Goal: Task Accomplishment & Management: Complete application form

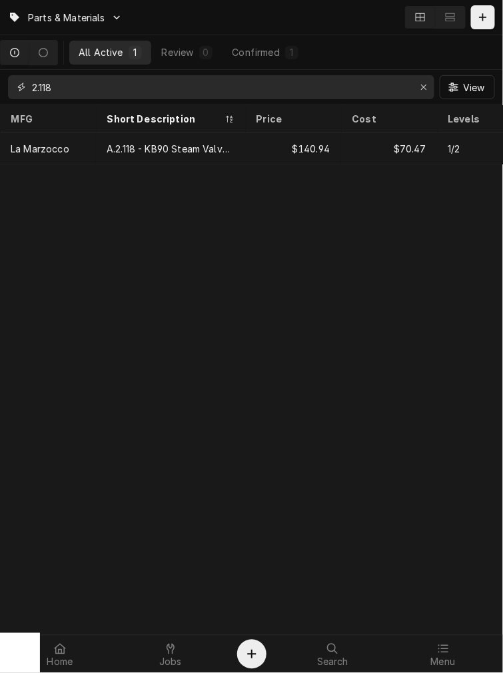
click at [32, 87] on input "2.118" at bounding box center [220, 87] width 377 height 24
click at [34, 87] on input "2.118" at bounding box center [220, 87] width 377 height 24
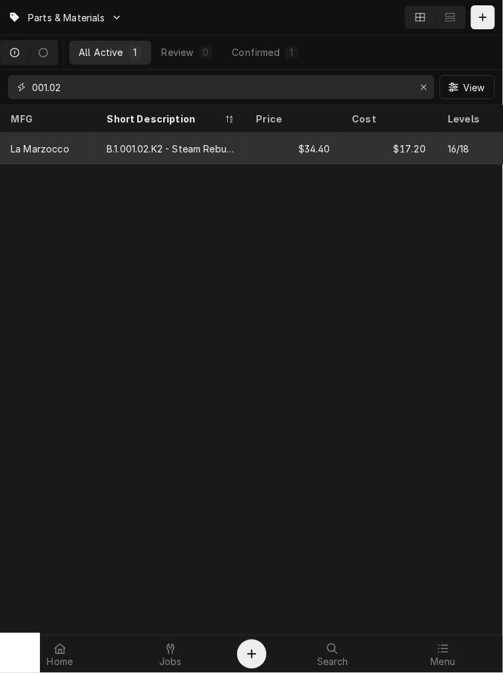
type input "001.02"
click at [209, 154] on div "B.1.001.02.K2 - Steam Rebuild PB GB5" at bounding box center [170, 148] width 149 height 32
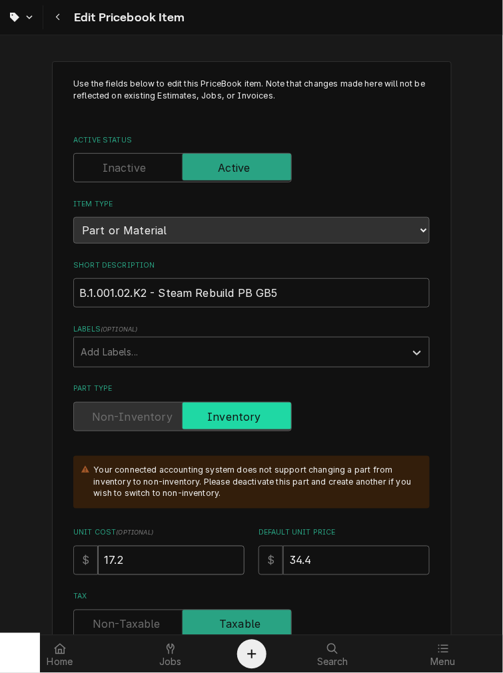
drag, startPoint x: 91, startPoint y: 564, endPoint x: 47, endPoint y: 567, distance: 44.0
type textarea "x"
type input "1"
type textarea "x"
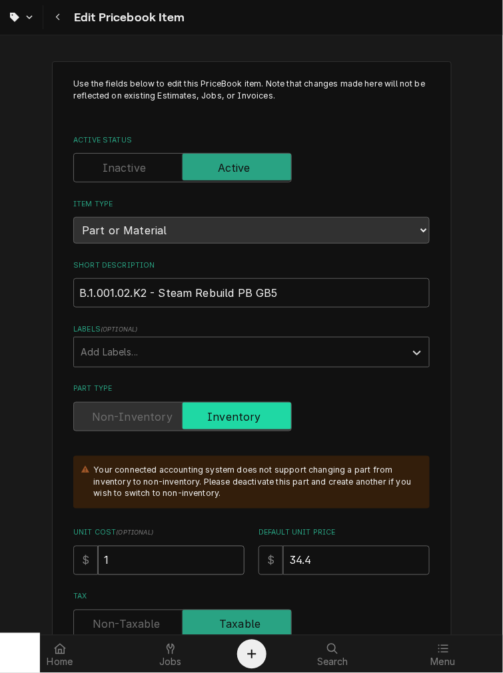
type input "19"
type textarea "x"
type input "19.6"
type textarea "x"
type input "19.62"
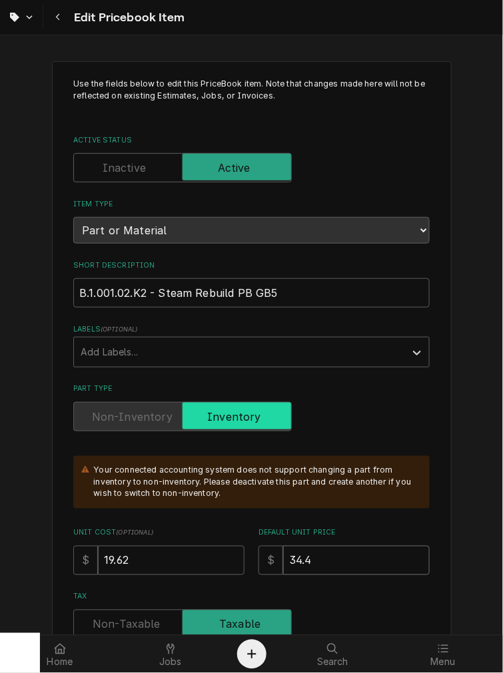
drag, startPoint x: 322, startPoint y: 559, endPoint x: 222, endPoint y: 561, distance: 99.9
click at [223, 560] on div "Unit Cost ( optional ) $ 19.62 Default Unit Price $ 34.4" at bounding box center [251, 551] width 356 height 47
type textarea "x"
type input "4"
type textarea "x"
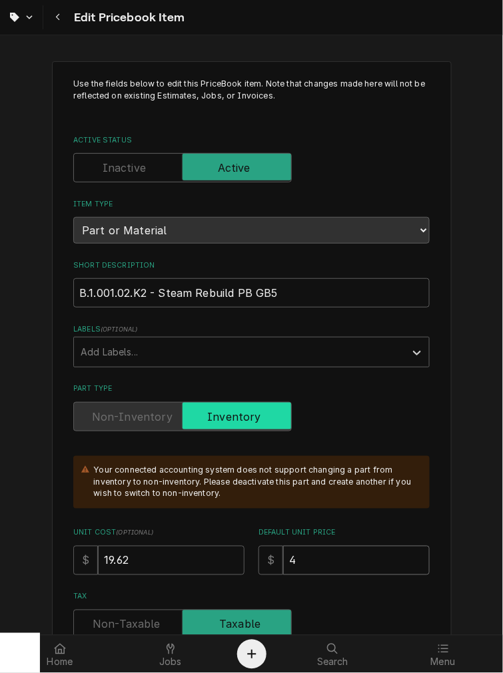
type input "40"
type textarea "x"
type input "40.2"
type textarea "x"
type input "40.24"
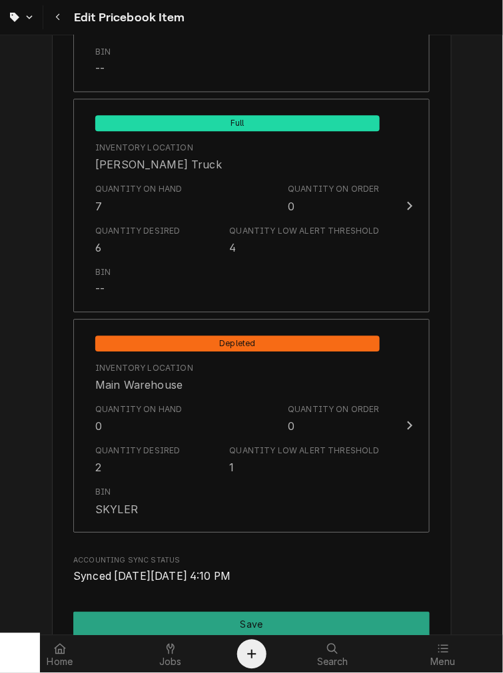
scroll to position [1479, 0]
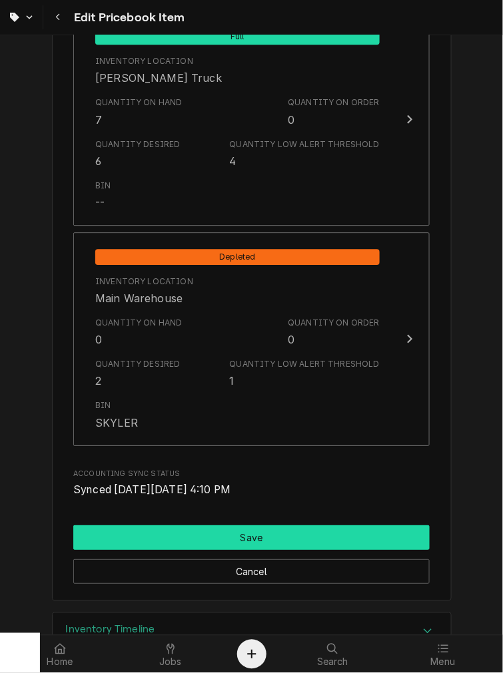
click at [174, 544] on button "Save" at bounding box center [251, 537] width 356 height 25
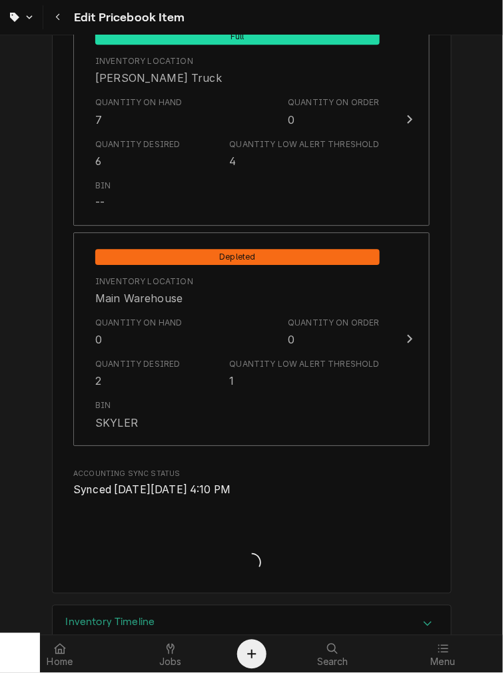
type textarea "x"
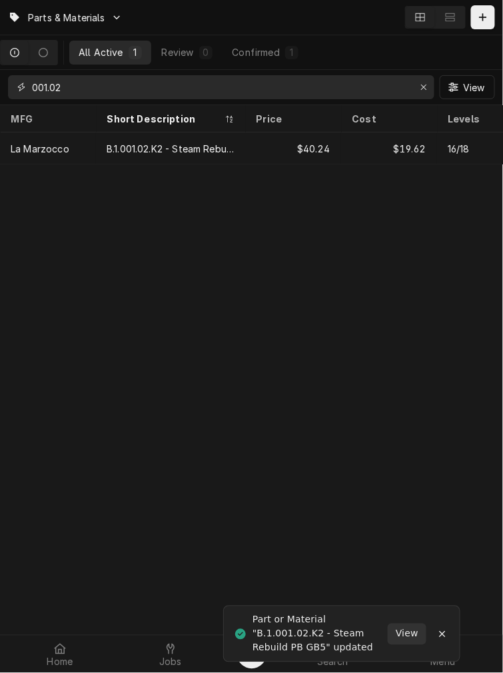
click at [50, 89] on input "001.02" at bounding box center [220, 87] width 377 height 24
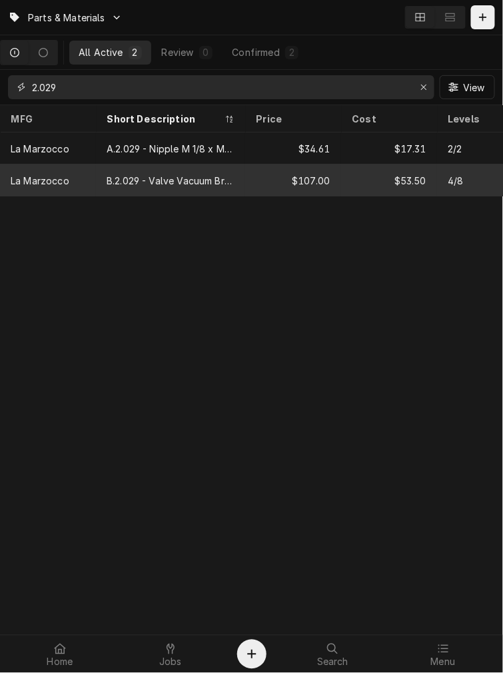
type input "2.029"
click at [80, 173] on div "La Marzocco" at bounding box center [48, 180] width 96 height 32
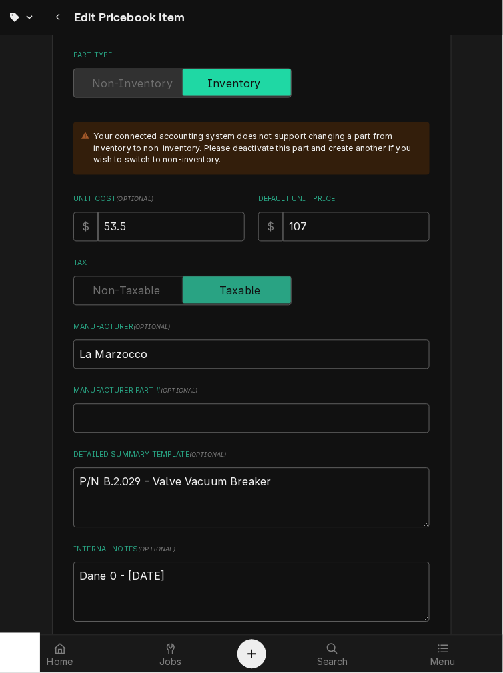
scroll to position [369, 0]
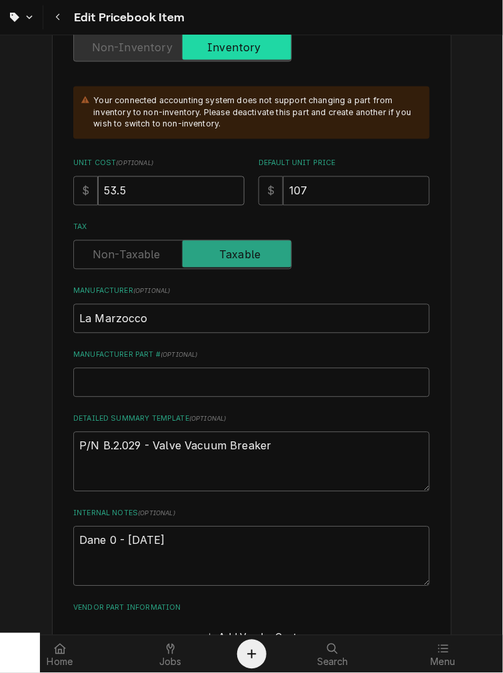
drag, startPoint x: 125, startPoint y: 174, endPoint x: -50, endPoint y: 202, distance: 177.3
click at [0, 202] on html "Edit Pricebook Item Use the fields below to edit this PriceBook item. Note that…" at bounding box center [251, 336] width 503 height 673
type textarea "x"
type input "5"
type textarea "x"
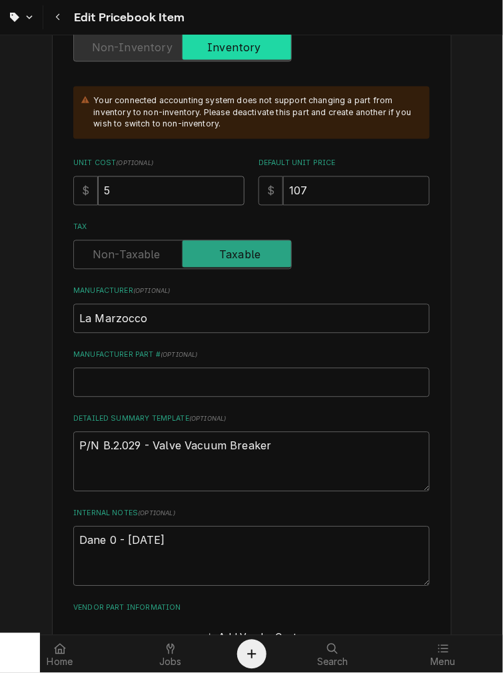
type input "59"
type textarea "x"
type input "59.8"
type textarea "x"
type input "59.83"
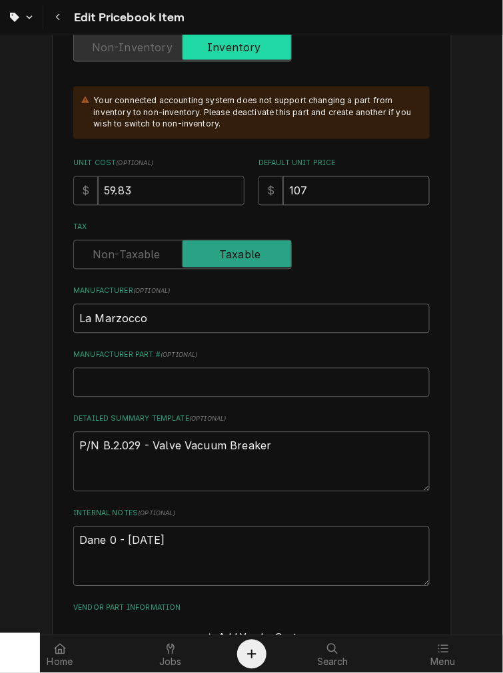
drag, startPoint x: 340, startPoint y: 194, endPoint x: 206, endPoint y: 178, distance: 134.8
click at [206, 178] on div "Unit Cost ( optional ) $ 59.83 Default Unit Price $ 107" at bounding box center [251, 181] width 356 height 47
type textarea "x"
type input "1"
type textarea "x"
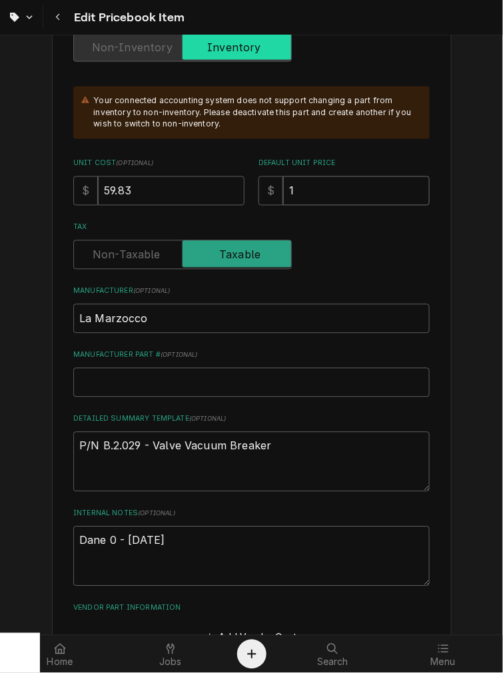
type input "11"
type textarea "x"
type input "119"
type textarea "x"
type input "119.6"
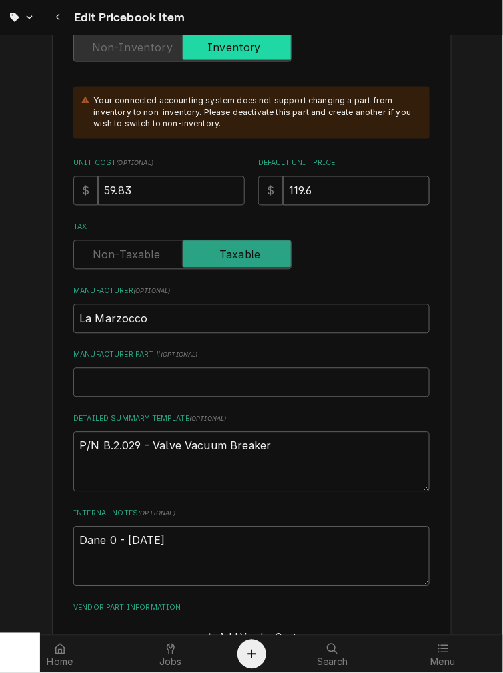
type textarea "x"
type input "119.66"
click at [375, 168] on div "Default Unit Price $ 119.66" at bounding box center [343, 181] width 171 height 47
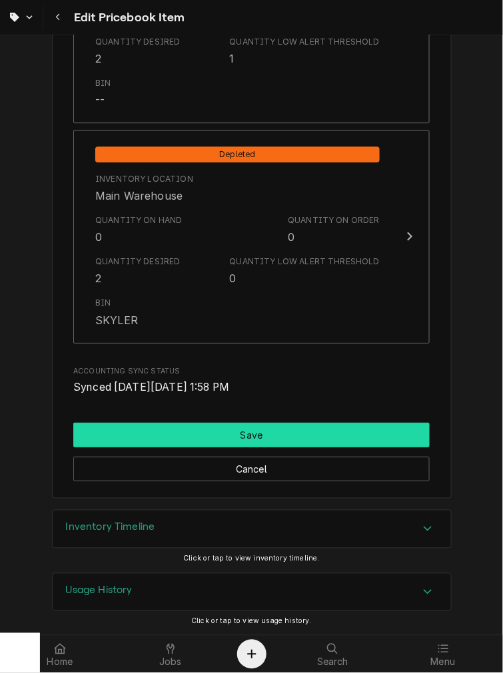
click at [247, 428] on button "Save" at bounding box center [251, 435] width 356 height 25
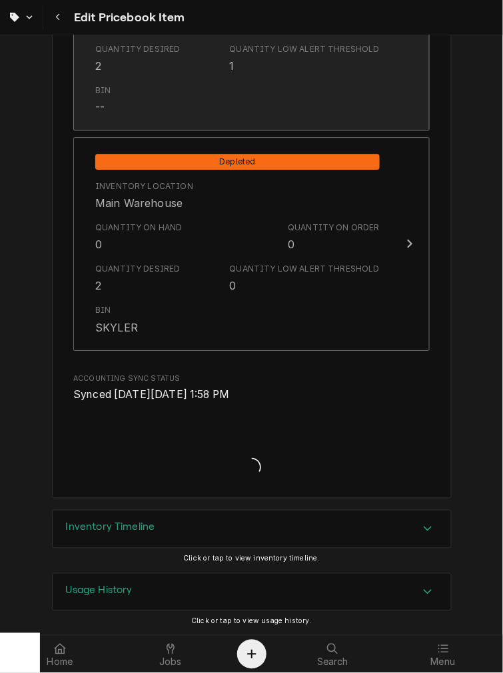
type textarea "x"
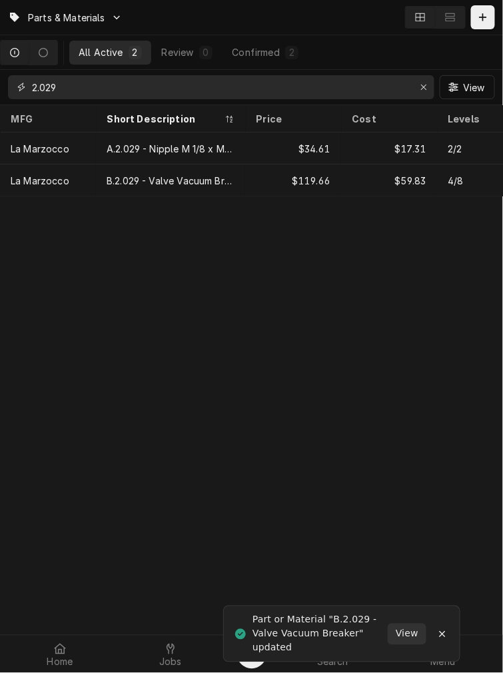
click at [50, 85] on input "2.029" at bounding box center [220, 87] width 377 height 24
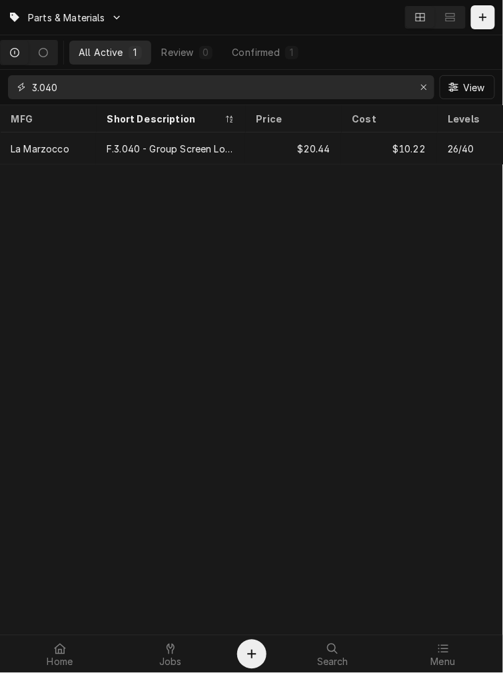
type input "3.040"
click at [63, 158] on div "La Marzocco" at bounding box center [48, 148] width 96 height 32
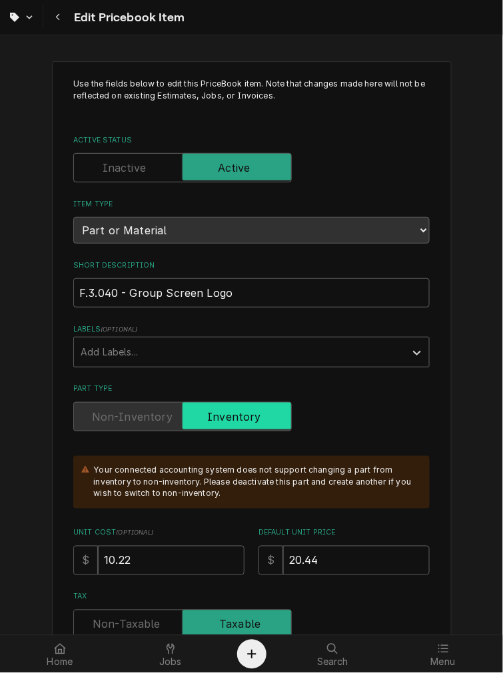
type textarea "x"
click at [57, 21] on icon "Navigate back" at bounding box center [58, 17] width 6 height 9
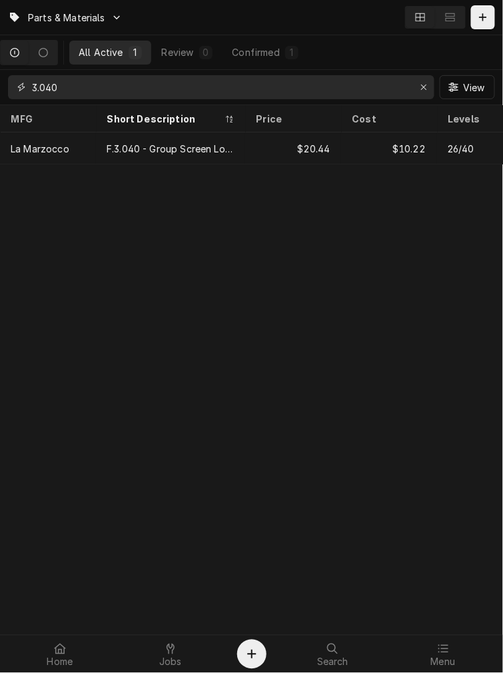
click at [82, 85] on input "3.040" at bounding box center [220, 87] width 377 height 24
type input "1"
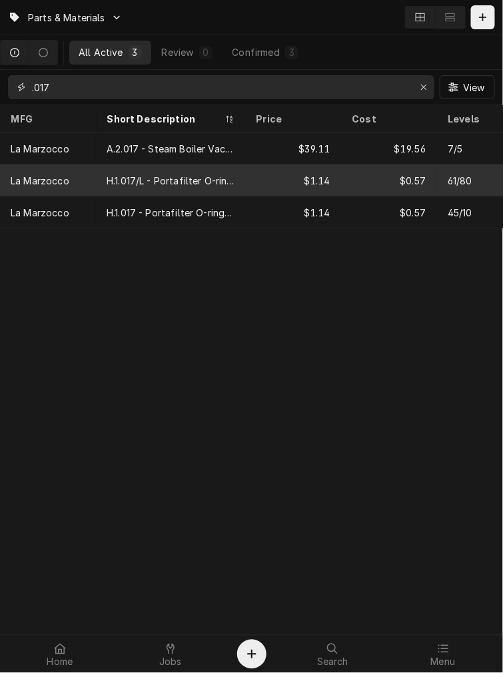
type input ".017"
click at [72, 177] on div "La Marzocco" at bounding box center [48, 180] width 96 height 32
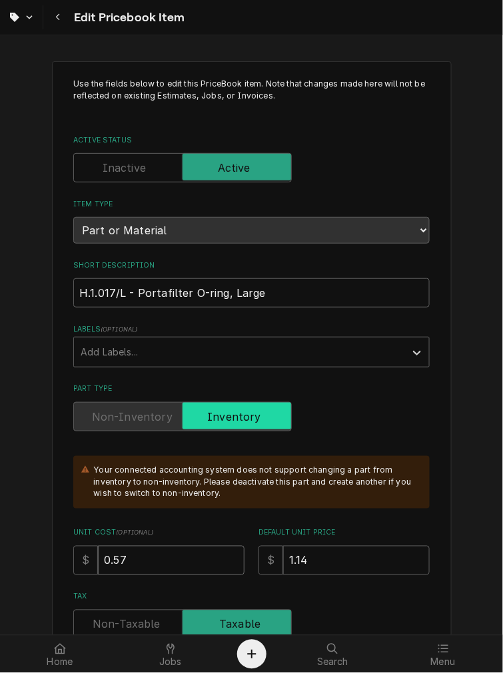
drag, startPoint x: 152, startPoint y: 560, endPoint x: -150, endPoint y: 533, distance: 303.5
click at [0, 533] on html "Edit Pricebook Item Use the fields below to edit this PriceBook item. Note that…" at bounding box center [251, 336] width 503 height 673
type textarea "x"
type input "0"
type textarea "x"
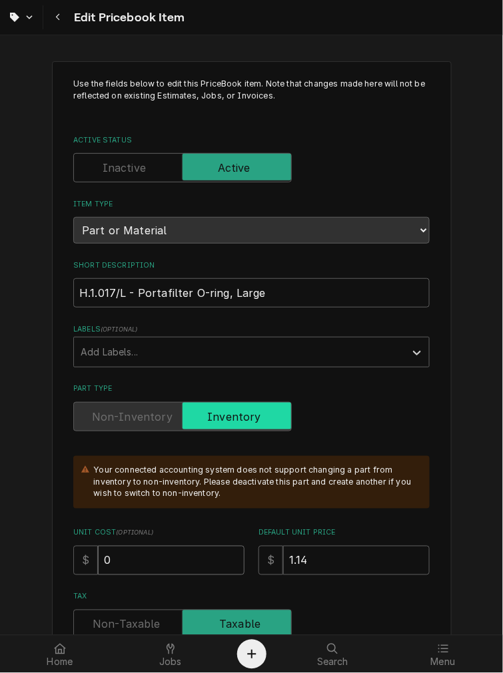
type input "06"
type textarea "x"
type input "060"
drag, startPoint x: 323, startPoint y: 557, endPoint x: 176, endPoint y: 563, distance: 146.6
click at [184, 560] on div "Unit Cost ( optional ) $ 060 Default Unit Price $ 1.14" at bounding box center [251, 551] width 356 height 47
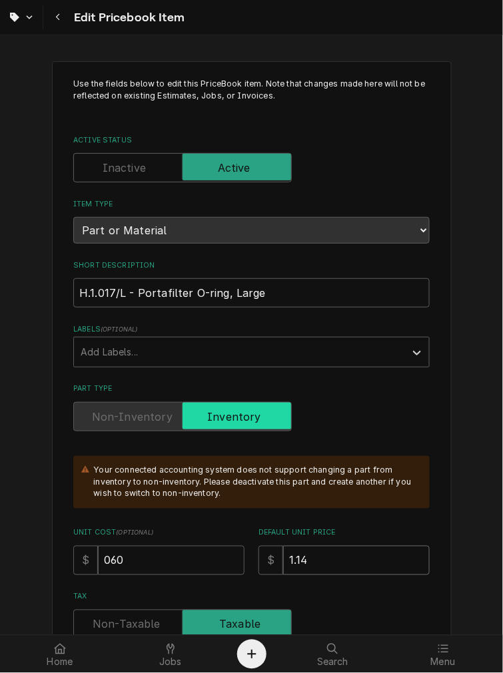
type textarea "x"
type input "1"
type textarea "x"
type input "1.2"
type textarea "x"
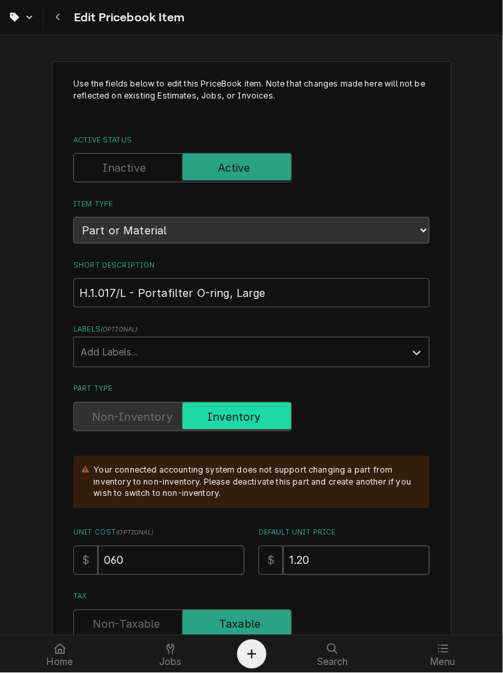
type input "1.20"
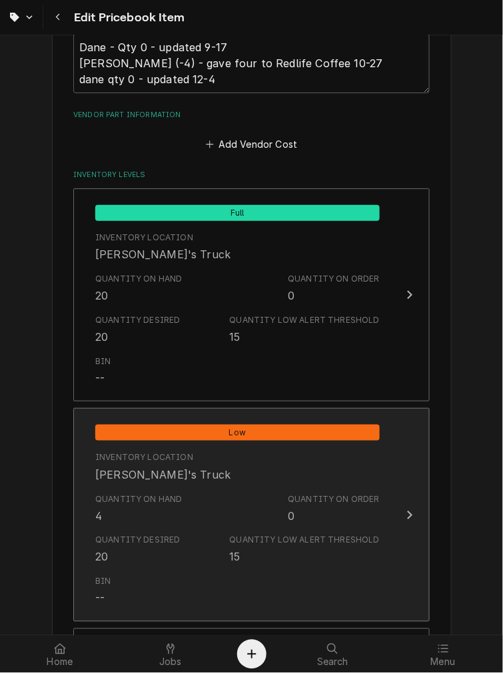
scroll to position [1582, 0]
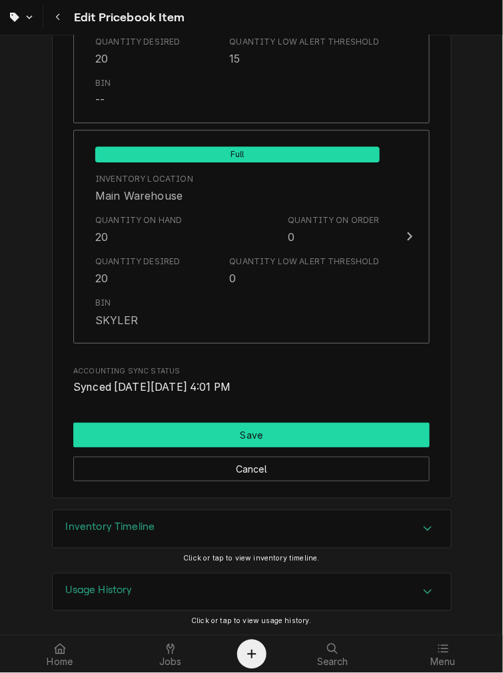
click at [134, 427] on button "Save" at bounding box center [251, 435] width 356 height 25
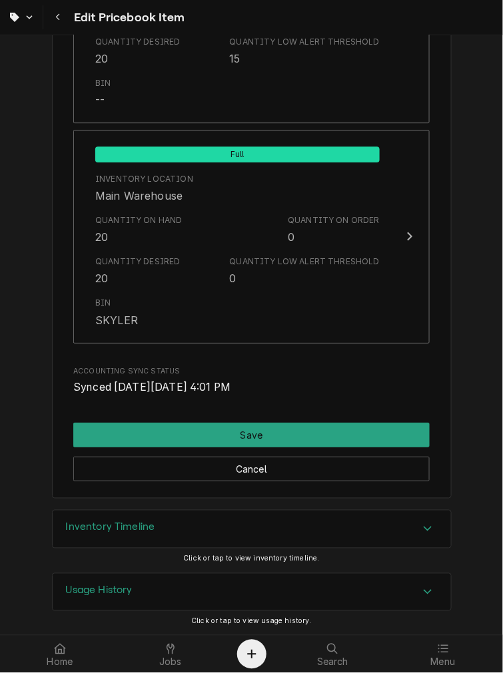
scroll to position [1575, 0]
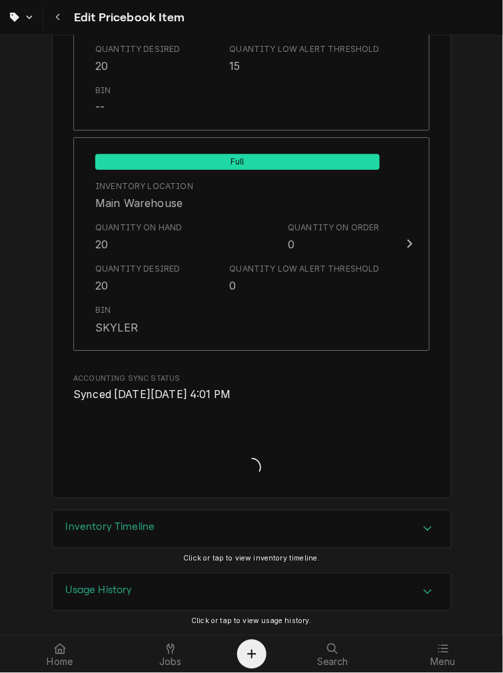
type textarea "x"
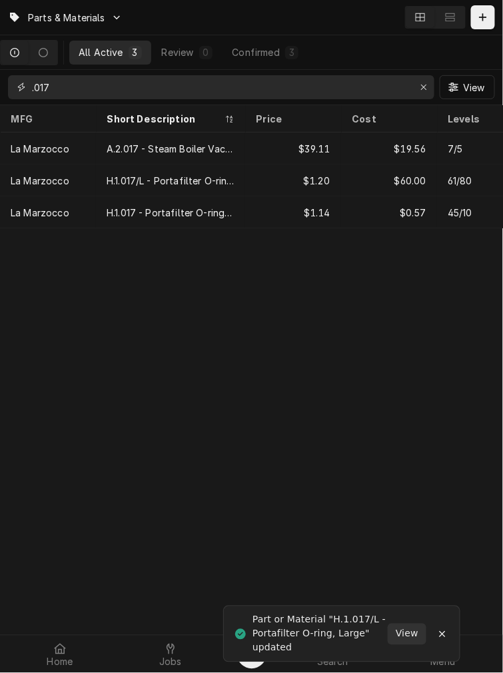
click at [183, 83] on input ".017" at bounding box center [220, 87] width 377 height 24
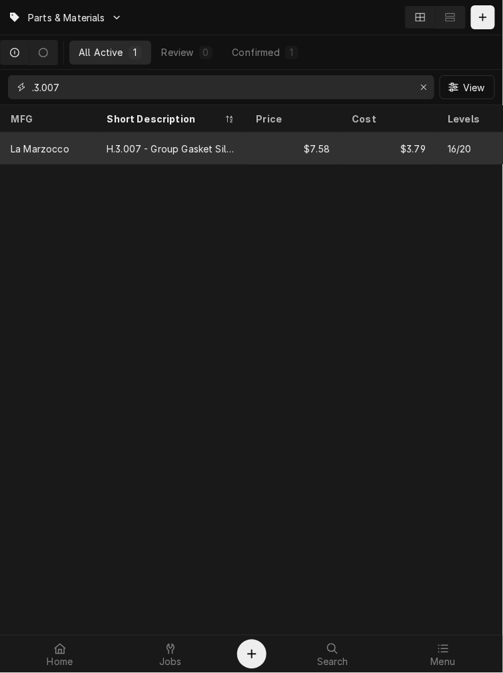
type input ".3.007"
click at [313, 144] on div "$7.58" at bounding box center [293, 148] width 96 height 32
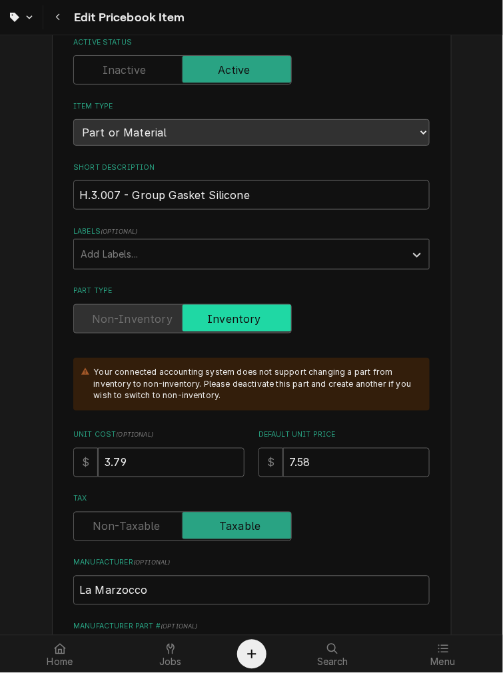
scroll to position [246, 0]
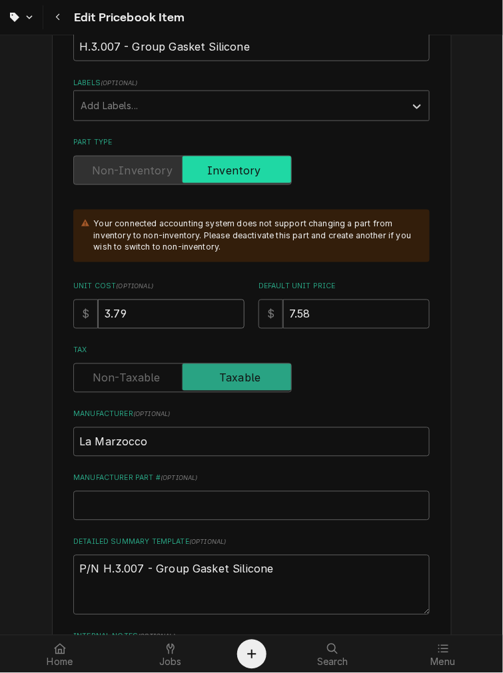
drag, startPoint x: 172, startPoint y: 304, endPoint x: -62, endPoint y: 317, distance: 234.0
click at [0, 317] on html "Edit Pricebook Item Use the fields below to edit this PriceBook item. Note that…" at bounding box center [251, 336] width 503 height 673
type textarea "x"
type input "1"
type textarea "x"
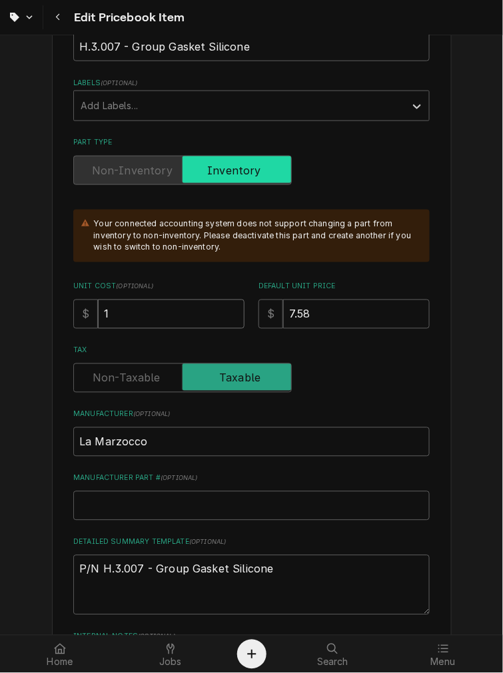
type input "1.7"
type textarea "x"
type input "1.79"
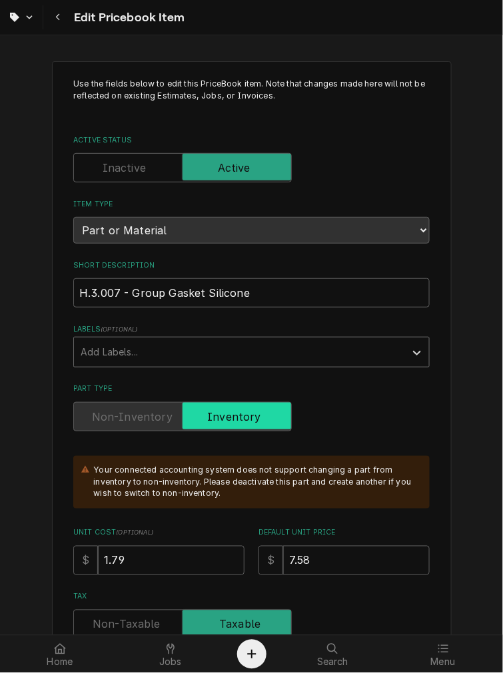
scroll to position [123, 0]
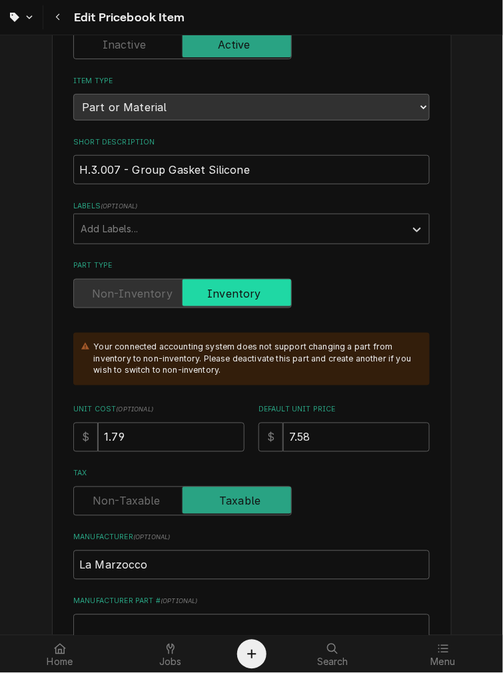
drag, startPoint x: 62, startPoint y: 17, endPoint x: 166, endPoint y: 64, distance: 114.7
click at [61, 17] on div "Navigate back" at bounding box center [57, 17] width 13 height 13
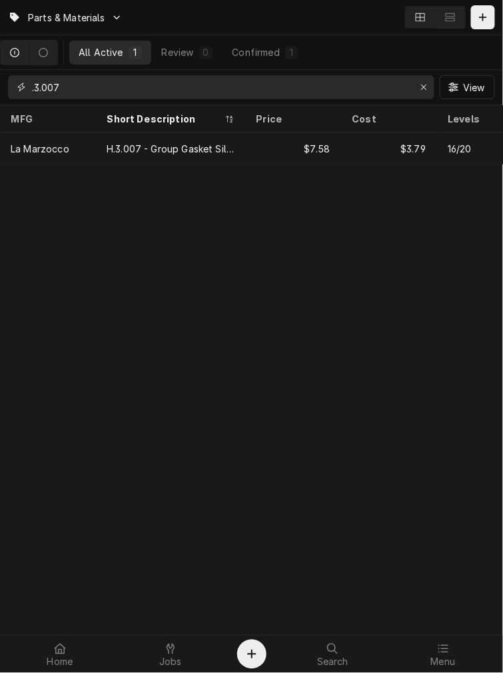
click at [85, 87] on input ".3.007" at bounding box center [220, 87] width 377 height 24
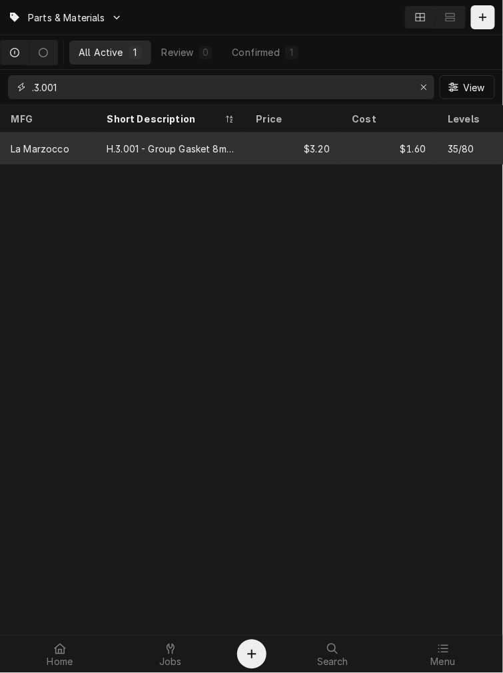
type input ".3.001"
click at [175, 134] on div "H.3.001 - Group Gasket 8mm Standard" at bounding box center [170, 148] width 149 height 32
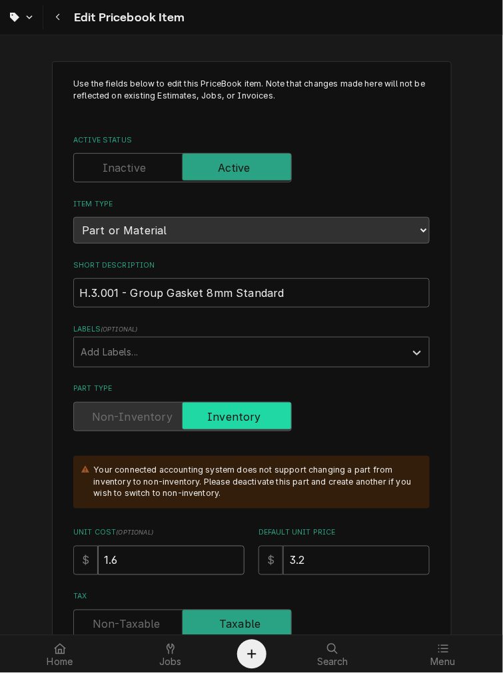
drag, startPoint x: 138, startPoint y: 559, endPoint x: -97, endPoint y: 523, distance: 237.2
click at [0, 523] on html "Edit Pricebook Item Use the fields below to edit this PriceBook item. Note that…" at bounding box center [251, 336] width 503 height 673
type textarea "x"
type input "1"
type textarea "x"
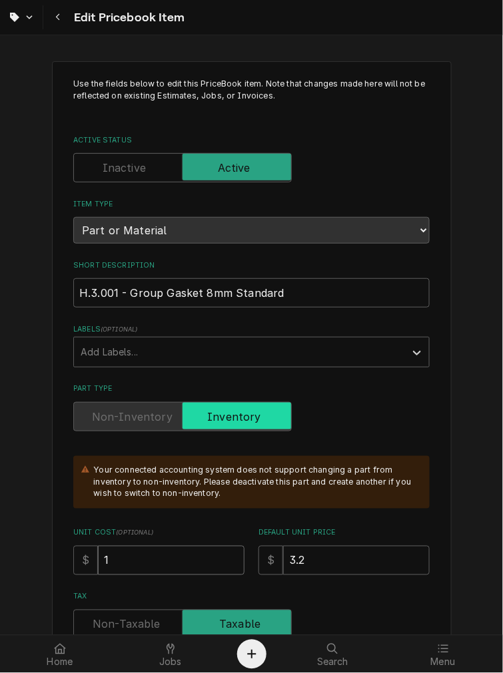
type input "1.7"
type textarea "x"
type input "1.79"
drag, startPoint x: 362, startPoint y: 555, endPoint x: 198, endPoint y: 563, distance: 163.3
click at [198, 563] on div "Unit Cost ( optional ) $ 1.79 Default Unit Price $ 3.2" at bounding box center [251, 551] width 356 height 47
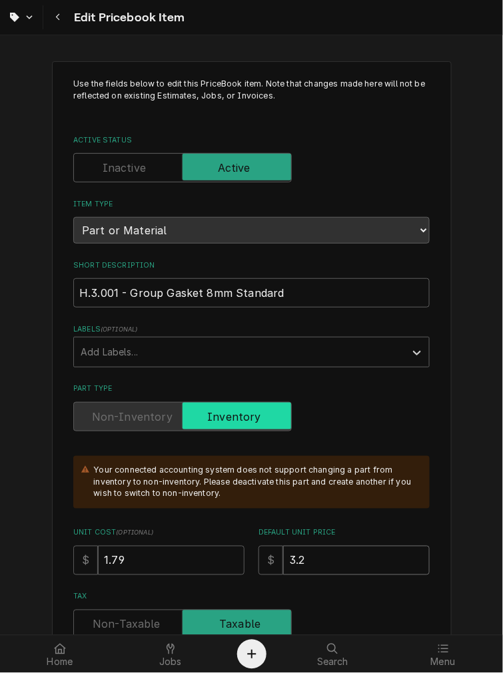
type textarea "x"
type input "3"
type textarea "x"
type input "3.3"
type textarea "x"
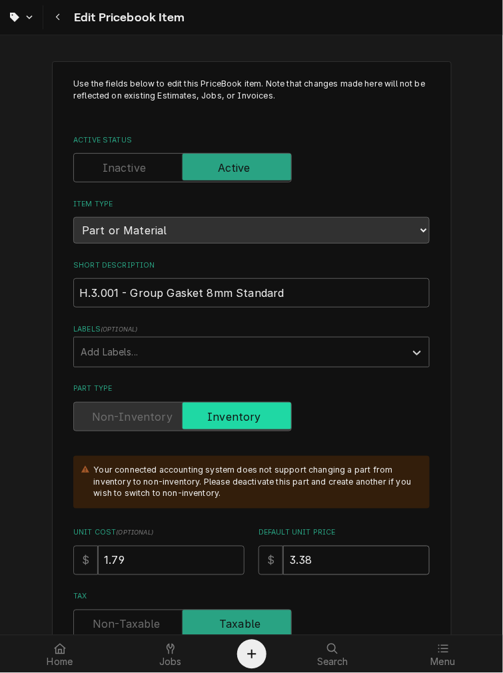
type input "3.38"
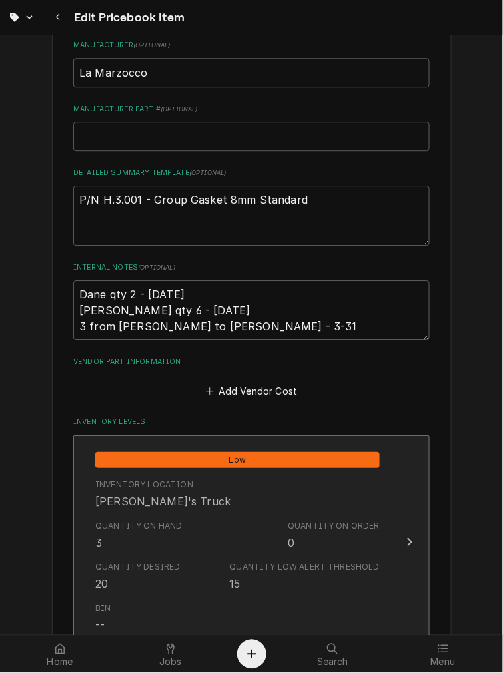
scroll to position [369, 0]
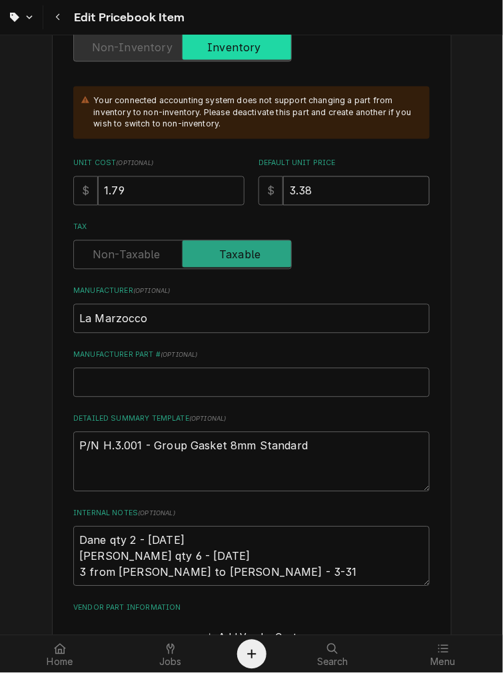
click at [324, 117] on div "Use the fields below to edit this PriceBook item. Note that changes made here w…" at bounding box center [251, 657] width 356 height 1899
type textarea "x"
type input "3.3"
type textarea "x"
type input "3"
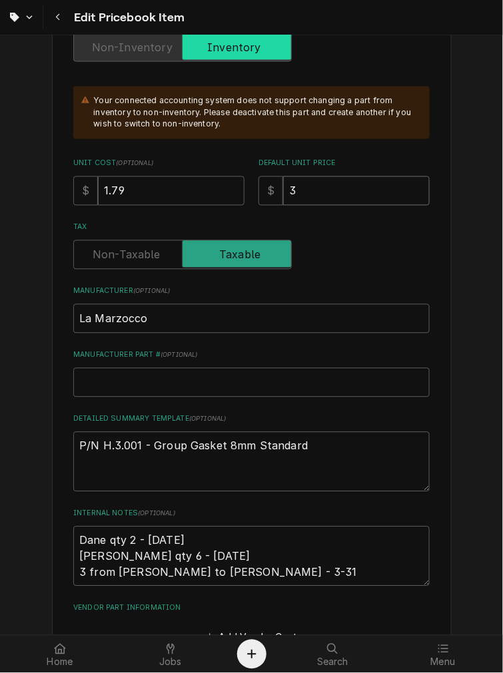
type textarea "x"
type input "3.5"
type textarea "x"
type input "3.58"
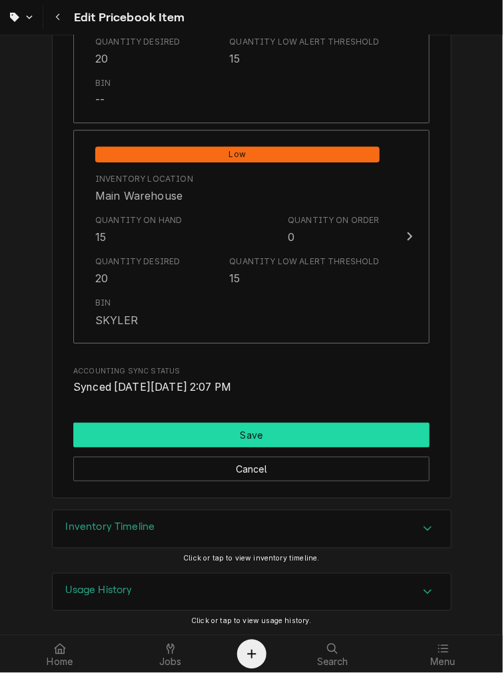
click at [133, 427] on button "Save" at bounding box center [251, 435] width 356 height 25
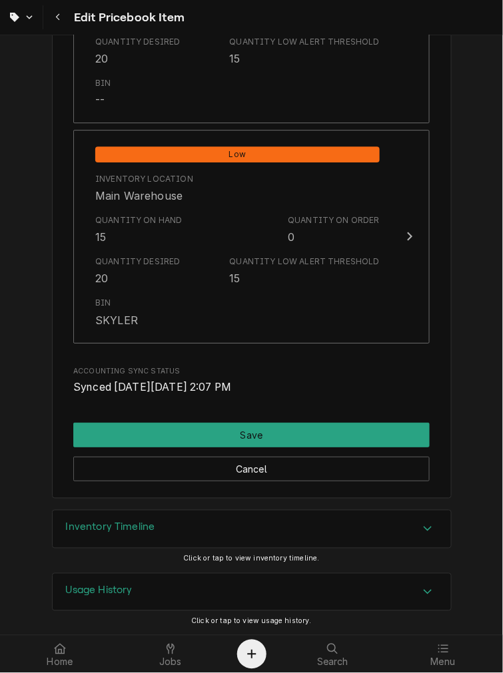
scroll to position [1575, 0]
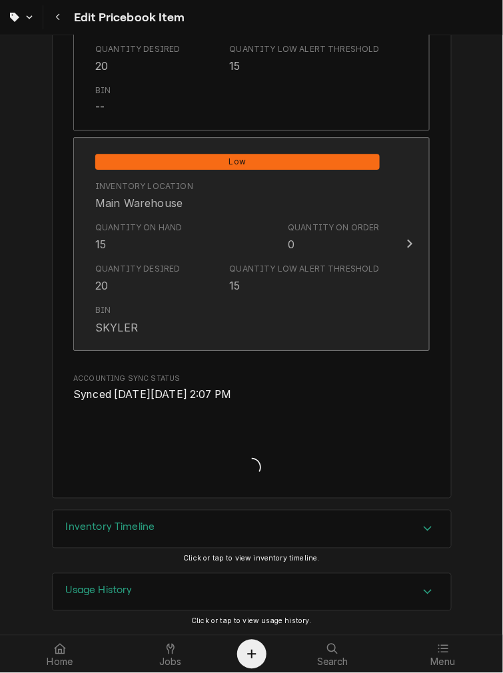
type textarea "x"
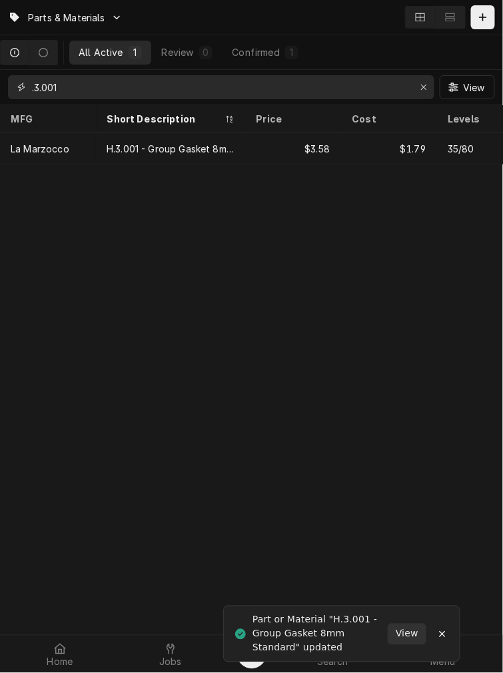
drag, startPoint x: 75, startPoint y: 79, endPoint x: -245, endPoint y: 95, distance: 320.7
click at [0, 95] on html "Parts & Materials All Active 1 Review 0 Confirmed 1 .3.001 View MFG Short Descr…" at bounding box center [251, 336] width 503 height 673
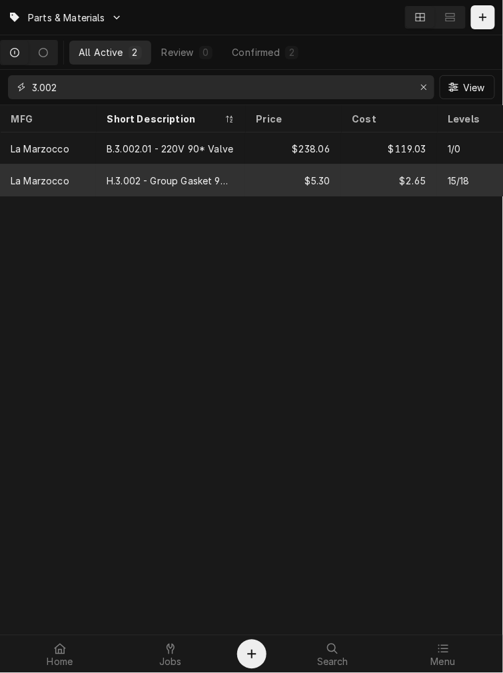
type input "3.002"
click at [120, 174] on div "H.3.002 - Group Gasket 9mm Thick" at bounding box center [171, 181] width 128 height 14
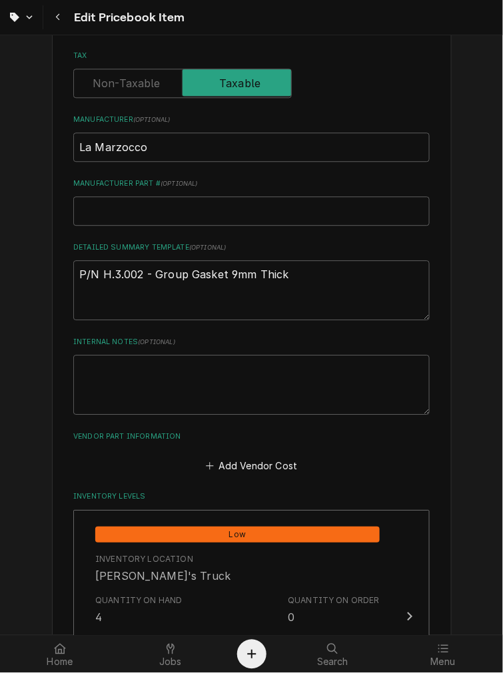
scroll to position [493, 0]
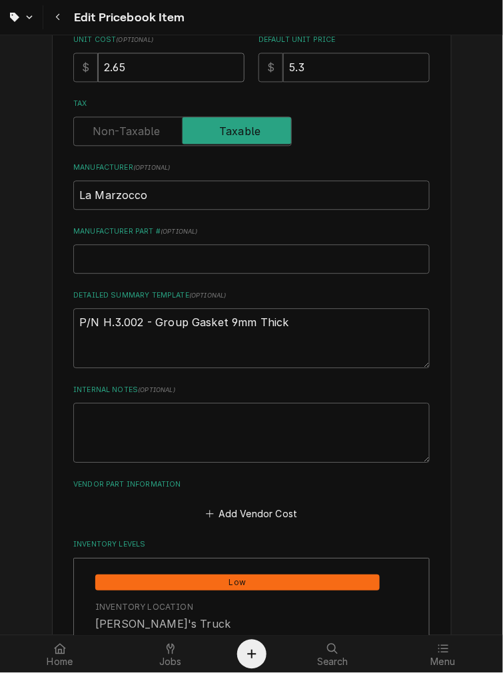
drag, startPoint x: 138, startPoint y: 65, endPoint x: -143, endPoint y: 53, distance: 281.2
click at [0, 53] on html "Edit Pricebook Item Use the fields below to edit this PriceBook item. Note that…" at bounding box center [251, 336] width 503 height 673
type textarea "x"
type input "2"
type textarea "x"
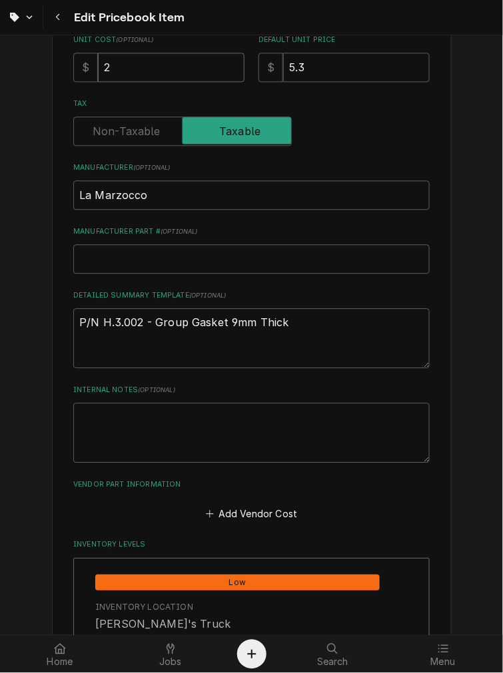
type input "2.9"
type textarea "x"
type input "2.96"
drag, startPoint x: 395, startPoint y: 75, endPoint x: 245, endPoint y: 69, distance: 149.9
click at [245, 69] on div "Unit Cost ( optional ) $ 2.96 Default Unit Price $ 5.3" at bounding box center [251, 58] width 356 height 47
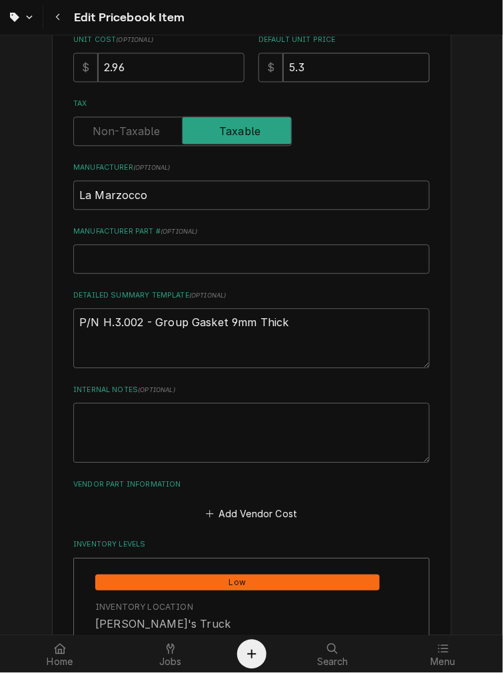
type textarea "x"
type input "5"
type textarea "x"
type input "5.9"
type textarea "x"
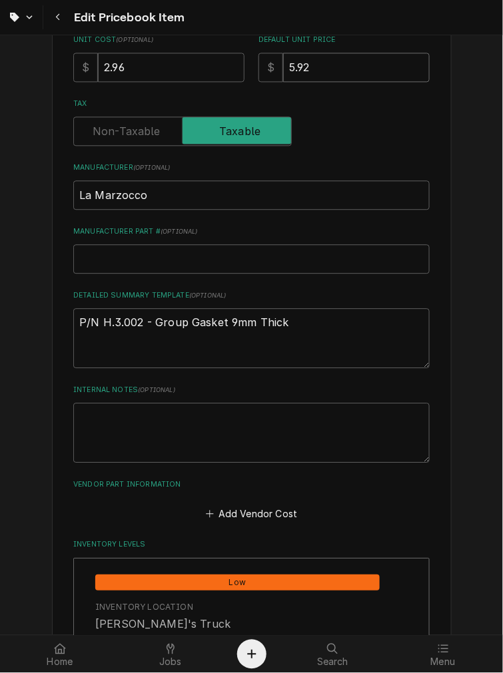
type input "5.92"
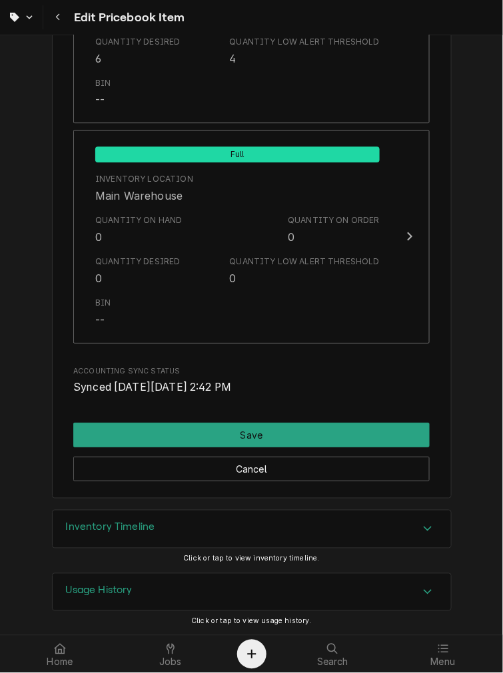
click at [128, 447] on div "Cancel" at bounding box center [251, 464] width 356 height 34
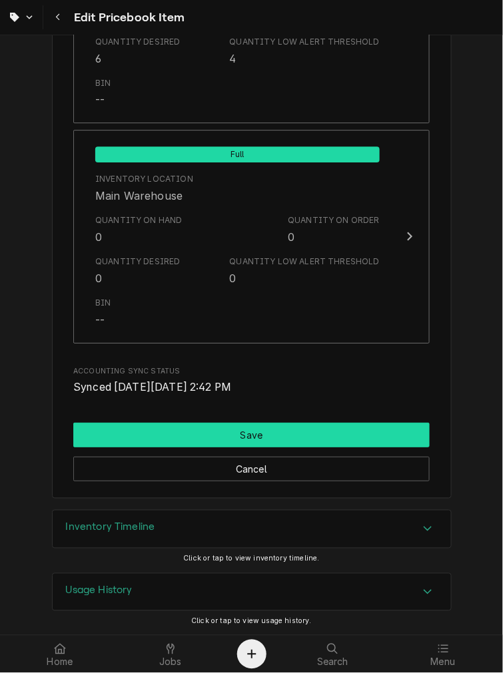
click at [128, 442] on button "Save" at bounding box center [251, 435] width 356 height 25
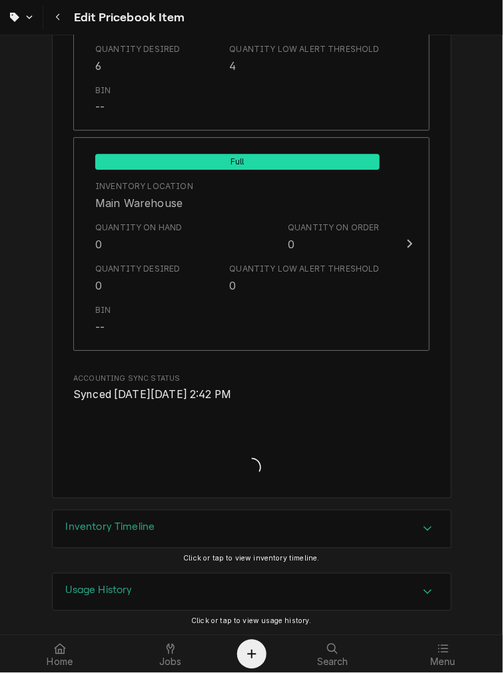
type textarea "x"
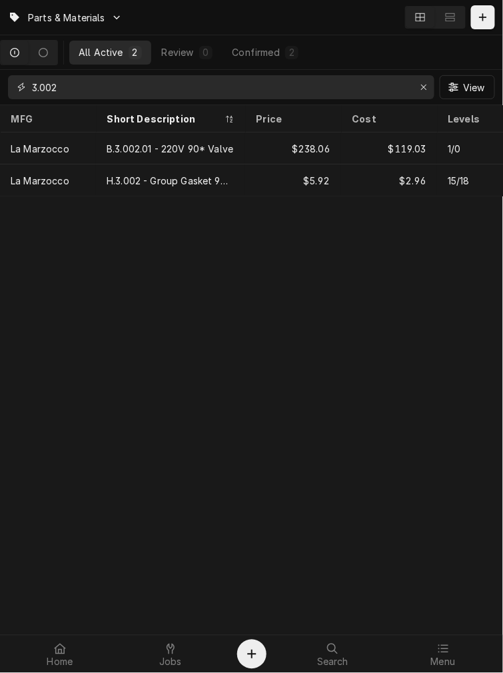
click at [75, 83] on input "3.002" at bounding box center [220, 87] width 377 height 24
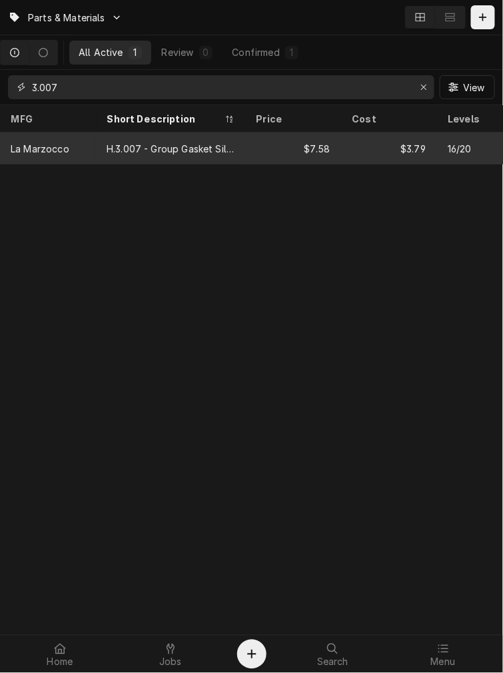
type input "3.007"
click at [147, 142] on div "H.3.007 - Group Gasket Silicone" at bounding box center [171, 149] width 128 height 14
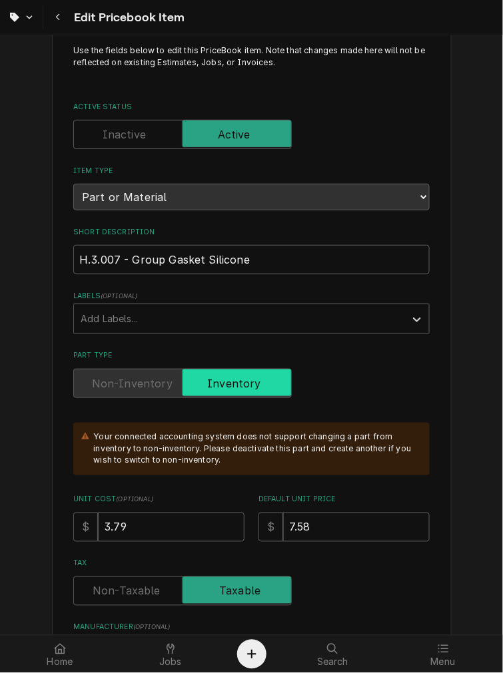
scroll to position [123, 0]
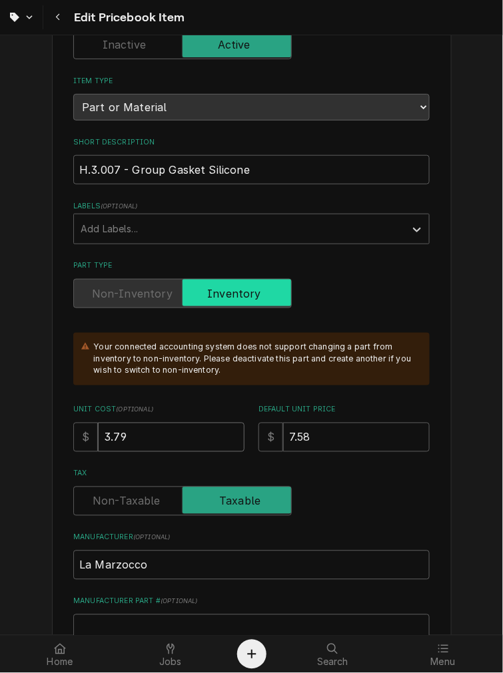
drag, startPoint x: 164, startPoint y: 433, endPoint x: -50, endPoint y: 442, distance: 214.6
click at [0, 442] on html "Edit Pricebook Item Use the fields below to edit this PriceBook item. Note that…" at bounding box center [251, 336] width 503 height 673
type textarea "x"
type input "4"
type textarea "x"
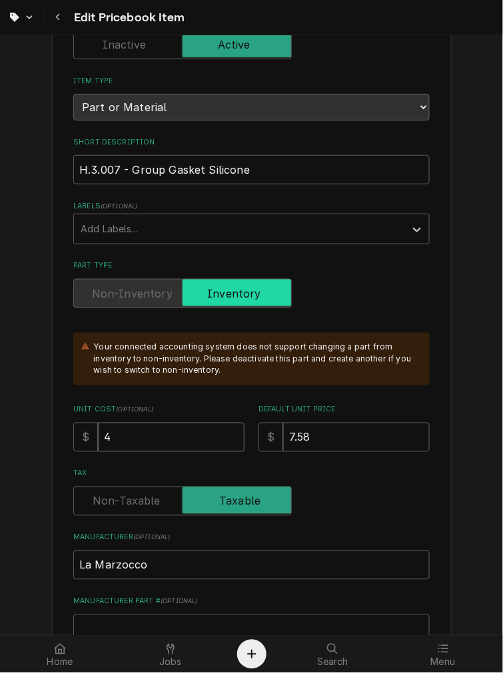
type input "4.2"
type textarea "x"
type input "4.23"
drag, startPoint x: 356, startPoint y: 437, endPoint x: 81, endPoint y: 436, distance: 274.3
click at [82, 436] on div "Unit Cost ( optional ) $ 4.23 Default Unit Price $ 7.58" at bounding box center [251, 428] width 356 height 47
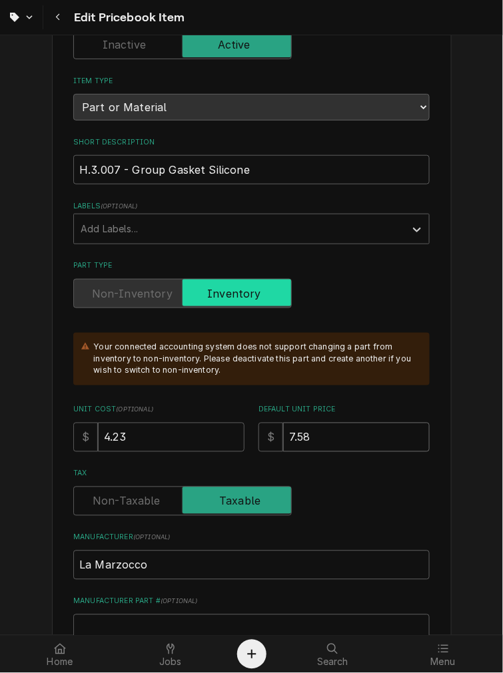
type textarea "x"
type input "8"
type textarea "x"
type input "8.46"
type textarea "x"
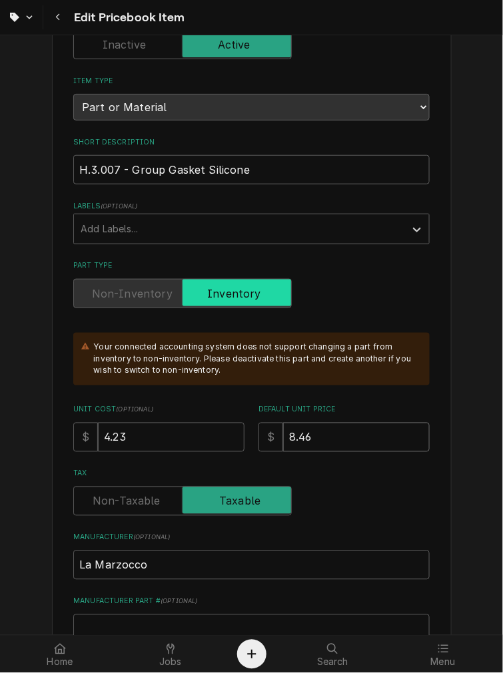
type input "8.46"
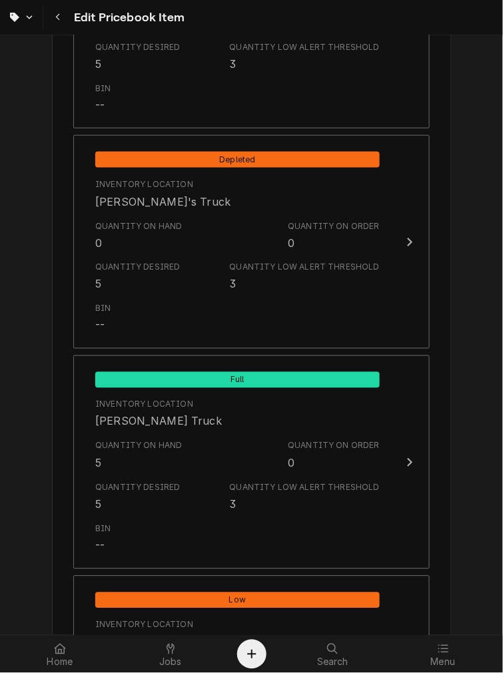
scroll to position [1479, 0]
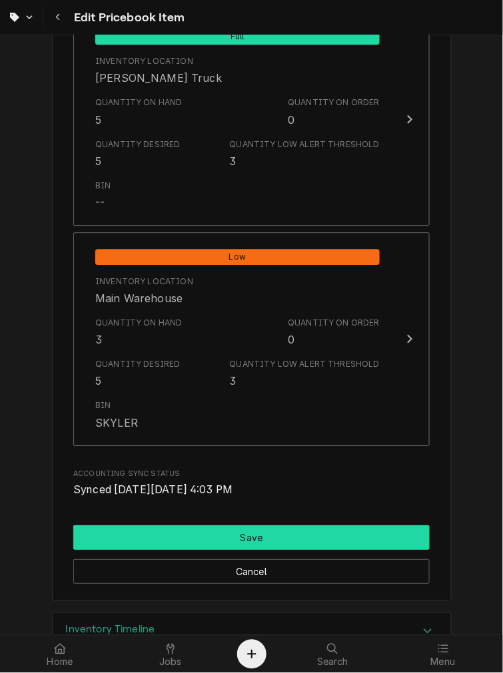
click at [136, 547] on button "Save" at bounding box center [251, 537] width 356 height 25
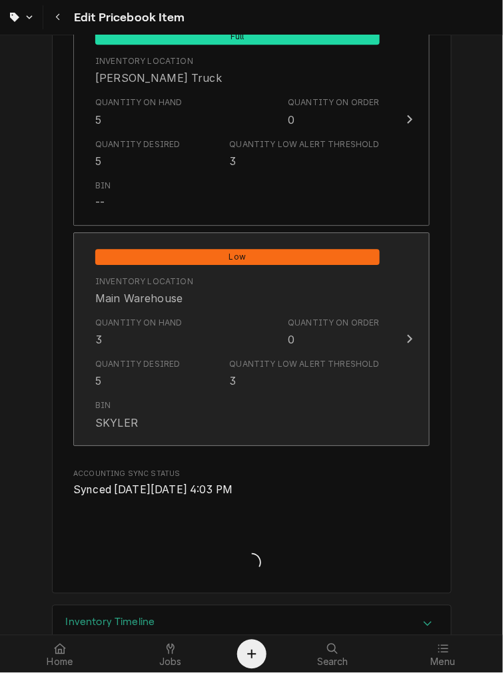
type textarea "x"
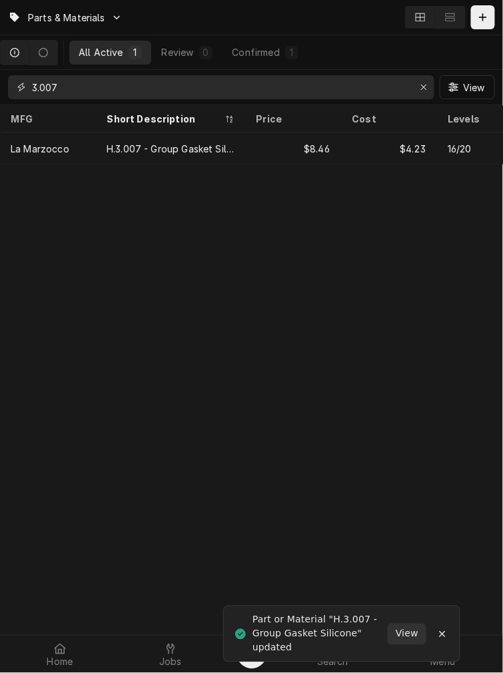
click at [143, 87] on input "3.007" at bounding box center [220, 87] width 377 height 24
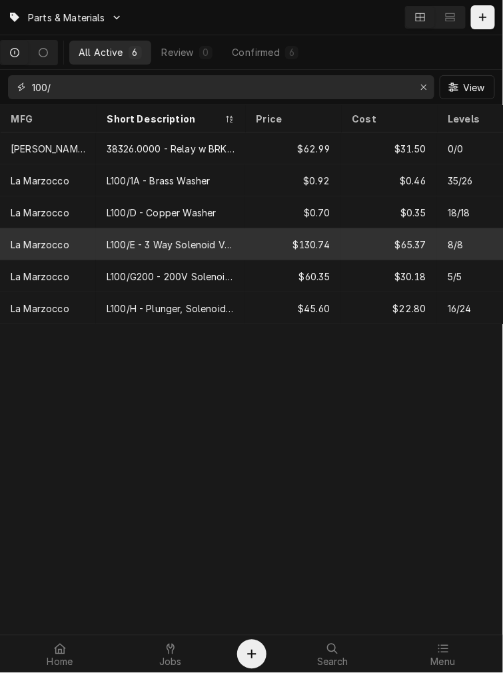
type input "100/"
click at [128, 251] on div "L100/E - 3 Way Solenoid Valve 220V" at bounding box center [170, 244] width 149 height 32
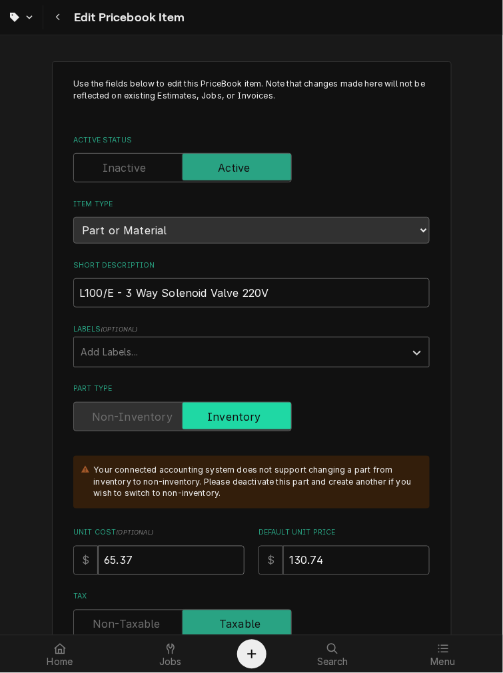
drag, startPoint x: 142, startPoint y: 544, endPoint x: -99, endPoint y: 544, distance: 241.0
click at [0, 544] on html "Edit Pricebook Item Use the fields below to edit this PriceBook item. Note that…" at bounding box center [251, 336] width 503 height 673
type textarea "x"
type input "7"
type textarea "x"
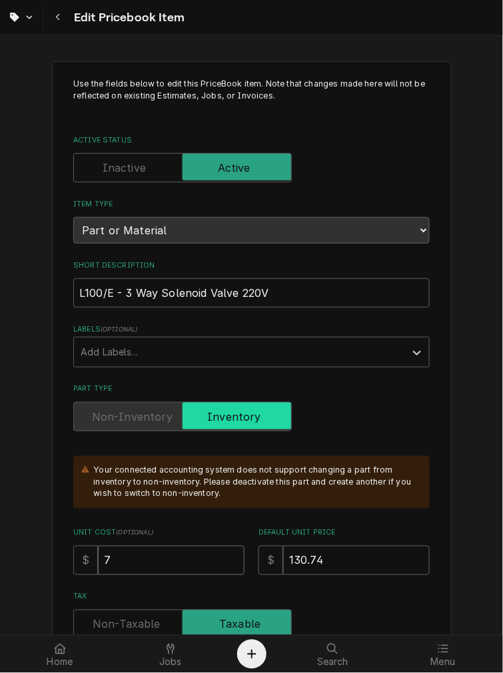
type input "73"
type textarea "x"
type input "73.1"
type textarea "x"
type input "73.10"
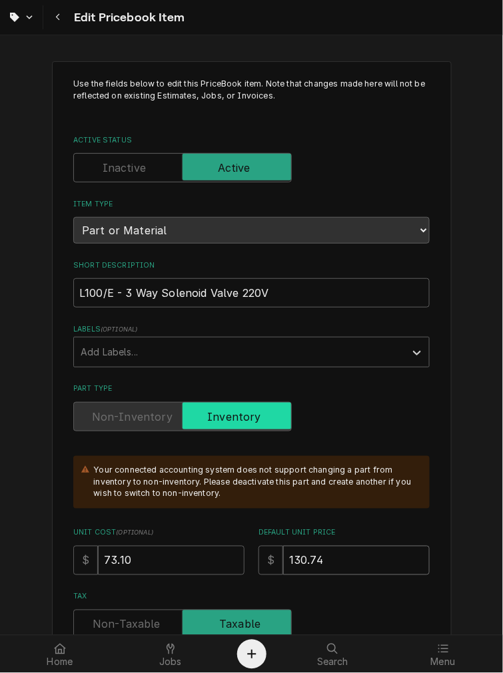
drag, startPoint x: 350, startPoint y: 562, endPoint x: 152, endPoint y: 560, distance: 198.4
click at [160, 556] on div "Unit Cost ( optional ) $ 73.10 Default Unit Price $ 130.74" at bounding box center [251, 551] width 356 height 47
type textarea "x"
type input "1"
type textarea "x"
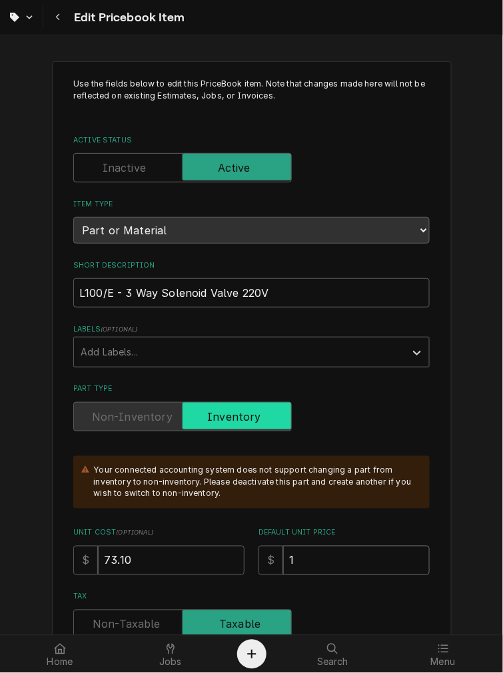
type input "14"
type textarea "x"
type input "146"
type textarea "x"
type input "146.2"
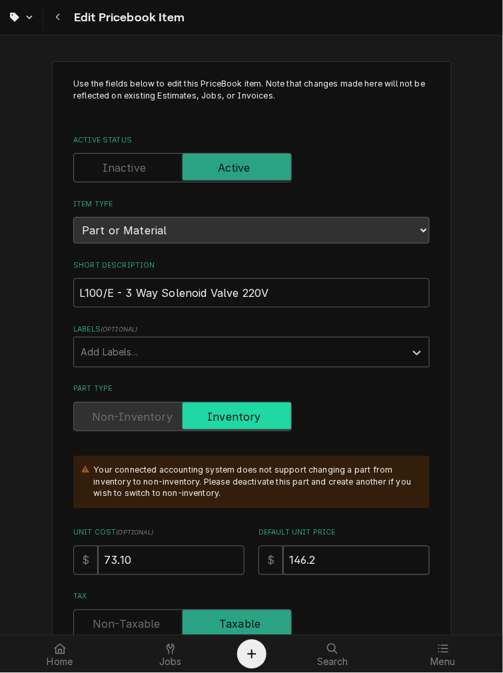
type textarea "x"
type input "146.20"
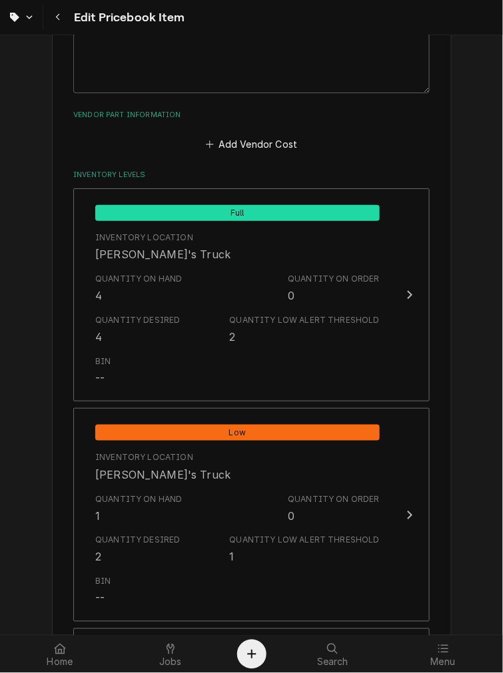
scroll to position [1582, 0]
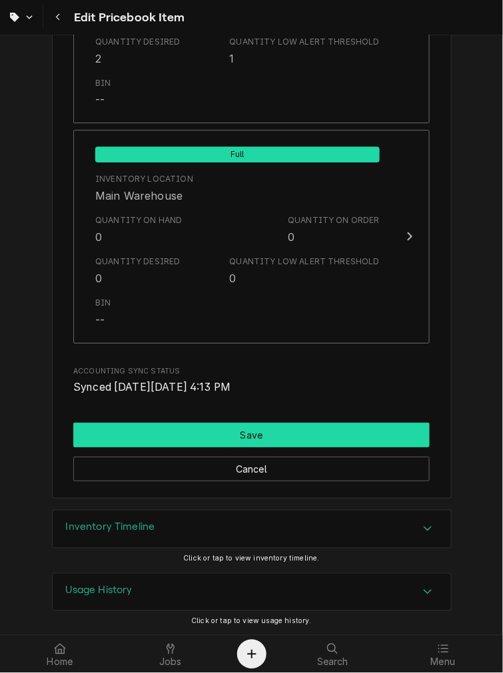
click at [193, 437] on button "Save" at bounding box center [251, 435] width 356 height 25
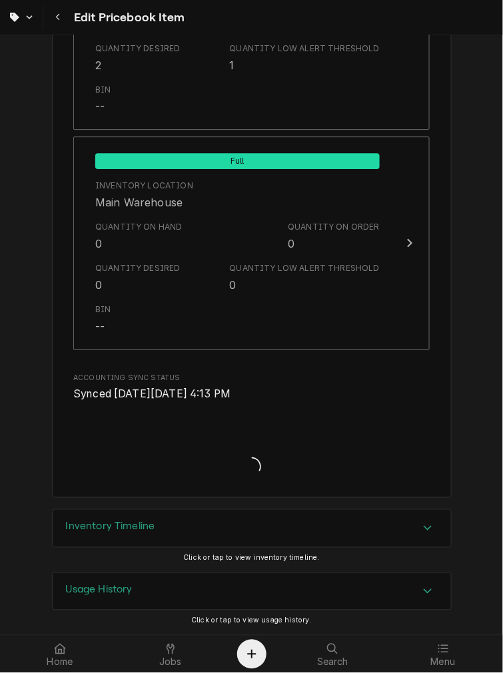
scroll to position [1575, 0]
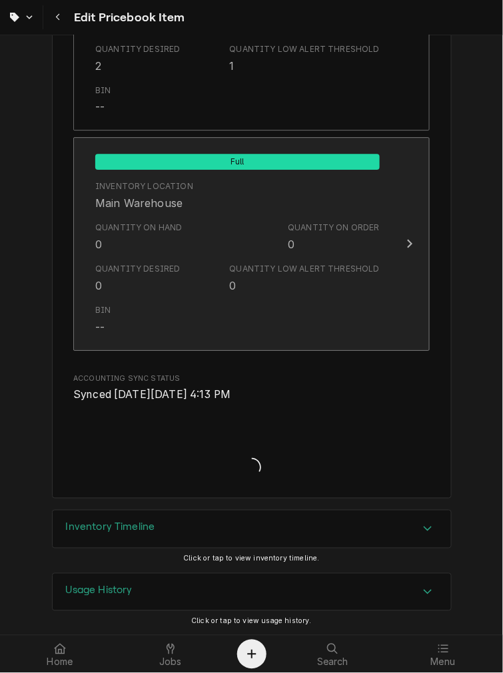
type textarea "x"
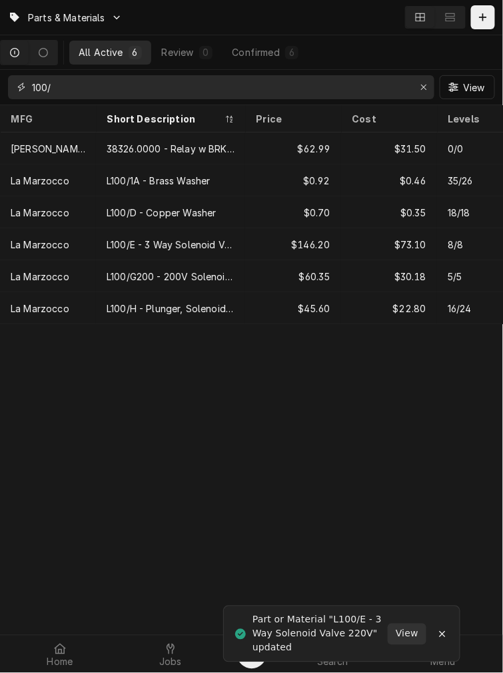
click at [92, 87] on input "100/" at bounding box center [220, 87] width 377 height 24
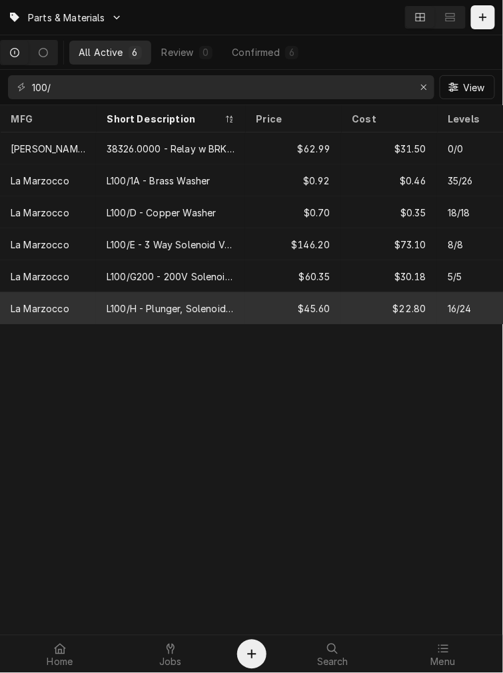
click at [77, 312] on div "La Marzocco" at bounding box center [48, 308] width 96 height 32
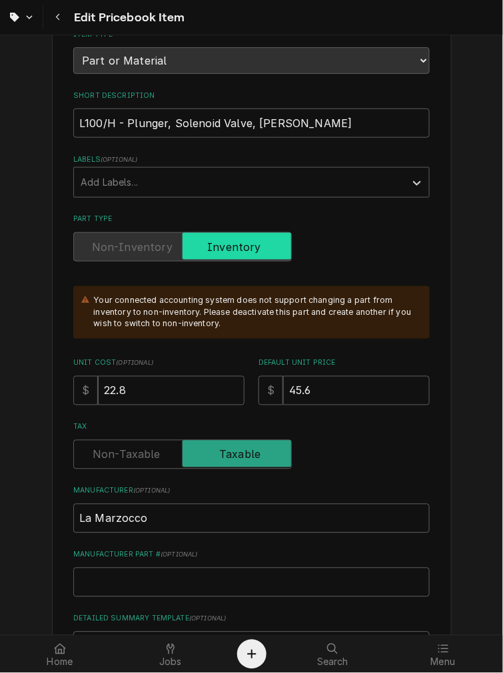
scroll to position [246, 0]
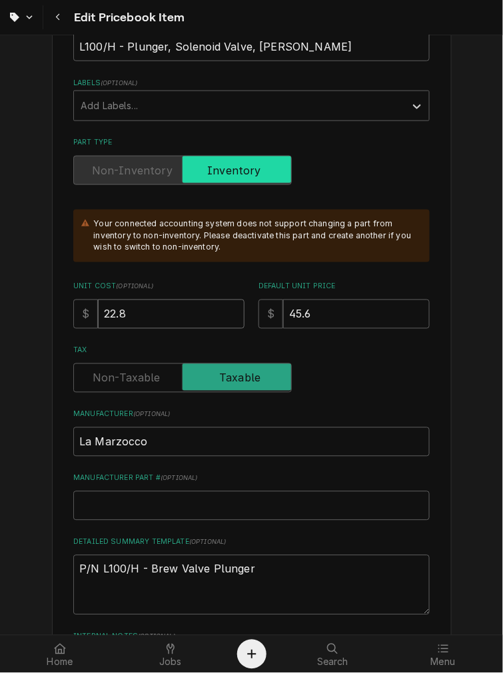
drag, startPoint x: 147, startPoint y: 310, endPoint x: -97, endPoint y: 312, distance: 244.3
click at [0, 312] on html "Edit Pricebook Item Use the fields below to edit this PriceBook item. Note that…" at bounding box center [251, 336] width 503 height 673
type textarea "x"
type input "2"
type textarea "x"
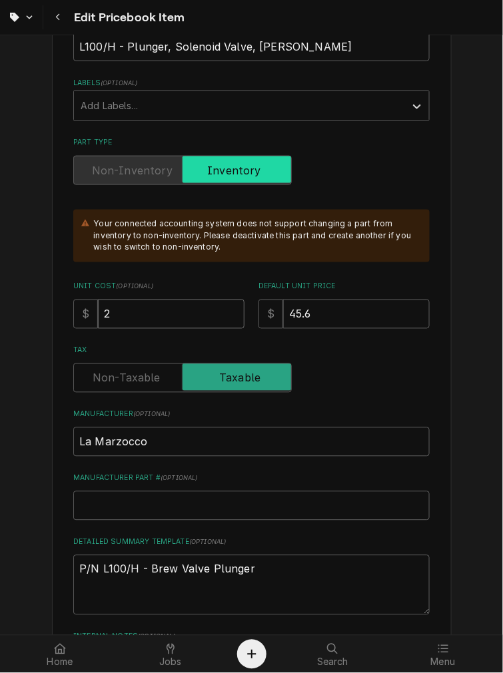
type input "25"
type textarea "x"
type input "25.5"
type textarea "x"
type input "25.50"
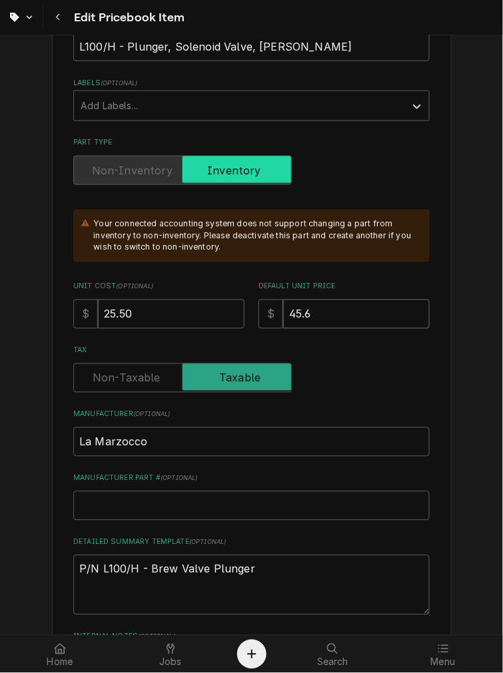
drag, startPoint x: 337, startPoint y: 302, endPoint x: -57, endPoint y: 297, distance: 393.5
click at [0, 297] on html "Edit Pricebook Item Use the fields below to edit this PriceBook item. Note that…" at bounding box center [251, 336] width 503 height 673
type textarea "x"
type input "5"
type textarea "x"
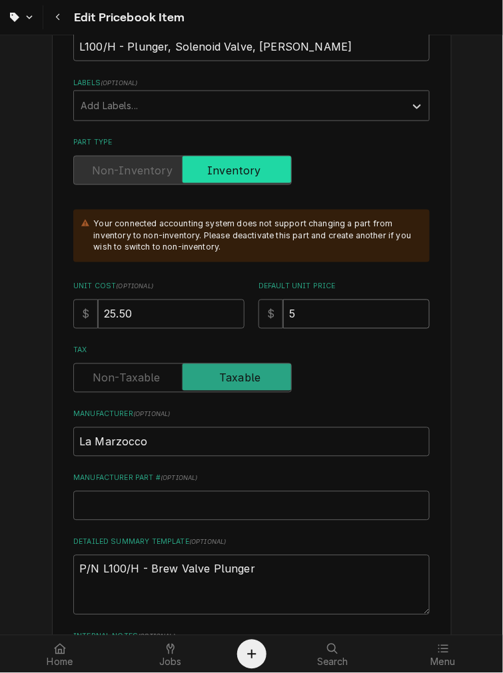
type input "50"
type textarea "x"
type input "5"
type textarea "x"
type input "51"
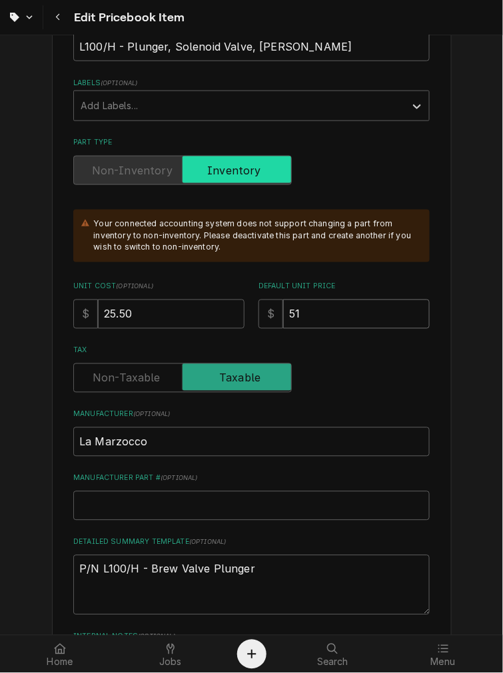
type textarea "x"
type input "51.0"
type textarea "x"
type input "51.00"
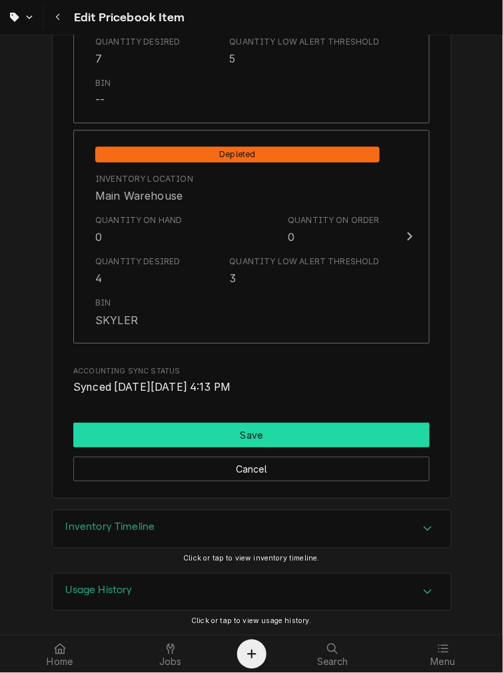
click at [198, 423] on button "Save" at bounding box center [251, 435] width 356 height 25
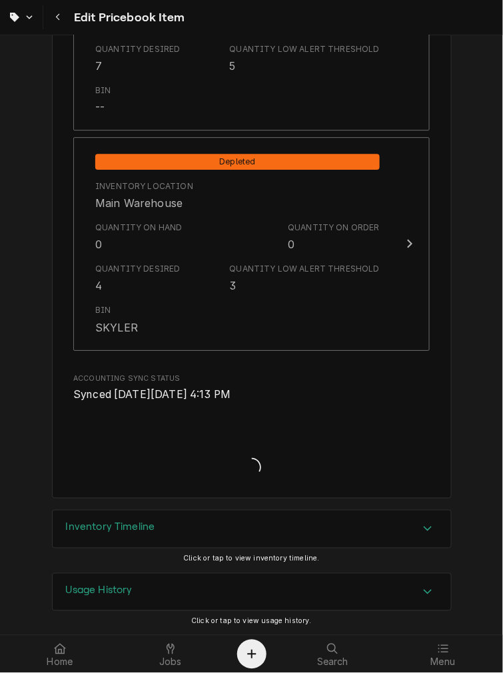
type textarea "x"
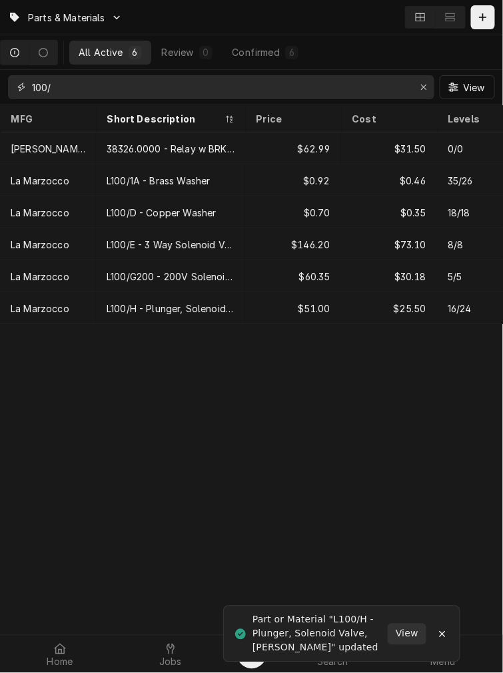
click at [167, 87] on input "100/" at bounding box center [220, 87] width 377 height 24
click at [166, 87] on input "100/" at bounding box center [220, 87] width 377 height 24
type input "1"
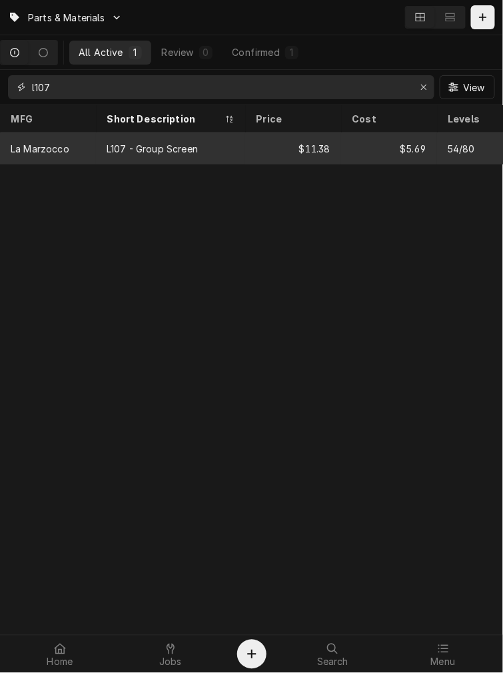
type input "l107"
click at [210, 140] on div "L107 - Group Screen" at bounding box center [170, 148] width 149 height 32
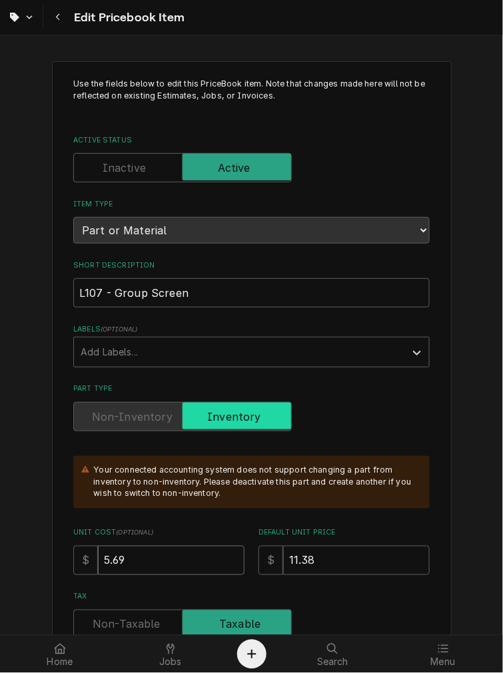
drag, startPoint x: 141, startPoint y: 555, endPoint x: -140, endPoint y: 536, distance: 282.2
click at [0, 536] on html "Edit Pricebook Item Use the fields below to edit this PriceBook item. Note that…" at bounding box center [251, 336] width 503 height 673
type textarea "x"
type input "6"
type textarea "x"
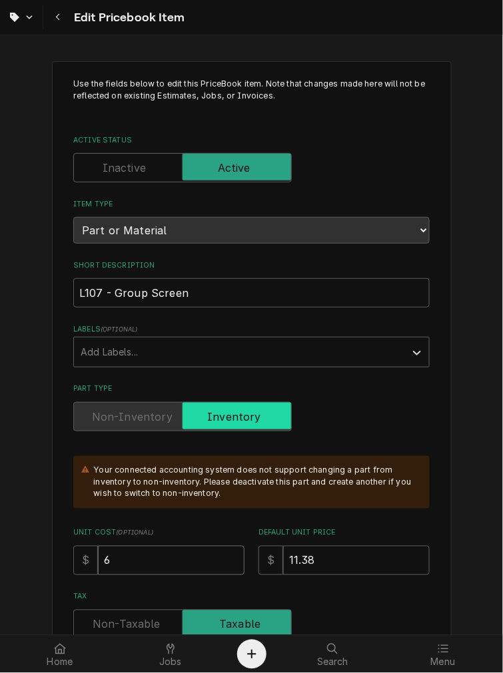
type input "6.3"
type textarea "x"
type input "6.37"
drag, startPoint x: 330, startPoint y: 549, endPoint x: 115, endPoint y: 553, distance: 215.1
click at [115, 553] on div "Unit Cost ( optional ) $ 6.37 Default Unit Price $ 11.38" at bounding box center [251, 551] width 356 height 47
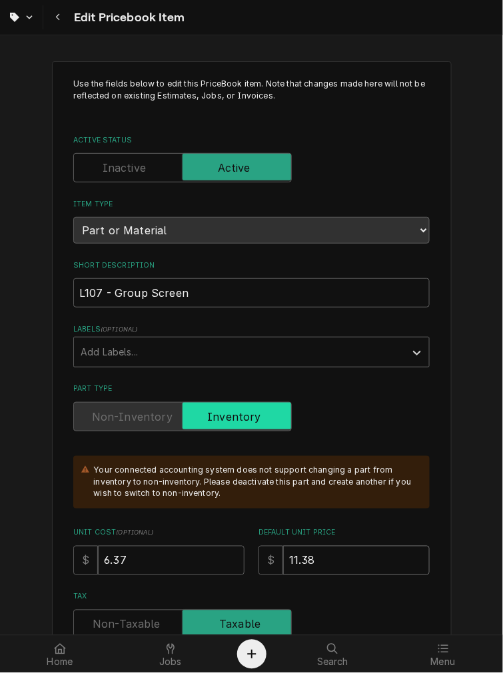
type textarea "x"
type input "1"
type textarea "x"
type input "12"
type textarea "x"
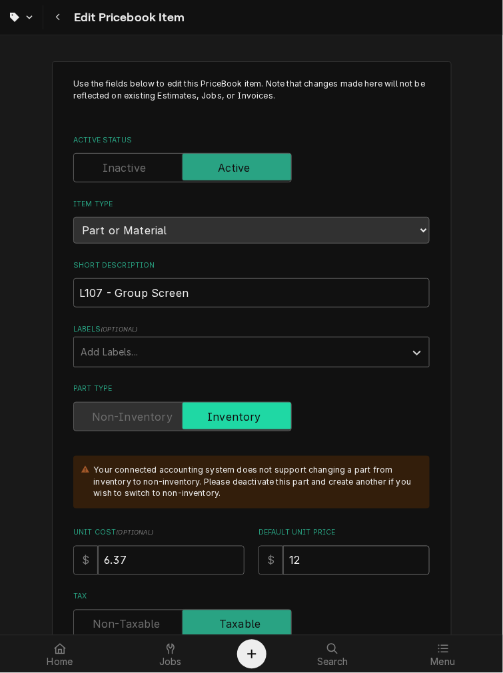
type input "12.7"
type textarea "x"
type input "12.74"
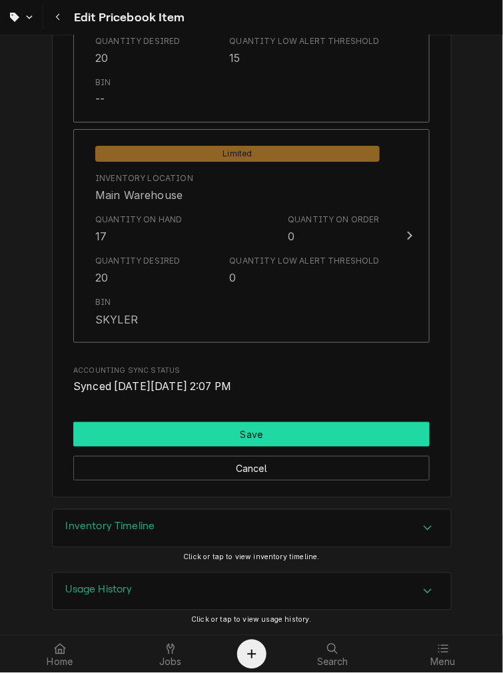
click at [190, 437] on button "Save" at bounding box center [251, 434] width 356 height 25
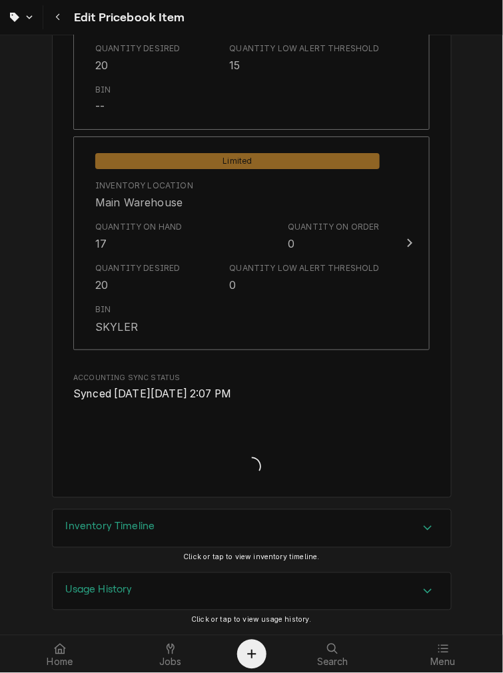
scroll to position [1750, 0]
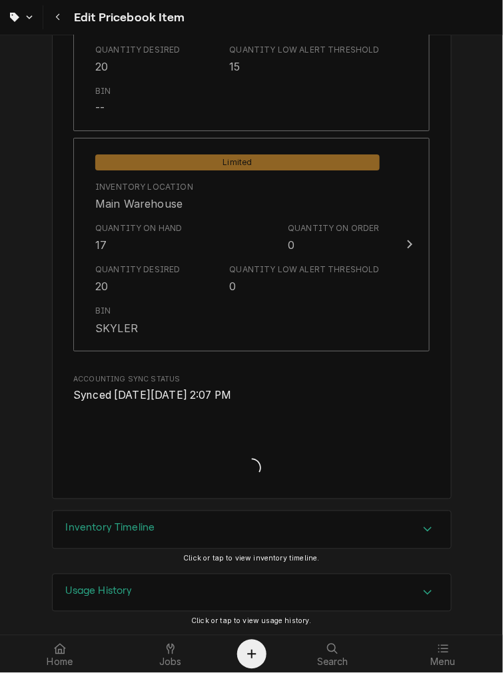
type textarea "x"
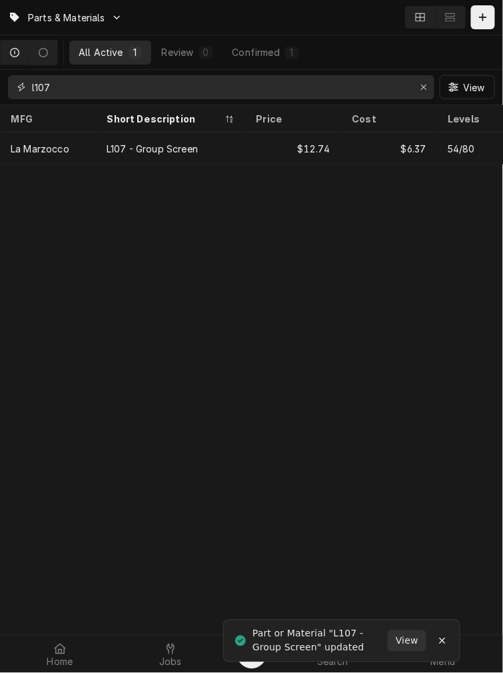
click at [85, 85] on input "l107" at bounding box center [220, 87] width 377 height 24
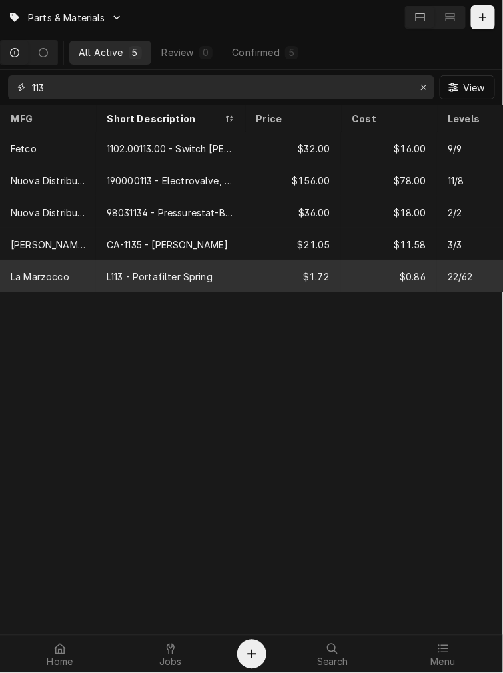
type input "113"
click at [89, 274] on div "La Marzocco" at bounding box center [48, 276] width 96 height 32
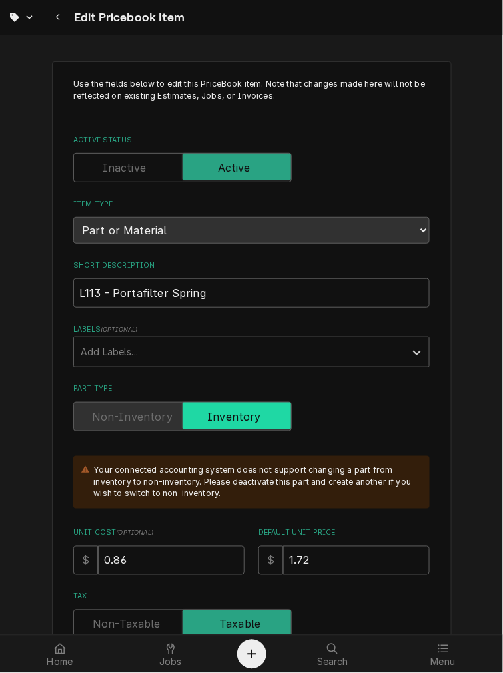
scroll to position [123, 0]
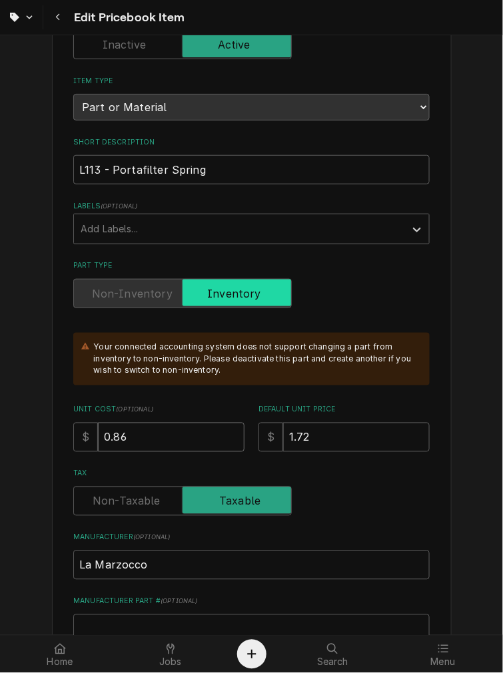
drag, startPoint x: 148, startPoint y: 427, endPoint x: 111, endPoint y: 426, distance: 38.0
click at [111, 426] on input "0.86" at bounding box center [171, 437] width 146 height 29
click at [342, 414] on div "Default Unit Price $ 1.72" at bounding box center [343, 428] width 171 height 47
click at [63, 16] on div "Navigate back" at bounding box center [57, 17] width 13 height 13
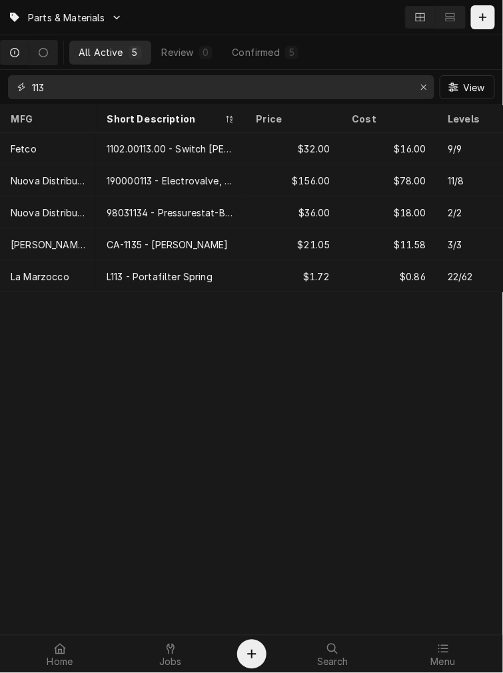
drag, startPoint x: 47, startPoint y: 81, endPoint x: -17, endPoint y: 91, distance: 65.2
click at [0, 91] on html "Parts & Materials All Active 5 Review 0 Confirmed 5 113 View MFG Short Descript…" at bounding box center [251, 336] width 503 height 673
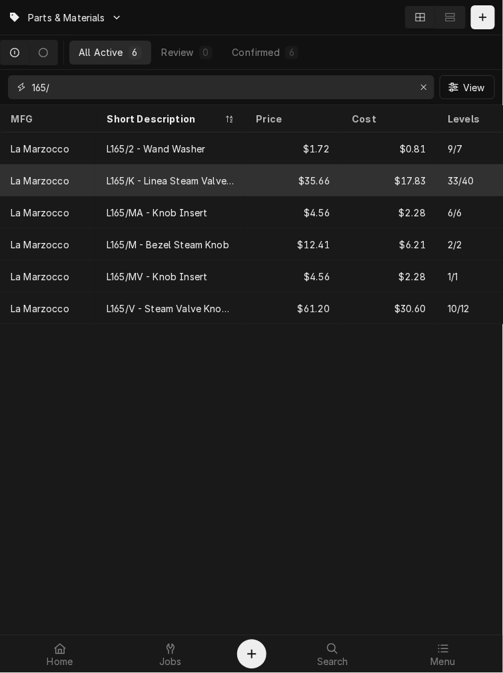
type input "165/"
click at [162, 176] on div "L165/K - Linea Steam Valve Rebuild Kit" at bounding box center [171, 181] width 128 height 14
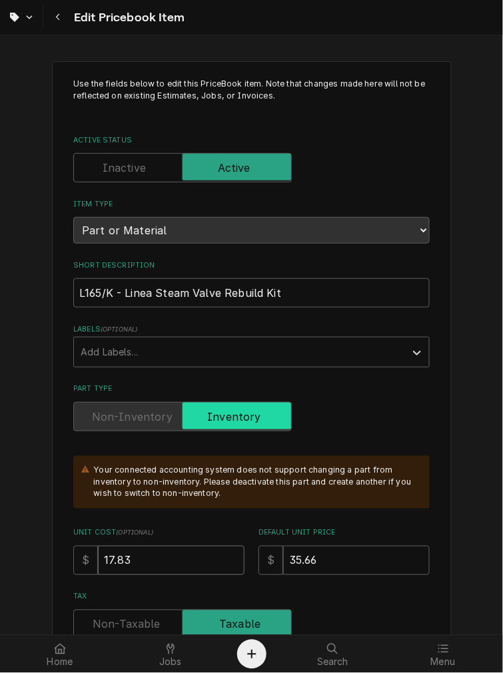
drag, startPoint x: 158, startPoint y: 555, endPoint x: -95, endPoint y: 504, distance: 258.1
click at [0, 504] on html "Edit Pricebook Item Use the fields below to edit this PriceBook item. Note that…" at bounding box center [251, 336] width 503 height 673
type textarea "x"
type input "1"
type textarea "x"
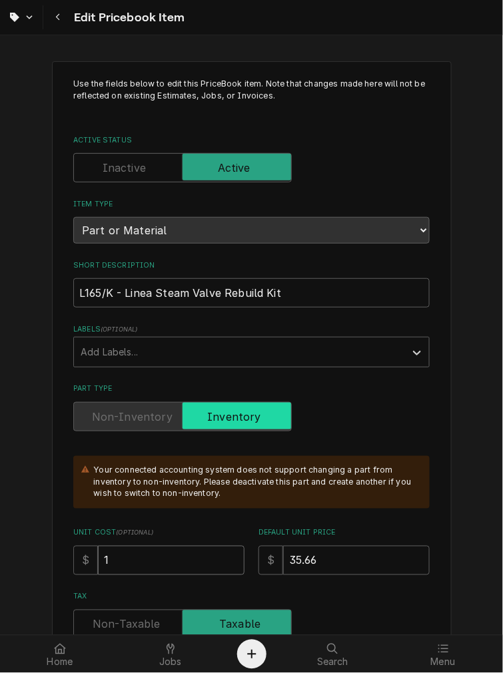
type input "12"
type textarea "x"
type input "1"
type textarea "x"
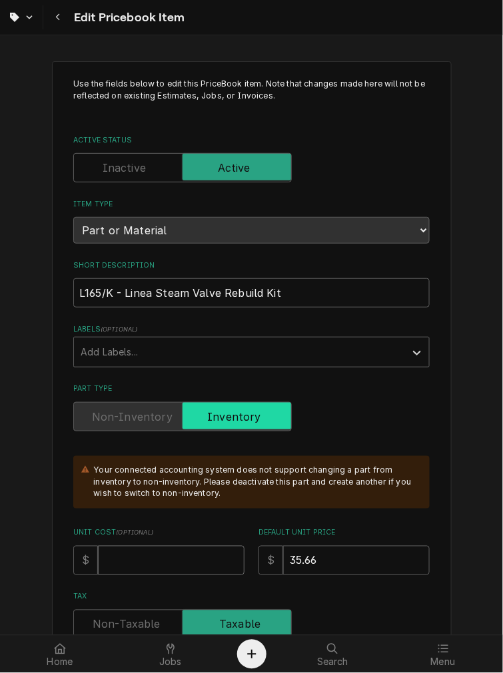
type input "1"
type textarea "x"
type input "19"
type textarea "x"
type input "19.9"
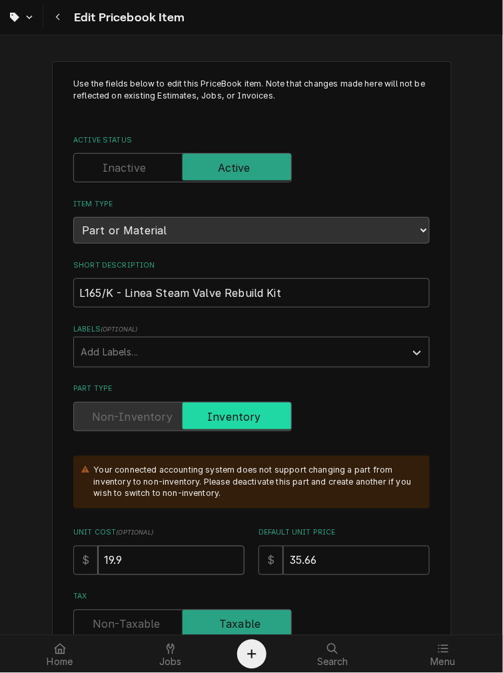
type textarea "x"
type input "19.94"
drag, startPoint x: 324, startPoint y: 564, endPoint x: 141, endPoint y: 564, distance: 183.1
click at [141, 564] on div "Unit Cost ( optional ) $ 19.94 Default Unit Price $ 35.66" at bounding box center [251, 551] width 356 height 47
type textarea "x"
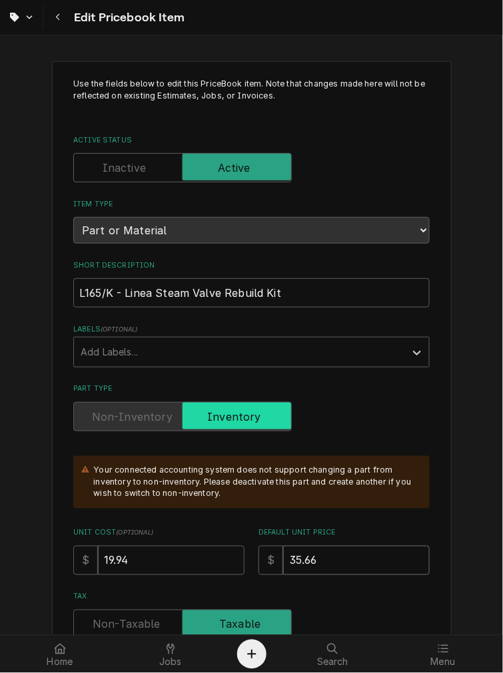
type input "3"
type textarea "x"
type input "39"
type textarea "x"
type input "39.8"
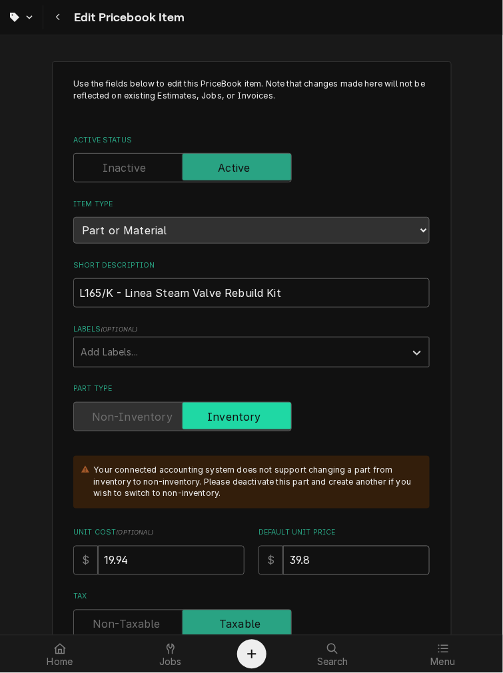
type textarea "x"
type input "39.88"
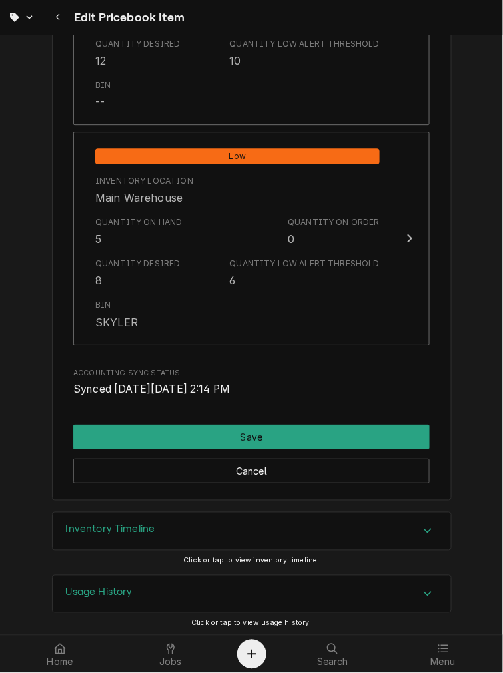
scroll to position [1582, 0]
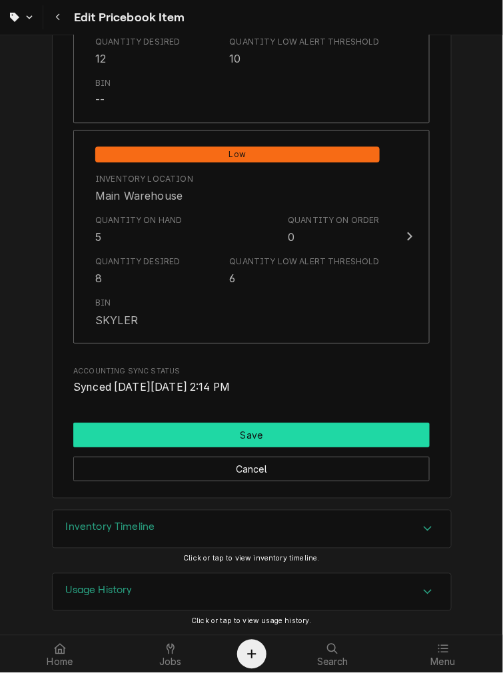
click at [193, 429] on button "Save" at bounding box center [251, 435] width 356 height 25
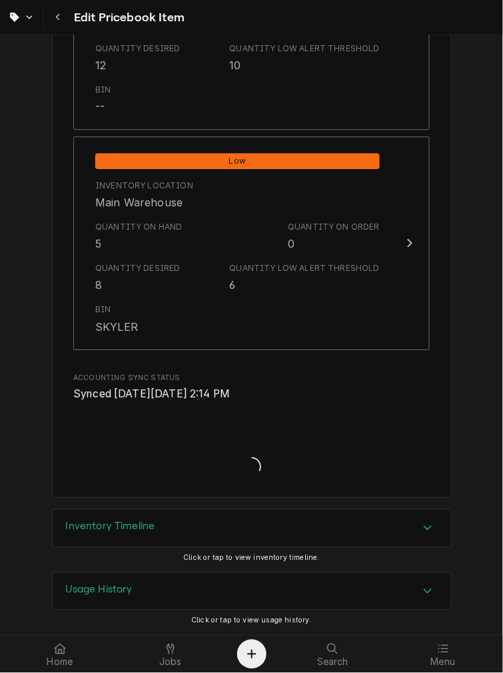
scroll to position [1575, 0]
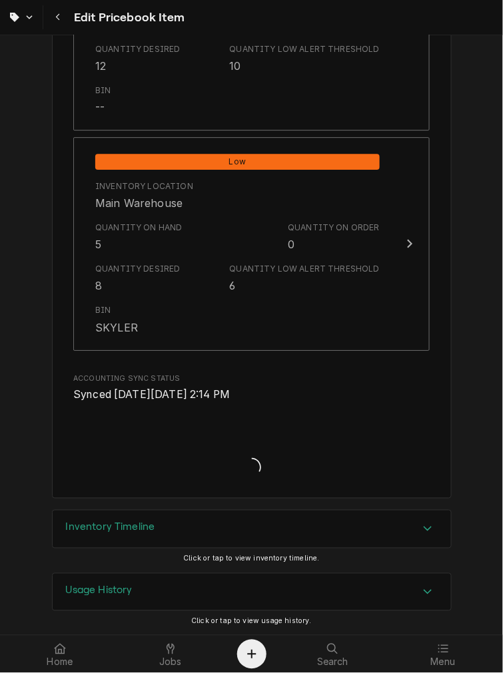
type textarea "x"
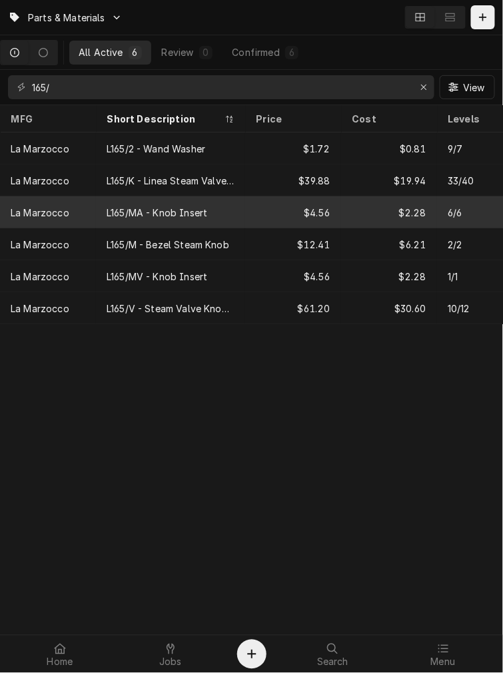
click at [128, 208] on div "L165/MA - Knob Insert" at bounding box center [157, 213] width 101 height 14
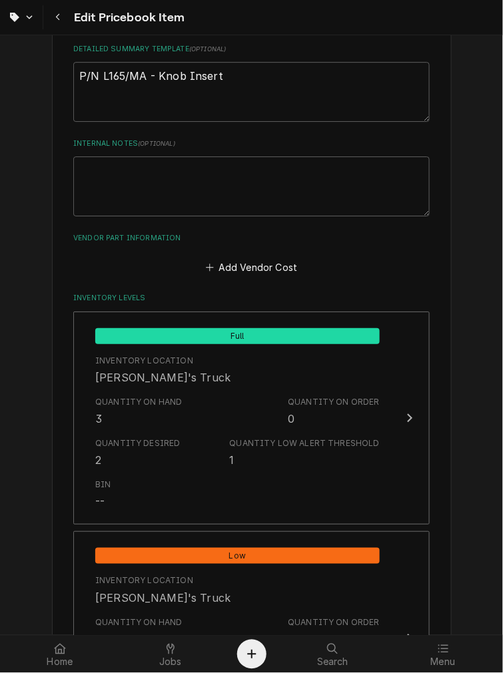
scroll to position [246, 0]
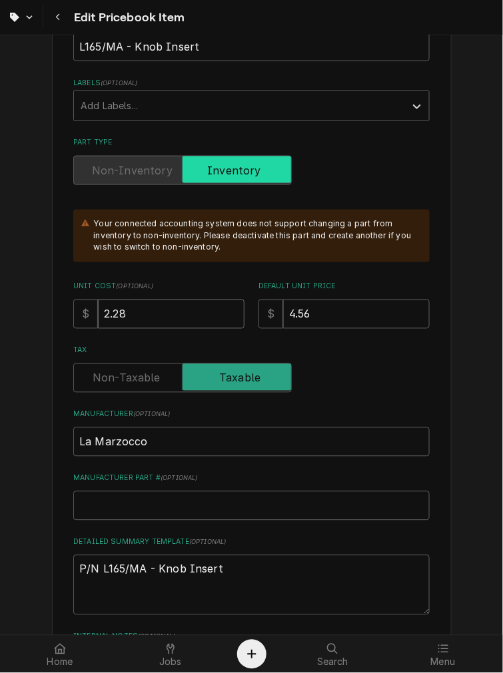
drag, startPoint x: 142, startPoint y: 314, endPoint x: 5, endPoint y: 296, distance: 137.6
type textarea "x"
type input "2"
type textarea "x"
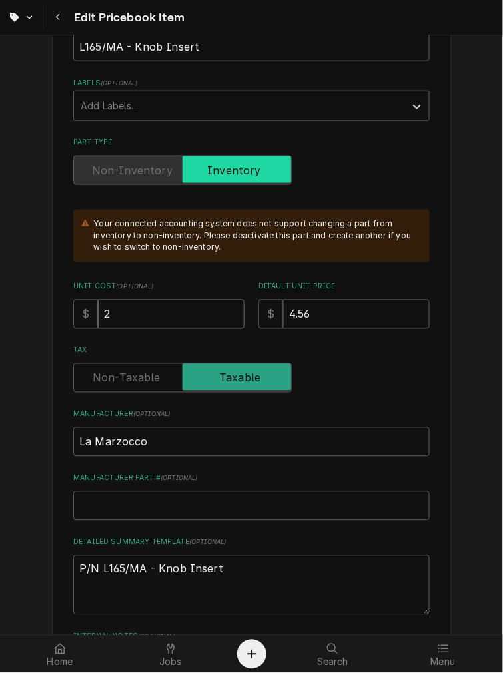
type input "2.6"
type textarea "x"
type input "2.60"
drag, startPoint x: 335, startPoint y: 305, endPoint x: 151, endPoint y: 335, distance: 186.2
click at [161, 310] on div "Unit Cost ( optional ) $ 2.60 Default Unit Price $ 4.56" at bounding box center [251, 305] width 356 height 47
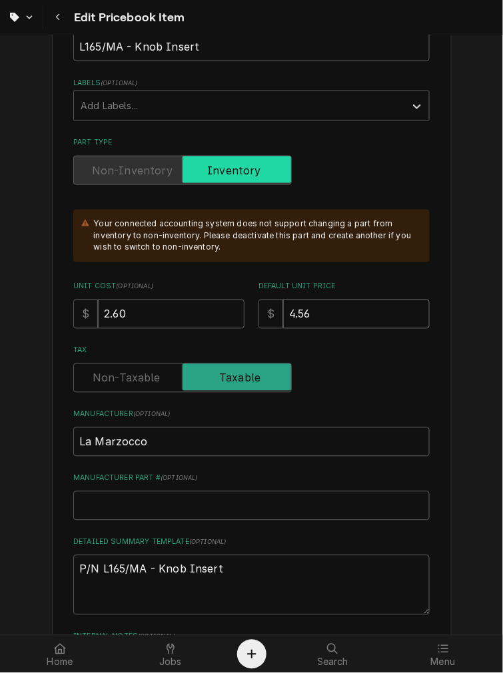
type textarea "x"
type input "5"
type textarea "x"
type input "5.2"
type textarea "x"
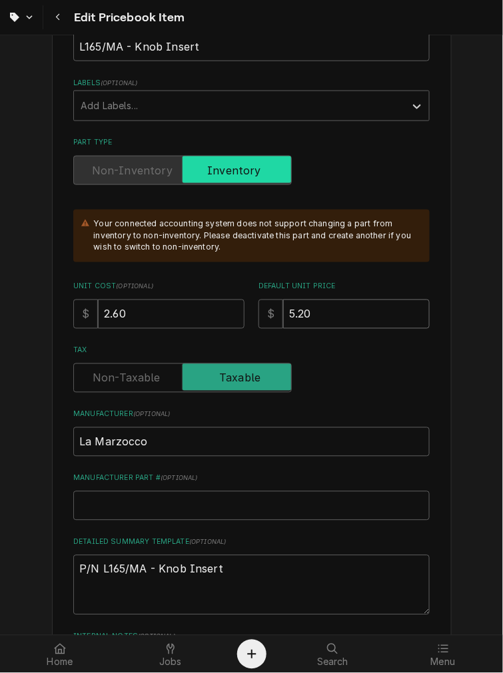
type input "5.20"
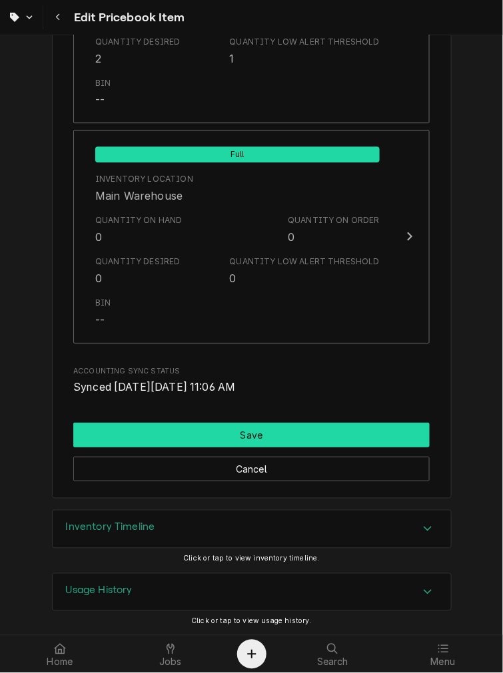
click at [149, 436] on button "Save" at bounding box center [251, 435] width 356 height 25
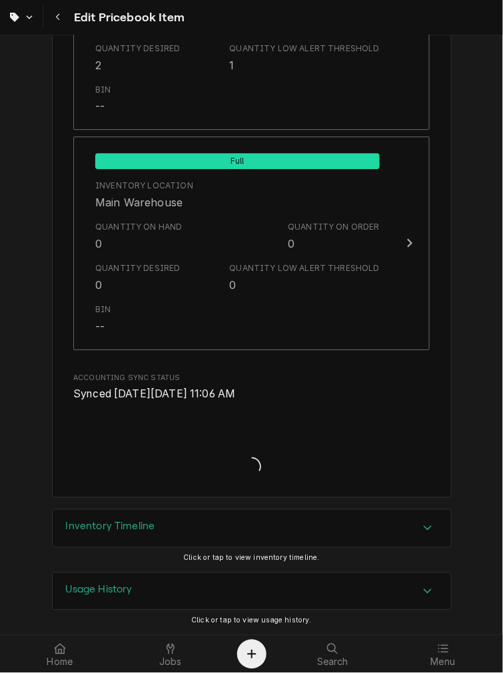
scroll to position [1575, 0]
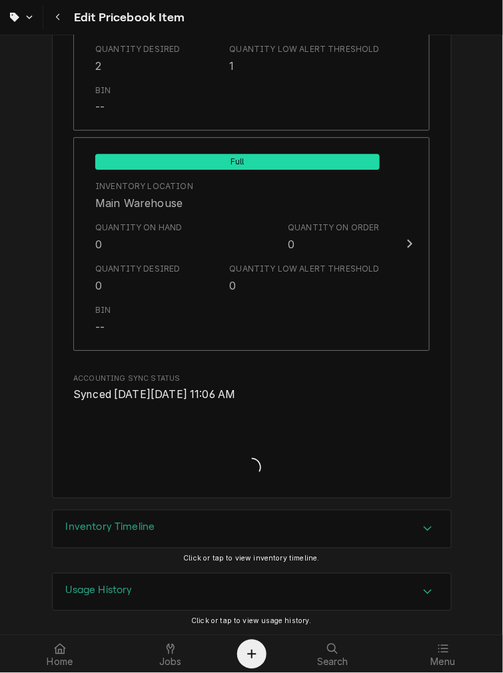
type textarea "x"
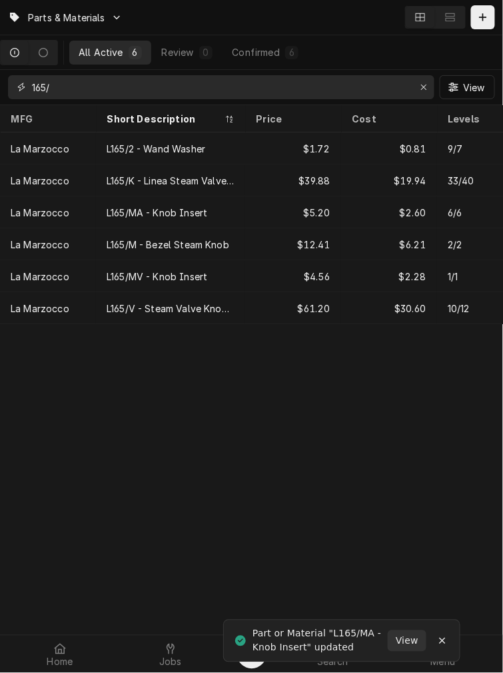
click at [95, 95] on input "165/" at bounding box center [220, 87] width 377 height 24
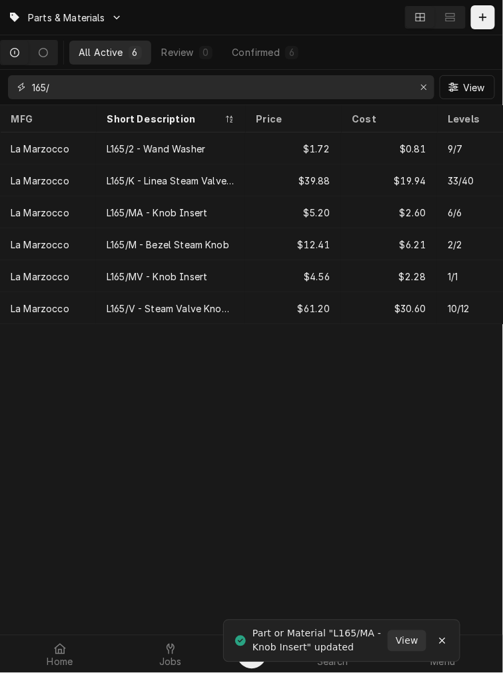
click at [95, 95] on input "165/" at bounding box center [220, 87] width 377 height 24
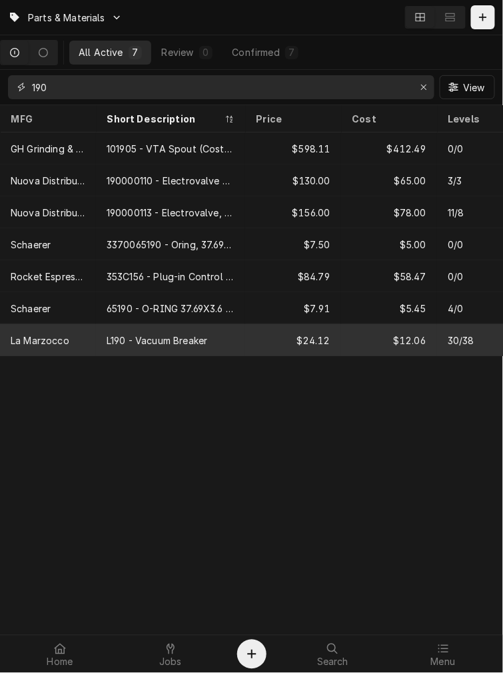
type input "190"
click at [94, 326] on div "La Marzocco" at bounding box center [48, 340] width 96 height 32
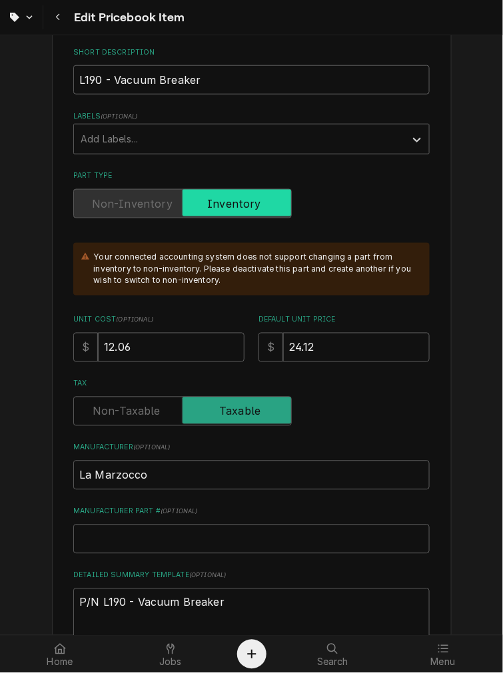
scroll to position [246, 0]
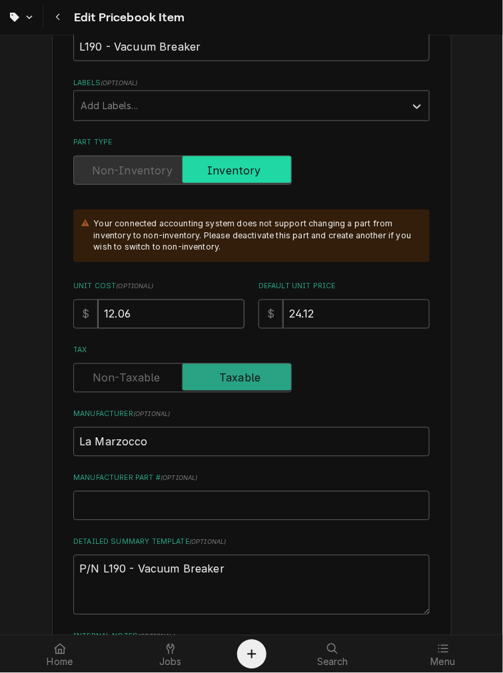
drag, startPoint x: 153, startPoint y: 314, endPoint x: -104, endPoint y: 310, distance: 257.0
click at [0, 310] on html "Edit Pricebook Item Use the fields below to edit this PriceBook item. Note that…" at bounding box center [251, 336] width 503 height 673
type textarea "x"
type input "1"
type textarea "x"
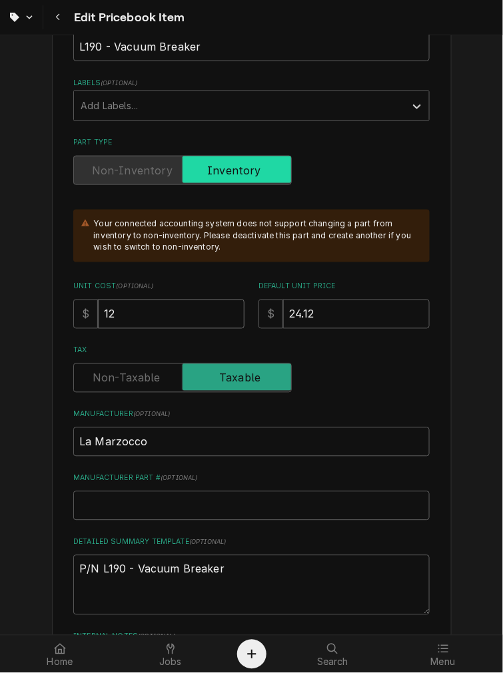
type input "12.6"
type textarea "x"
type input "12.65"
type textarea "x"
type input "12.6"
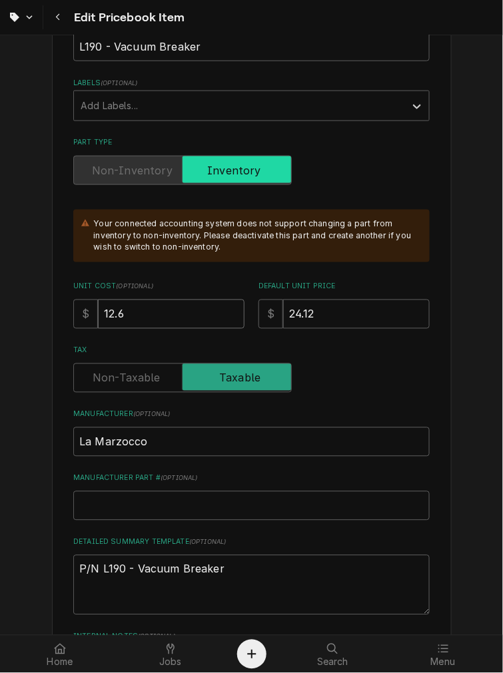
type textarea "x"
type input "12.67"
drag, startPoint x: 357, startPoint y: 318, endPoint x: 233, endPoint y: 308, distance: 124.3
click at [233, 308] on div "Unit Cost ( optional ) $ 12.67 Default Unit Price $ 24.12" at bounding box center [251, 305] width 356 height 47
type textarea "x"
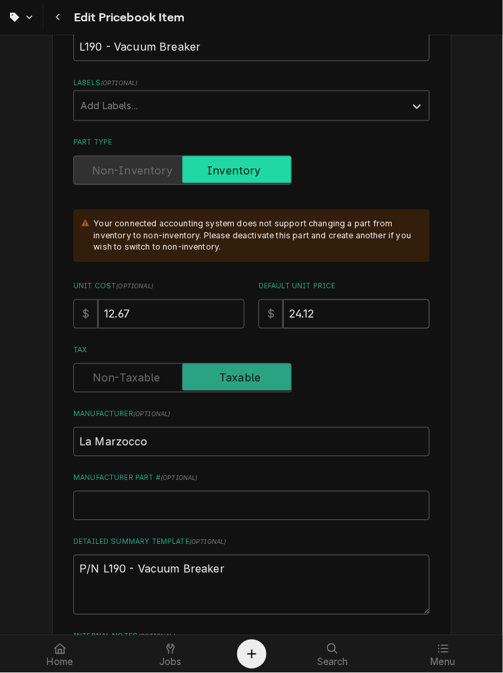
type input "2"
type textarea "x"
type input "25"
type textarea "x"
type input "25.3"
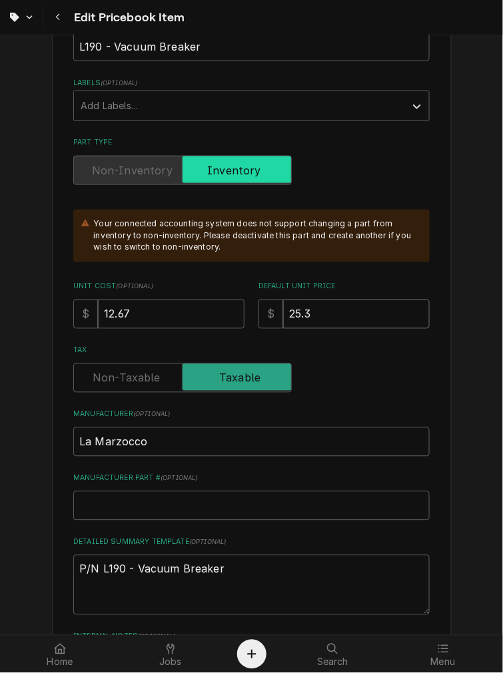
type textarea "x"
type input "25.34"
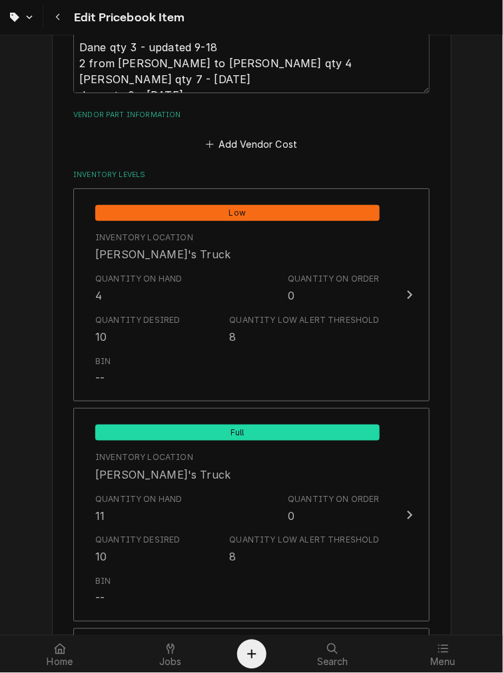
scroll to position [1479, 0]
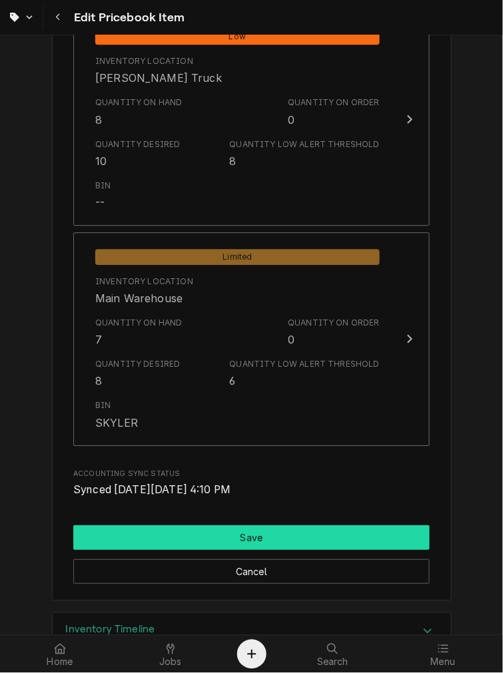
click at [183, 538] on button "Save" at bounding box center [251, 537] width 356 height 25
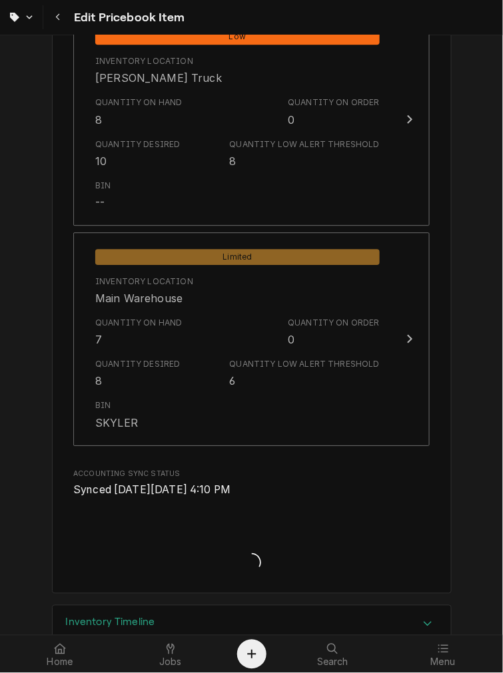
type textarea "x"
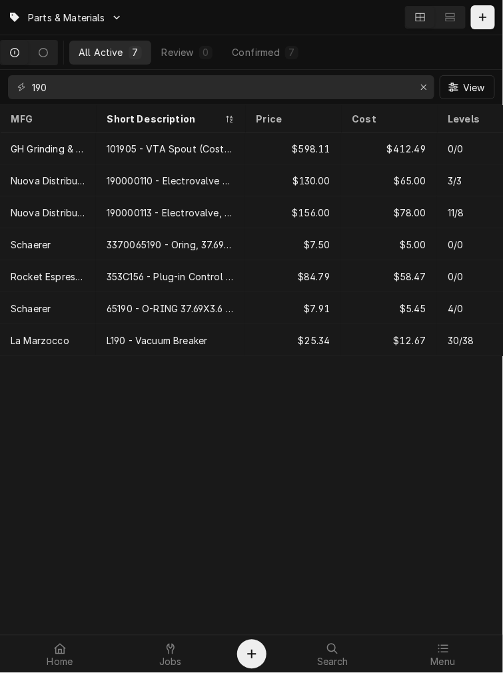
drag, startPoint x: 79, startPoint y: 71, endPoint x: 63, endPoint y: 89, distance: 23.6
click at [60, 83] on div "190 View" at bounding box center [251, 87] width 503 height 35
drag, startPoint x: 63, startPoint y: 89, endPoint x: -69, endPoint y: 77, distance: 133.0
click at [0, 77] on html "Parts & Materials All Active 7 Review 0 Confirmed 7 190 View MFG Short Descript…" at bounding box center [251, 336] width 503 height 673
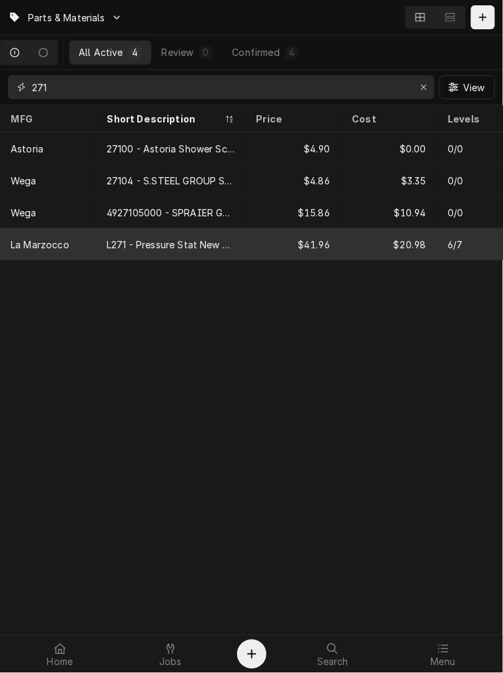
type input "271"
click at [150, 253] on div "L271 - Pressure Stat New Style" at bounding box center [170, 244] width 149 height 32
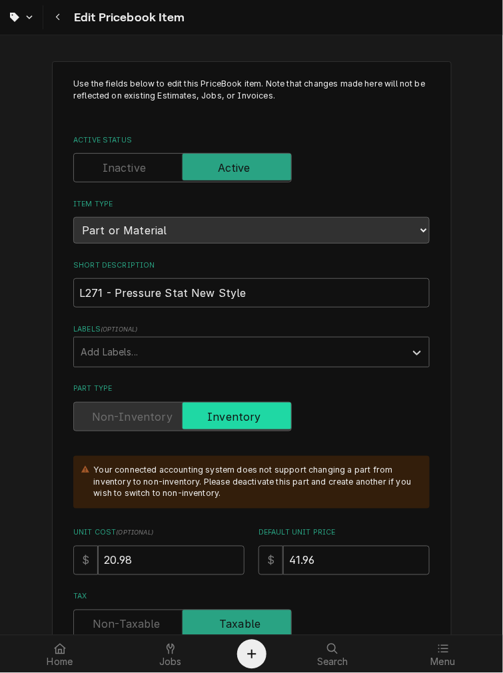
scroll to position [246, 0]
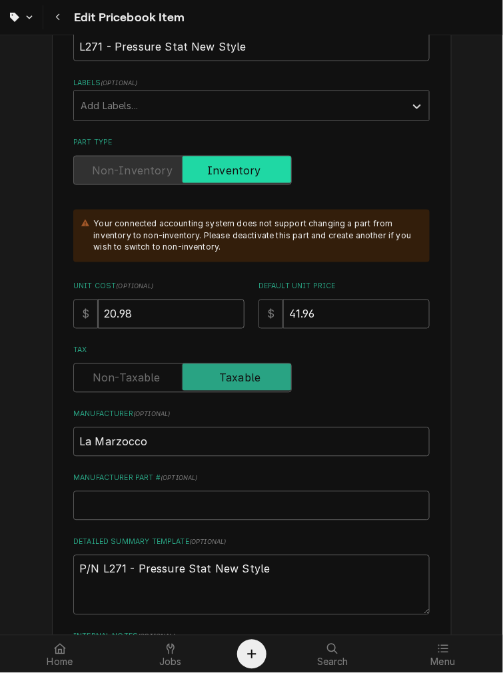
drag, startPoint x: 157, startPoint y: 331, endPoint x: -69, endPoint y: 300, distance: 228.4
click at [0, 300] on html "Edit Pricebook Item Use the fields below to edit this PriceBook item. Note that…" at bounding box center [251, 336] width 503 height 673
type textarea "x"
type input "2"
type textarea "x"
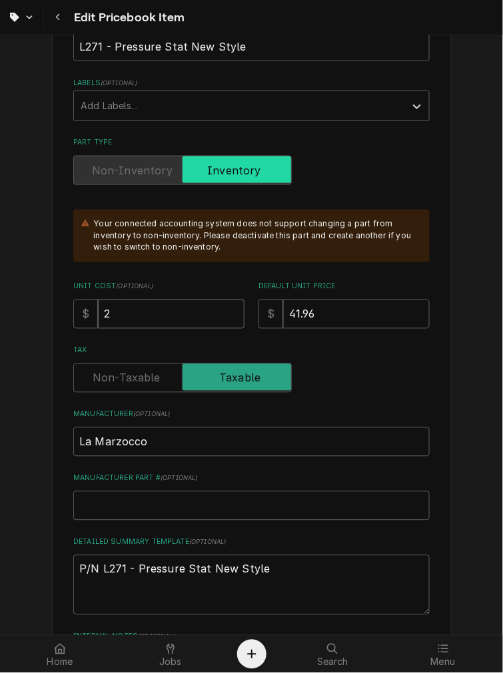
type input "23"
type textarea "x"
type input "23.9"
type textarea "x"
type input "23.98"
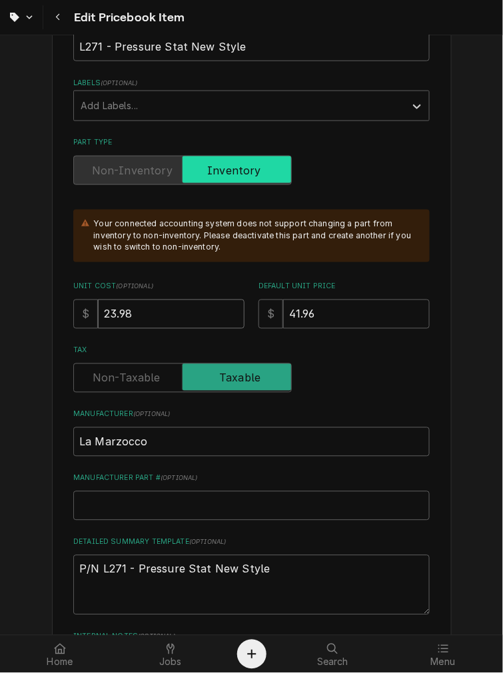
type textarea "x"
type input "23.9"
type textarea "x"
type input "23"
type textarea "x"
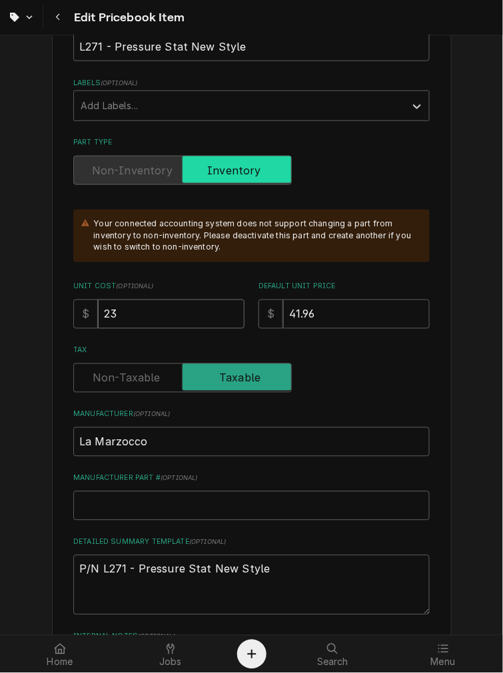
type input "23.4"
type textarea "x"
type input "23.46"
drag, startPoint x: 362, startPoint y: 311, endPoint x: 47, endPoint y: 310, distance: 314.2
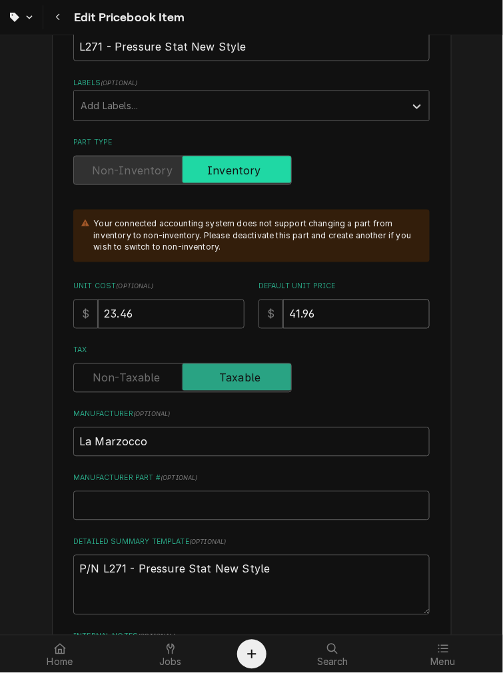
type textarea "x"
type input "9"
type textarea "x"
type input "92"
type textarea "x"
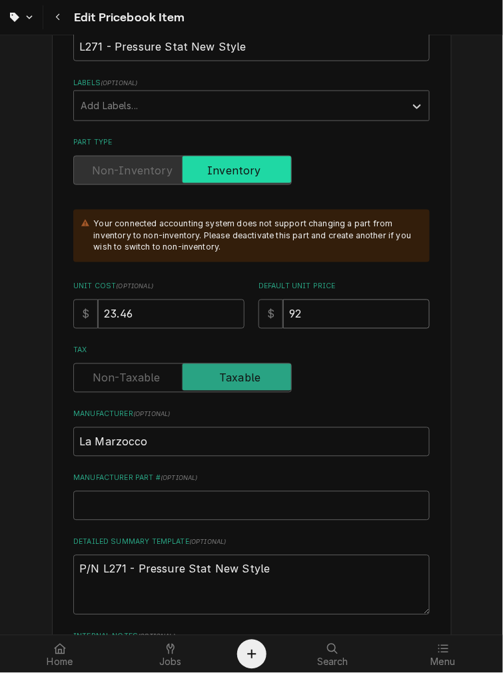
type input ".92"
type textarea "x"
type input "4.92"
type textarea "x"
type input "46.92"
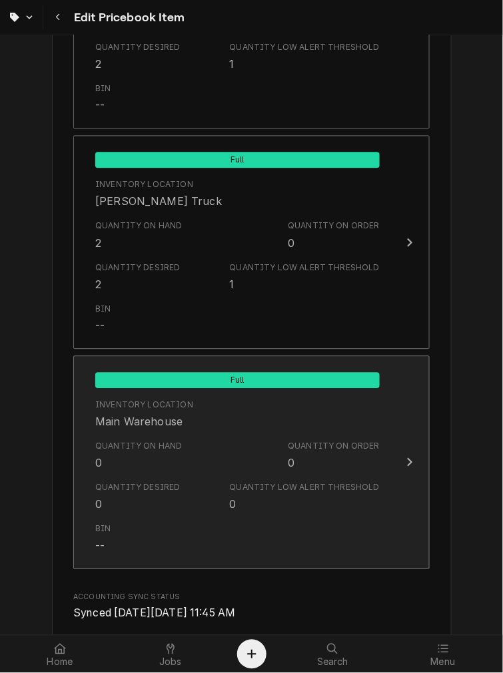
scroll to position [1582, 0]
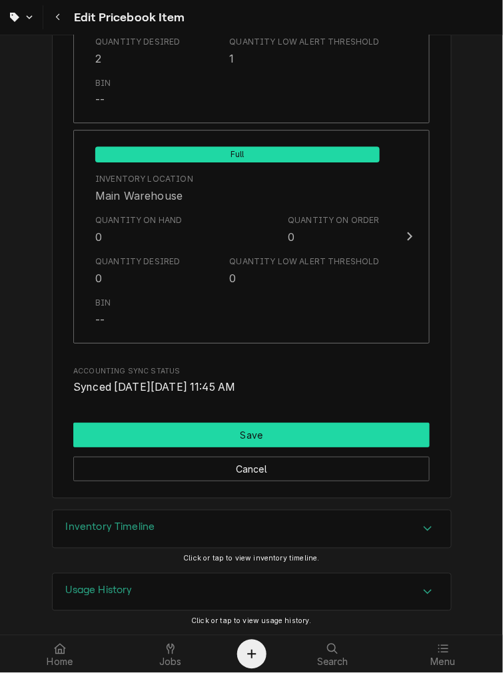
click at [196, 427] on button "Save" at bounding box center [251, 435] width 356 height 25
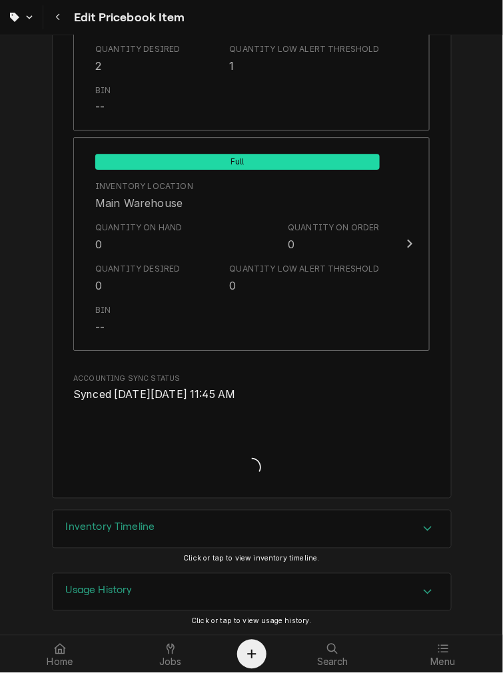
type textarea "x"
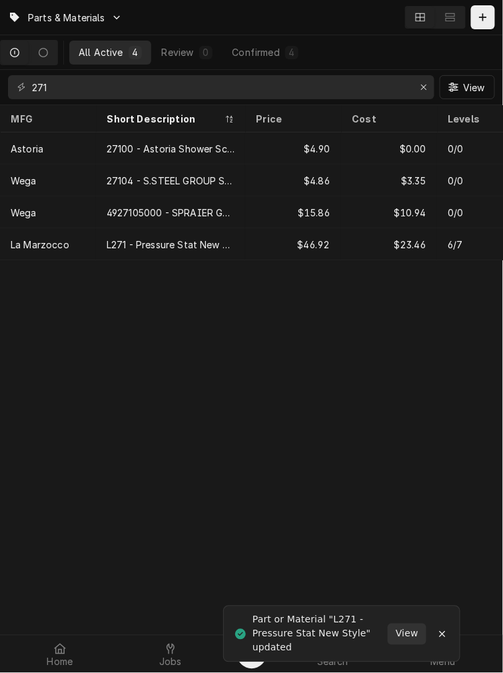
drag, startPoint x: 65, startPoint y: 67, endPoint x: -27, endPoint y: 67, distance: 91.2
click at [0, 67] on html "Parts & Materials All Active 4 Review 0 Confirmed 4 271 View MFG Short Descript…" at bounding box center [251, 336] width 503 height 673
click at [126, 91] on input "271" at bounding box center [220, 87] width 377 height 24
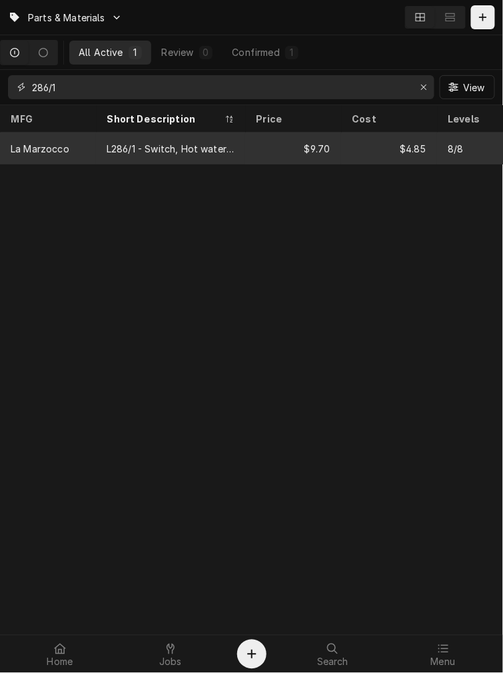
type input "286/1"
click at [109, 156] on div "L286/1 - Switch, Hot water momentary, AV" at bounding box center [170, 148] width 149 height 32
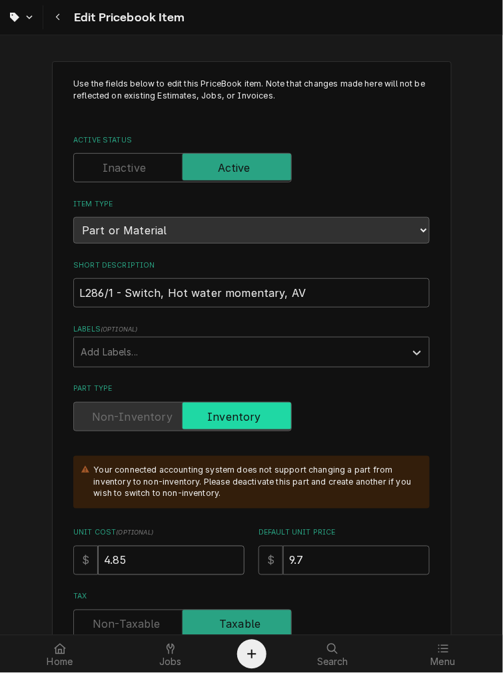
drag, startPoint x: 142, startPoint y: 561, endPoint x: -15, endPoint y: 562, distance: 157.1
click at [0, 562] on html "Edit Pricebook Item Use the fields below to edit this PriceBook item. Note that…" at bounding box center [251, 336] width 503 height 673
type textarea "x"
type input "5"
type textarea "x"
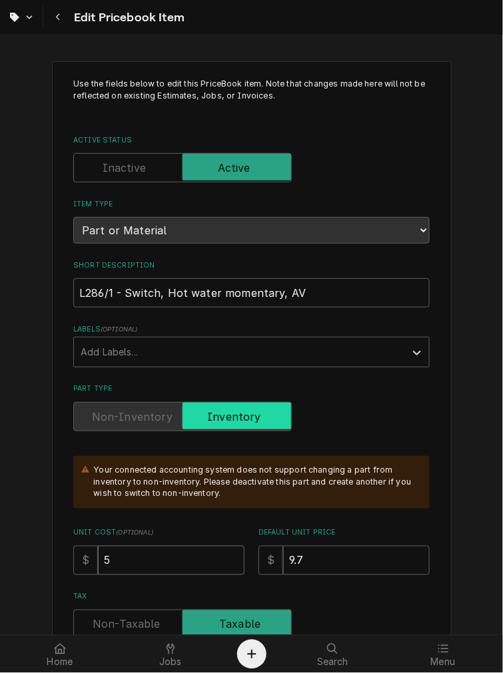
type input "5.1"
type textarea "x"
type input "5.10"
drag, startPoint x: 360, startPoint y: 561, endPoint x: -1, endPoint y: 547, distance: 361.1
click at [0, 547] on html "Edit Pricebook Item Use the fields below to edit this PriceBook item. Note that…" at bounding box center [251, 336] width 503 height 673
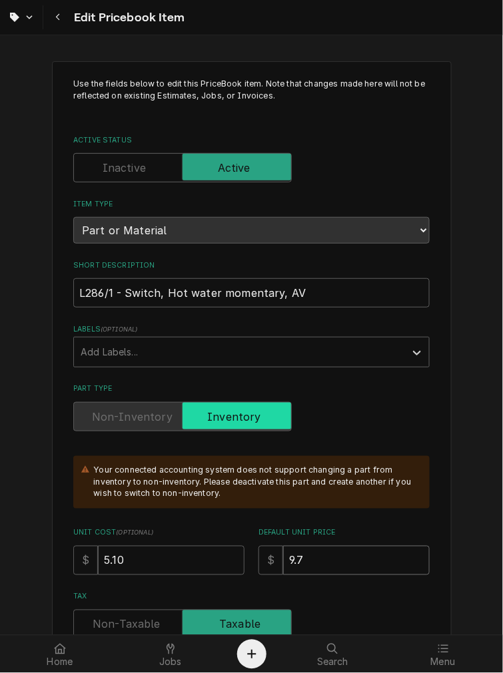
type textarea "x"
type input "1"
type textarea "x"
type input "10"
type textarea "x"
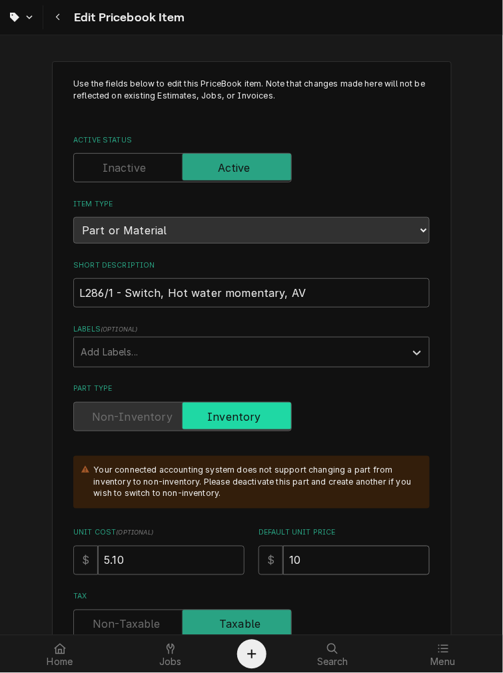
type input "10.2"
type textarea "x"
type input "10.20"
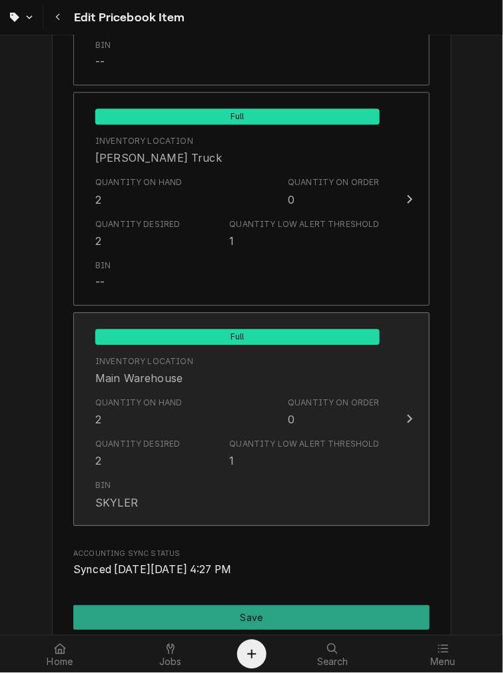
scroll to position [1479, 0]
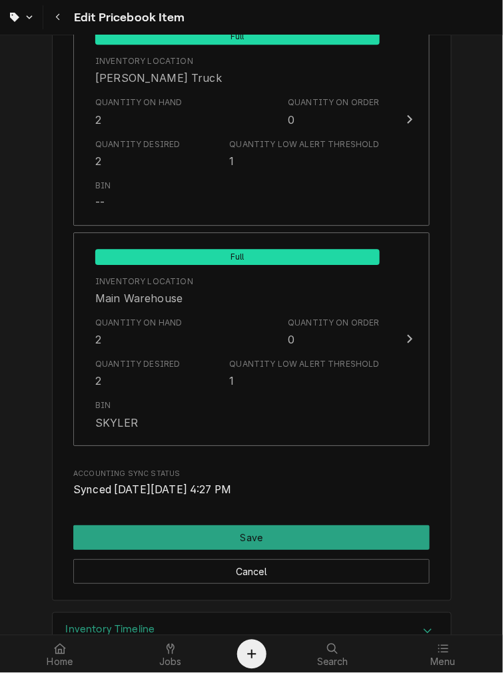
click at [154, 551] on div "Cancel" at bounding box center [251, 567] width 356 height 34
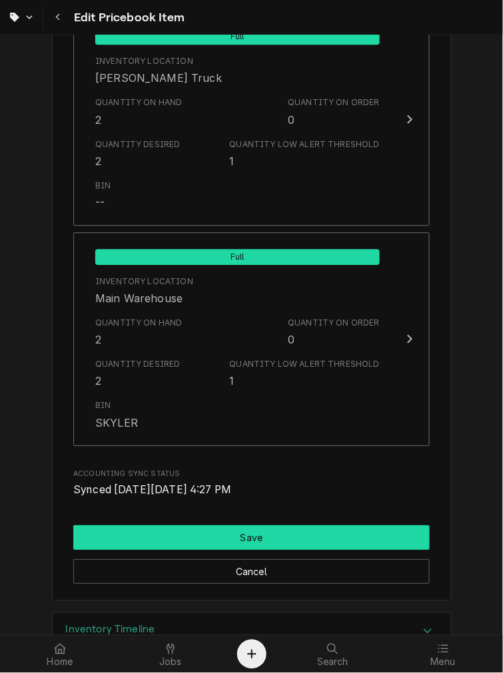
click at [154, 546] on button "Save" at bounding box center [251, 537] width 356 height 25
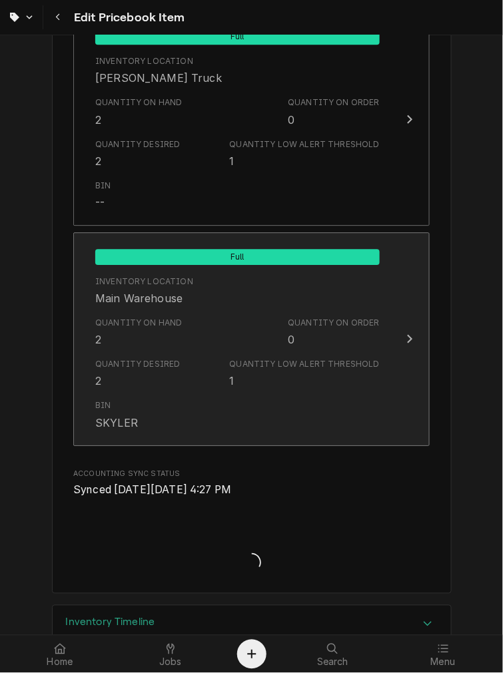
type textarea "x"
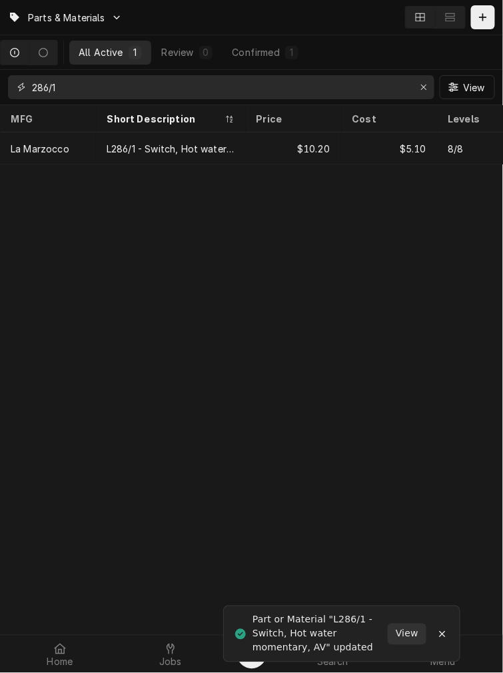
click at [94, 93] on input "286/1" at bounding box center [220, 87] width 377 height 24
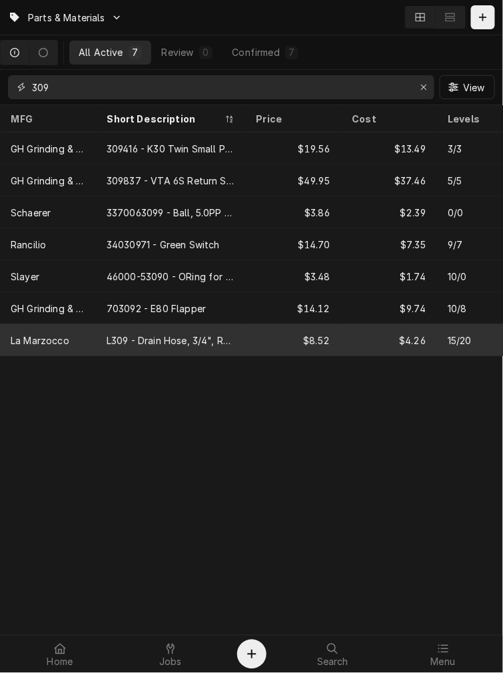
type input "309"
click at [101, 334] on div "L309 - Drain Hose, 3/4", Reinforced, 3/4" (By the Foot)" at bounding box center [170, 340] width 149 height 32
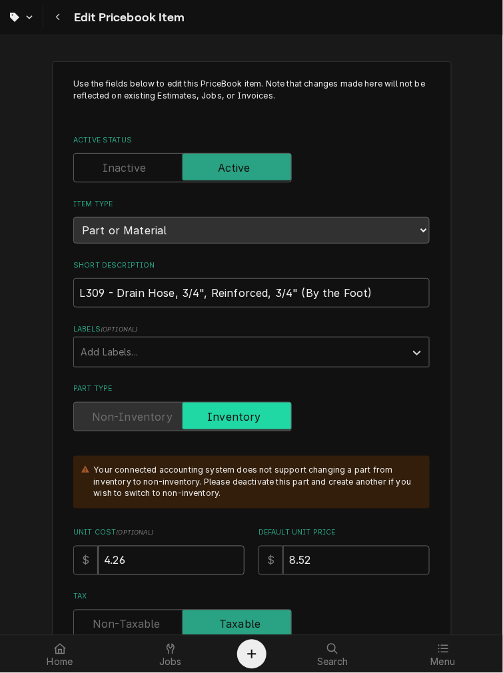
drag, startPoint x: 156, startPoint y: 555, endPoint x: 1, endPoint y: 555, distance: 154.5
type textarea "x"
type input "1"
type textarea "x"
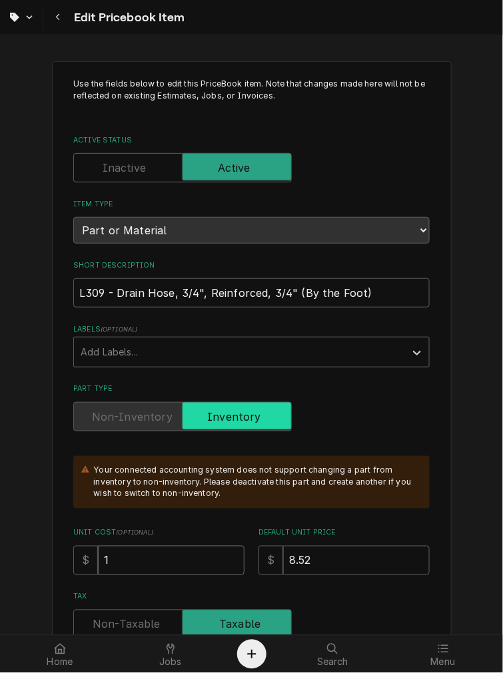
type input "13"
type textarea "x"
type input "13.8"
type textarea "x"
type input "13.85"
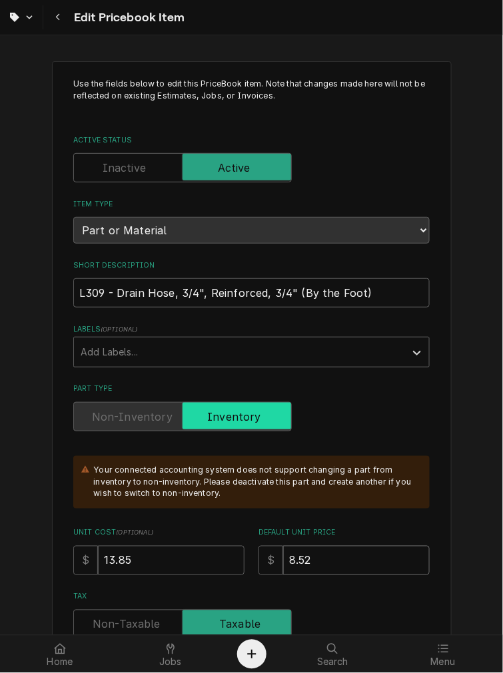
drag, startPoint x: 323, startPoint y: 555, endPoint x: 207, endPoint y: 539, distance: 116.9
click at [230, 548] on div "Unit Cost ( optional ) $ 13.85 Default Unit Price $ 8.52" at bounding box center [251, 551] width 356 height 47
type textarea "x"
type input "2"
type textarea "x"
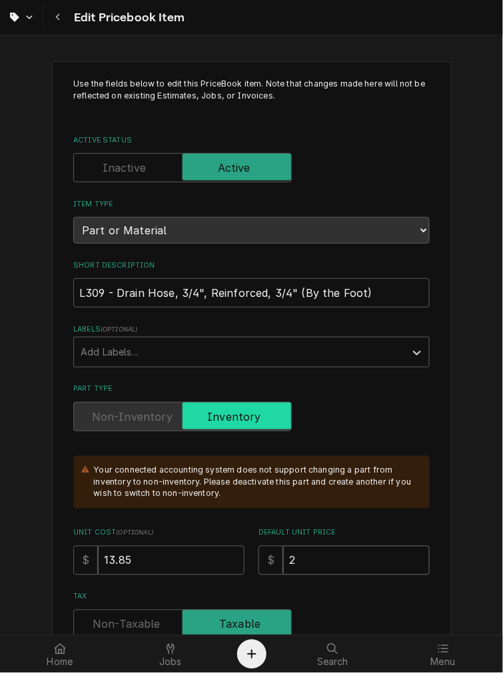
type input "27"
type textarea "x"
type input "27.7"
type textarea "x"
type input "27.70"
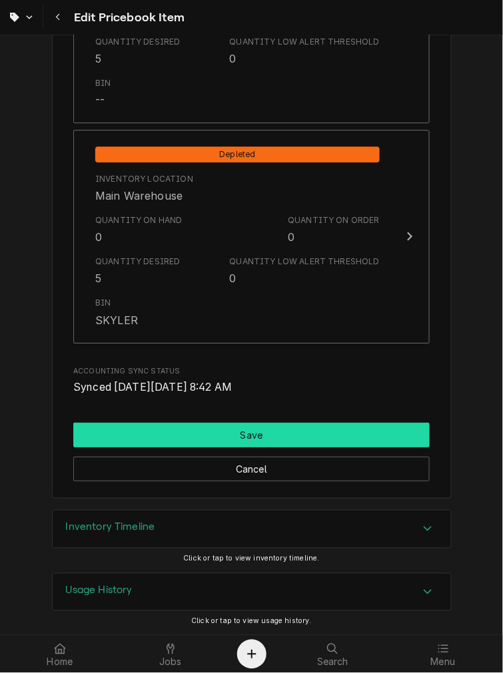
click at [221, 435] on button "Save" at bounding box center [251, 435] width 356 height 25
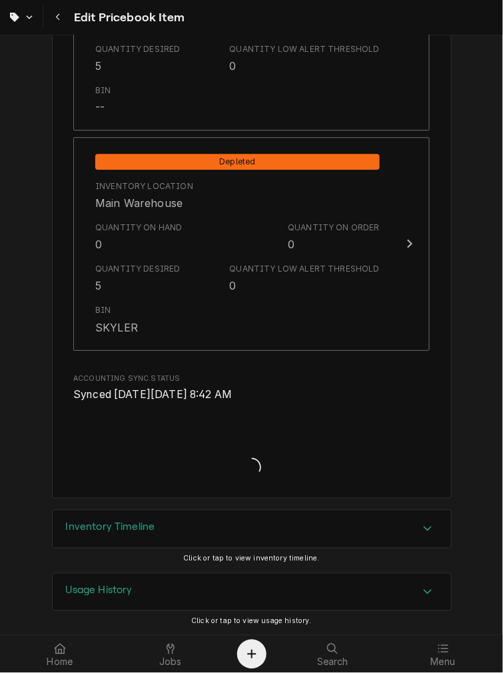
type textarea "x"
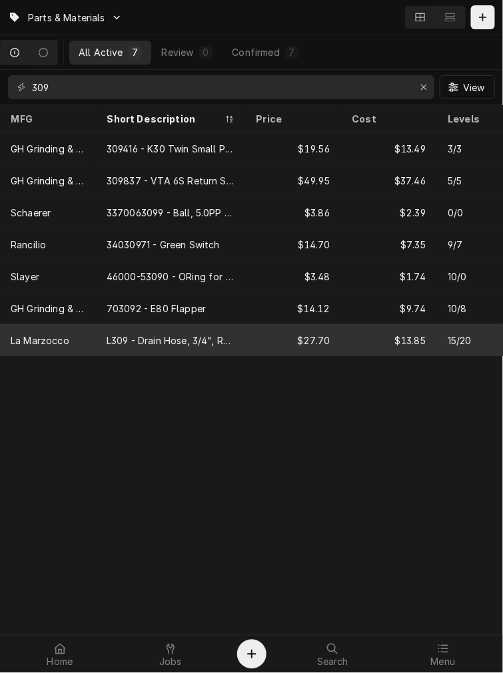
click at [138, 334] on div "L309 - Drain Hose, 3/4", Reinforced, 3/4" (By the Foot)" at bounding box center [171, 341] width 128 height 14
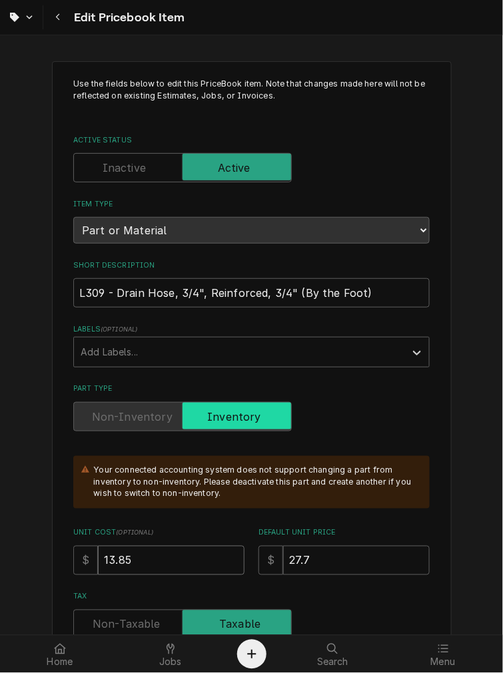
drag, startPoint x: 147, startPoint y: 563, endPoint x: 67, endPoint y: 555, distance: 80.9
click at [73, 559] on div "$ 13.85" at bounding box center [158, 560] width 171 height 29
type textarea "x"
type input "4"
type textarea "x"
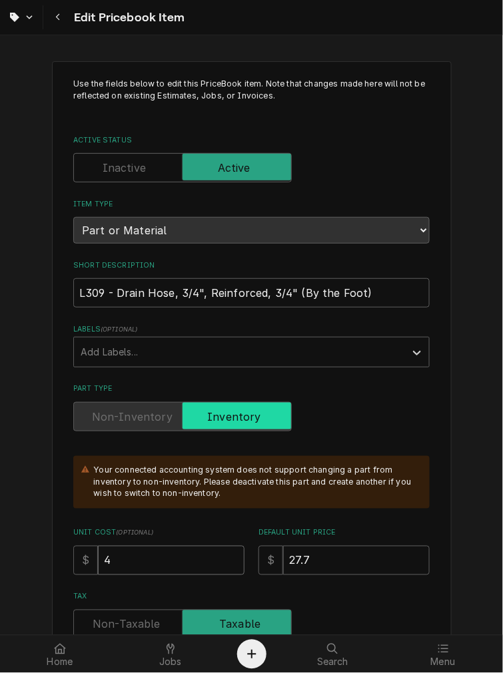
type input "4.4"
type textarea "x"
type input "4.48"
drag, startPoint x: 320, startPoint y: 551, endPoint x: 154, endPoint y: 524, distance: 168.0
click at [160, 528] on div "Unit Cost ( optional ) $ 4.48 Default Unit Price $ 27.7" at bounding box center [251, 551] width 356 height 47
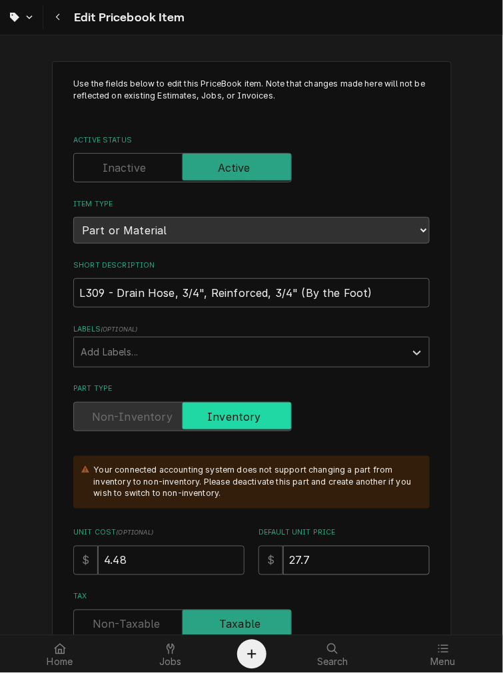
type textarea "x"
type input "8"
type textarea "x"
type input "8.9"
type textarea "x"
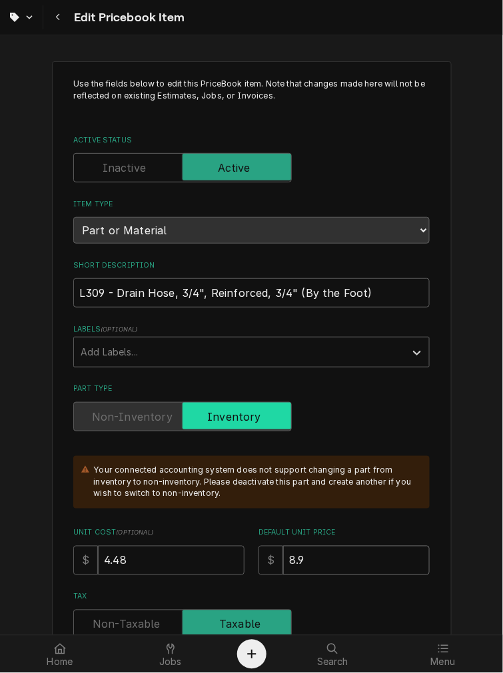
type input "8.98"
type textarea "x"
type input "8.9"
type textarea "x"
type input "8.96"
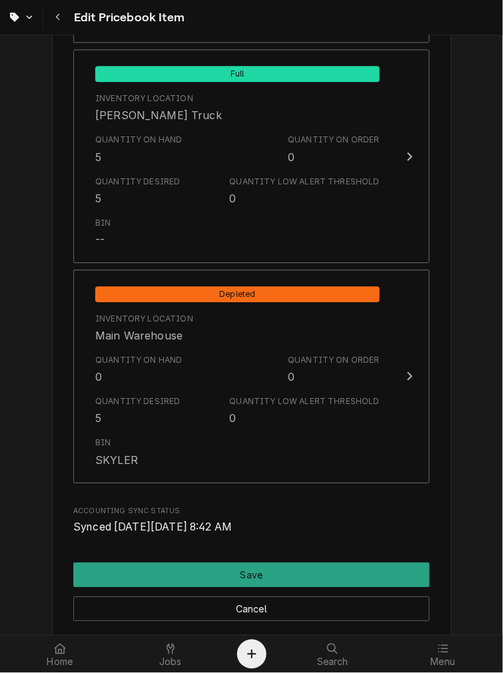
scroll to position [1479, 0]
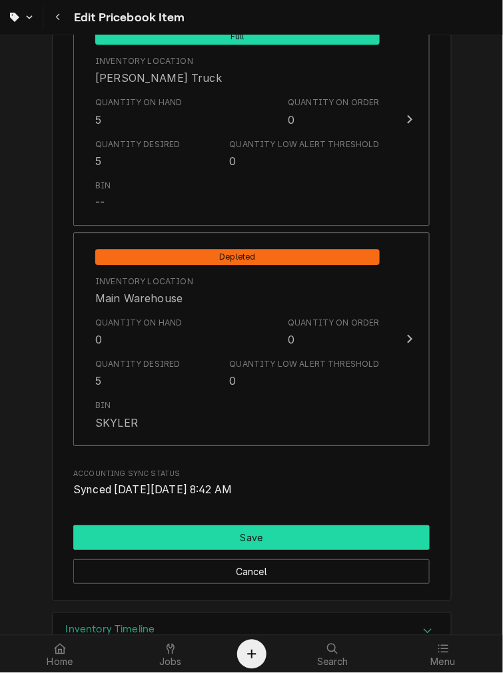
click at [142, 537] on button "Save" at bounding box center [251, 537] width 356 height 25
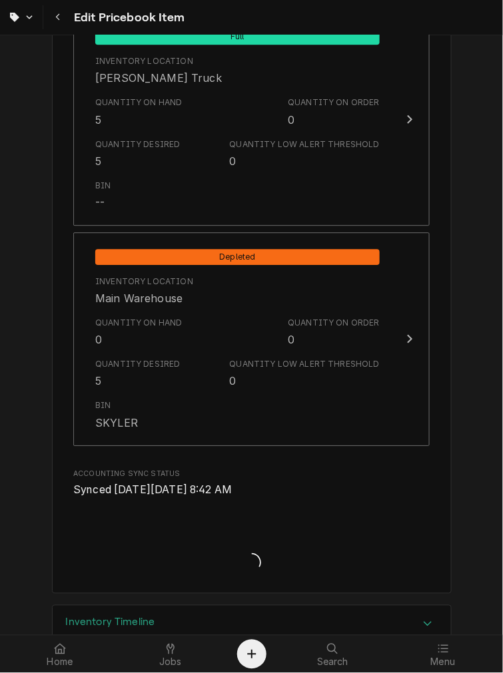
type textarea "x"
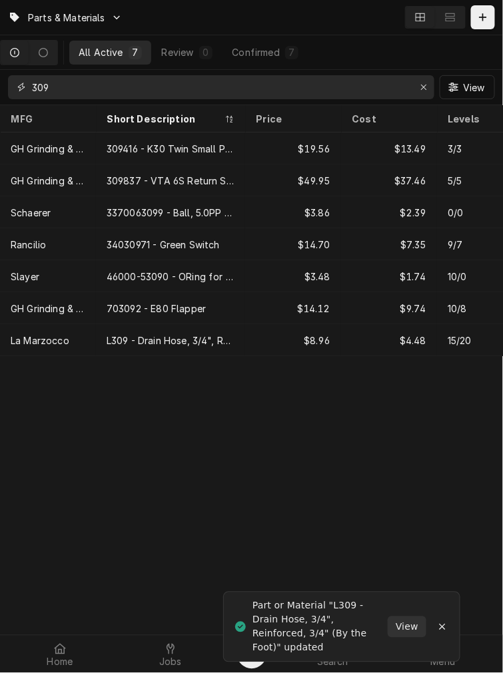
click at [43, 87] on input "309" at bounding box center [220, 87] width 377 height 24
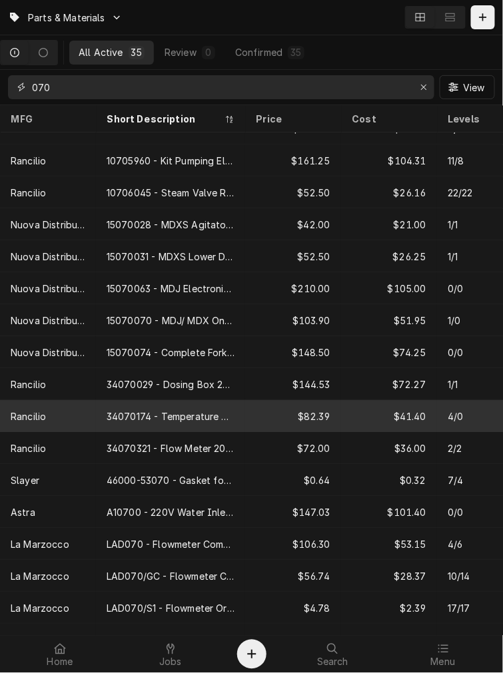
scroll to position [624, 0]
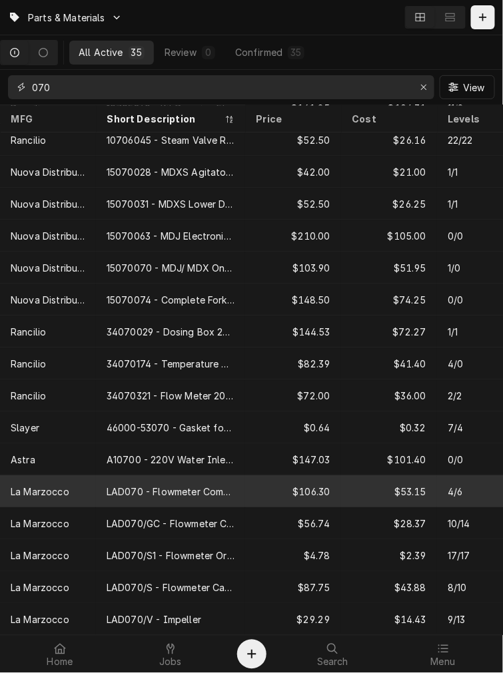
type input "070"
click at [29, 485] on div "La Marzocco" at bounding box center [40, 492] width 59 height 14
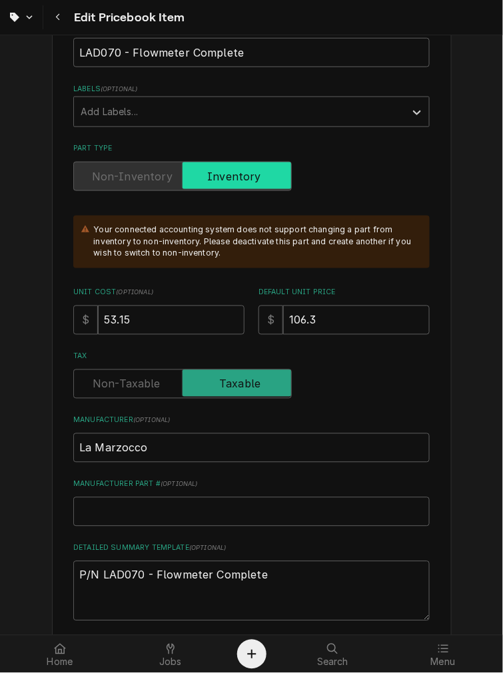
scroll to position [246, 0]
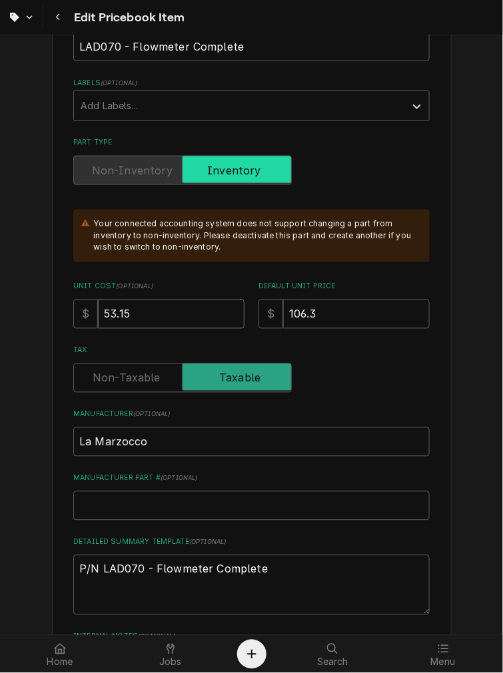
drag, startPoint x: 171, startPoint y: 312, endPoint x: -184, endPoint y: 294, distance: 355.3
click at [0, 294] on html "Edit Pricebook Item Use the fields below to edit this PriceBook item. Note that…" at bounding box center [251, 336] width 503 height 673
type textarea "x"
type input "5"
type textarea "x"
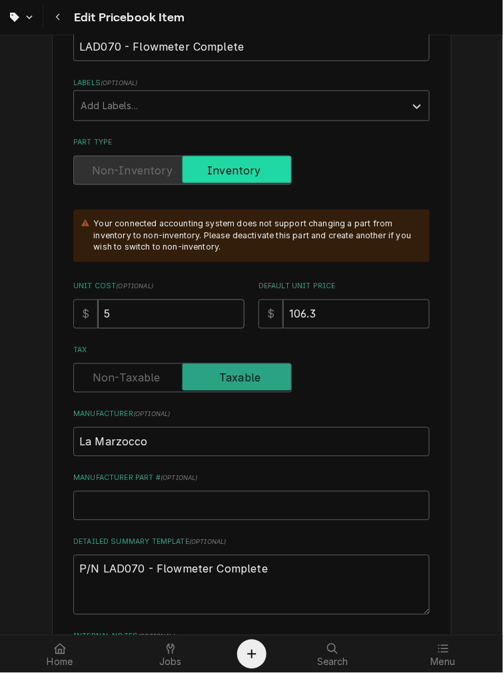
type input "59"
type textarea "x"
type input "59.4"
type textarea "x"
type input "59.43"
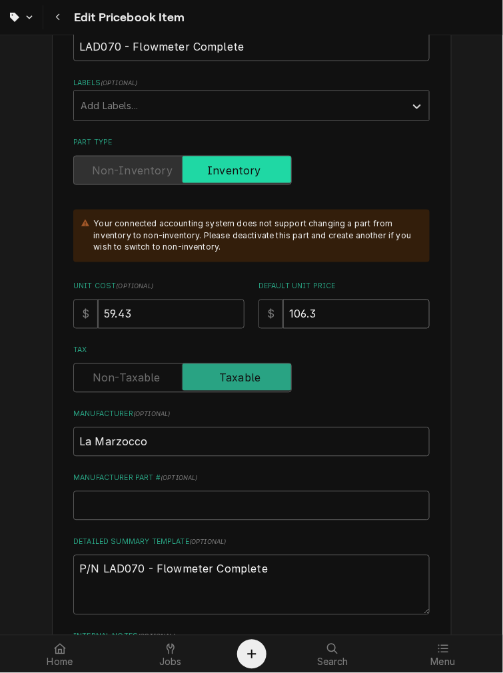
drag, startPoint x: 340, startPoint y: 308, endPoint x: -145, endPoint y: 270, distance: 486.2
click at [0, 270] on html "Edit Pricebook Item Use the fields below to edit this PriceBook item. Note that…" at bounding box center [251, 336] width 503 height 673
type textarea "x"
type input "1"
type textarea "x"
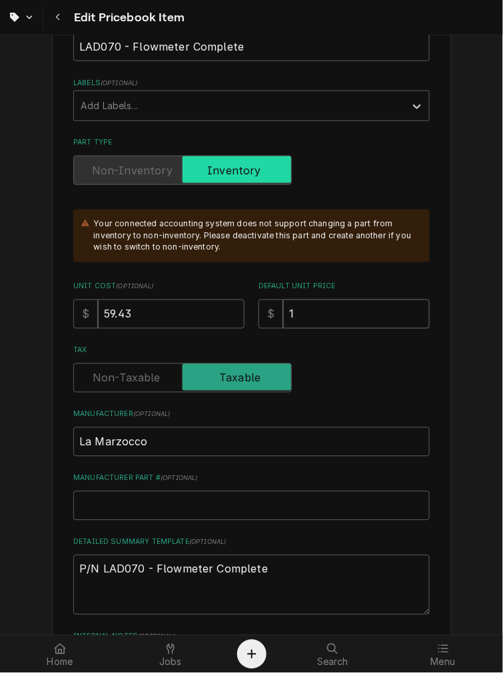
type input "11"
type textarea "x"
type input "118"
type textarea "x"
type input "118.8"
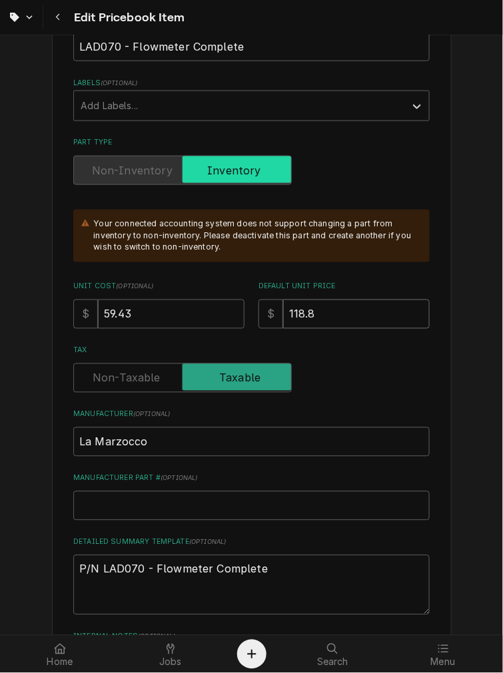
type textarea "x"
type input "118.86"
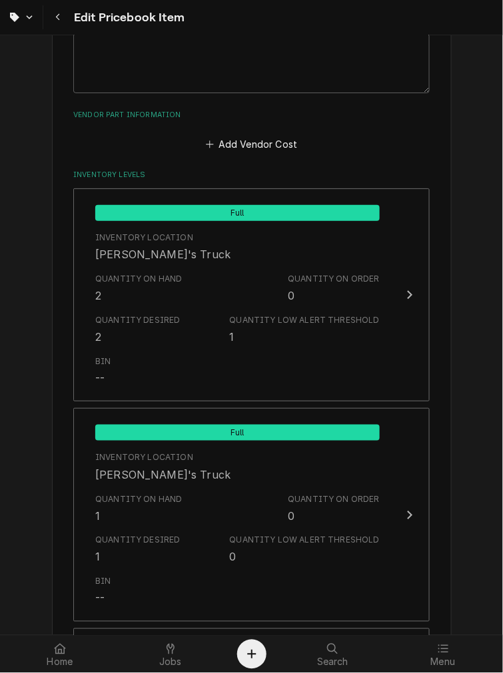
scroll to position [1479, 0]
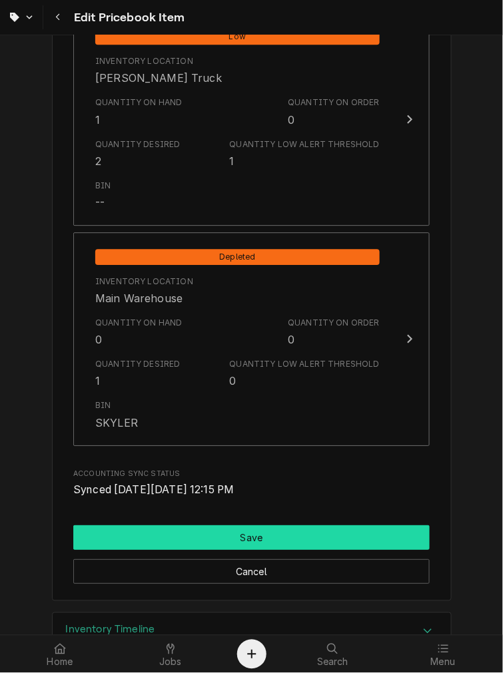
click at [144, 525] on button "Save" at bounding box center [251, 537] width 356 height 25
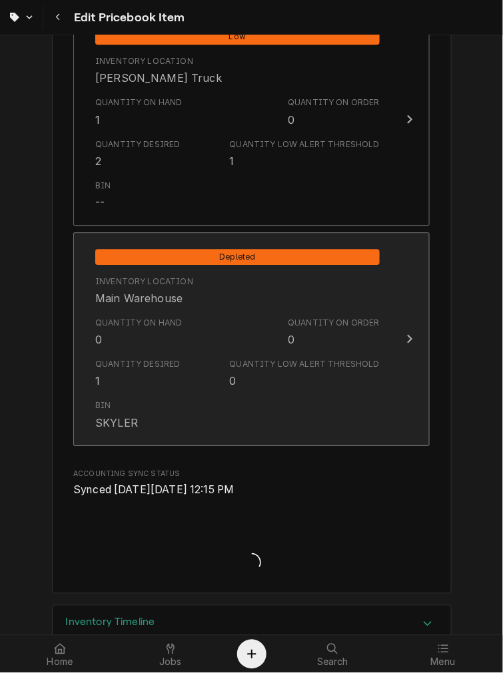
type textarea "x"
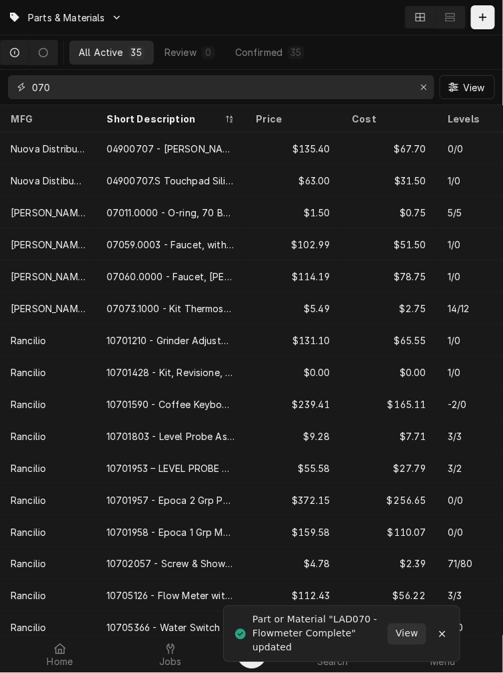
drag, startPoint x: 95, startPoint y: 85, endPoint x: -182, endPoint y: 85, distance: 277.6
click at [0, 85] on html "Parts & Materials All Active 35 Review 0 Confirmed 35 070 View MFG Short Descri…" at bounding box center [251, 336] width 503 height 673
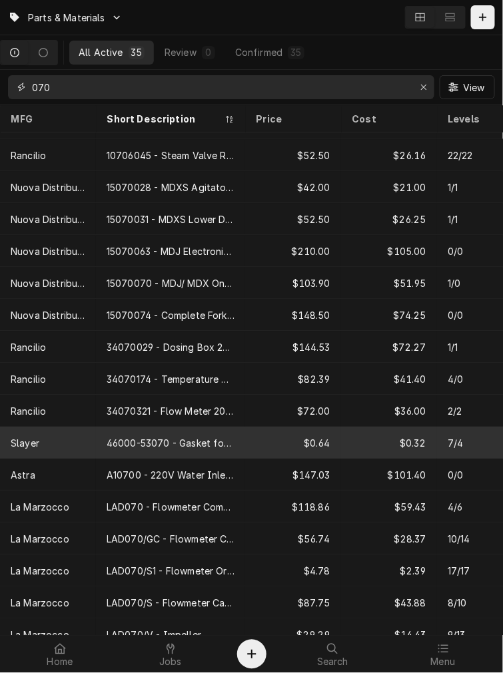
scroll to position [624, 0]
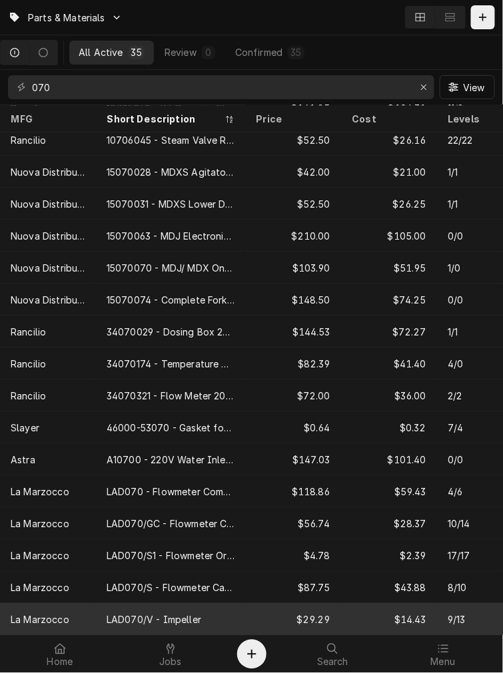
click at [107, 612] on div "LAD070/V - Impeller" at bounding box center [154, 619] width 95 height 14
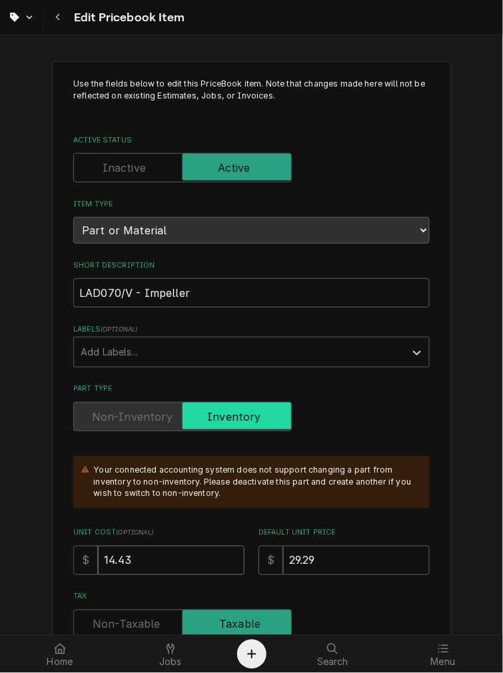
drag, startPoint x: 140, startPoint y: 562, endPoint x: -190, endPoint y: 533, distance: 332.1
click at [0, 533] on html "Edit Pricebook Item Use the fields below to edit this PriceBook item. Note that…" at bounding box center [251, 336] width 503 height 673
type textarea "x"
type input "1"
type textarea "x"
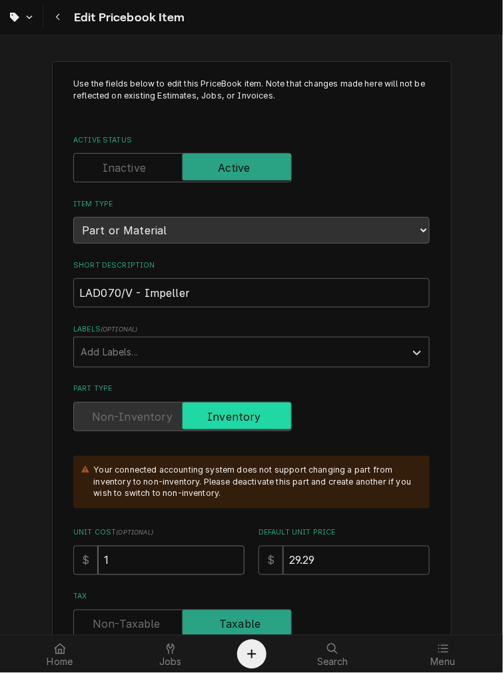
type input "16"
type textarea "x"
type input "16.1"
type textarea "x"
type input "16.14"
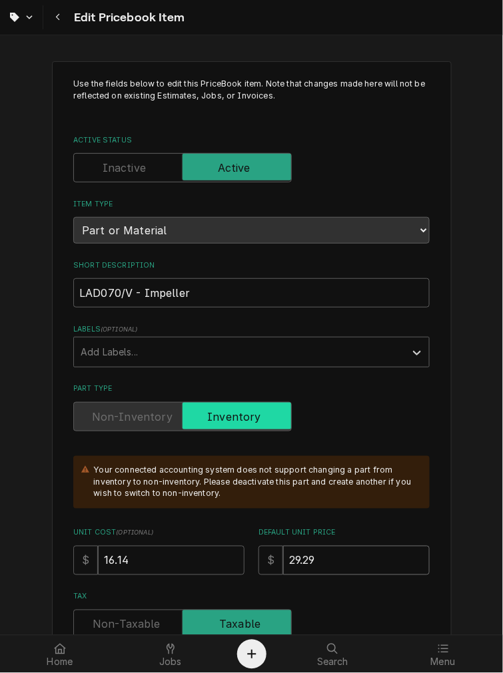
drag, startPoint x: 326, startPoint y: 559, endPoint x: 3, endPoint y: 551, distance: 323.0
type textarea "x"
type input "3"
type textarea "x"
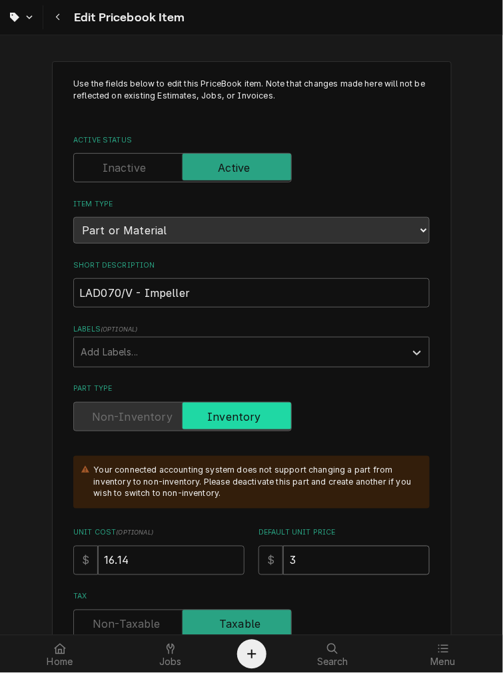
type input "32"
type textarea "x"
type input "32.2"
type textarea "x"
type input "32.28"
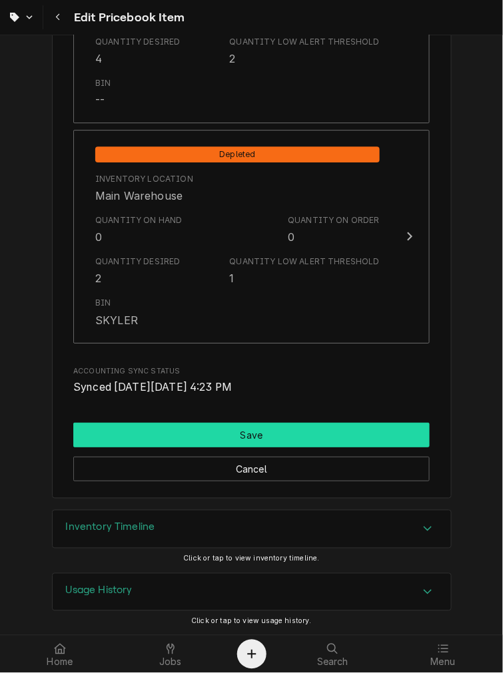
click at [156, 433] on button "Save" at bounding box center [251, 435] width 356 height 25
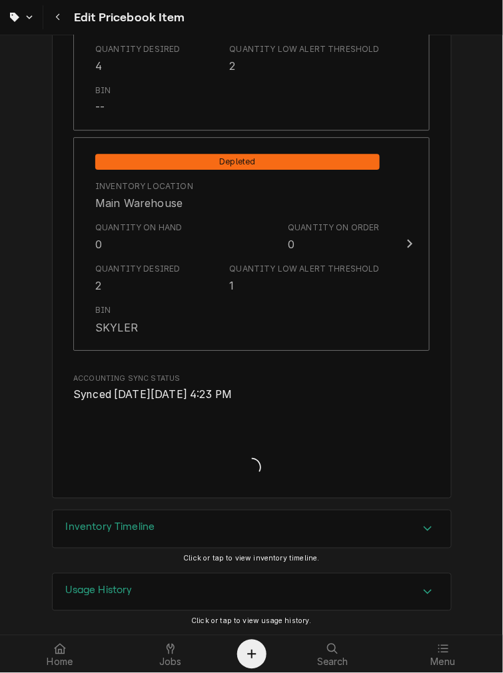
type textarea "x"
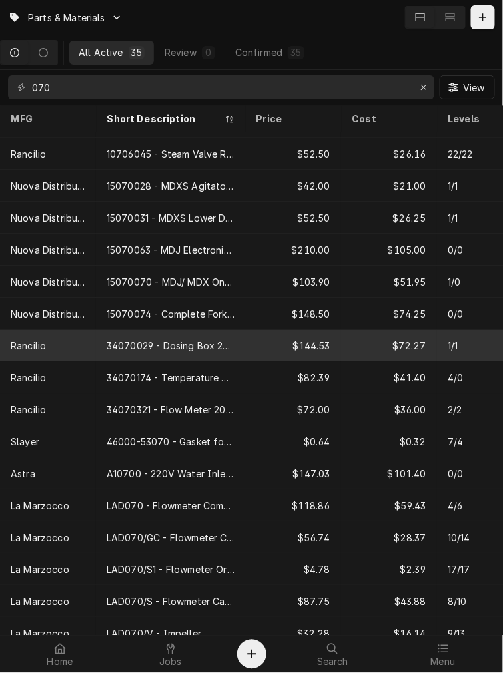
scroll to position [624, 0]
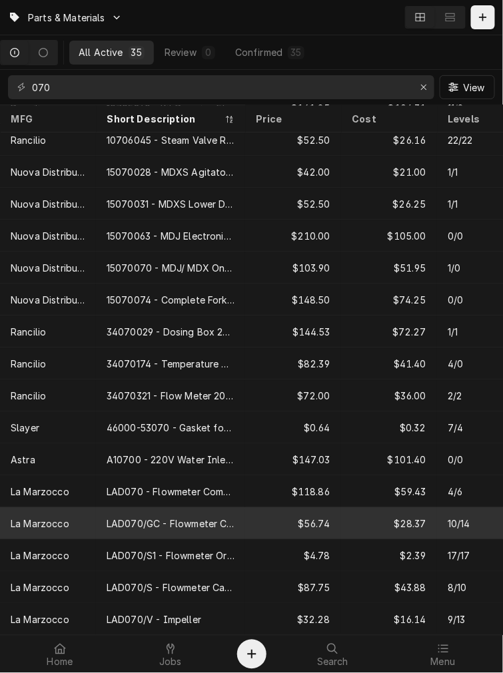
click at [134, 517] on div "LAD070/GC - Flowmeter Cap GB5" at bounding box center [171, 524] width 128 height 14
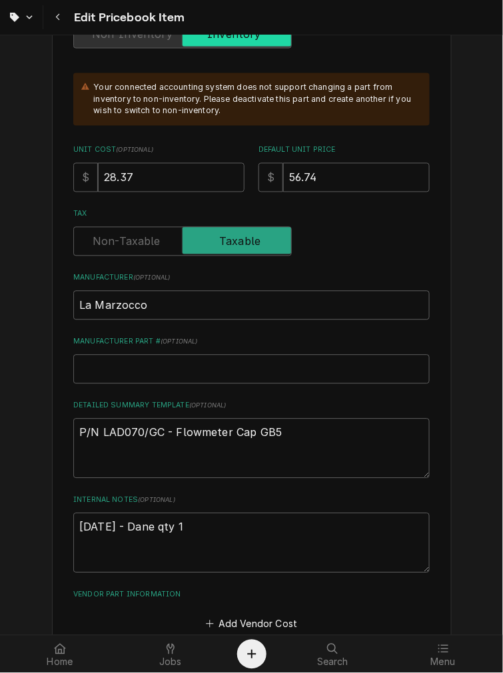
scroll to position [369, 0]
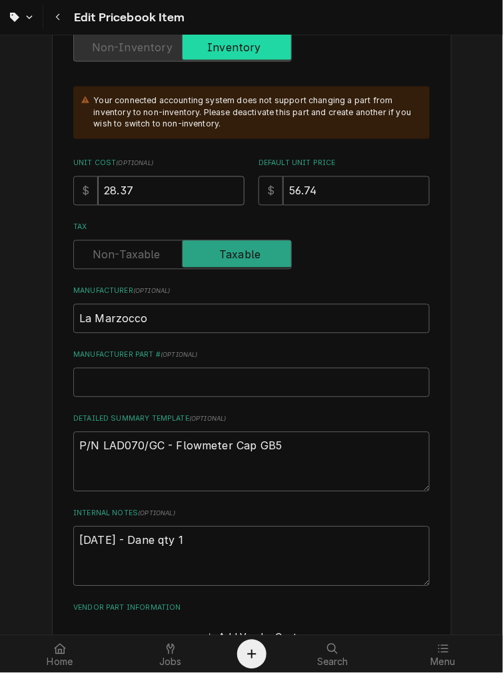
click at [142, 192] on input "28.37" at bounding box center [171, 190] width 146 height 29
click at [142, 193] on input "28.37" at bounding box center [171, 190] width 146 height 29
drag, startPoint x: 137, startPoint y: 188, endPoint x: -30, endPoint y: 170, distance: 168.1
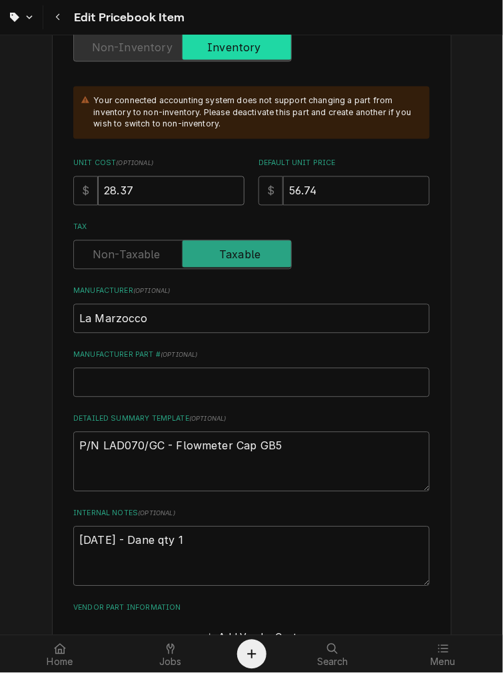
click at [0, 170] on html "Edit Pricebook Item Use the fields below to edit this PriceBook item. Note that…" at bounding box center [251, 336] width 503 height 673
type textarea "x"
type input "2"
type textarea "x"
type input "29"
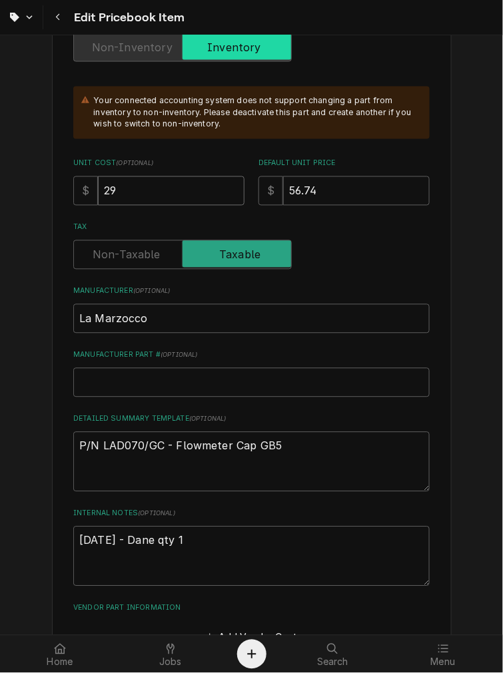
type textarea "x"
type input "29.7"
type textarea "x"
type input "29.79"
drag, startPoint x: 334, startPoint y: 190, endPoint x: -3, endPoint y: 166, distance: 337.7
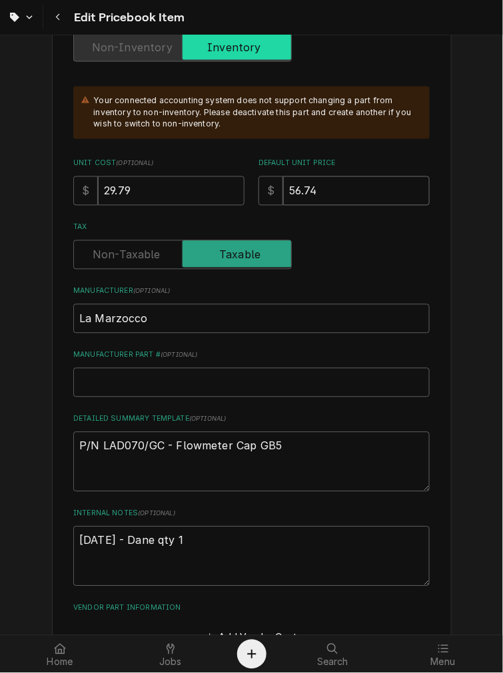
click at [0, 166] on html "Edit Pricebook Item Use the fields below to edit this PriceBook item. Note that…" at bounding box center [251, 336] width 503 height 673
type textarea "x"
type input "5"
type textarea "x"
type input "59"
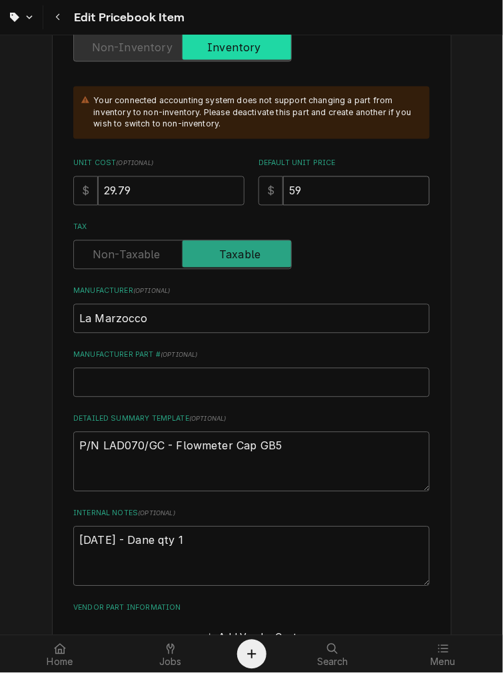
type textarea "x"
type input "59.3"
type textarea "x"
type input "59.38"
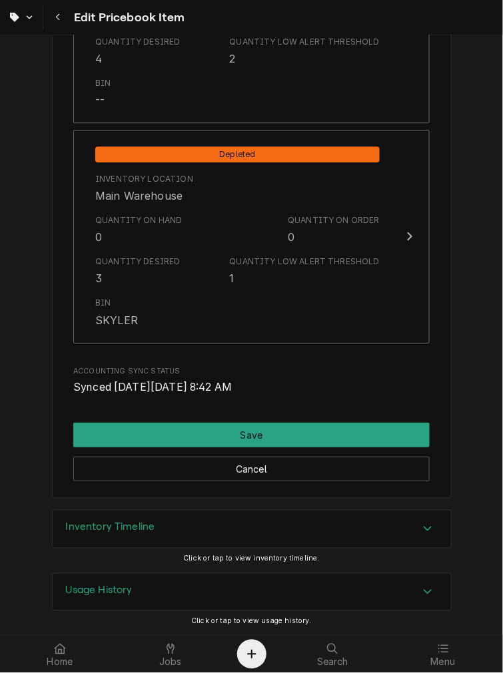
click at [244, 448] on div "Cancel" at bounding box center [251, 464] width 356 height 34
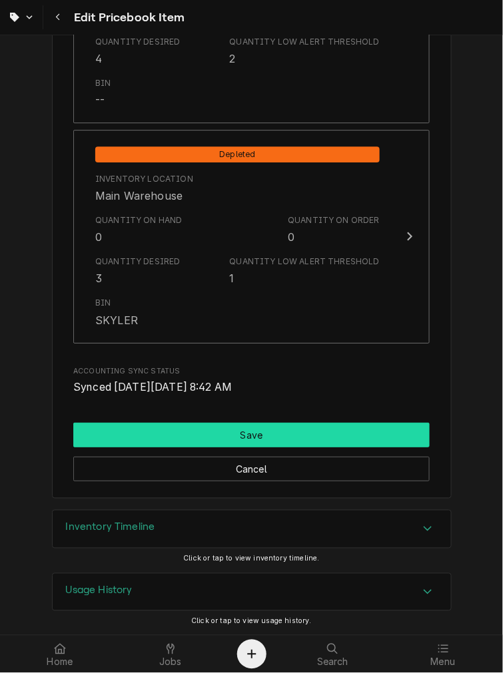
click at [244, 435] on button "Save" at bounding box center [251, 435] width 356 height 25
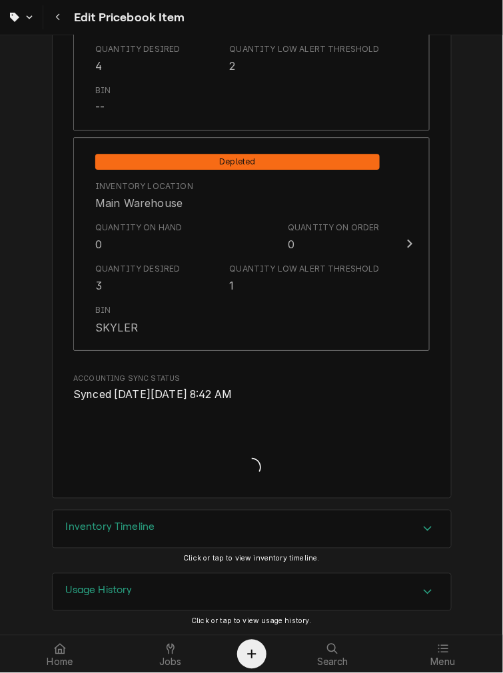
type textarea "x"
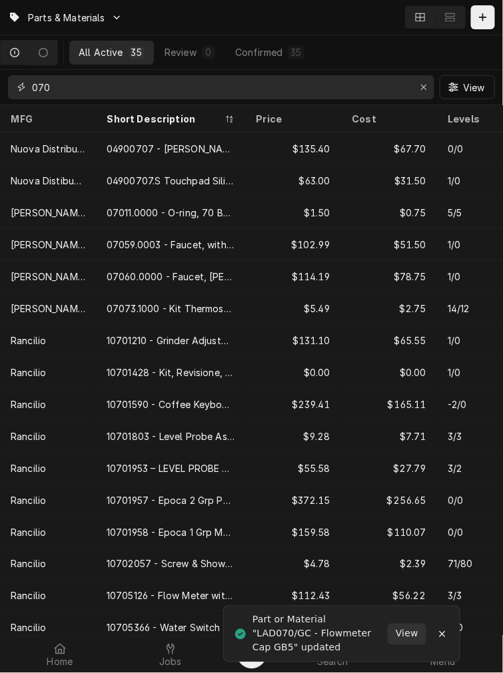
drag, startPoint x: 118, startPoint y: 87, endPoint x: -85, endPoint y: 83, distance: 202.4
click at [0, 83] on html "Parts & Materials All Active 35 Review 0 Confirmed 35 070 View MFG Short Descri…" at bounding box center [251, 336] width 503 height 673
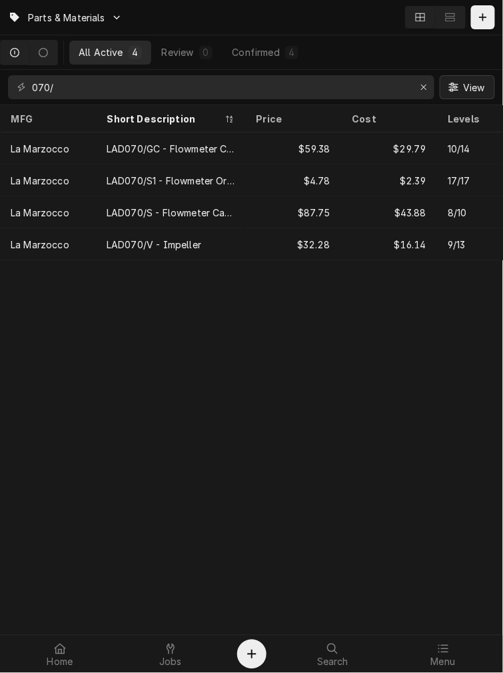
click at [457, 81] on div "Dynamic Content Wrapper" at bounding box center [453, 87] width 13 height 13
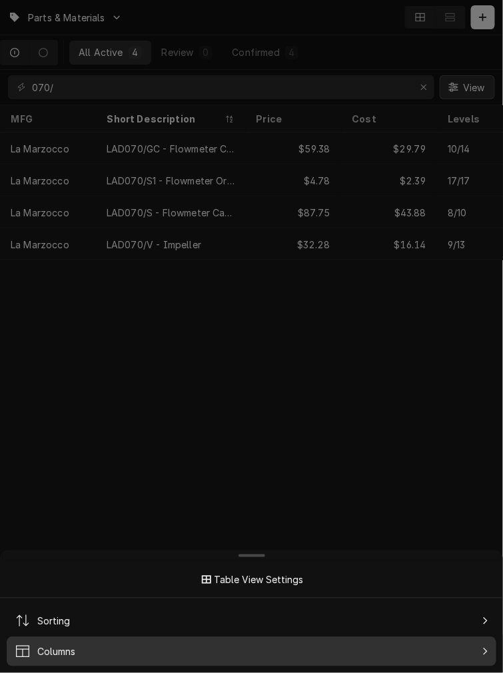
click at [65, 654] on span "Columns" at bounding box center [56, 652] width 38 height 14
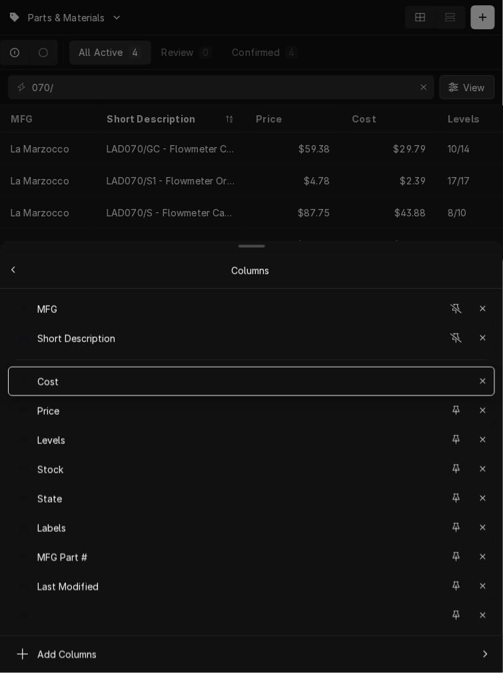
drag, startPoint x: 51, startPoint y: 420, endPoint x: 50, endPoint y: 411, distance: 8.7
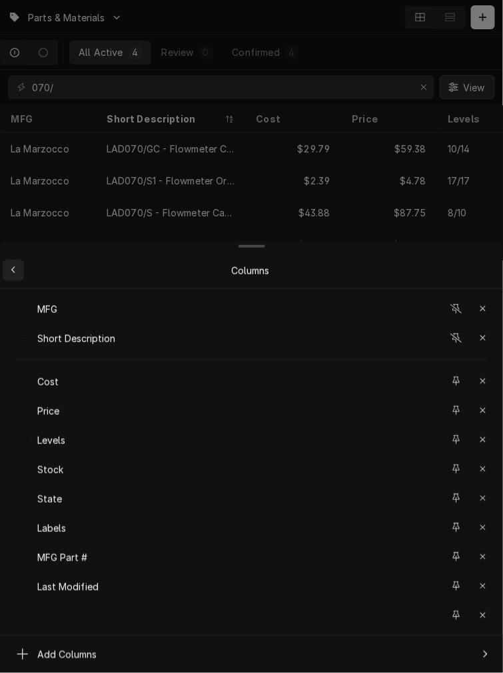
click at [11, 268] on icon "Back to previous items" at bounding box center [14, 270] width 6 height 9
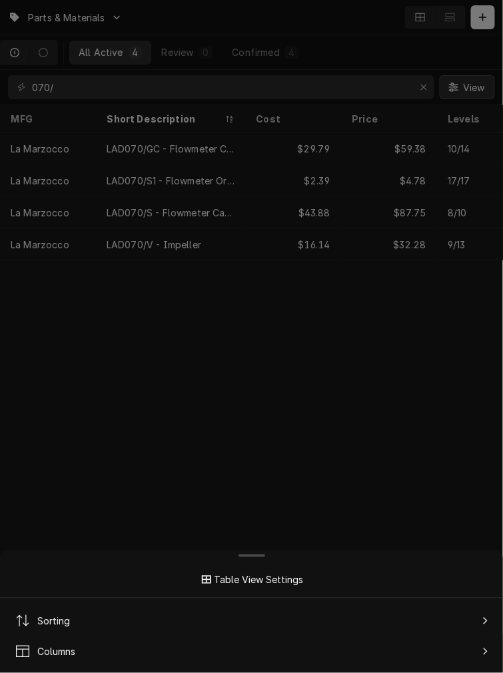
click at [320, 200] on div at bounding box center [251, 336] width 503 height 673
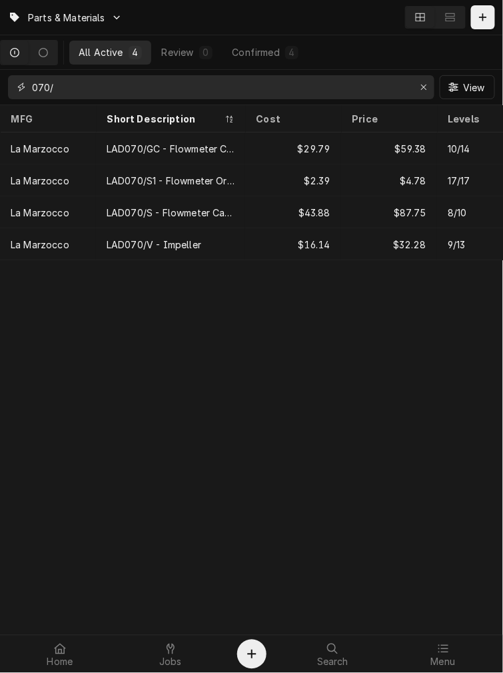
drag, startPoint x: 71, startPoint y: 81, endPoint x: -90, endPoint y: 81, distance: 161.1
click at [0, 81] on html "Parts & Materials All Active 4 Review 0 Confirmed 4 070/ View MFG Short Descrip…" at bounding box center [251, 336] width 503 height 673
type input "2"
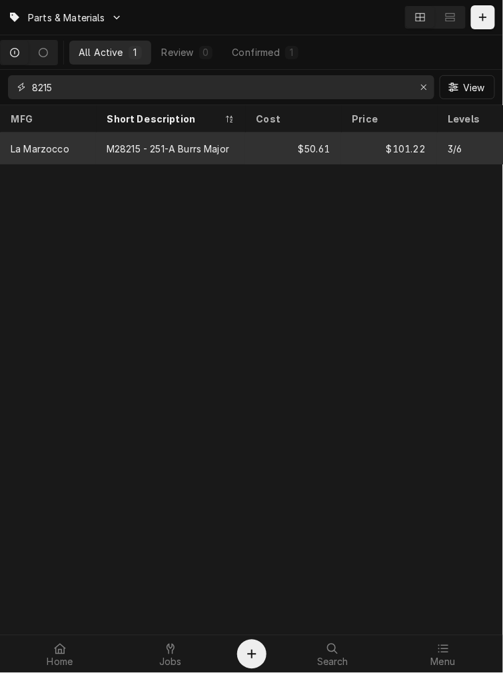
type input "8215"
click at [203, 142] on div "M28215 - 251-A Burrs Major" at bounding box center [168, 149] width 122 height 14
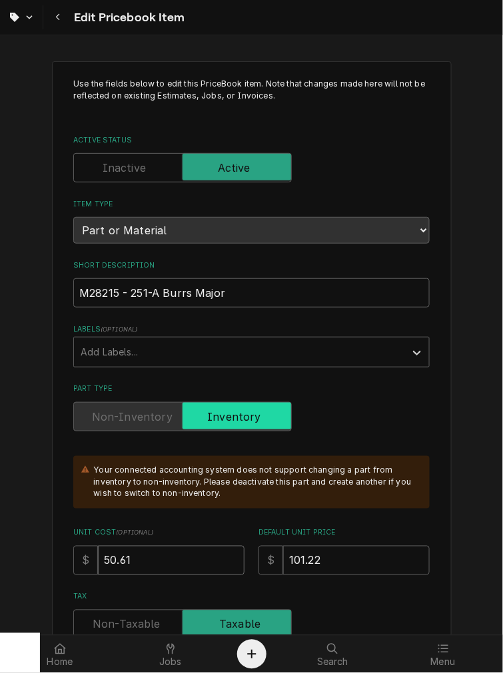
drag, startPoint x: 156, startPoint y: 567, endPoint x: -113, endPoint y: 556, distance: 268.5
click at [0, 556] on html "Edit Pricebook Item Use the fields below to edit this PriceBook item. Note that…" at bounding box center [251, 336] width 503 height 673
type textarea "x"
type input "5"
type textarea "x"
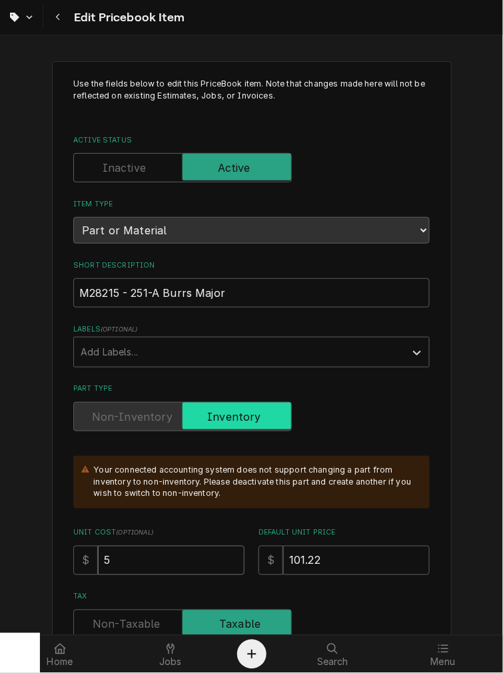
type input "56"
type textarea "x"
type input "56.5"
type textarea "x"
type input "56.59"
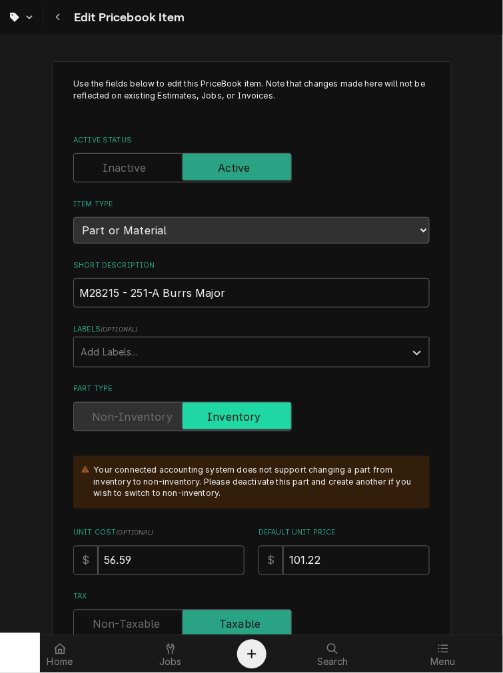
click at [348, 541] on div "Default Unit Price $ 101.22" at bounding box center [343, 551] width 171 height 47
drag, startPoint x: 360, startPoint y: 563, endPoint x: 222, endPoint y: 563, distance: 138.5
click at [222, 563] on div "Unit Cost ( optional ) $ 56.59 Default Unit Price $ 101.22" at bounding box center [251, 551] width 356 height 47
type textarea "x"
type input "1"
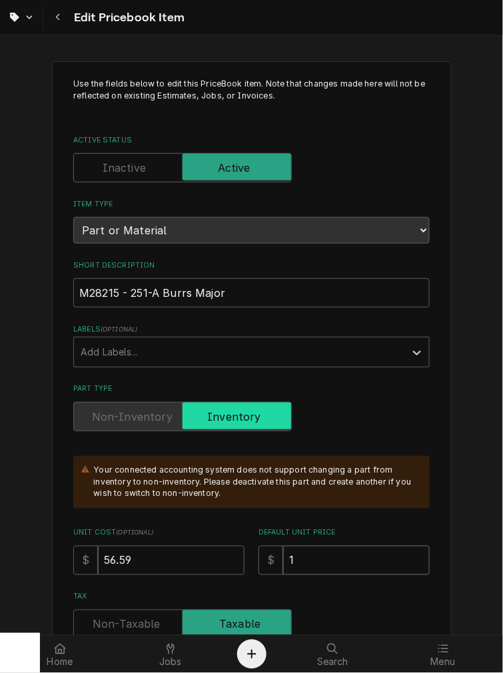
type textarea "x"
type input "11"
type textarea "x"
type input "114"
type textarea "x"
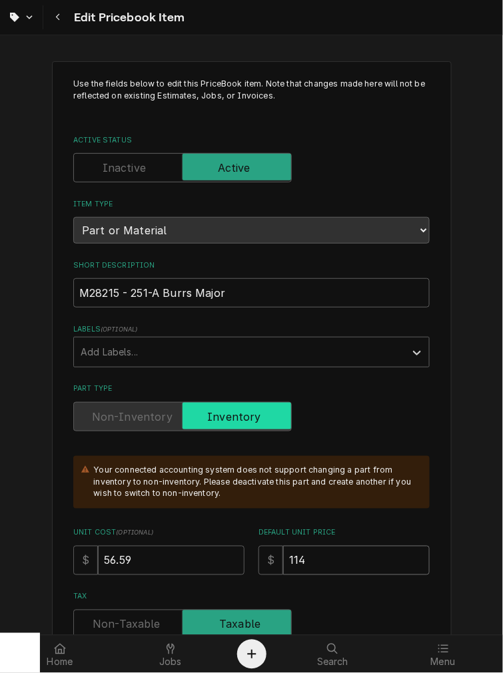
type input "11"
type textarea "x"
type input "115"
type textarea "x"
type input "115.0"
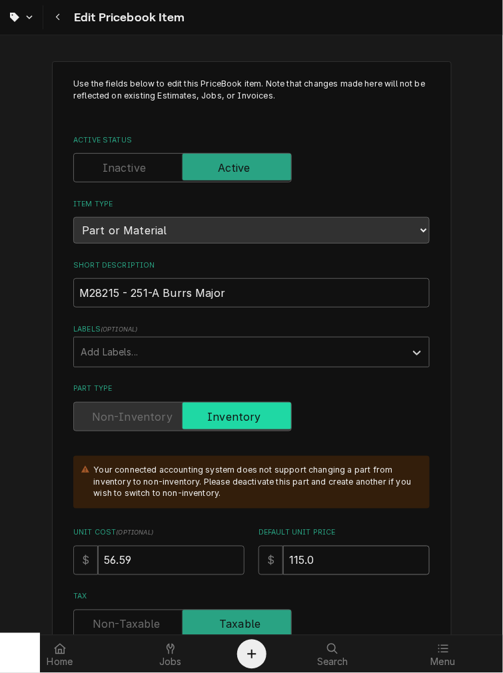
type textarea "x"
type input "115.08"
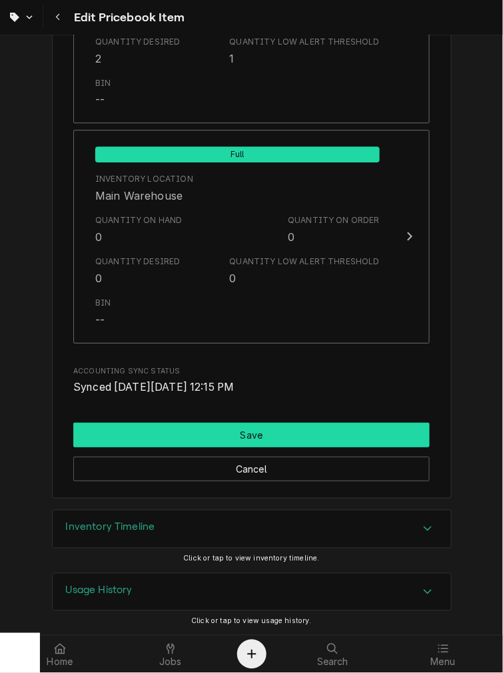
click at [228, 435] on button "Save" at bounding box center [251, 435] width 356 height 25
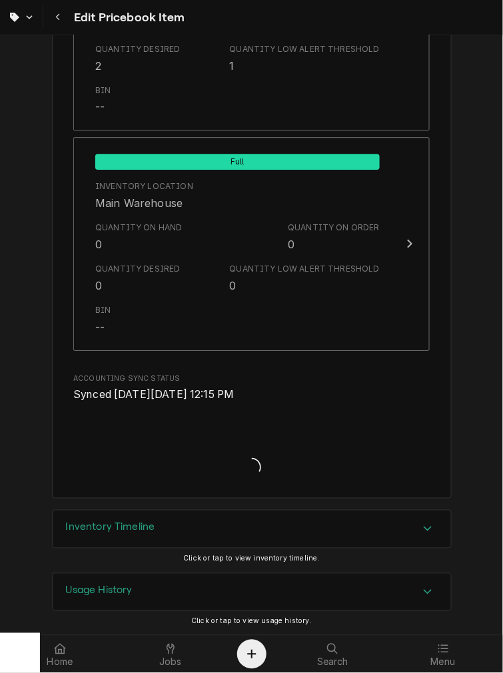
type textarea "x"
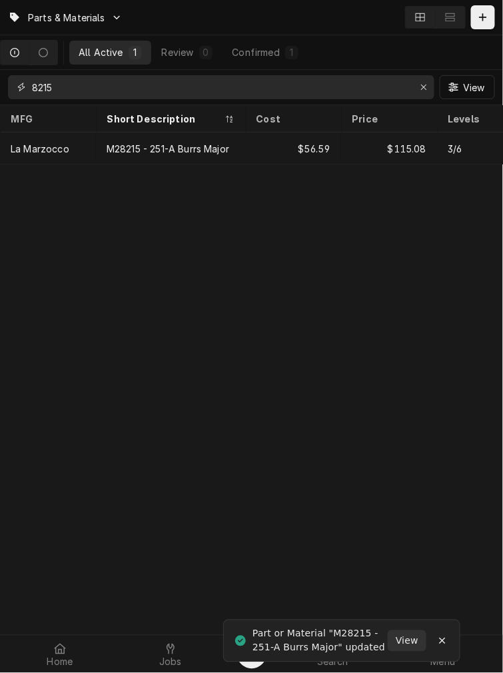
click at [158, 84] on input "8215" at bounding box center [220, 87] width 377 height 24
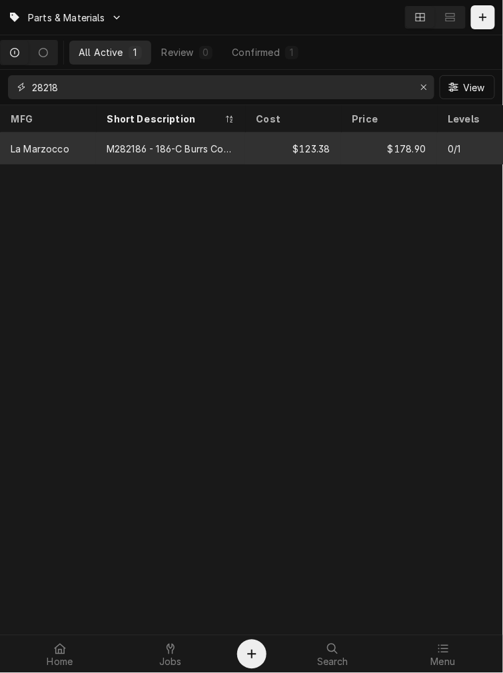
type input "28218"
click at [126, 151] on div "M282186 - 186-C Burrs Conical Robur/Keld" at bounding box center [171, 149] width 128 height 14
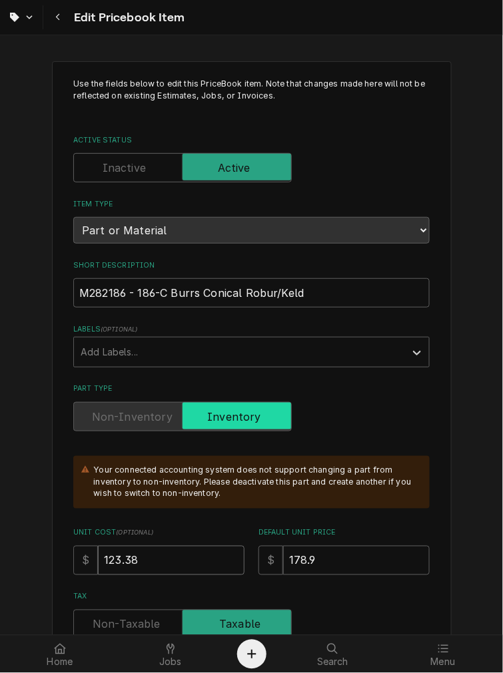
drag, startPoint x: 160, startPoint y: 562, endPoint x: 57, endPoint y: 562, distance: 102.5
type textarea "x"
type input "1"
type textarea "x"
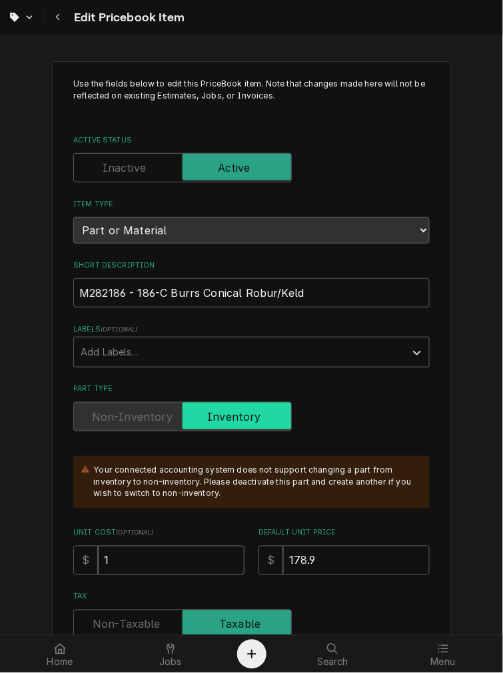
type input "14"
type textarea "x"
type input "140"
type textarea "x"
type input "140.7"
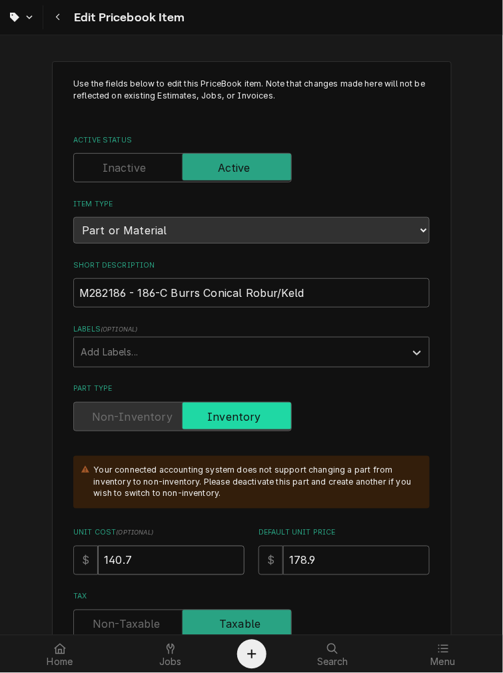
type textarea "x"
type input "140.73"
drag, startPoint x: 328, startPoint y: 555, endPoint x: 164, endPoint y: 559, distance: 163.8
click at [166, 559] on div "Unit Cost ( optional ) $ 140.73 Default Unit Price $ 178.9" at bounding box center [251, 551] width 356 height 47
click at [337, 563] on input "178.9" at bounding box center [356, 560] width 146 height 29
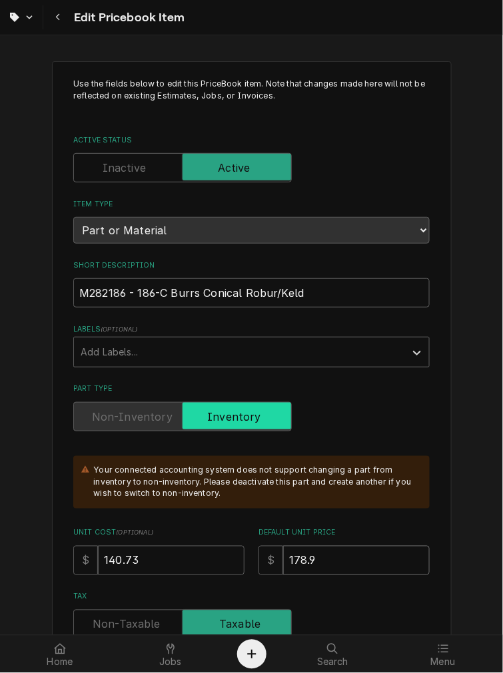
click at [337, 563] on input "178.9" at bounding box center [356, 560] width 146 height 29
type textarea "x"
type input "2"
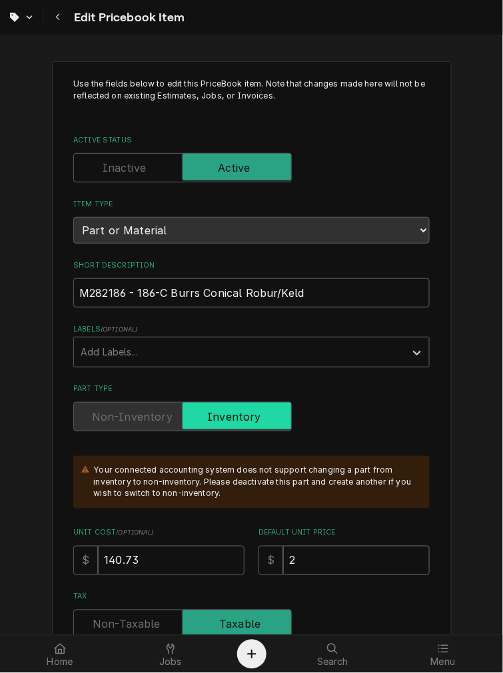
type textarea "x"
type input "28"
type textarea "x"
type input "281"
type textarea "x"
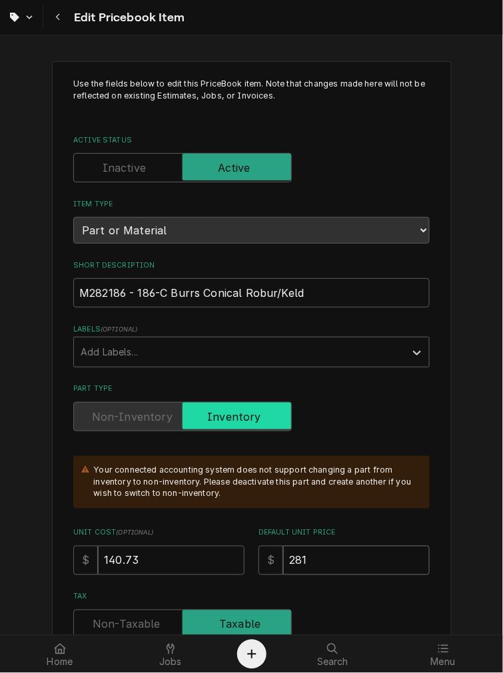
type input "281.4"
type textarea "x"
type input "281.46"
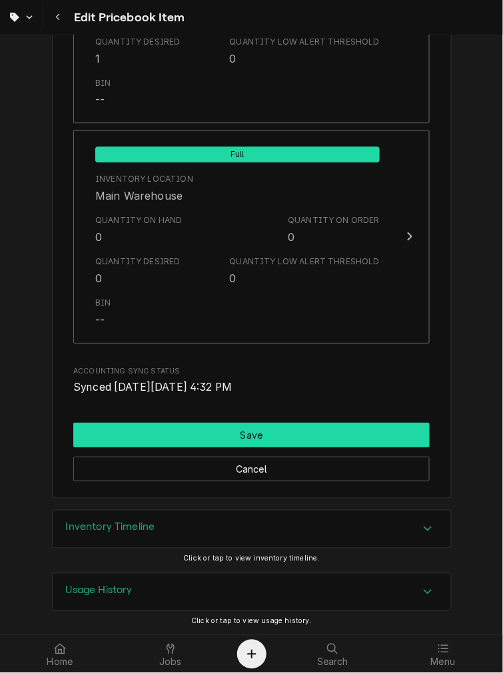
click at [192, 438] on button "Save" at bounding box center [251, 435] width 356 height 25
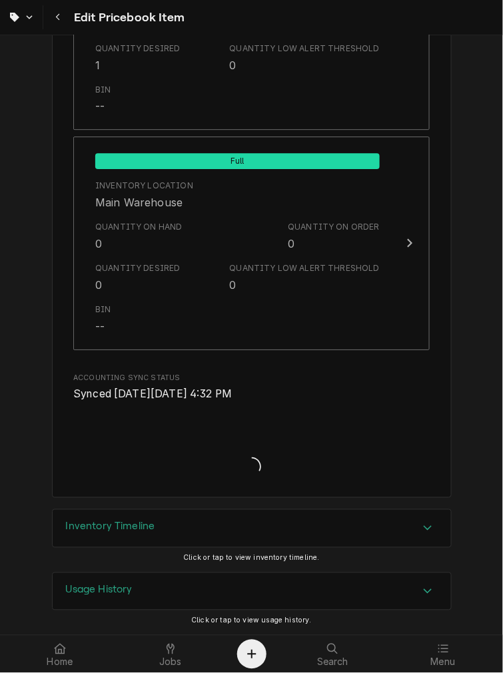
scroll to position [1575, 0]
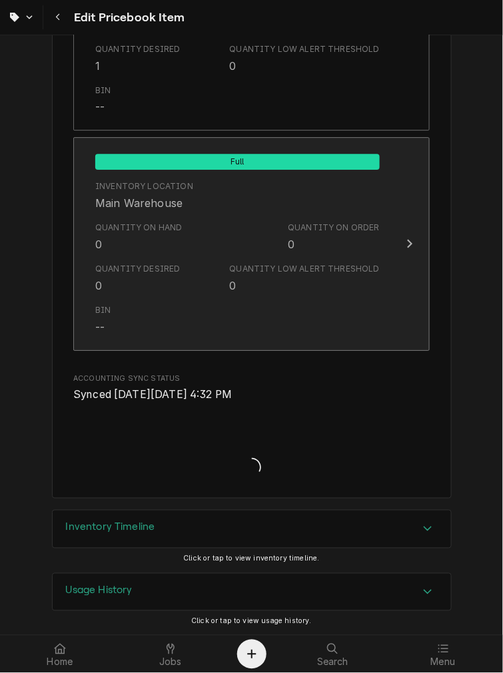
type textarea "x"
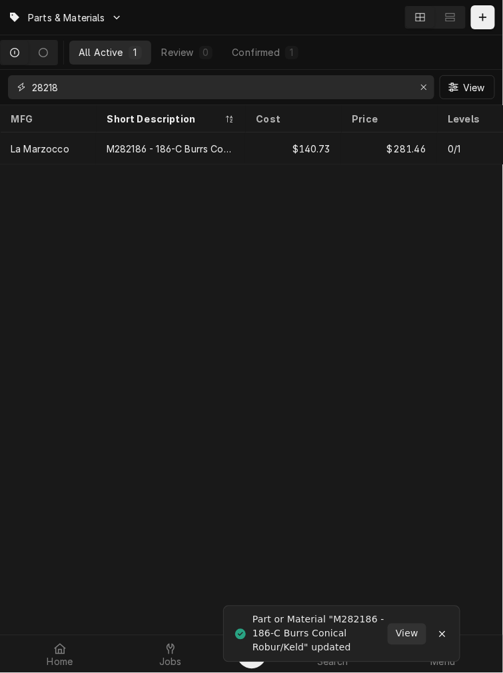
drag, startPoint x: 99, startPoint y: 91, endPoint x: -83, endPoint y: 102, distance: 182.1
click at [0, 102] on html "Parts & Materials All Active 1 Review 0 Confirmed 1 28218 View MFG Short Descri…" at bounding box center [251, 336] width 503 height 673
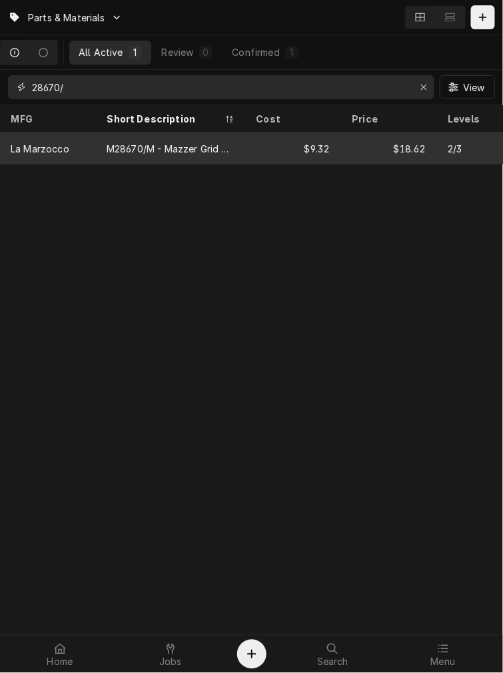
type input "28670/"
click at [80, 133] on div "La Marzocco" at bounding box center [48, 148] width 96 height 32
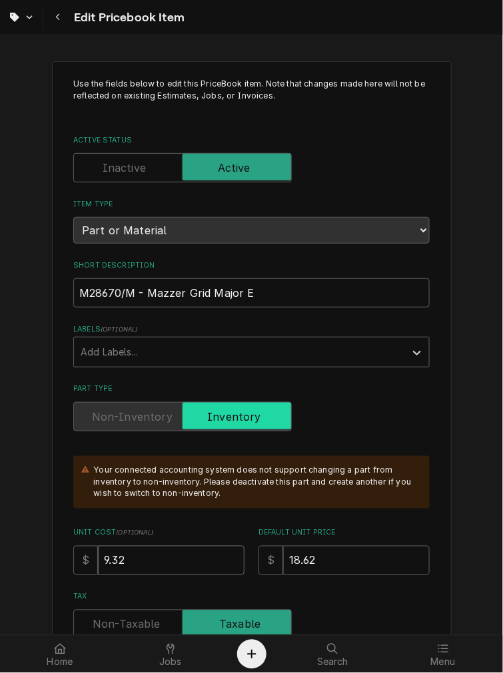
drag, startPoint x: 129, startPoint y: 553, endPoint x: -189, endPoint y: 553, distance: 318.2
click at [0, 553] on html "Edit Pricebook Item Use the fields below to edit this PriceBook item. Note that…" at bounding box center [251, 336] width 503 height 673
type textarea "x"
type input "1"
type textarea "x"
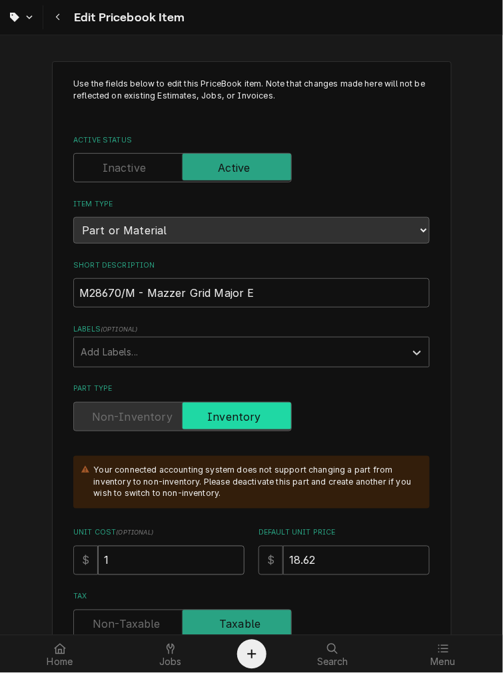
type input "10"
type textarea "x"
type input "10.6"
type textarea "x"
type input "10.63"
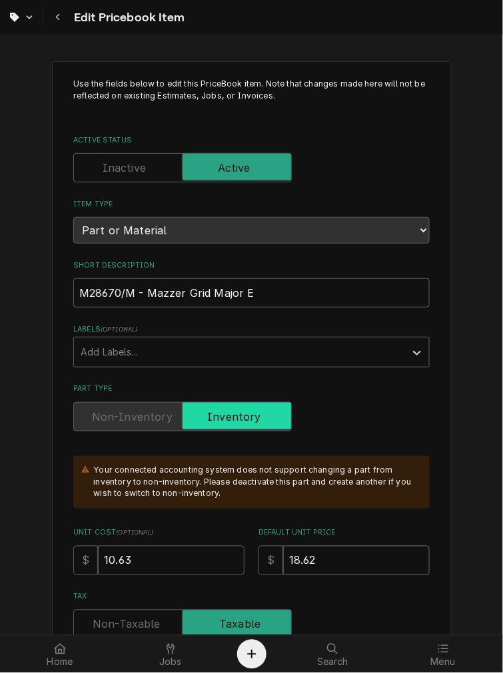
drag, startPoint x: 336, startPoint y: 561, endPoint x: 48, endPoint y: 577, distance: 288.0
type textarea "x"
type input "2"
type textarea "x"
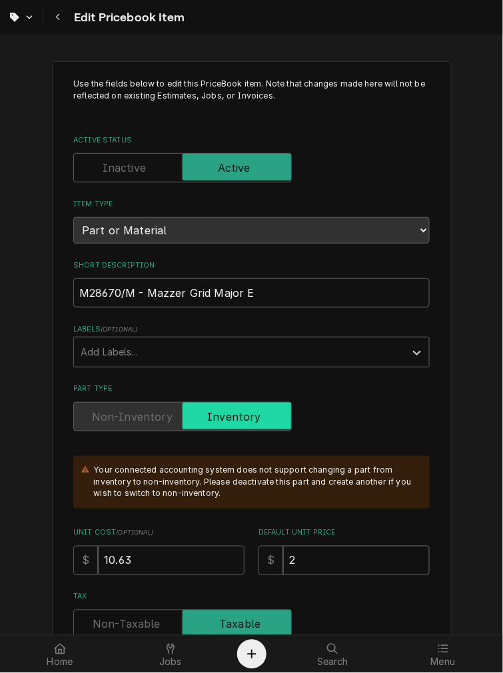
type input "21"
type textarea "x"
type input "21.2"
type textarea "x"
type input "21.26"
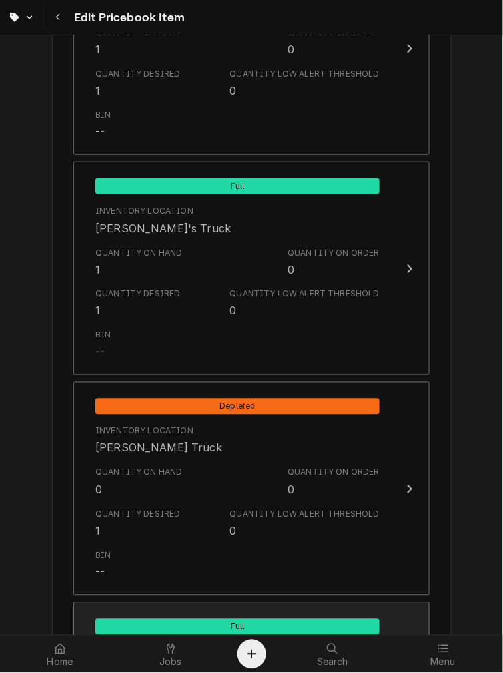
scroll to position [1582, 0]
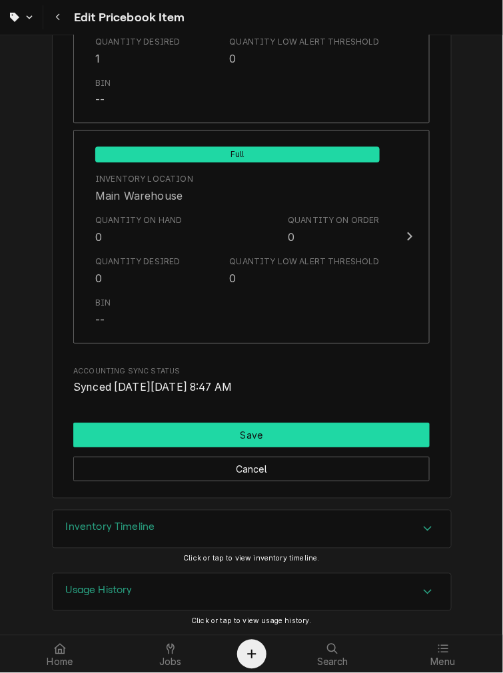
click at [180, 434] on button "Save" at bounding box center [251, 435] width 356 height 25
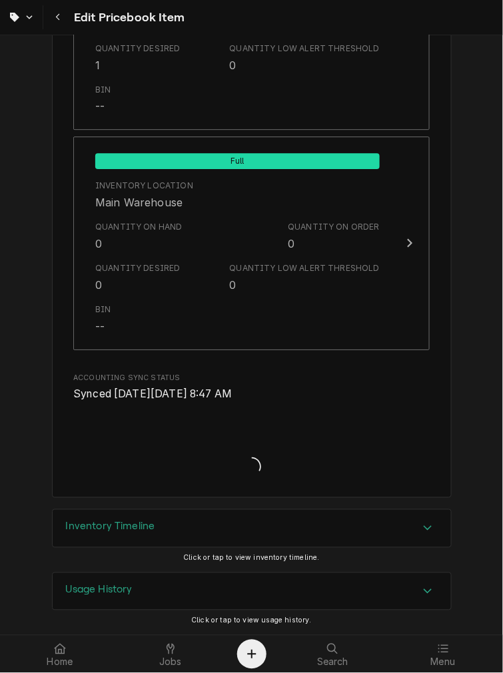
scroll to position [1575, 0]
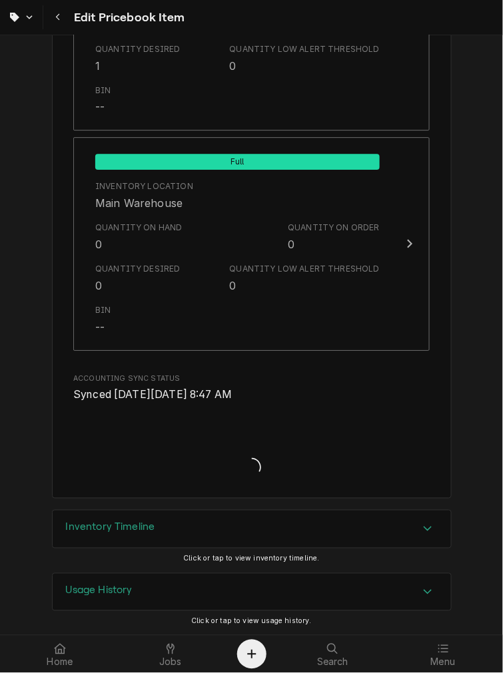
type textarea "x"
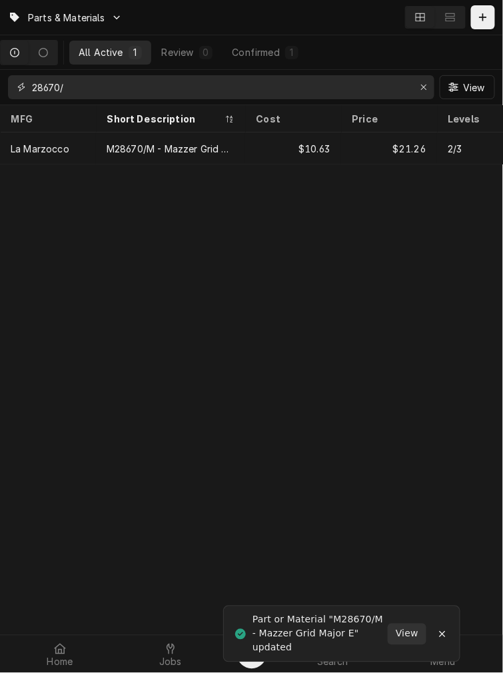
drag, startPoint x: -63, startPoint y: 87, endPoint x: -130, endPoint y: 89, distance: 67.3
click at [0, 89] on html "Parts & Materials All Active 1 Review 0 Confirmed 1 28670/ View MFG Short Descr…" at bounding box center [251, 336] width 503 height 673
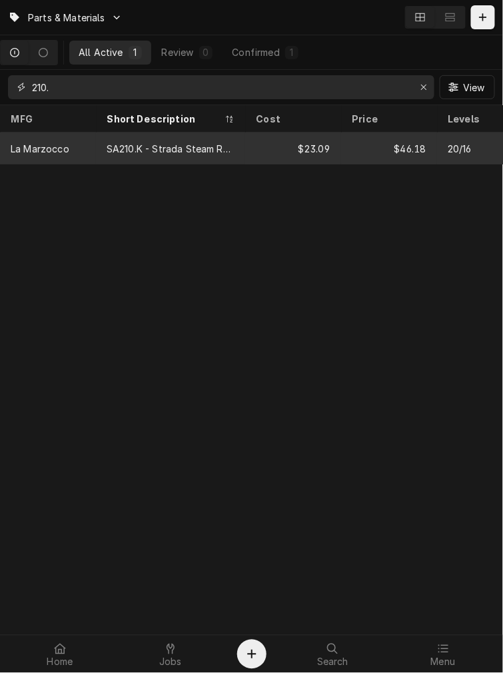
type input "210."
click at [140, 134] on div "SA210.K - Strada Steam Rebuild" at bounding box center [170, 148] width 149 height 32
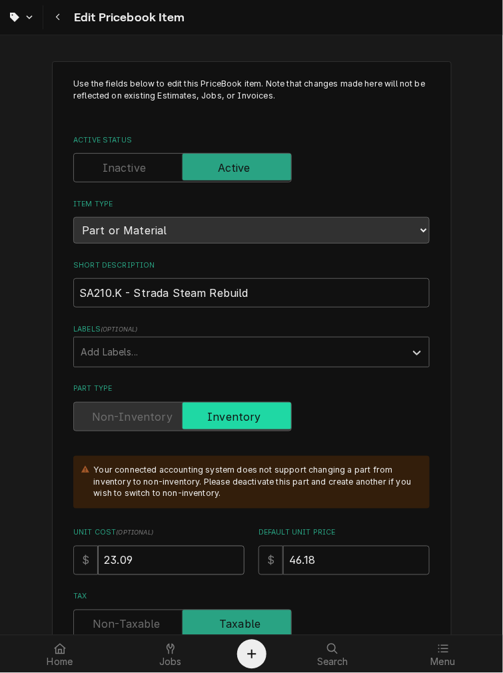
drag, startPoint x: 157, startPoint y: 565, endPoint x: -270, endPoint y: 543, distance: 427.3
click at [0, 543] on html "Edit Pricebook Item Use the fields below to edit this PriceBook item. Note that…" at bounding box center [251, 336] width 503 height 673
type textarea "x"
type input "2"
type textarea "x"
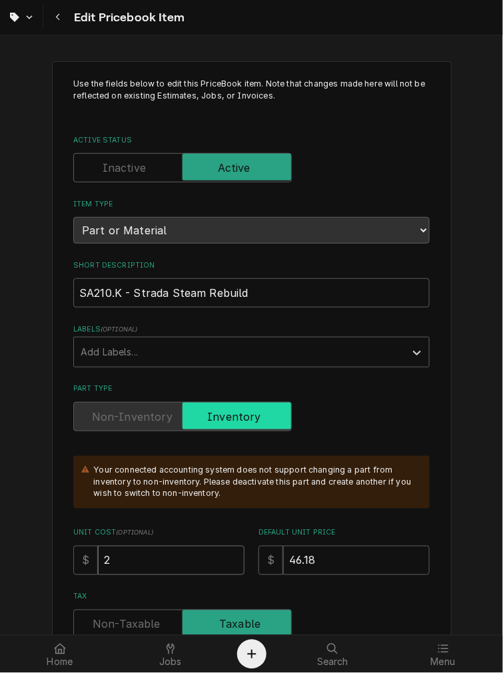
type input "24"
type textarea "x"
type input "24.2"
type textarea "x"
type input "24.25"
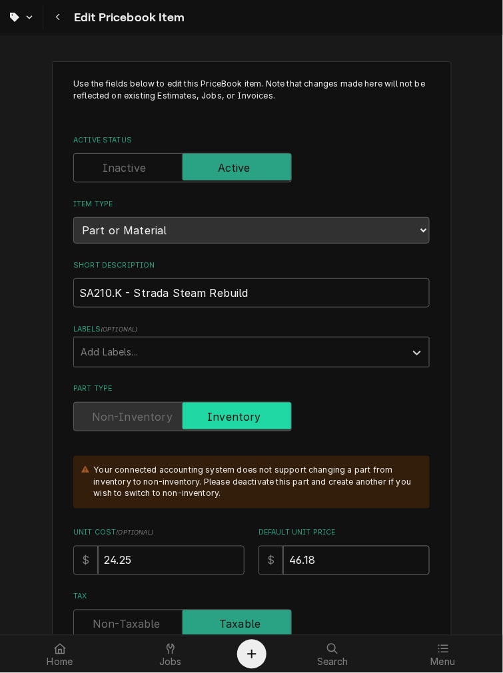
drag, startPoint x: 364, startPoint y: 561, endPoint x: 13, endPoint y: 549, distance: 350.4
type textarea "x"
type input "2"
type textarea "x"
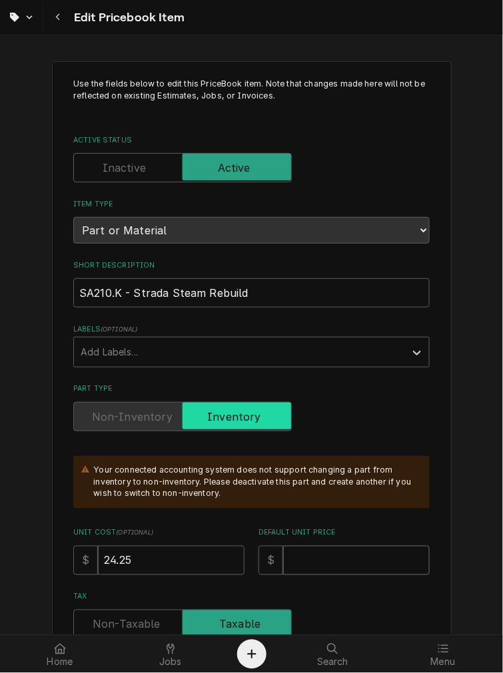
type textarea "x"
type input "4"
type textarea "x"
type input "48"
type textarea "x"
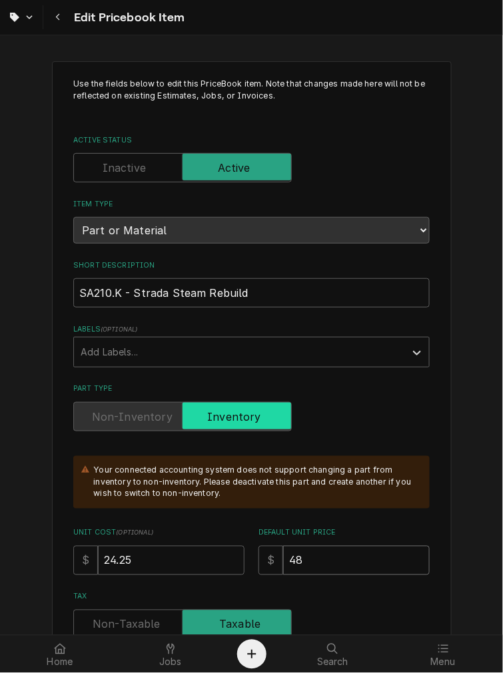
type input "48.5"
type textarea "x"
type input "48.50"
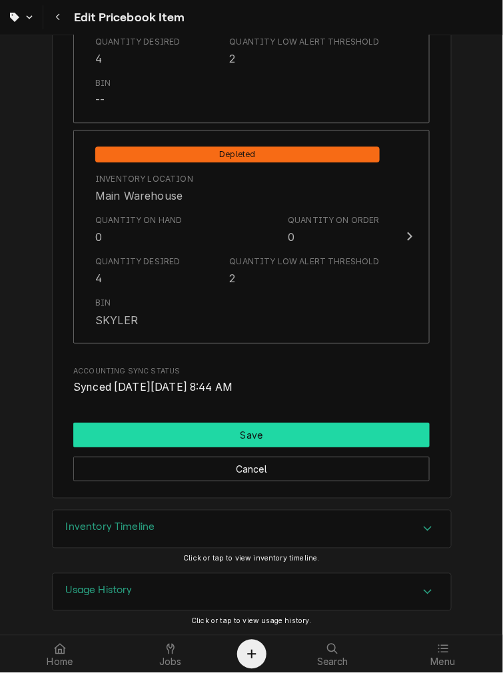
click at [212, 431] on button "Save" at bounding box center [251, 435] width 356 height 25
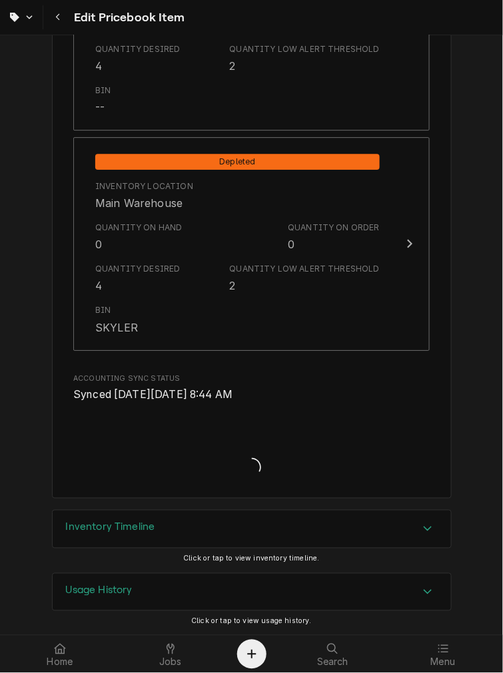
type textarea "x"
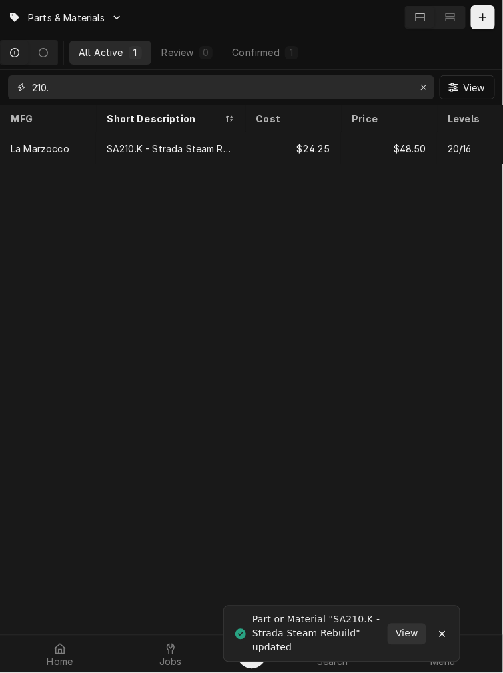
click at [123, 89] on input "210." at bounding box center [220, 87] width 377 height 24
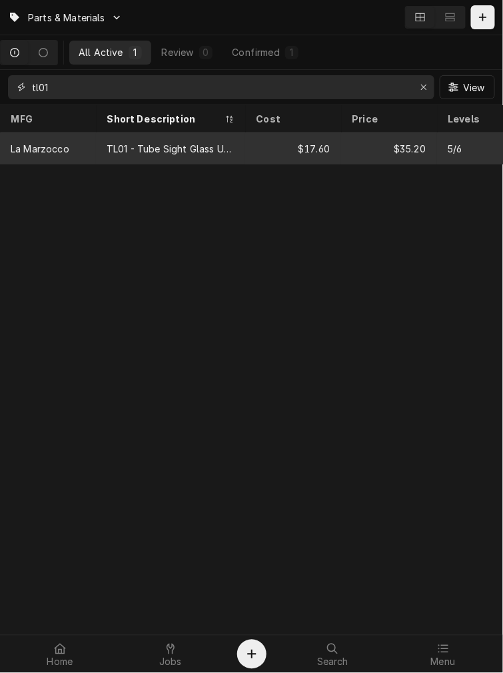
type input "tl01"
click at [149, 146] on div "TL01 - Tube Sight Glass Upper Linea" at bounding box center [171, 149] width 128 height 14
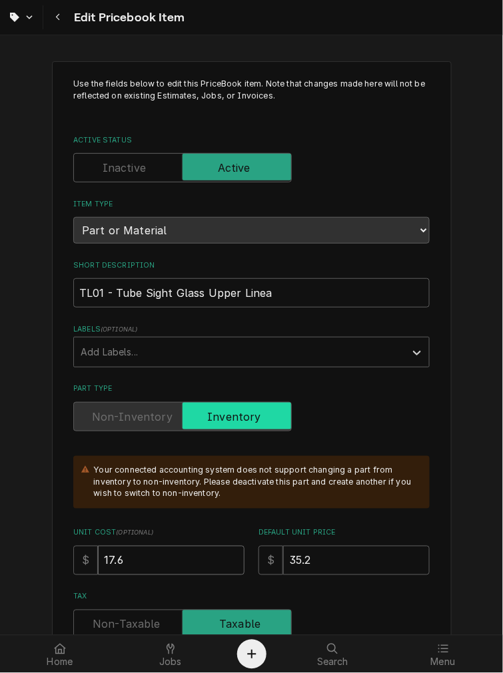
drag, startPoint x: 146, startPoint y: 570, endPoint x: -123, endPoint y: 515, distance: 275.1
click at [0, 515] on html "Edit Pricebook Item Use the fields below to edit this PriceBook item. Note that…" at bounding box center [251, 336] width 503 height 673
type textarea "x"
type input "1"
type textarea "x"
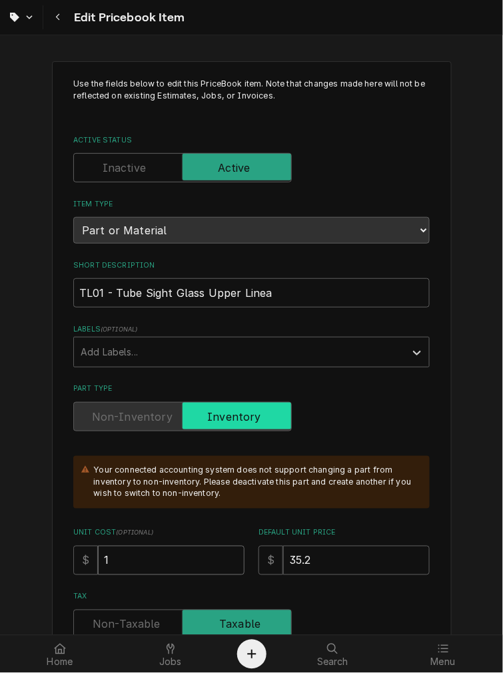
type input "18"
type textarea "x"
type input "18.4"
type textarea "x"
type input "18.48"
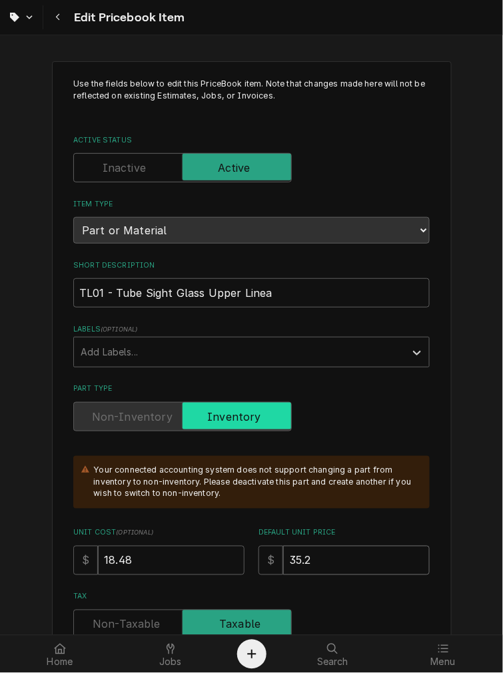
drag, startPoint x: 312, startPoint y: 557, endPoint x: 166, endPoint y: 556, distance: 145.1
click at [172, 558] on div "Unit Cost ( optional ) $ 18.48 Default Unit Price $ 35.2" at bounding box center [251, 551] width 356 height 47
type textarea "x"
type input "3"
type textarea "x"
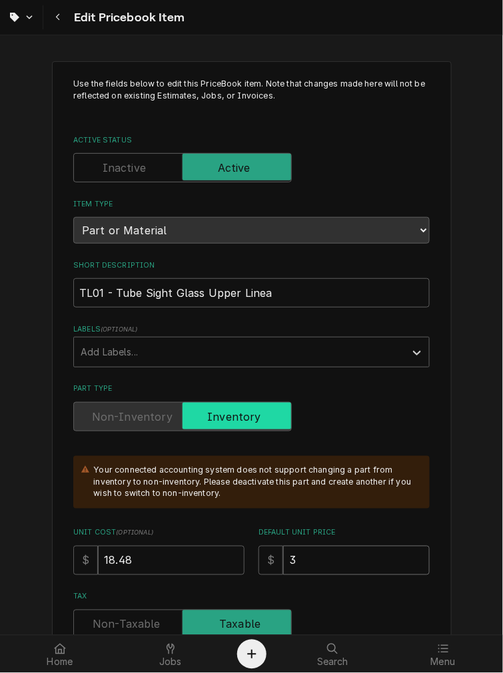
type input "36"
type textarea "x"
type input "36.9"
type textarea "x"
type input "36.98"
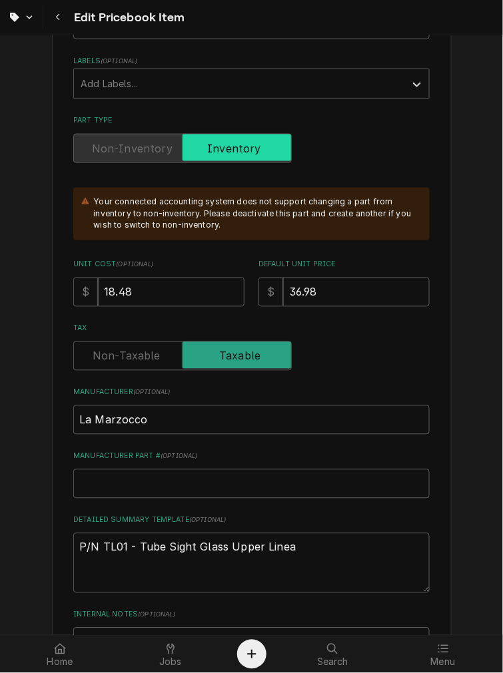
scroll to position [369, 0]
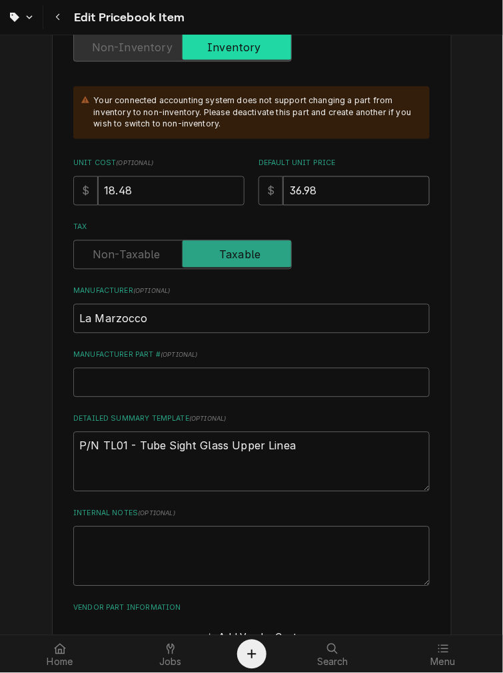
click at [369, 194] on input "36.98" at bounding box center [356, 190] width 146 height 29
type textarea "x"
type input "36.9"
type textarea "x"
type input "36.96"
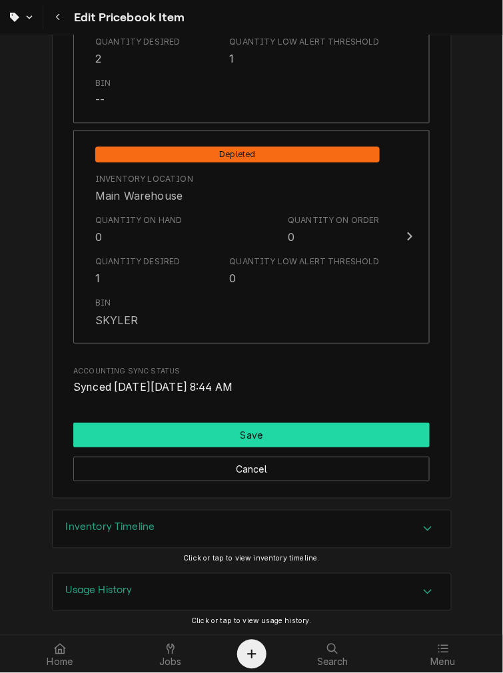
click at [187, 442] on button "Save" at bounding box center [251, 435] width 356 height 25
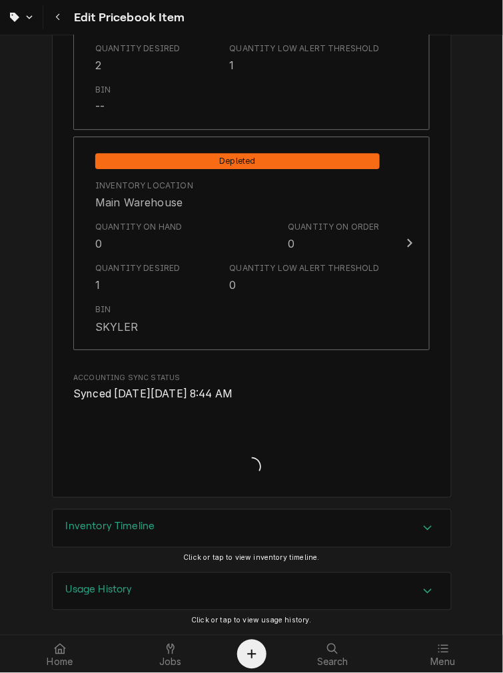
scroll to position [1575, 0]
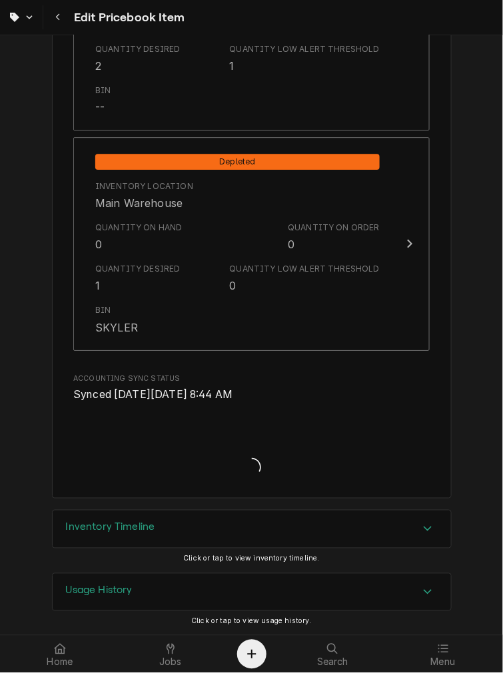
type textarea "x"
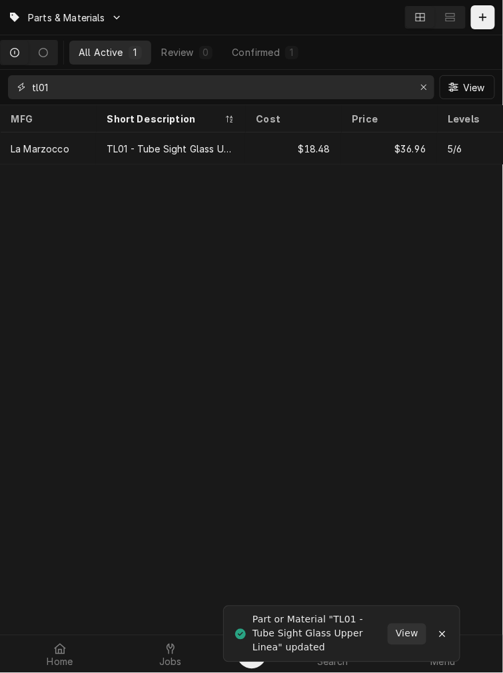
click at [76, 83] on input "tl01" at bounding box center [220, 87] width 377 height 24
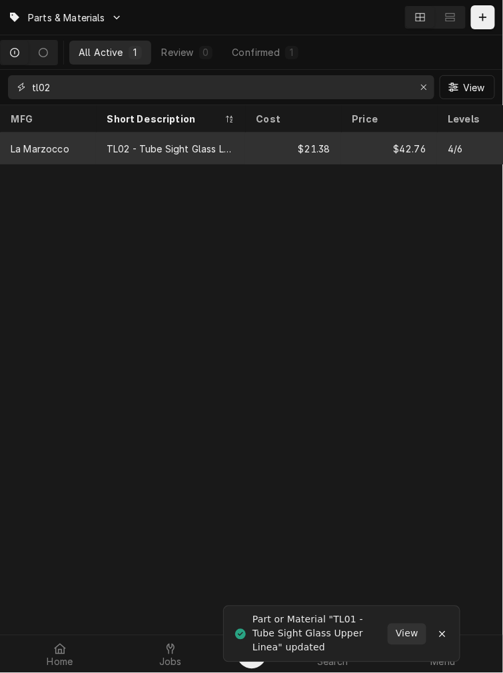
type input "tl02"
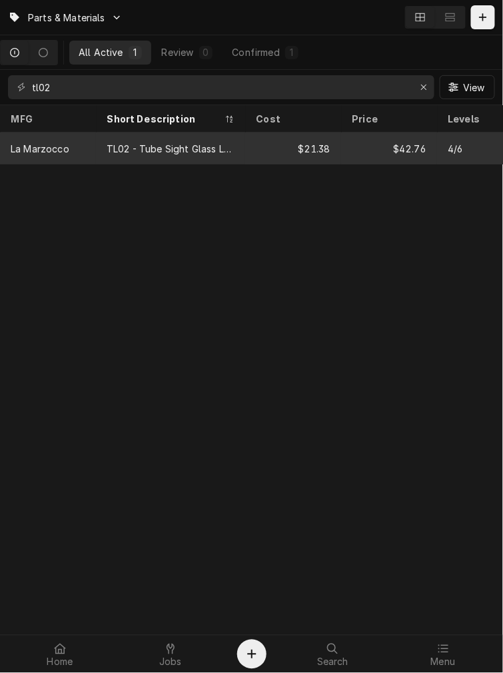
click at [96, 144] on div "TL02 - Tube Sight Glass Lower Linea" at bounding box center [170, 148] width 149 height 32
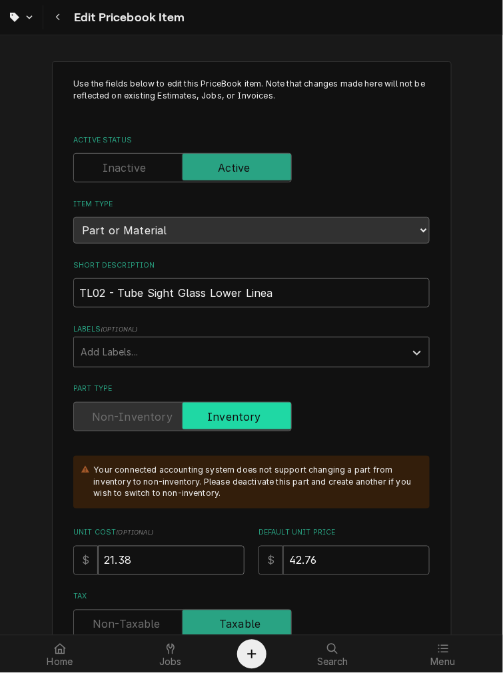
drag, startPoint x: 163, startPoint y: 555, endPoint x: -673, endPoint y: 547, distance: 836.2
click at [0, 547] on html "Edit Pricebook Item Use the fields below to edit this PriceBook item. Note that…" at bounding box center [251, 336] width 503 height 673
type textarea "x"
type input "2"
type textarea "x"
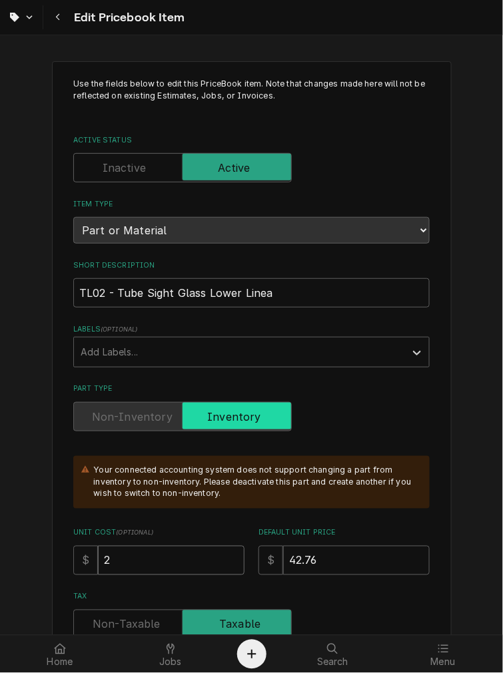
type input "22"
type textarea "x"
type input "22.4"
type textarea "x"
type input "22.45"
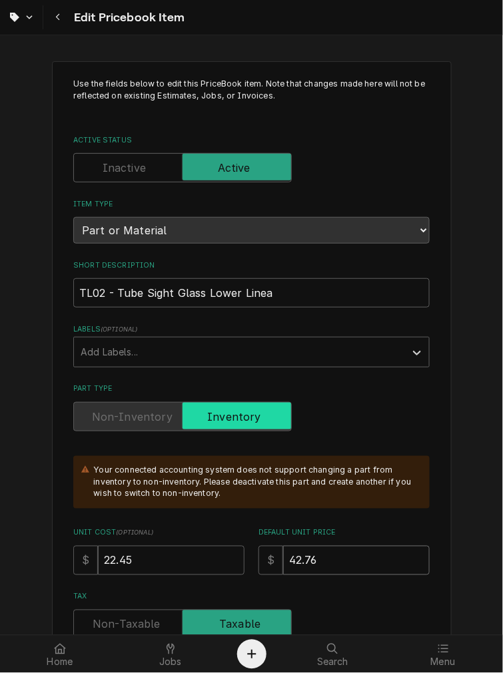
type textarea "x"
type input "4"
type textarea "x"
type input "44"
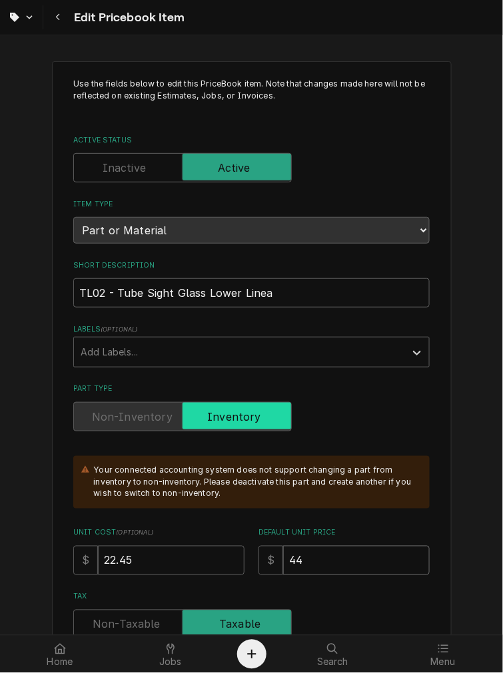
type textarea "x"
type input "44.9"
type textarea "x"
type input "44.90"
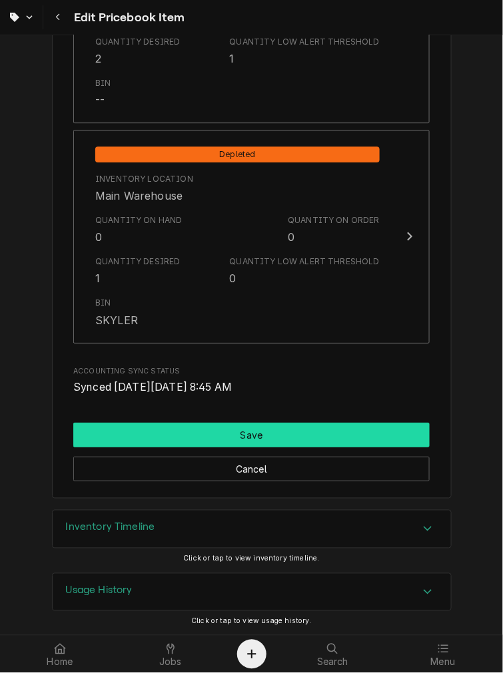
click at [157, 423] on button "Save" at bounding box center [251, 435] width 356 height 25
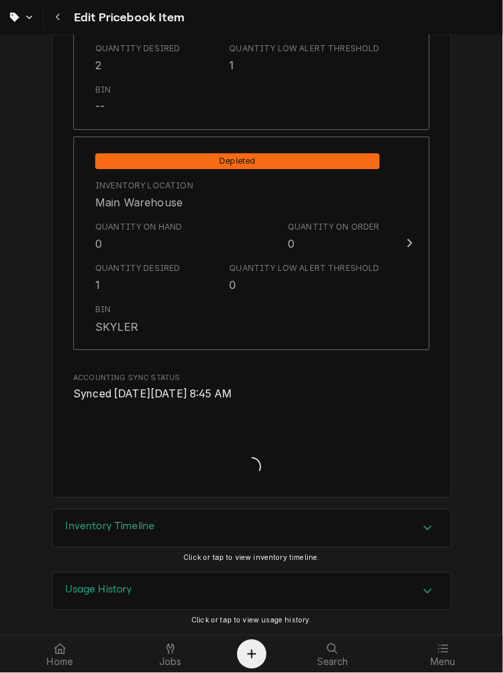
scroll to position [1575, 0]
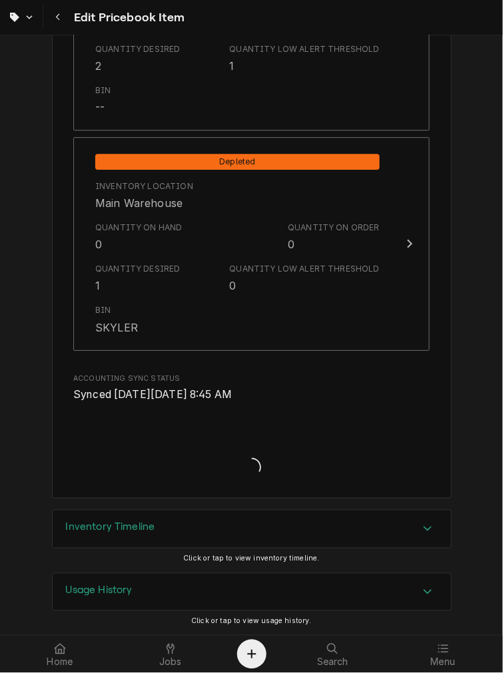
type textarea "x"
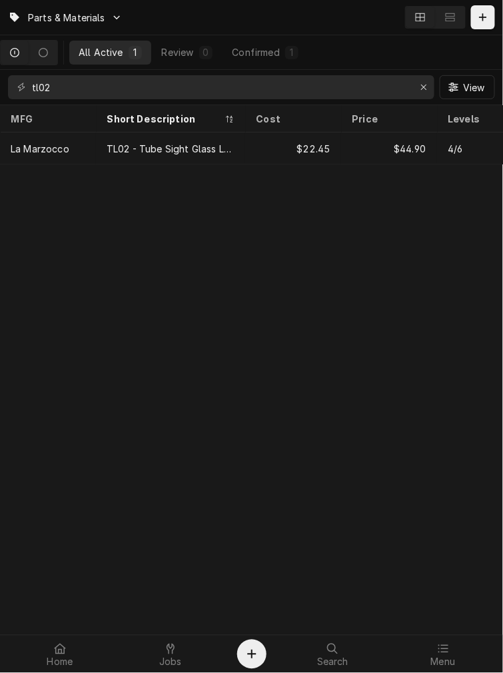
click at [55, 449] on div "Parts & Materials All Active 1 Review 0 Confirmed 1 tl02 View MFG Short Descrip…" at bounding box center [251, 336] width 503 height 673
click at [170, 71] on div "tl02 View" at bounding box center [251, 87] width 503 height 35
click at [163, 95] on input "tl02" at bounding box center [220, 87] width 377 height 24
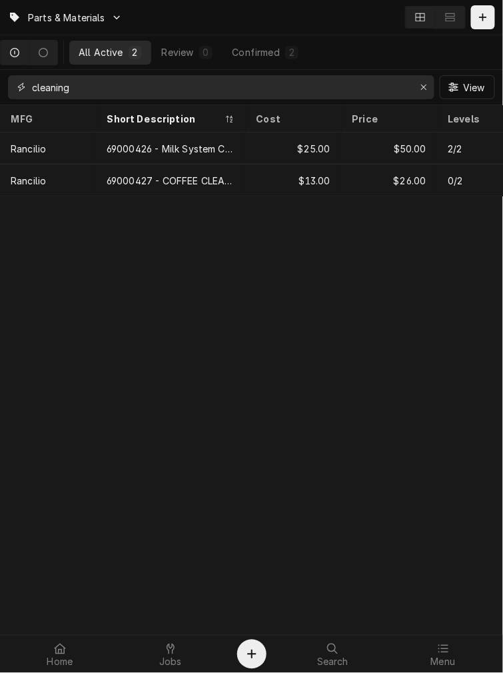
type input "cleaning"
click at [158, 168] on div "69000427 - COFFEE CLEANING TABLETS" at bounding box center [170, 180] width 149 height 32
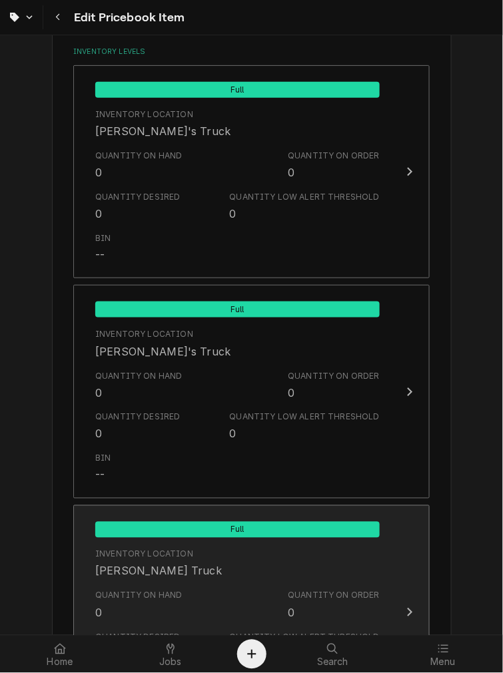
scroll to position [1582, 0]
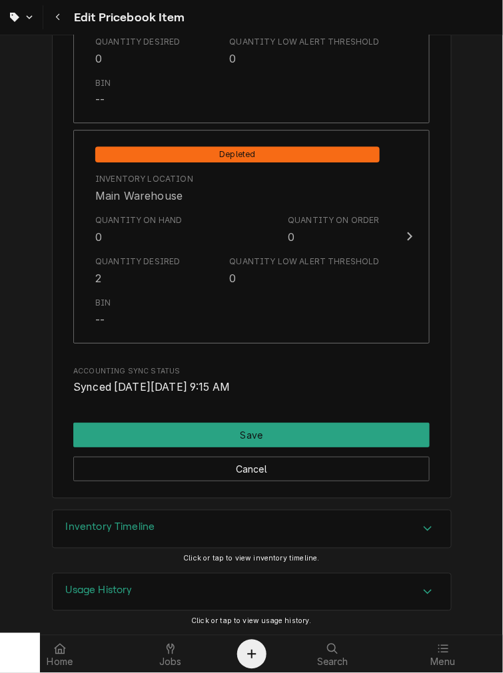
click at [142, 535] on div "Inventory Timeline" at bounding box center [110, 529] width 89 height 16
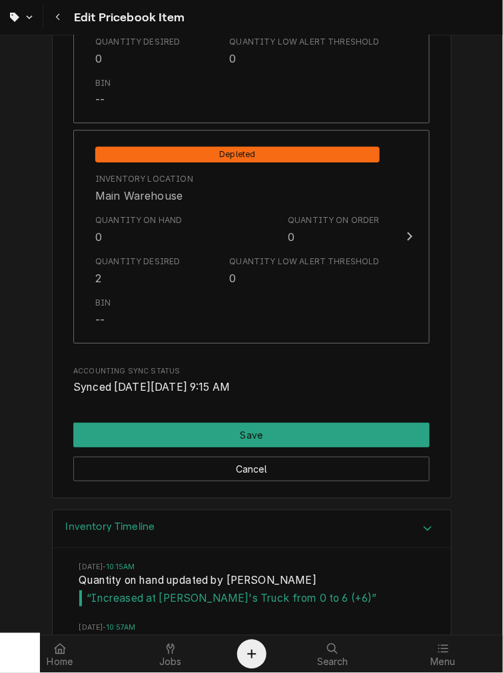
scroll to position [2069, 0]
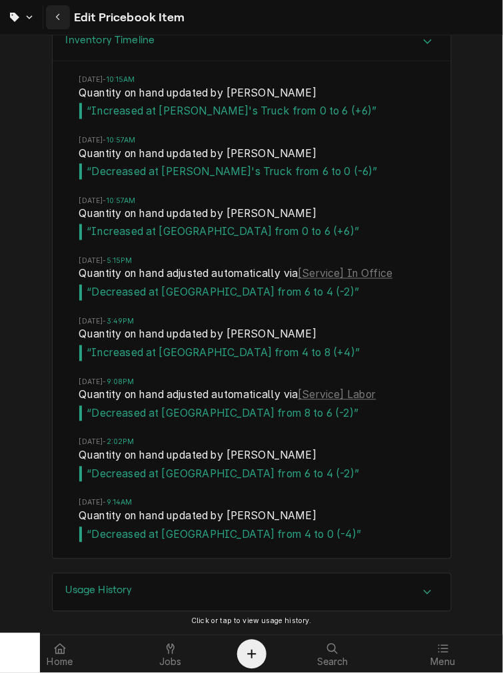
click at [63, 14] on div "Navigate back" at bounding box center [57, 17] width 13 height 13
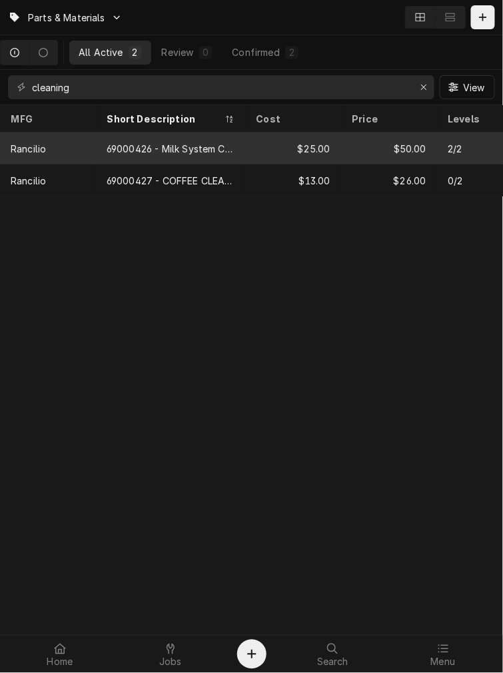
click at [104, 156] on div "69000426 - Milk System Cleaning Tablets" at bounding box center [170, 148] width 149 height 32
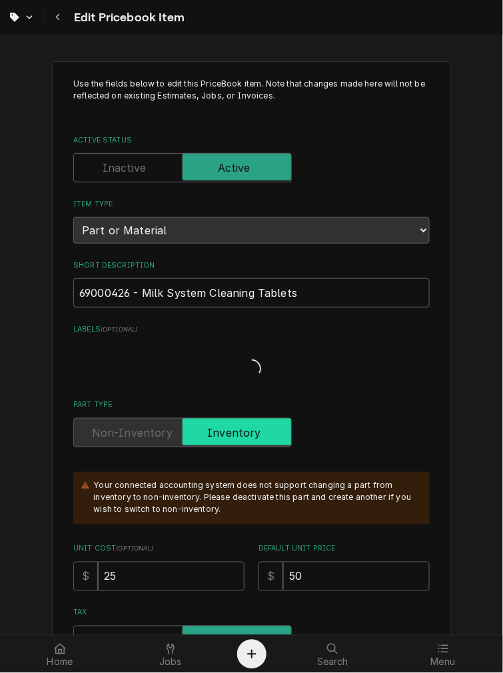
type textarea "x"
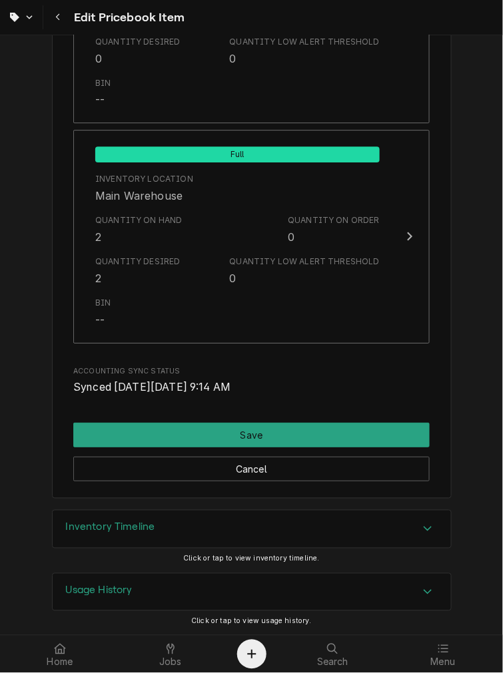
click at [126, 541] on div "Inventory Timeline" at bounding box center [252, 529] width 398 height 37
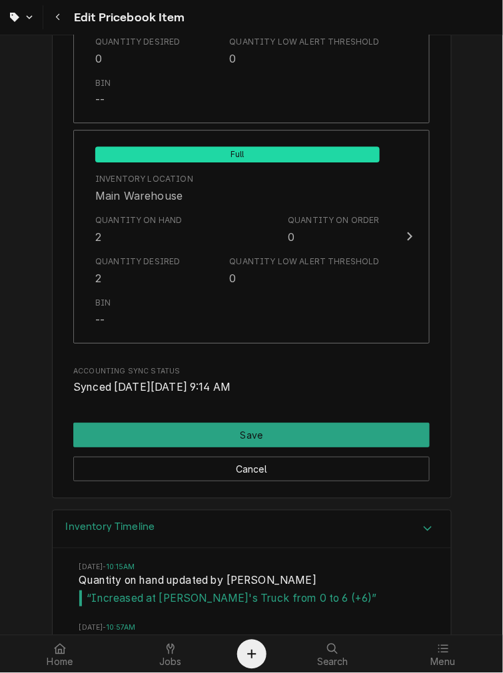
scroll to position [2146, 0]
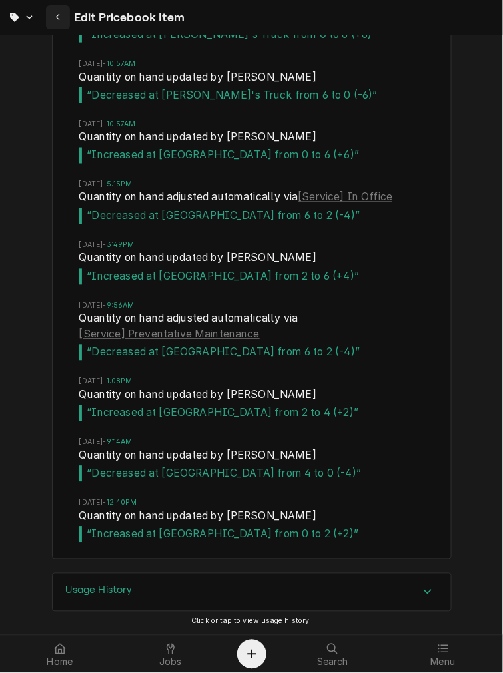
click at [58, 20] on icon "Navigate back" at bounding box center [57, 17] width 4 height 7
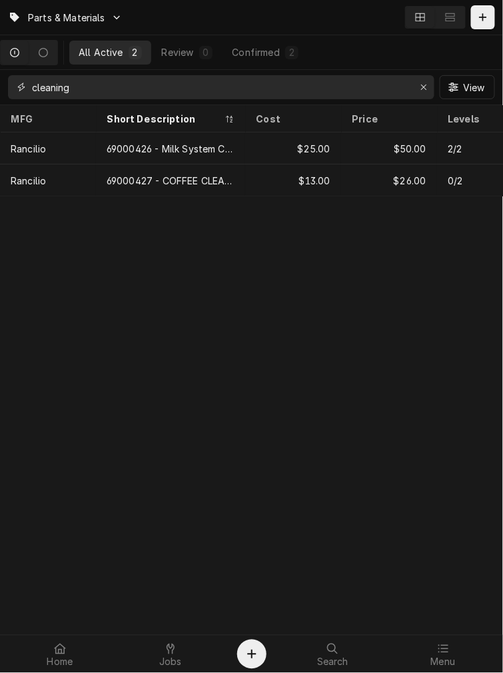
click at [103, 87] on input "cleaning" at bounding box center [220, 87] width 377 height 24
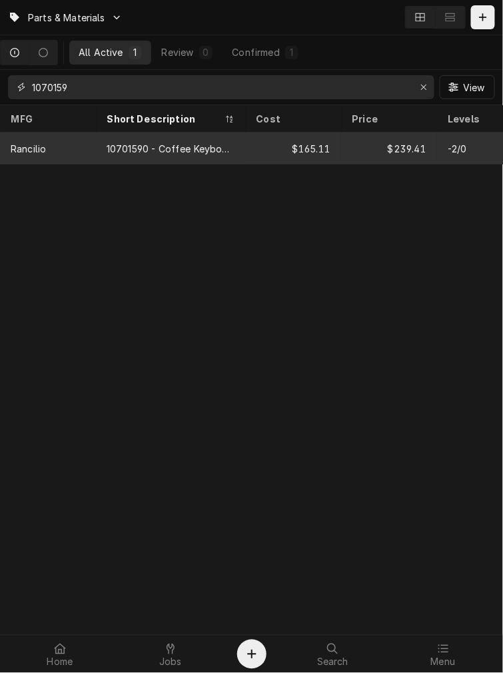
type input "1070159"
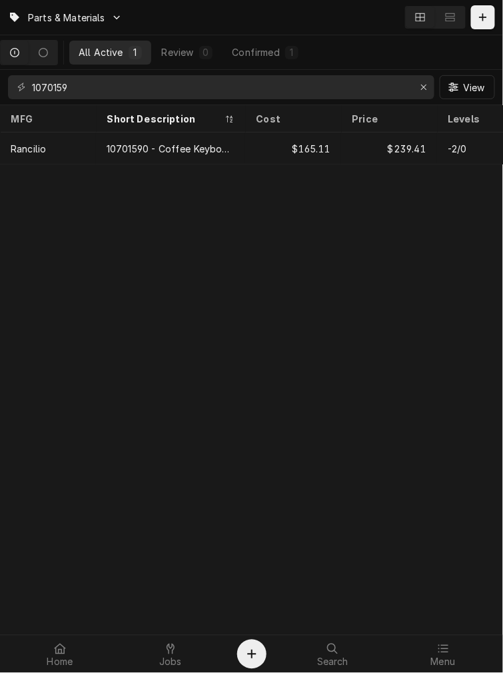
click at [340, 162] on tr "Rancilio 10701590 - Coffee Keyboard $165.11 $239.41 -2/0 Depleted Confirmed — —…" at bounding box center [511, 148] width 1023 height 32
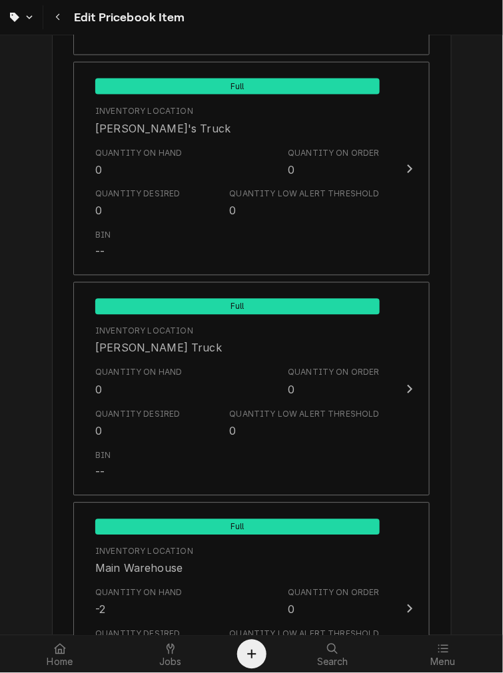
scroll to position [1582, 0]
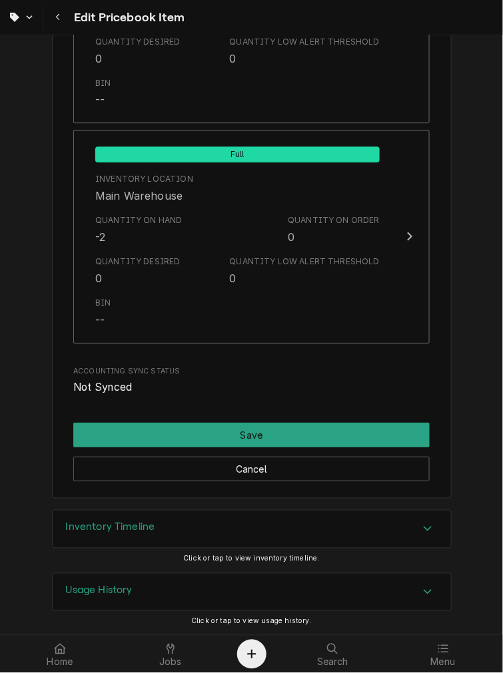
click at [121, 534] on div "Inventory Timeline" at bounding box center [110, 529] width 89 height 16
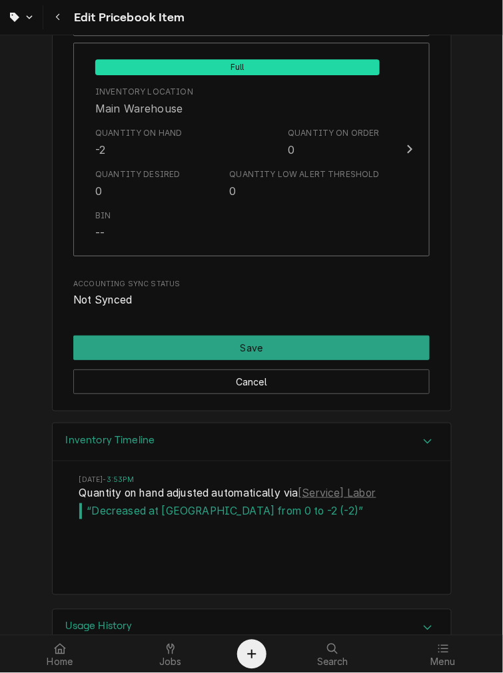
scroll to position [1706, 0]
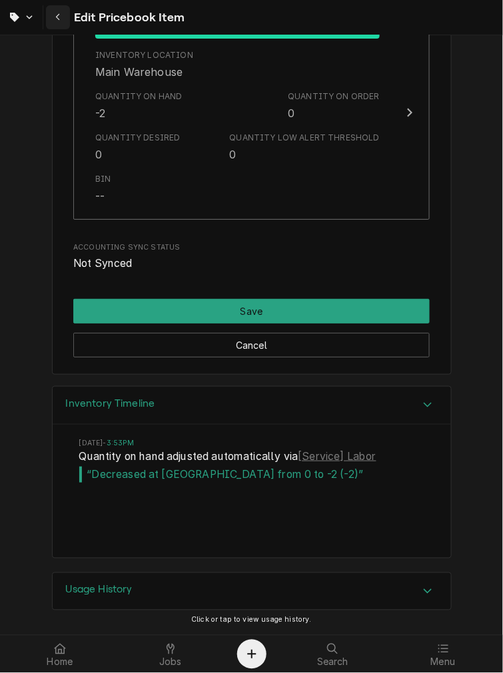
click at [55, 15] on icon "Navigate back" at bounding box center [58, 17] width 6 height 9
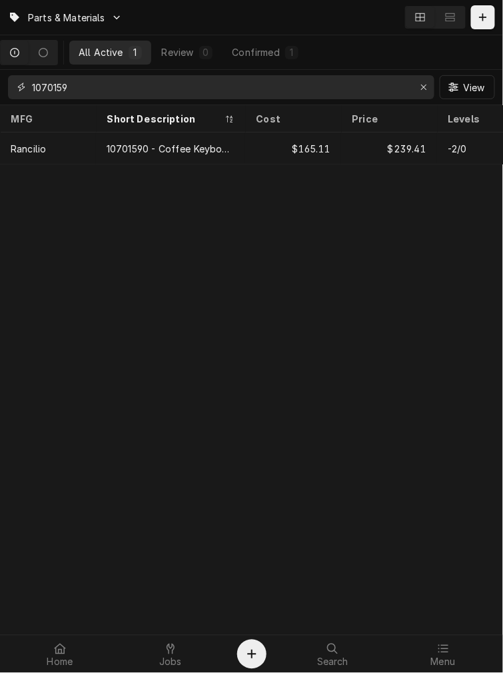
drag, startPoint x: 130, startPoint y: 89, endPoint x: -55, endPoint y: 87, distance: 184.4
click at [0, 87] on html "Parts & Materials All Active 1 Review 0 Confirmed 1 1070159 View MFG Short Desc…" at bounding box center [251, 336] width 503 height 673
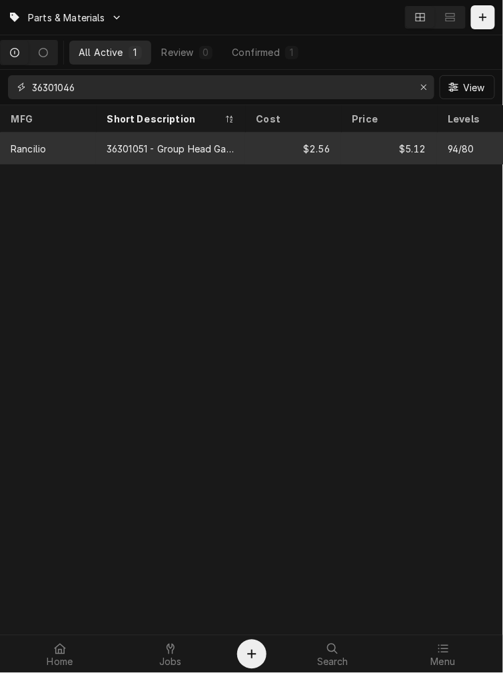
type input "36301046"
click at [247, 140] on div "$2.56" at bounding box center [293, 148] width 96 height 32
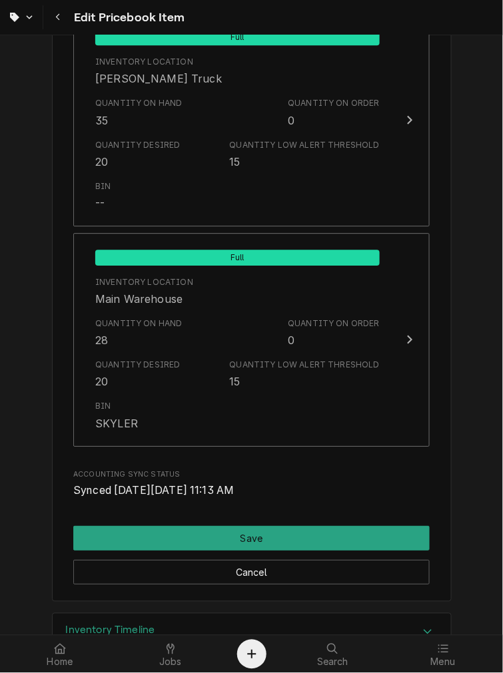
scroll to position [1479, 0]
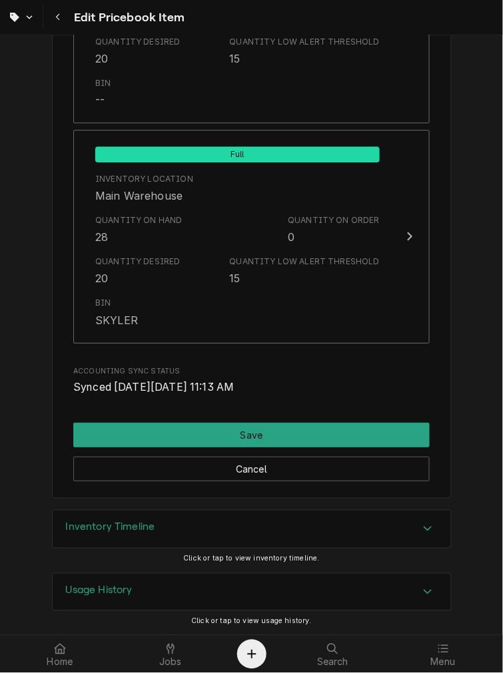
click at [121, 531] on h3 "Inventory Timeline" at bounding box center [110, 527] width 89 height 13
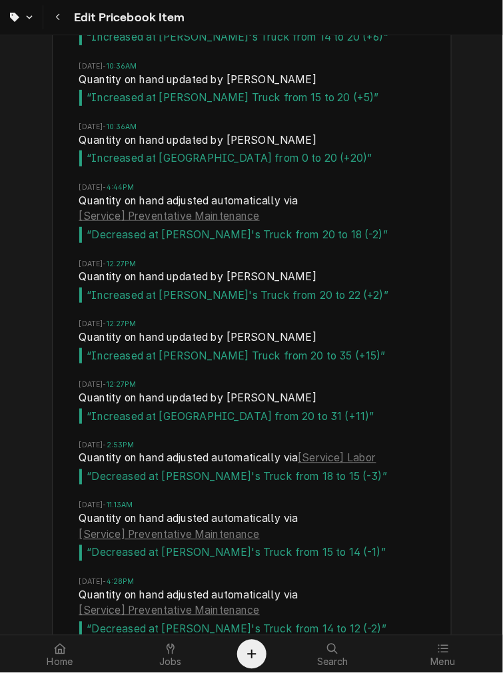
scroll to position [7169, 0]
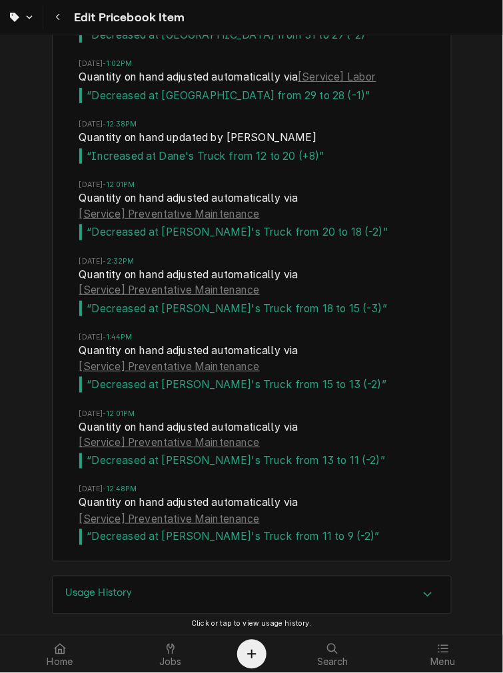
type textarea "x"
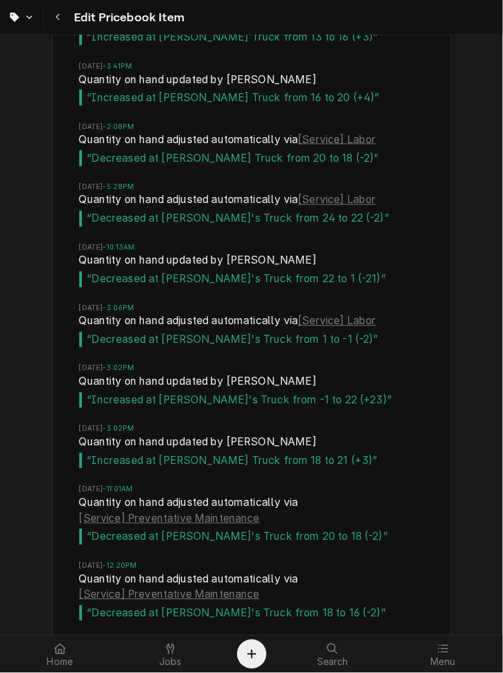
scroll to position [3717, 0]
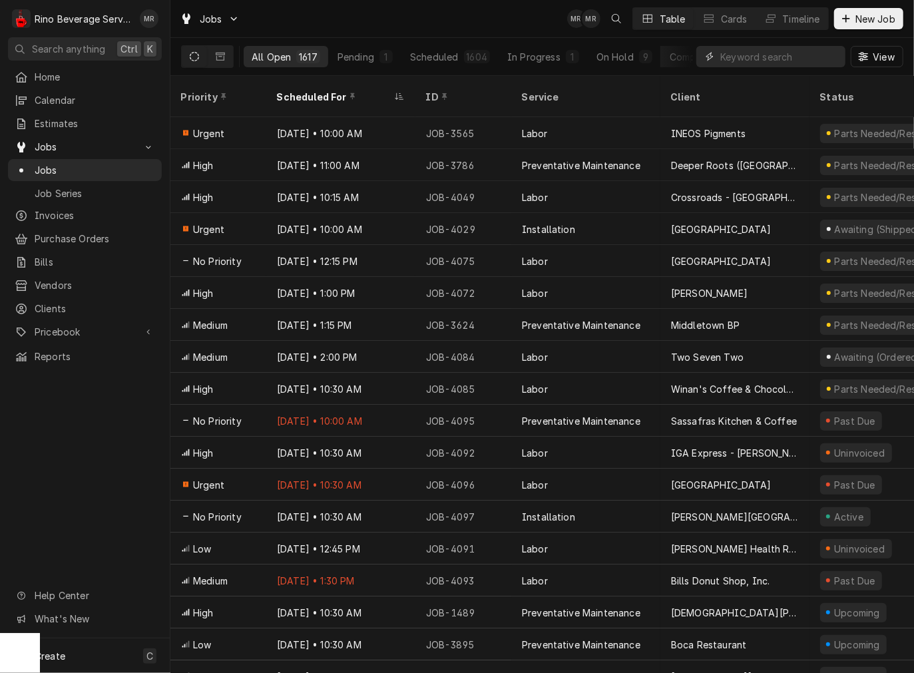
click at [778, 64] on input "Dynamic Content Wrapper" at bounding box center [779, 56] width 119 height 21
click at [848, 22] on icon "Dynamic Content Wrapper" at bounding box center [846, 18] width 8 height 9
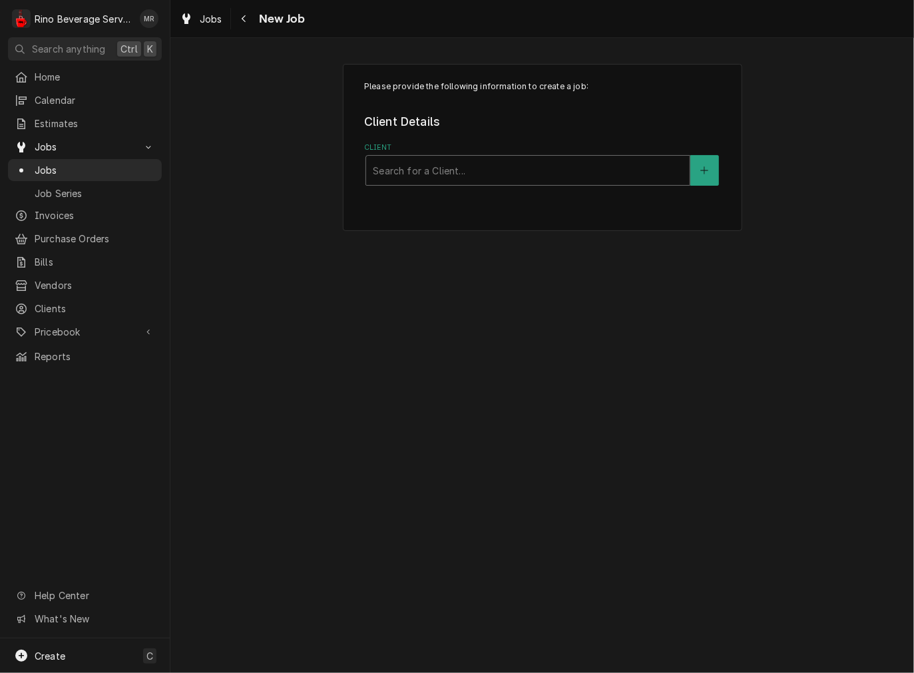
click at [478, 166] on div "Client" at bounding box center [528, 170] width 310 height 24
type input "S"
type input "Road Ranger (5260)"
click at [707, 171] on icon "Create New Client" at bounding box center [704, 170] width 8 height 9
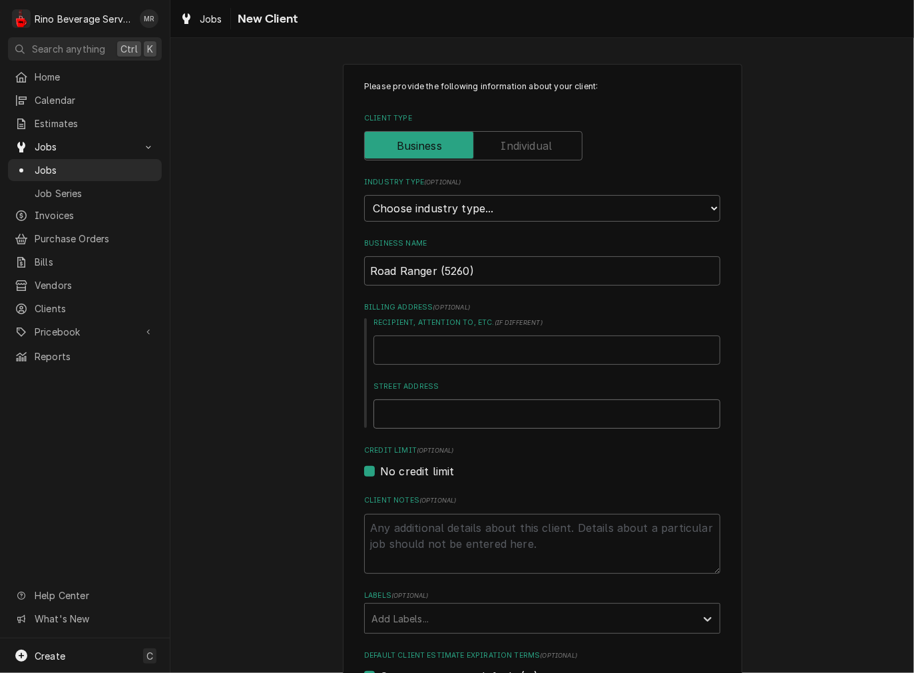
click at [435, 400] on input "Street Address" at bounding box center [546, 413] width 347 height 29
type textarea "x"
type input "4"
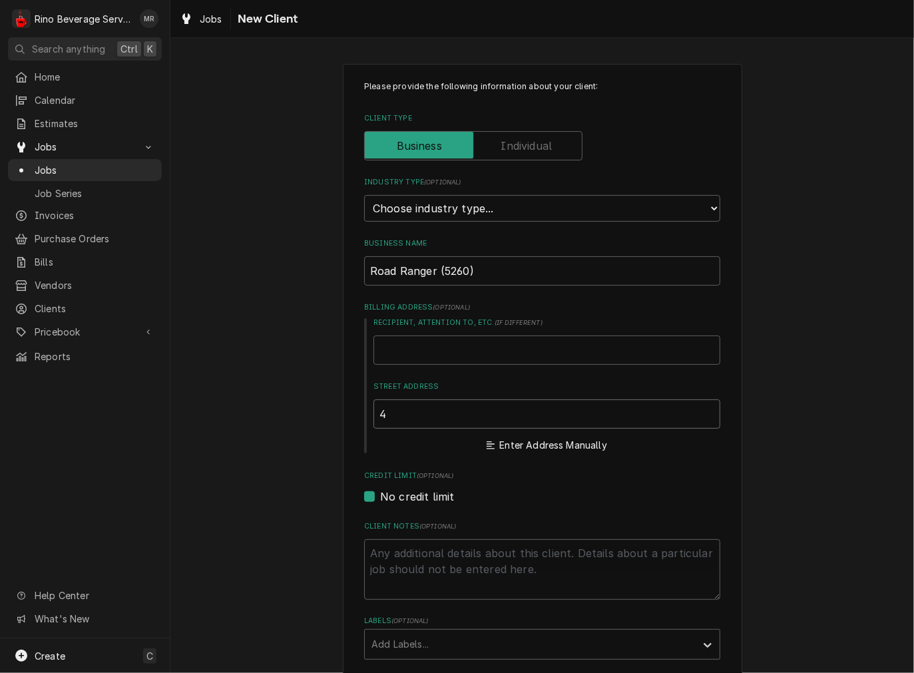
type textarea "x"
type input "41"
type textarea "x"
type input "416"
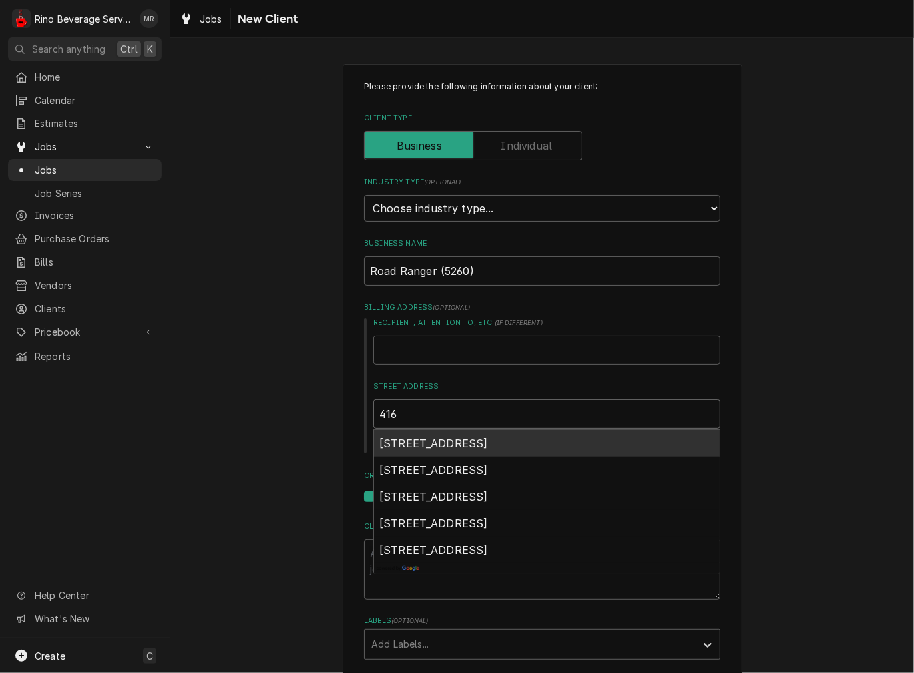
type textarea "x"
type input "416"
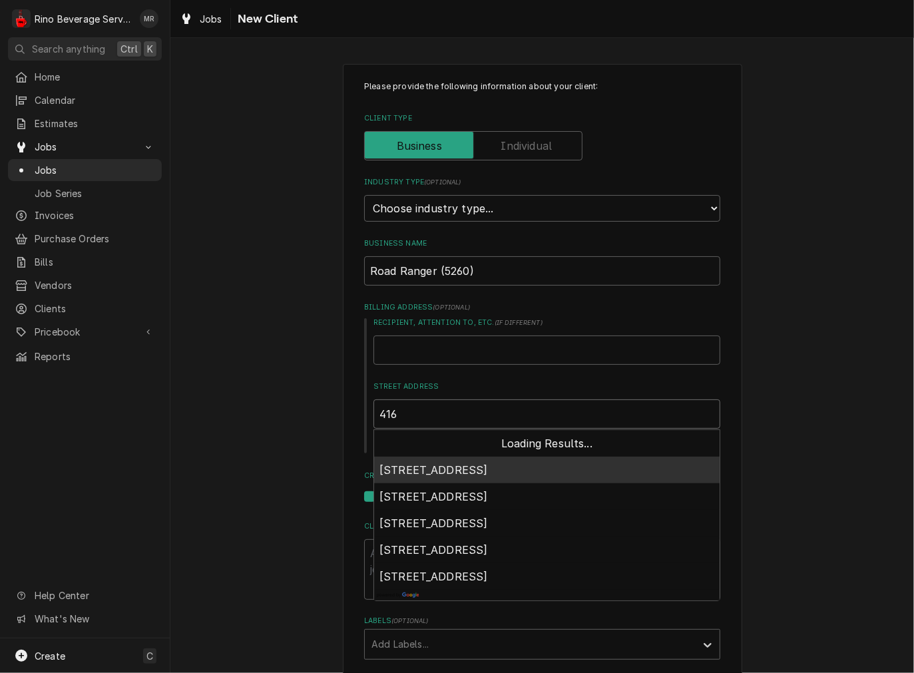
type textarea "x"
type input "416 w"
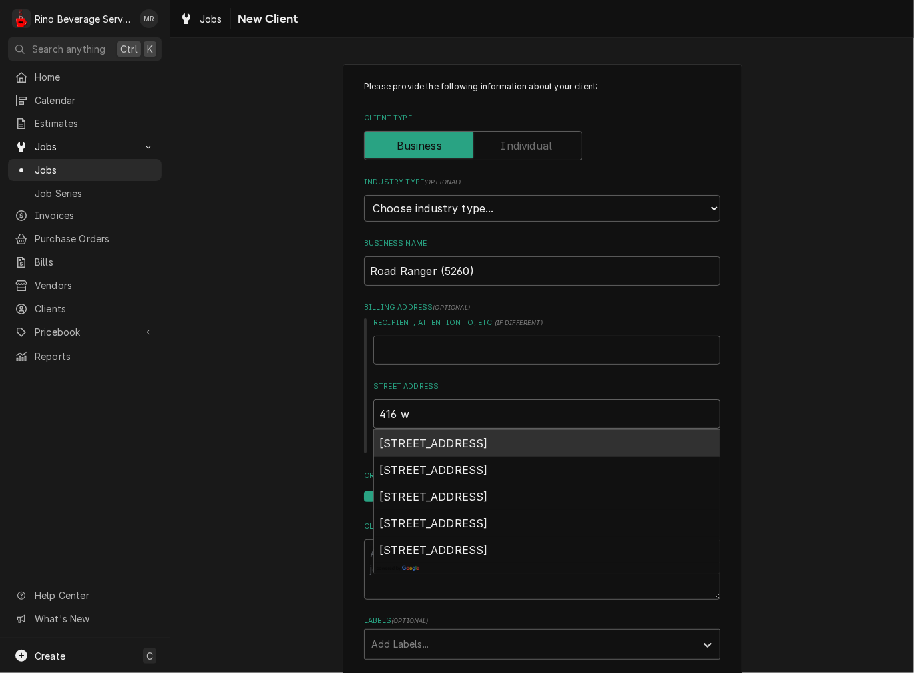
type textarea "x"
type input "416 w"
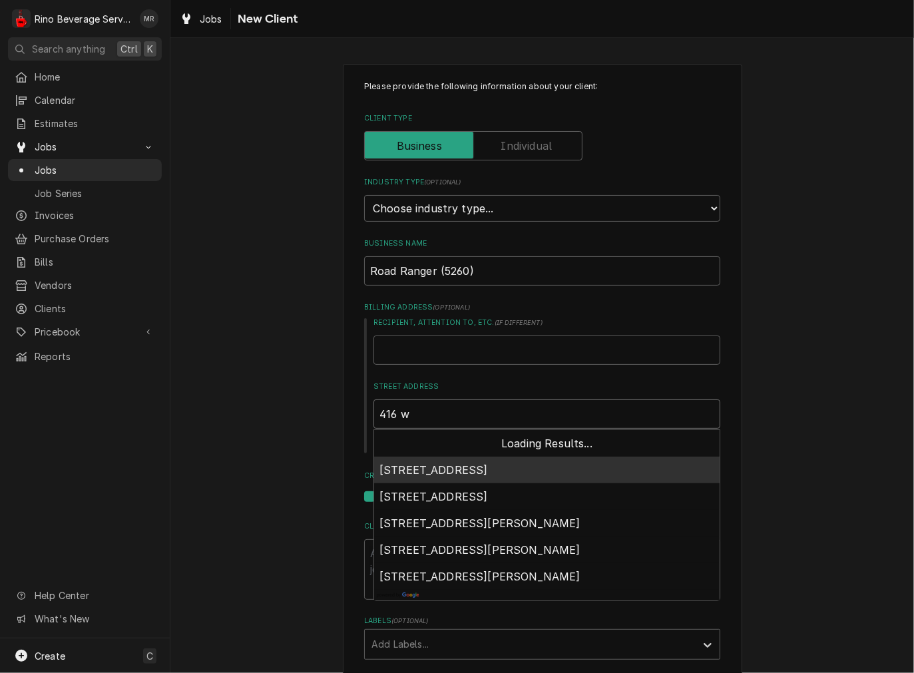
type textarea "x"
type input "416 [PERSON_NAME]"
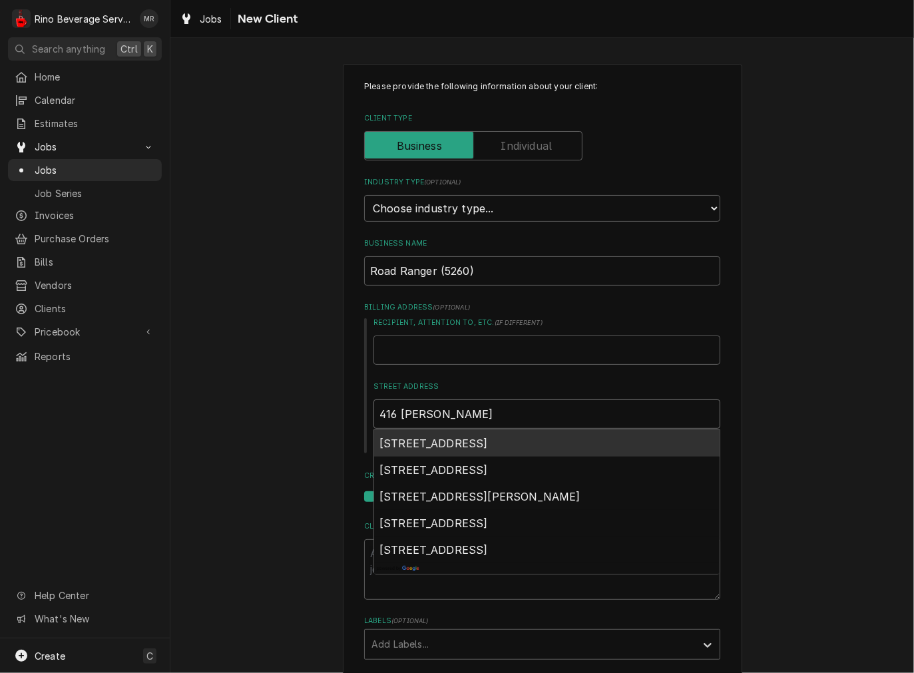
type textarea "x"
type input "416 w ma"
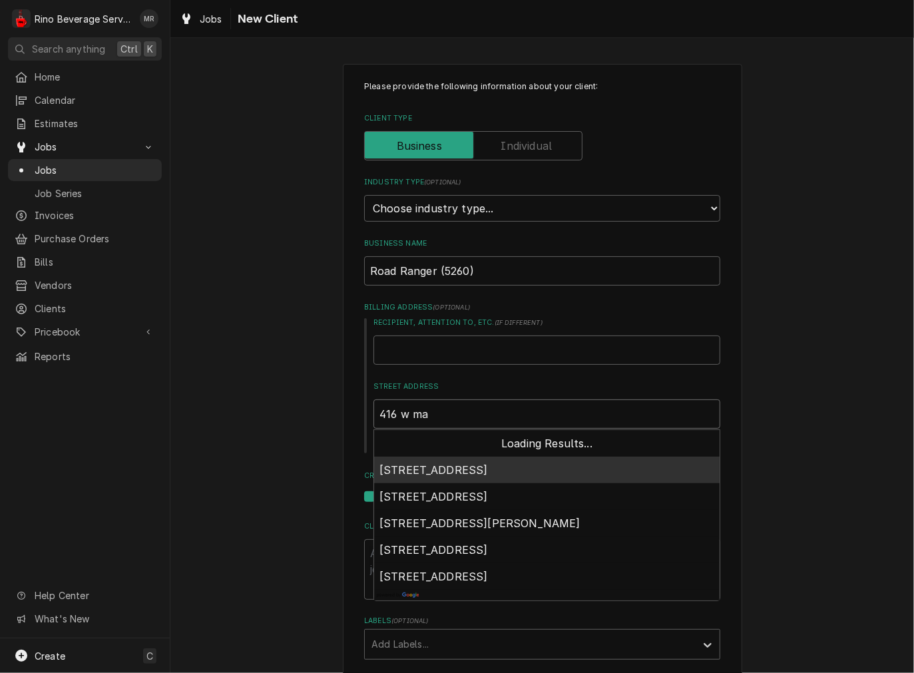
type textarea "x"
type input "416 w mar"
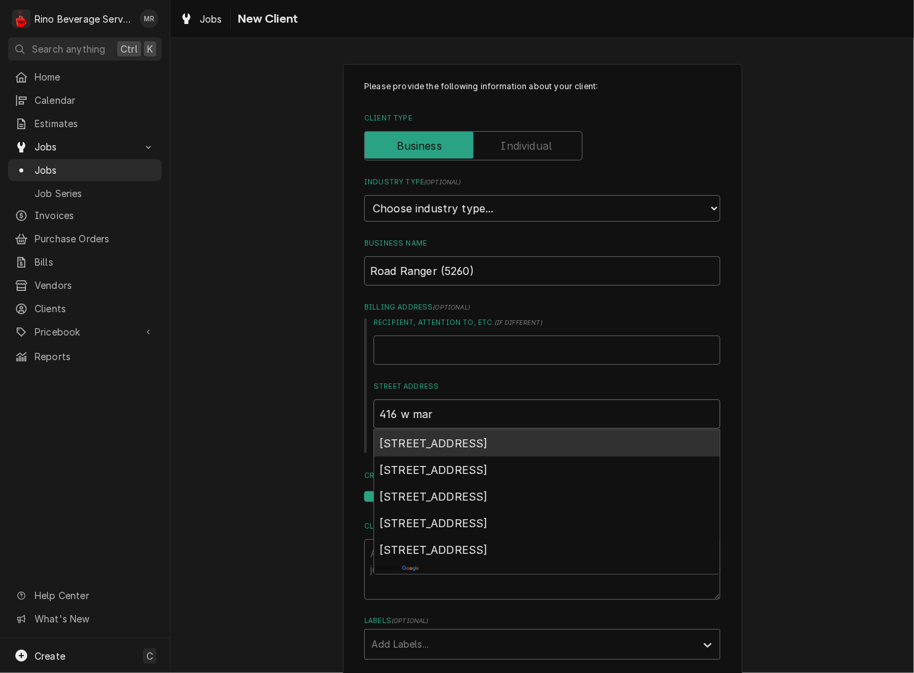
type textarea "x"
type input "416 w mart"
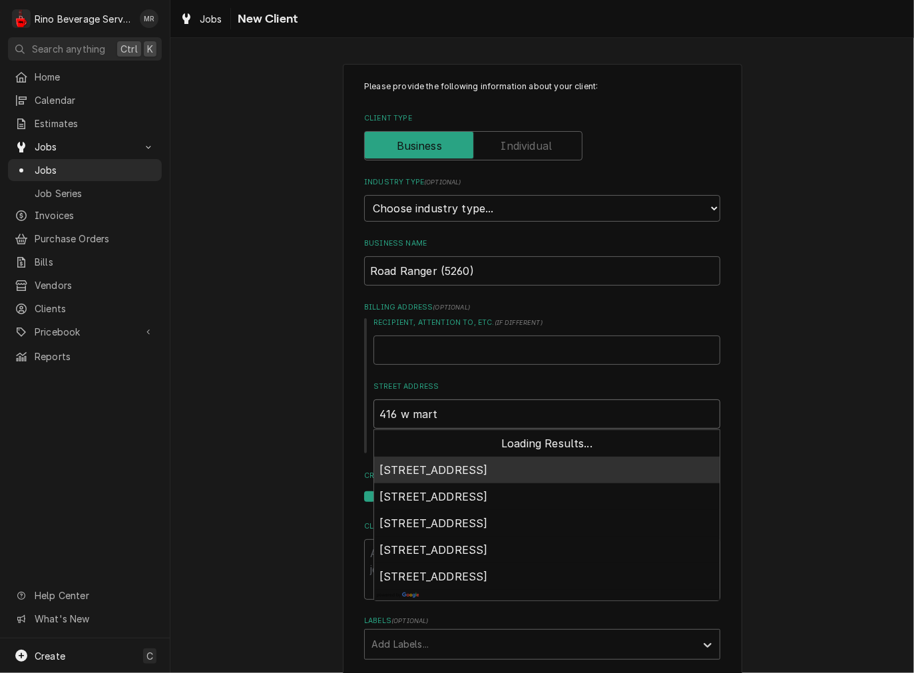
type textarea "x"
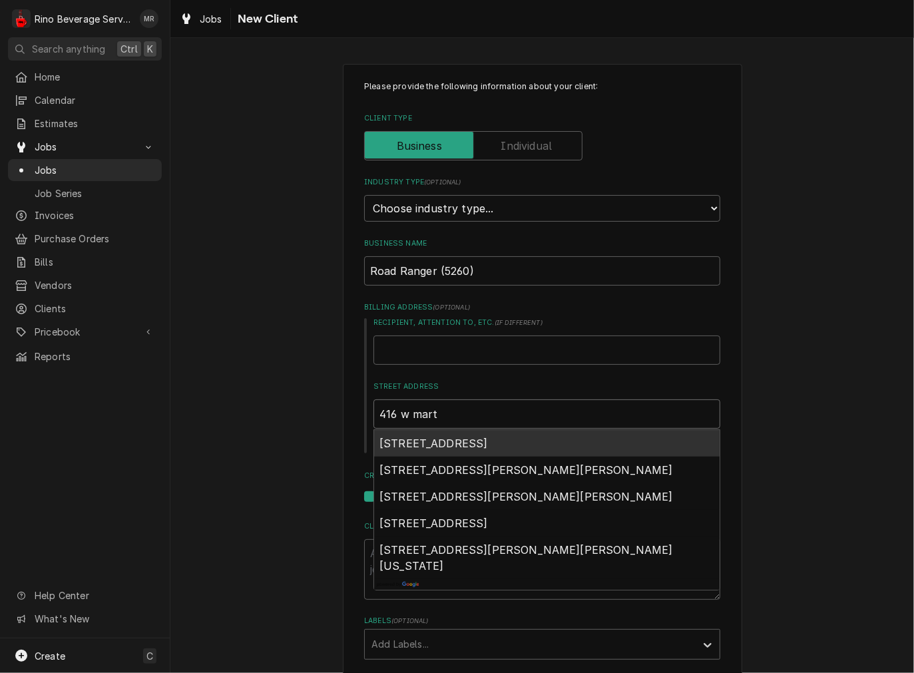
type input "416 w mart"
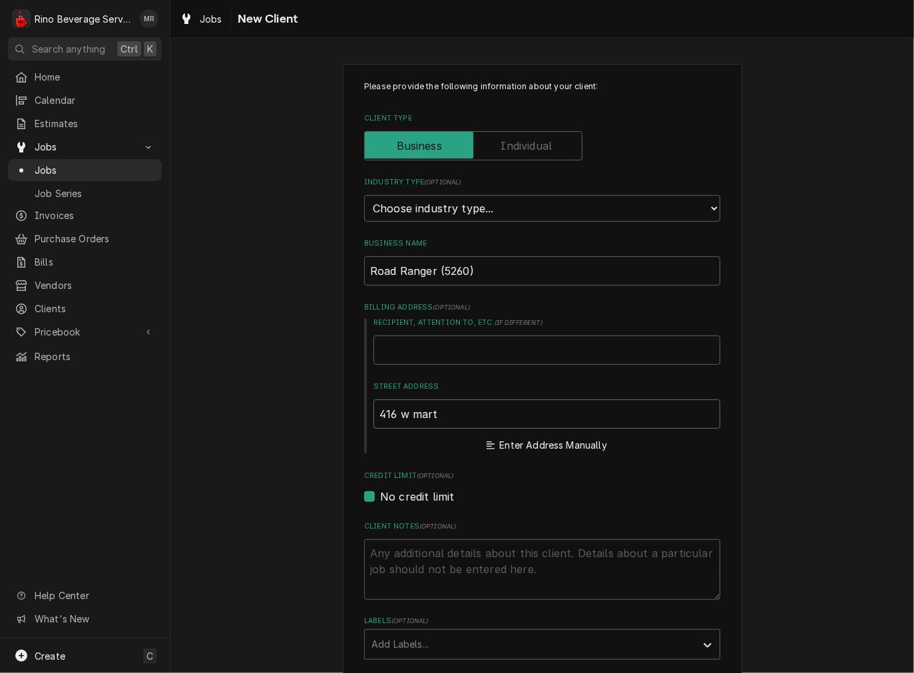
click at [471, 413] on input "416 w mart" at bounding box center [546, 413] width 347 height 29
type textarea "x"
type input "416 w [PERSON_NAME]"
type textarea "x"
type input "416 w [PERSON_NAME]"
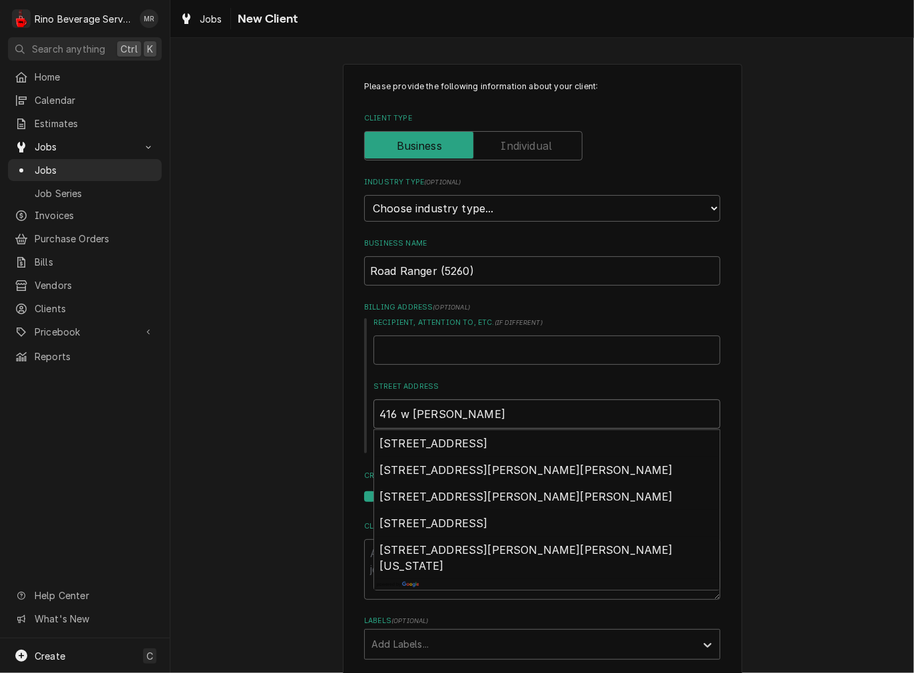
type textarea "x"
type input "416 w [PERSON_NAME]"
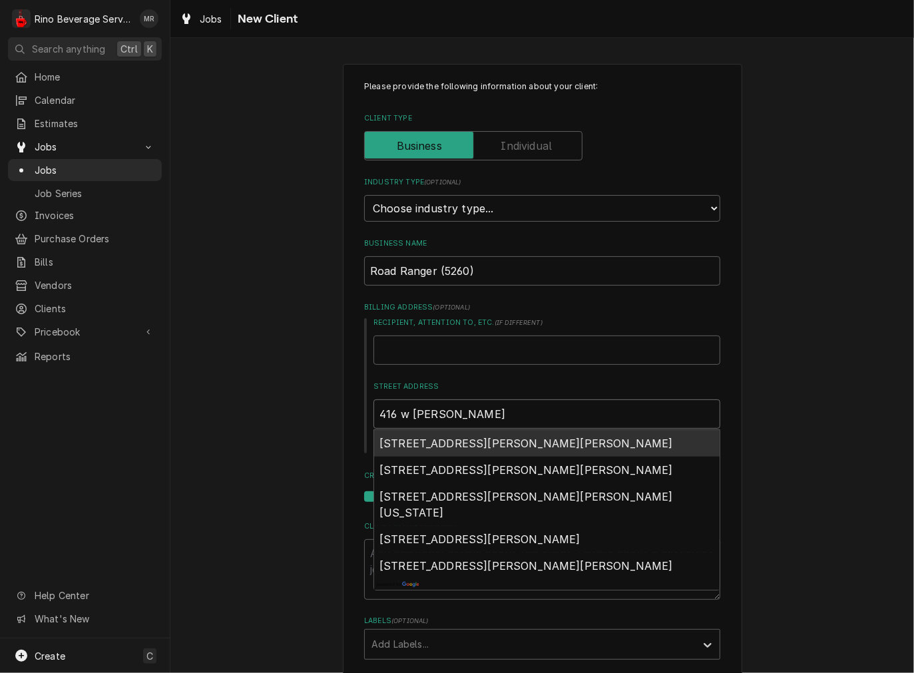
type textarea "x"
type input "416 w [PERSON_NAME] l"
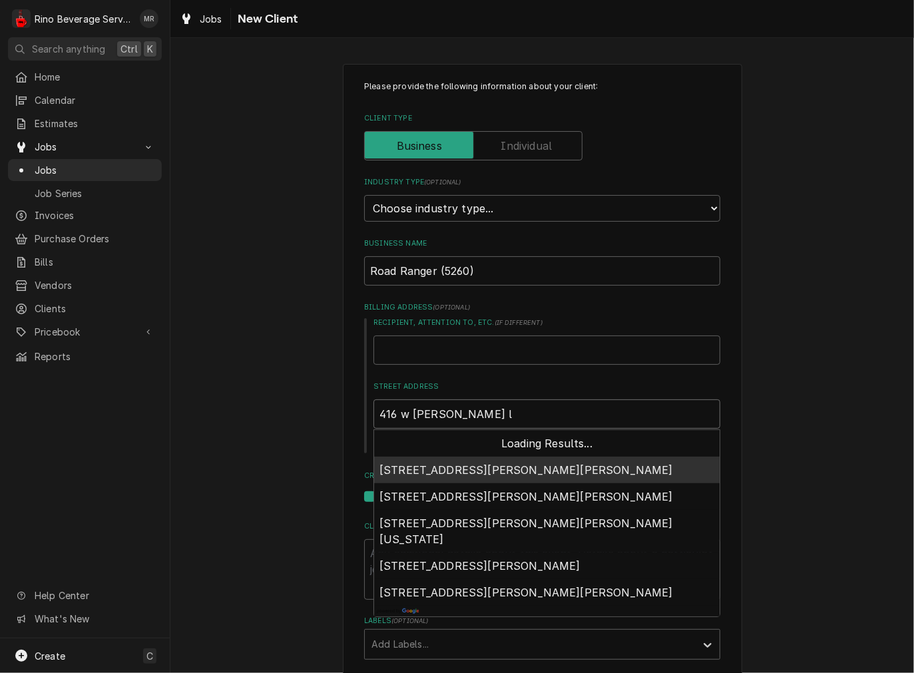
type textarea "x"
type input "416 w [PERSON_NAME]"
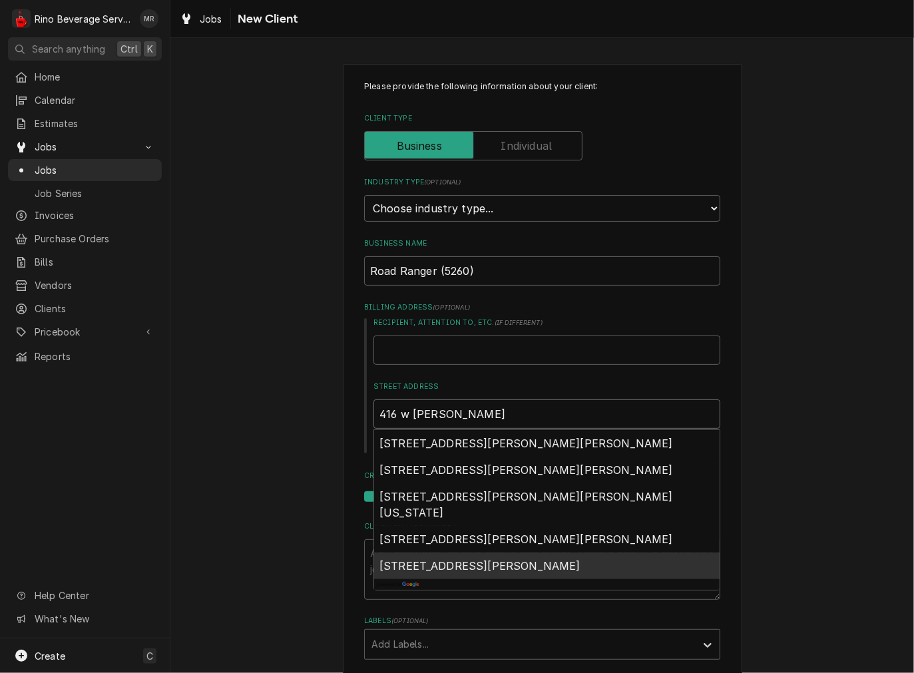
click at [450, 573] on span "[STREET_ADDRESS][PERSON_NAME]" at bounding box center [479, 565] width 201 height 13
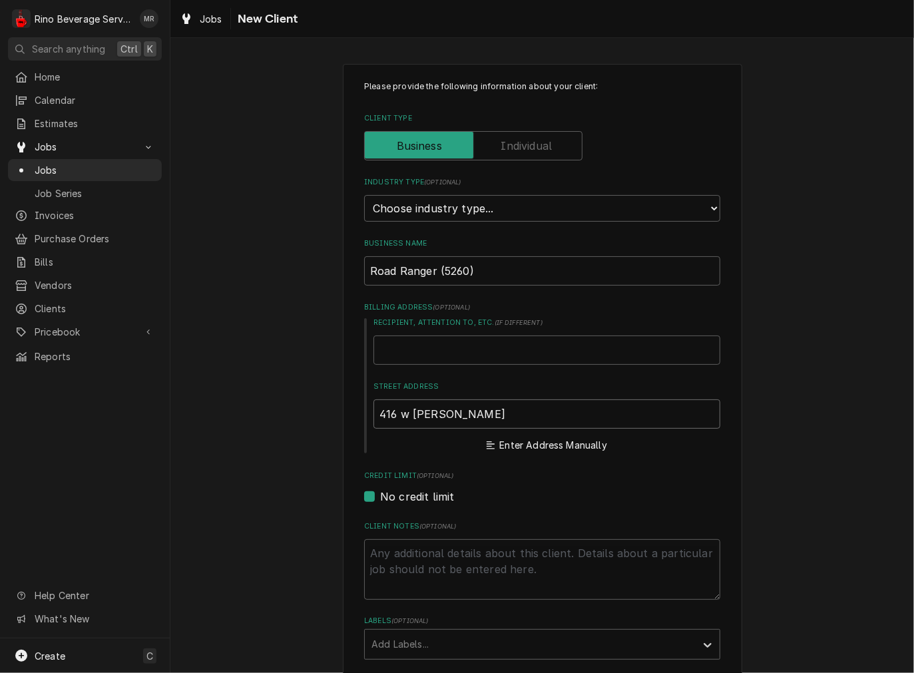
type textarea "x"
type input "[STREET_ADDRESS][PERSON_NAME]"
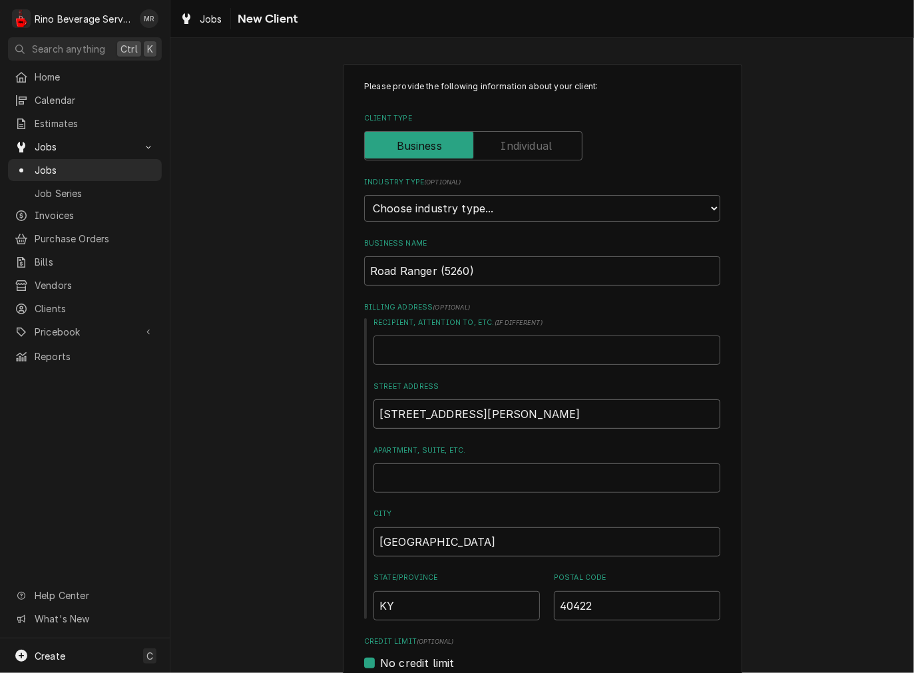
type textarea "x"
type input "[STREET_ADDRESS][PERSON_NAME]"
type textarea "x"
type input "[STREET_ADDRESS][PERSON_NAME][PERSON_NAME]"
type textarea "x"
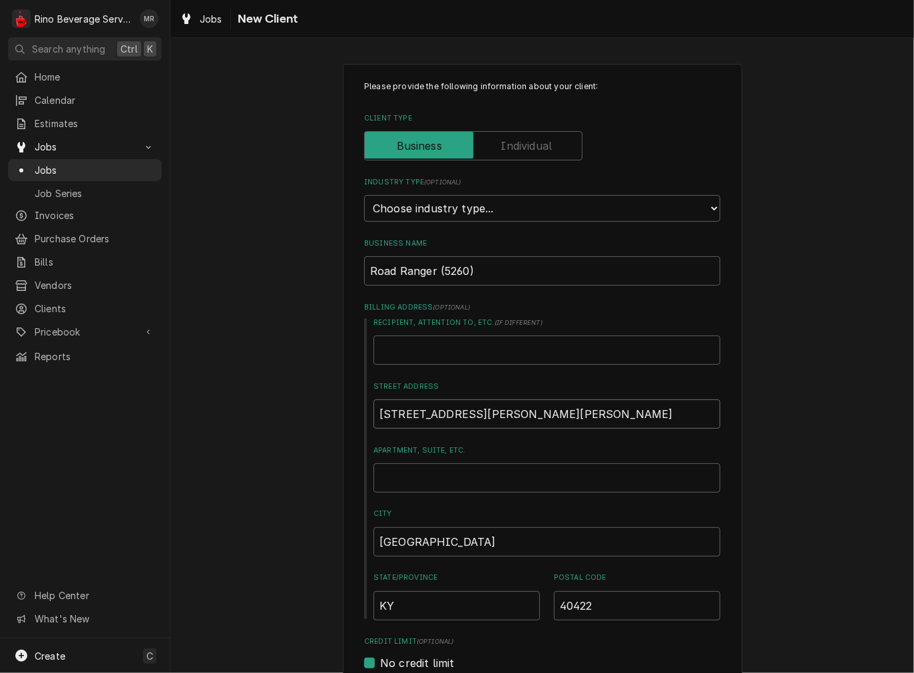
type input "416 W [PERSON_NAME] B"
type textarea "x"
type input "416 W [PERSON_NAME]"
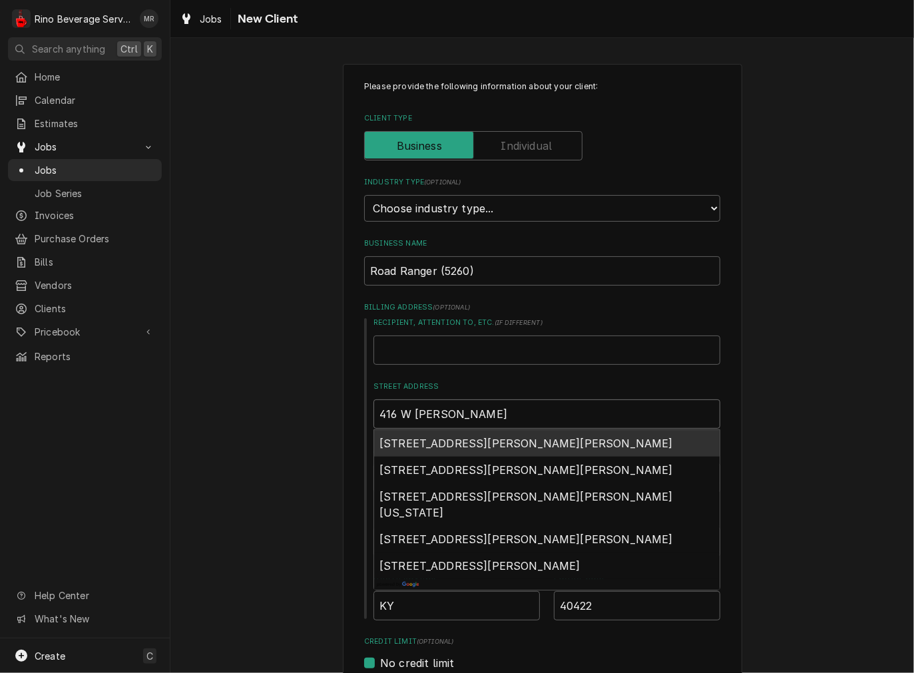
type textarea "x"
type input "416 W [PERSON_NAME] H"
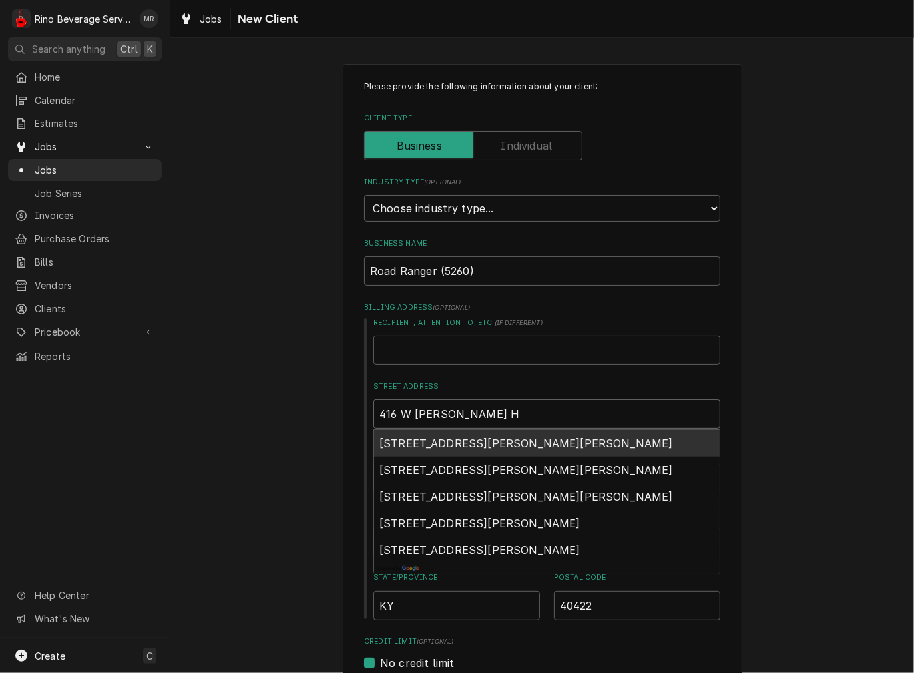
type textarea "x"
type input "[STREET_ADDRESS][PERSON_NAME][PERSON_NAME]"
type textarea "x"
type input "[STREET_ADDRESS][PERSON_NAME]"
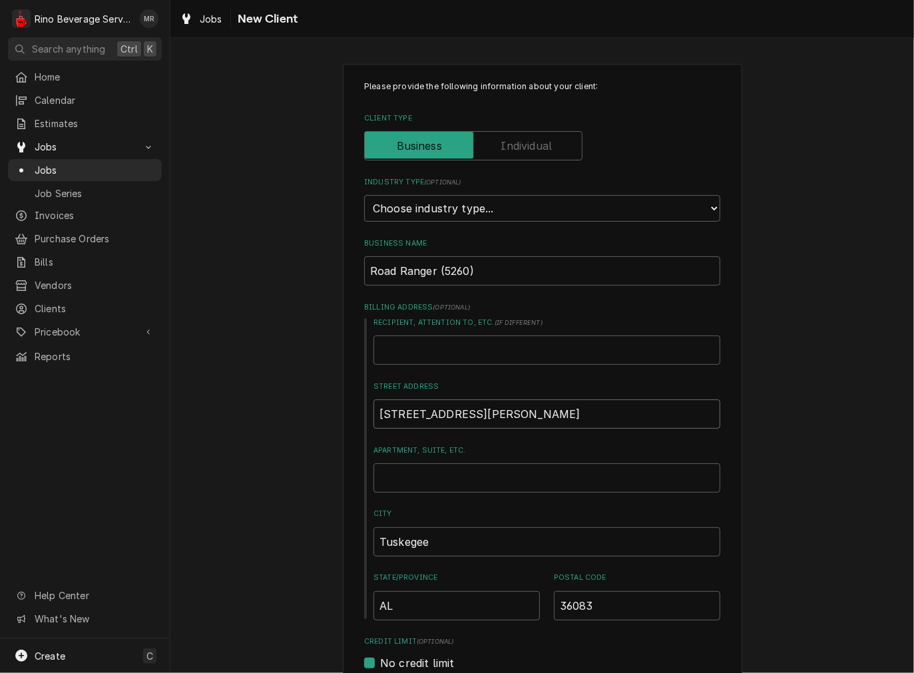
type textarea "x"
type input "[STREET_ADDRESS][PERSON_NAME]"
drag, startPoint x: 573, startPoint y: 416, endPoint x: 296, endPoint y: 383, distance: 278.9
click at [296, 383] on div "Please provide the following information about your client: Client Type Industr…" at bounding box center [542, 585] width 744 height 1067
paste input "[STREET_ADDRESS][PERSON_NAME]"
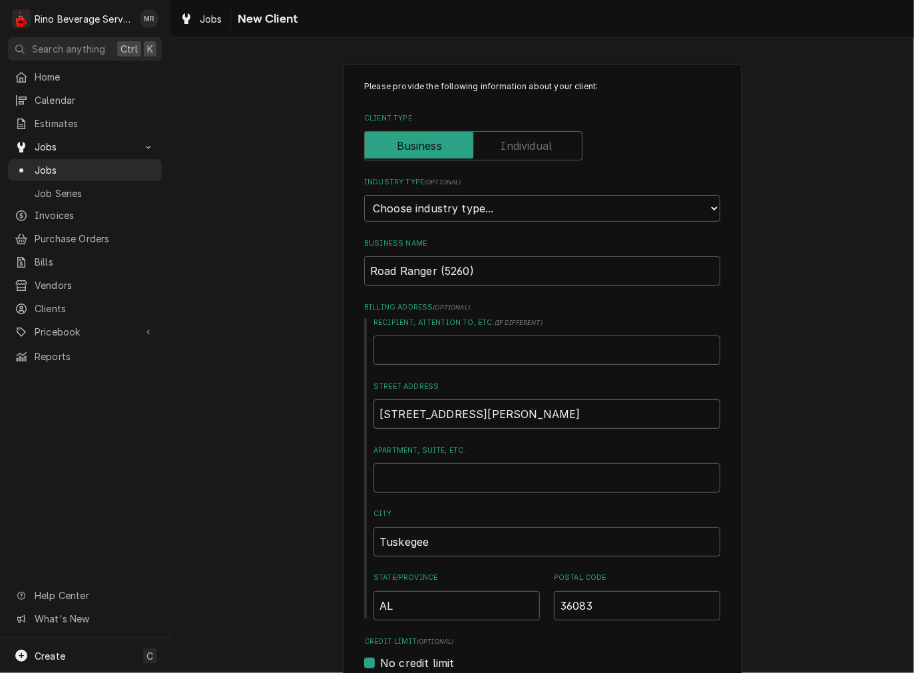
type textarea "x"
type input "[STREET_ADDRESS][PERSON_NAME]"
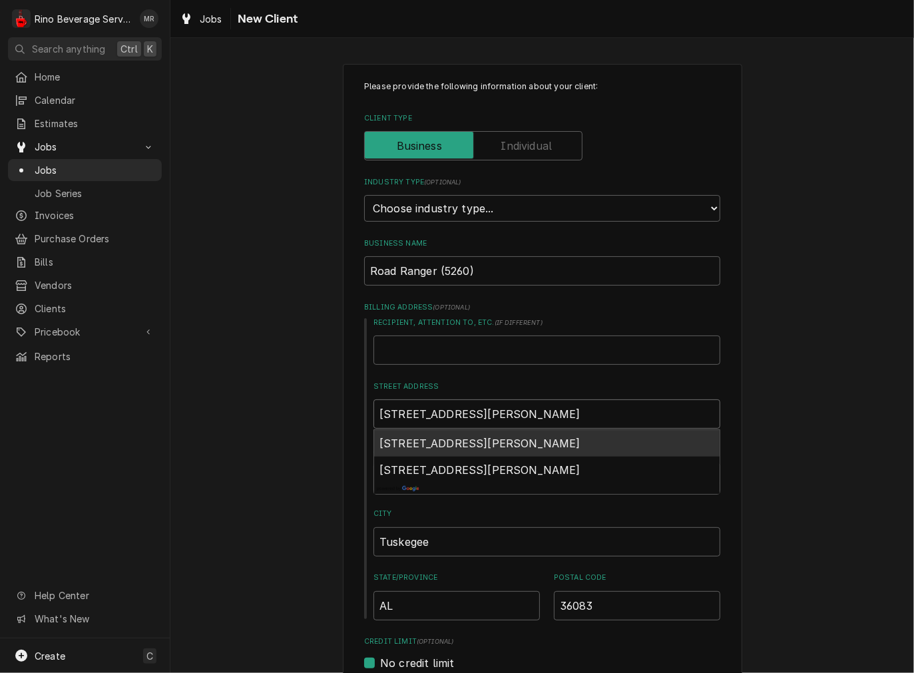
click at [529, 447] on span "[STREET_ADDRESS][PERSON_NAME]" at bounding box center [479, 443] width 201 height 13
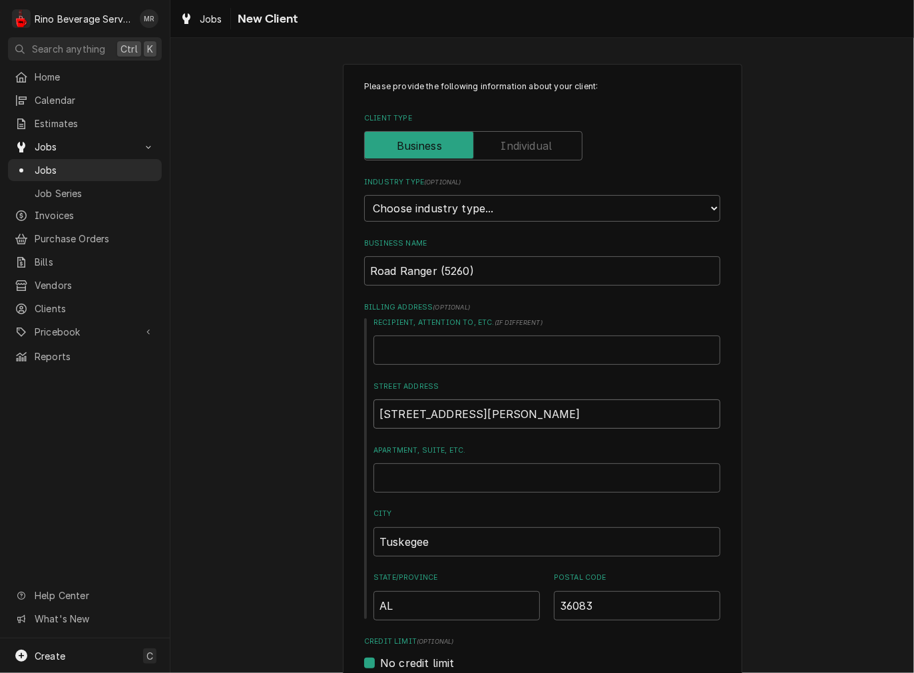
type textarea "x"
type input "[STREET_ADDRESS][PERSON_NAME]"
type textarea "x"
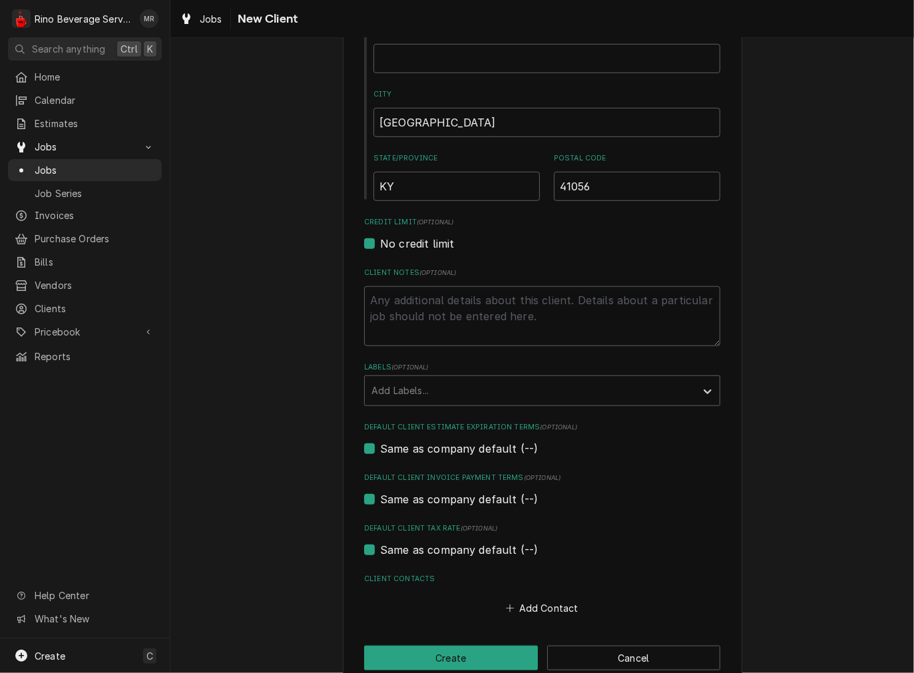
scroll to position [443, 0]
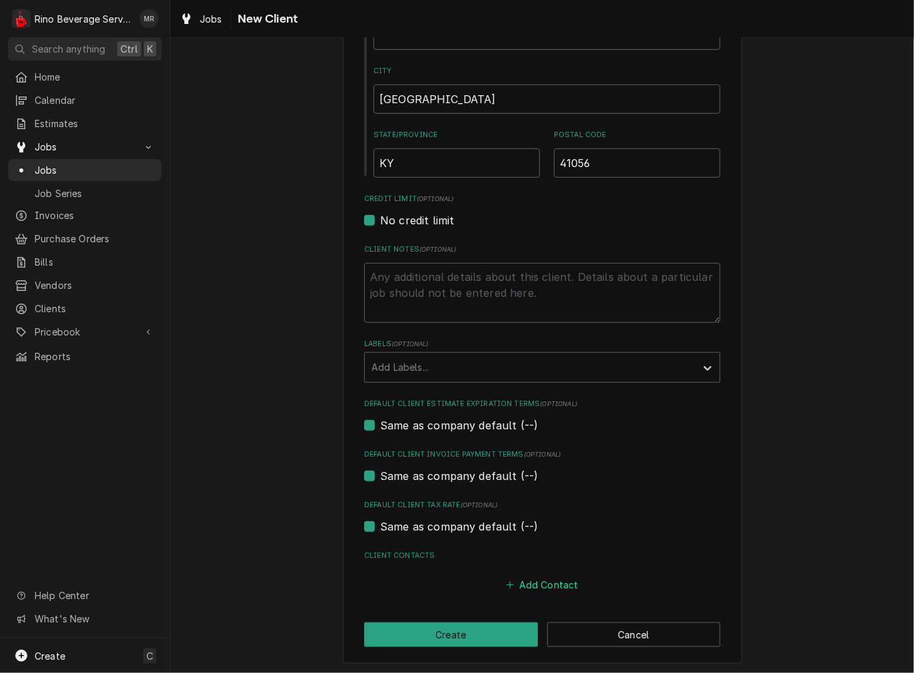
type input "[STREET_ADDRESS][PERSON_NAME]"
click at [522, 582] on button "Add Contact" at bounding box center [542, 585] width 77 height 19
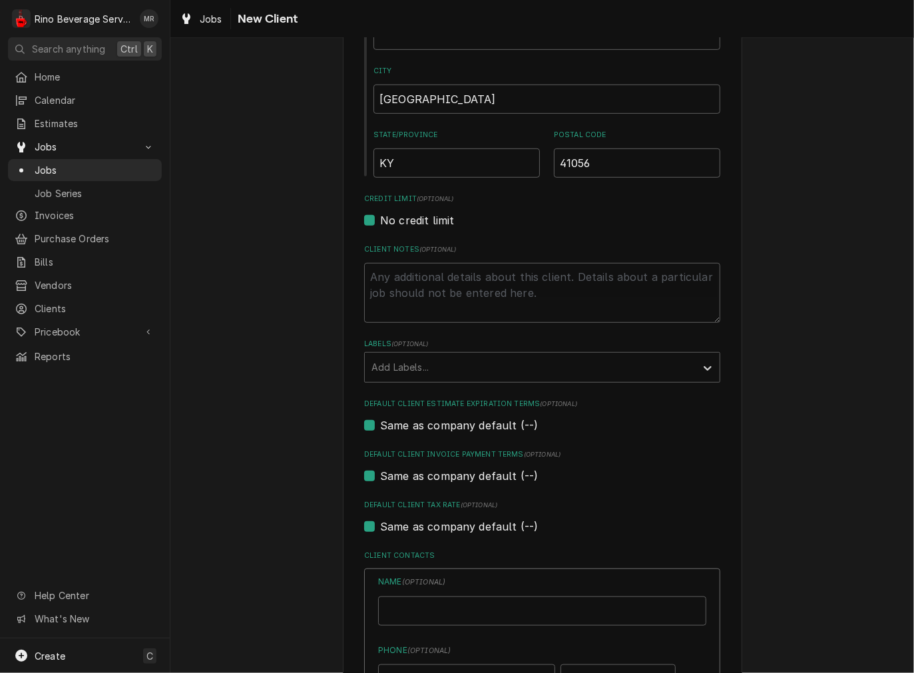
type textarea "x"
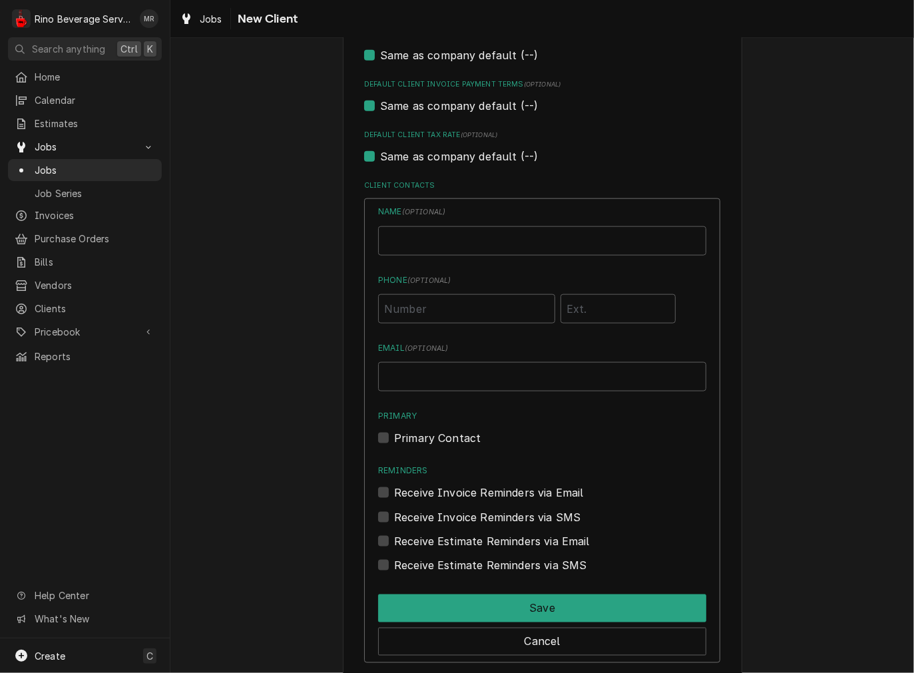
scroll to position [889, 0]
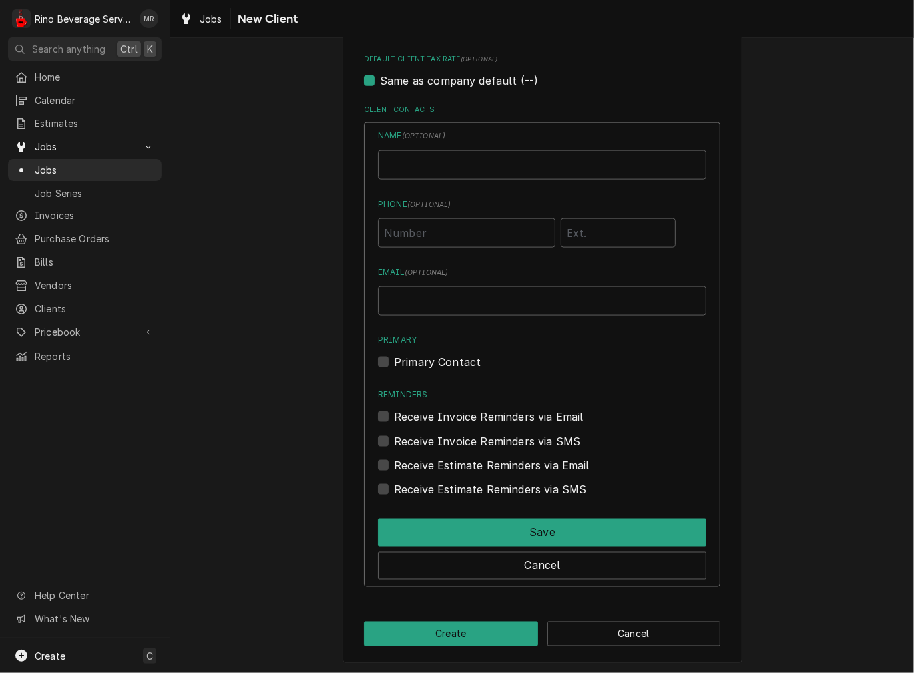
click at [431, 183] on div "Name ( optional ) Phone ( optional ) Email ( optional ) Primary Primary Contact…" at bounding box center [542, 313] width 328 height 367
click at [429, 227] on input "Phone ( optional )" at bounding box center [466, 232] width 177 height 29
paste input "[PHONE_NUMBER]"
type input "[PHONE_NUMBER]"
click at [526, 303] on input "Email ( optional )" at bounding box center [542, 300] width 328 height 29
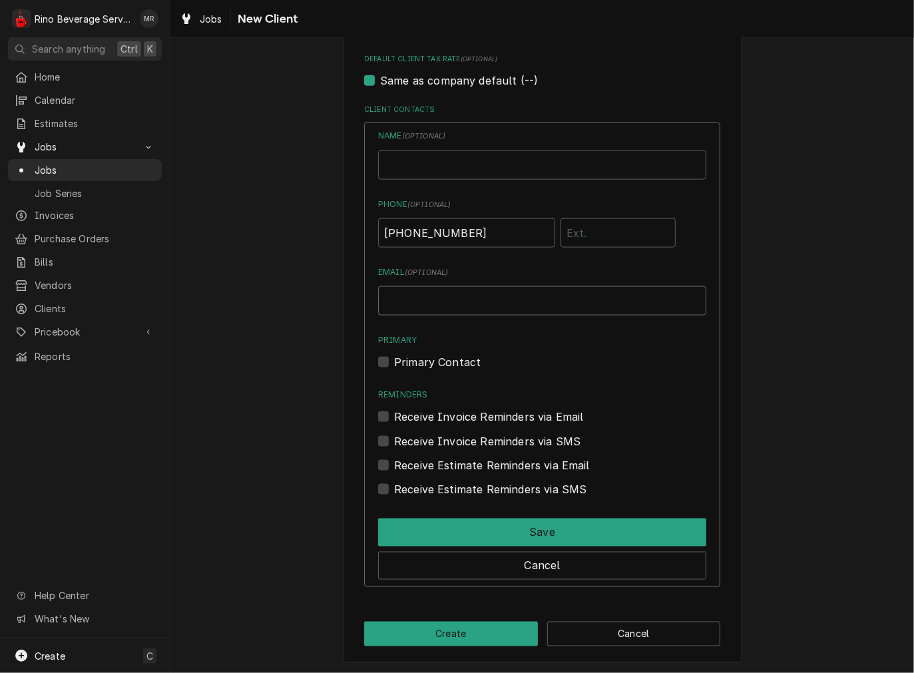
click at [418, 297] on input "Email ( optional )" at bounding box center [542, 300] width 328 height 29
paste input "[EMAIL_ADDRESS][DOMAIN_NAME]"
type input "[EMAIL_ADDRESS][DOMAIN_NAME]"
drag, startPoint x: 429, startPoint y: 168, endPoint x: 442, endPoint y: 169, distance: 12.7
click at [429, 168] on input "Business Name" at bounding box center [542, 164] width 328 height 29
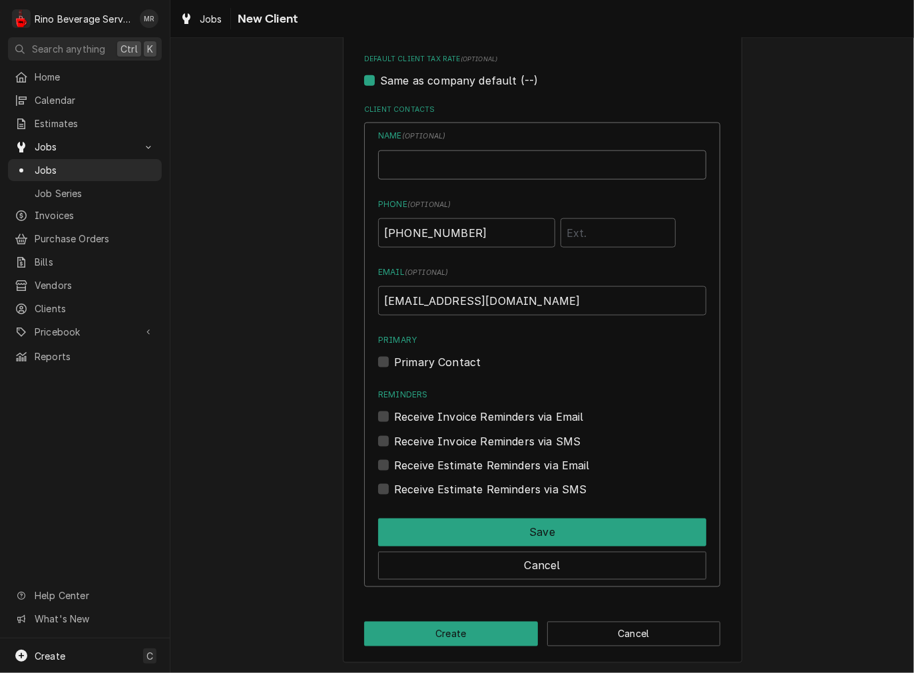
click at [397, 160] on input "Business Name" at bounding box center [542, 164] width 328 height 29
type input "Swift Facilities Maintenance LLC"
click at [431, 356] on label "Primary Contact" at bounding box center [437, 362] width 87 height 16
click at [431, 356] on input "Primary" at bounding box center [558, 368] width 328 height 29
checkbox input "true"
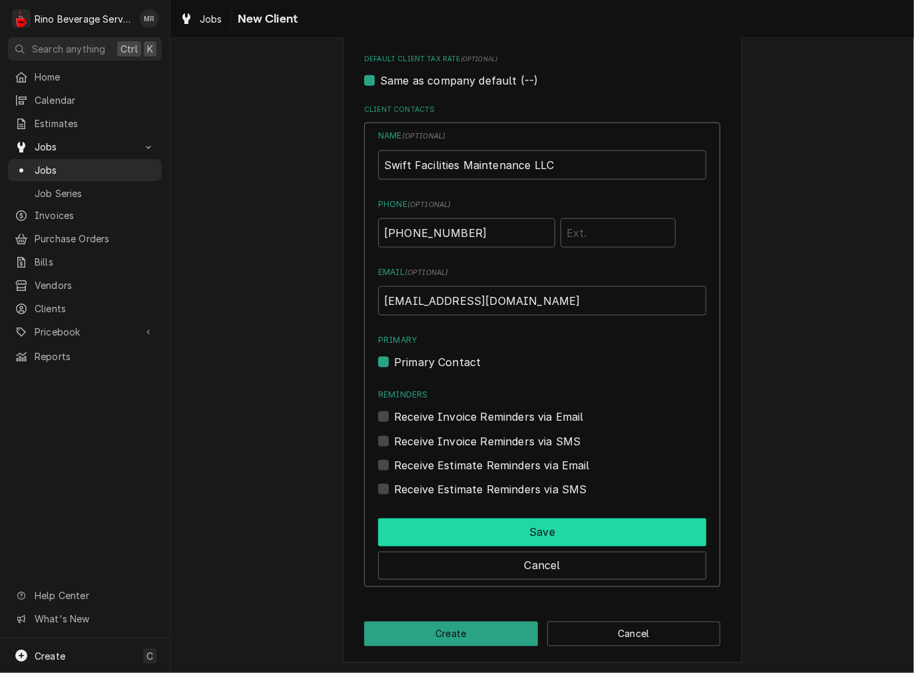
click at [469, 527] on button "Save" at bounding box center [542, 533] width 328 height 28
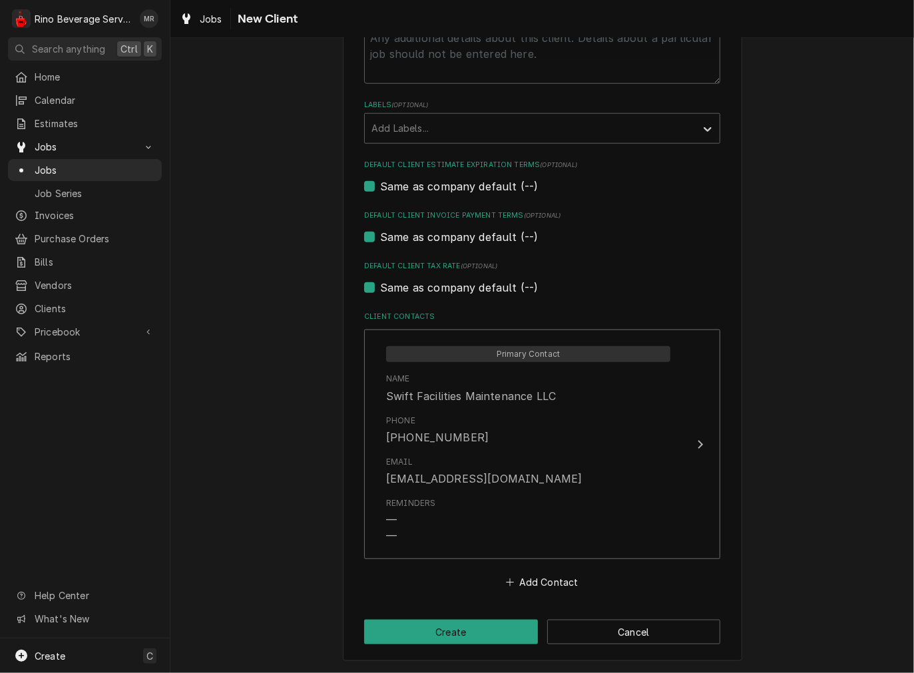
scroll to position [680, 0]
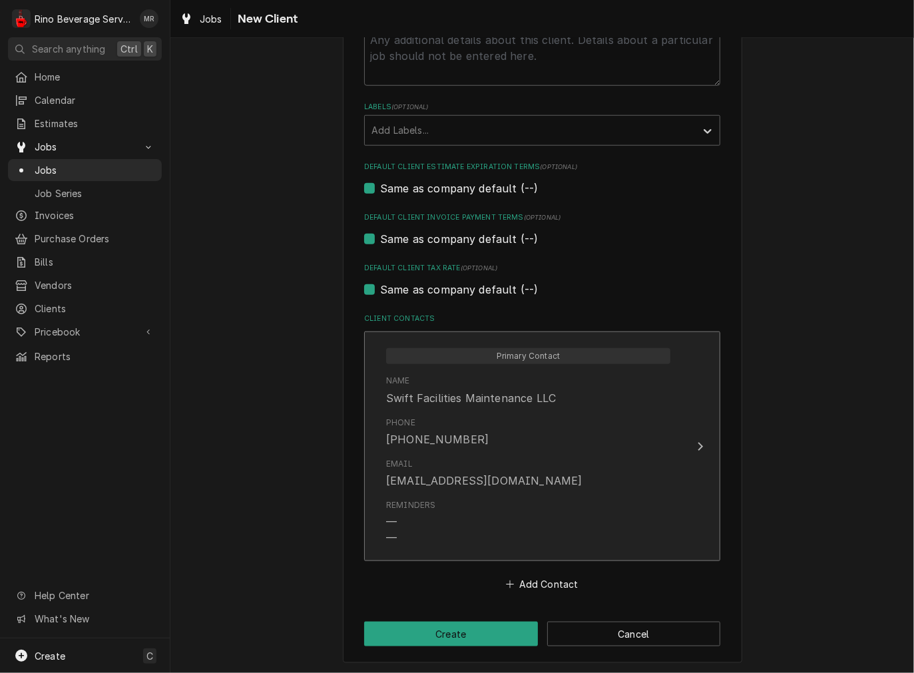
type textarea "x"
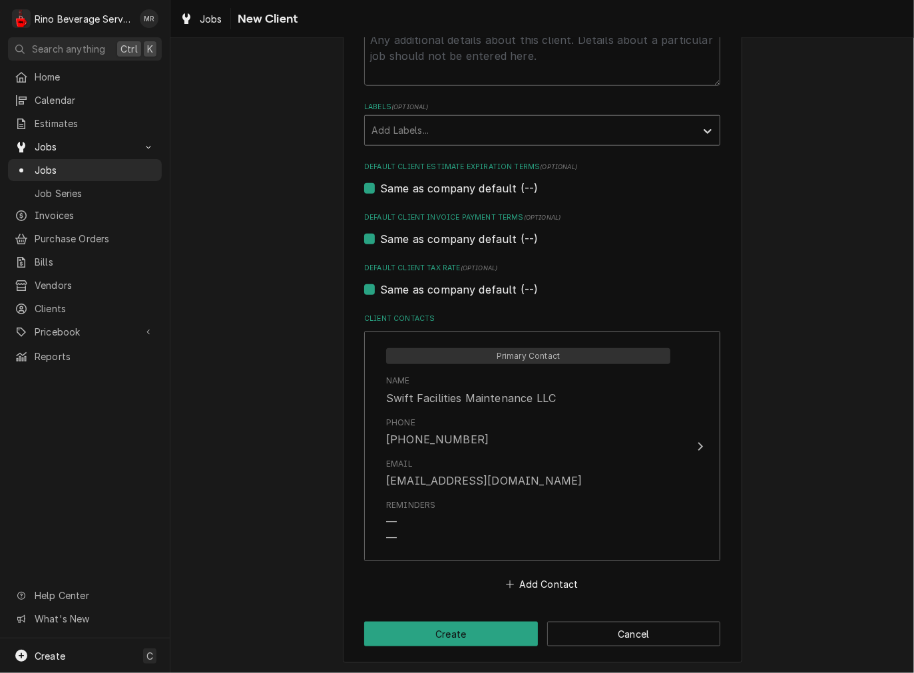
click at [453, 142] on div "Add Labels..." at bounding box center [530, 130] width 331 height 29
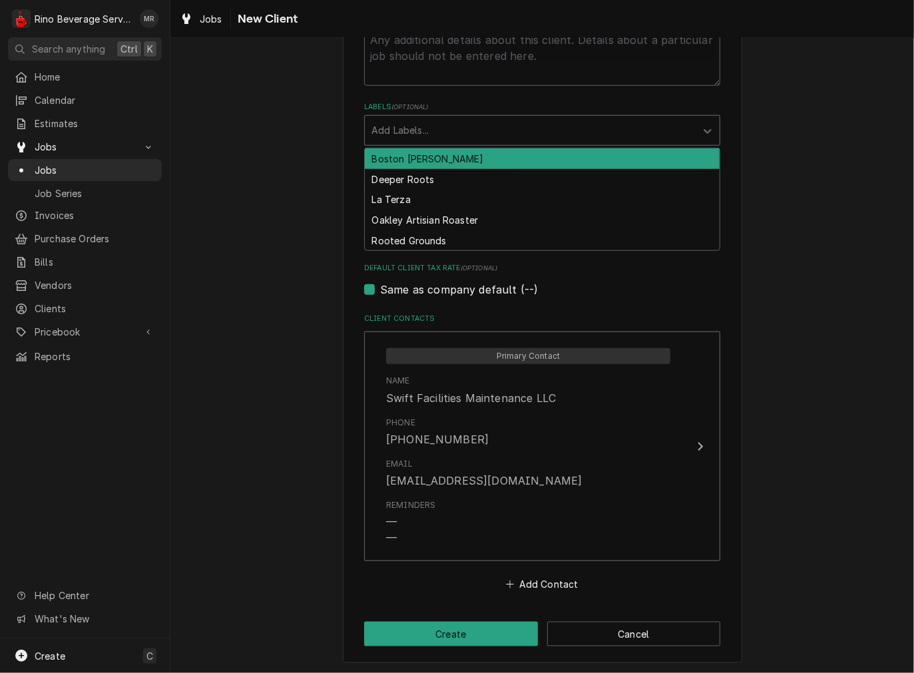
click at [397, 119] on div "Labels" at bounding box center [530, 131] width 318 height 24
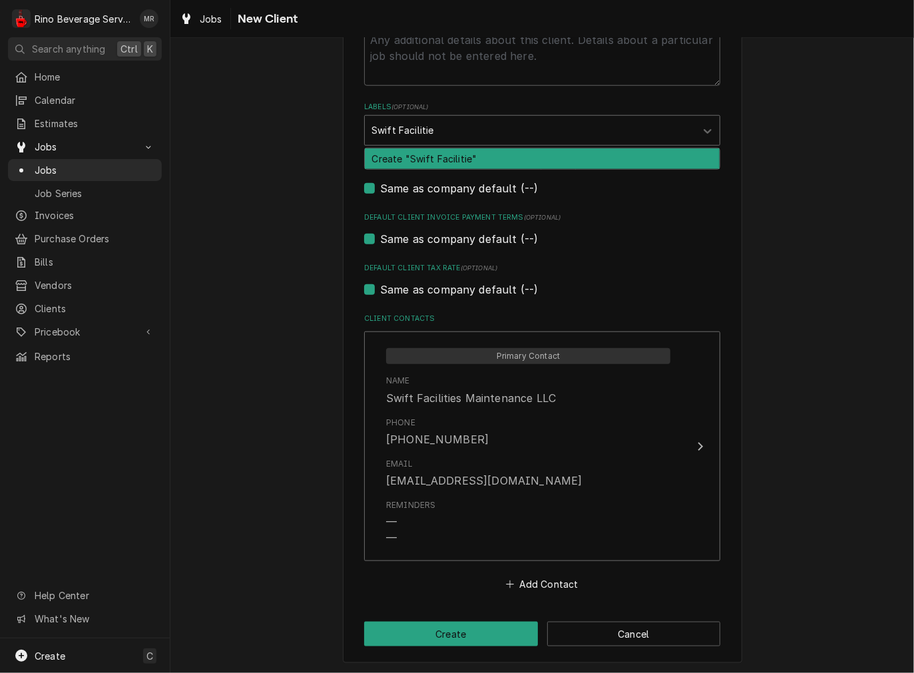
type input "Swift Facilities"
type textarea "x"
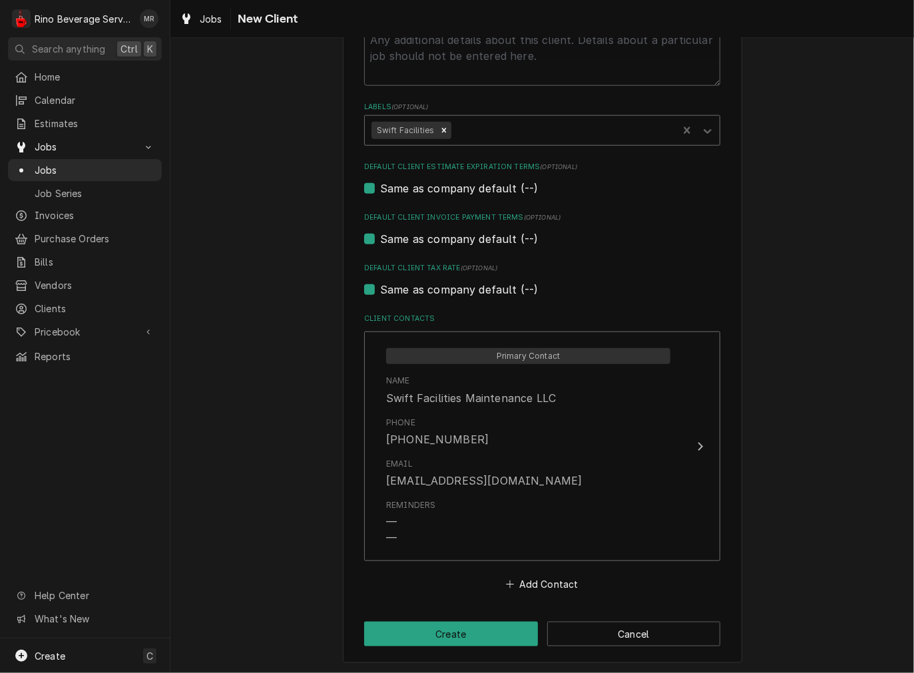
type textarea "x"
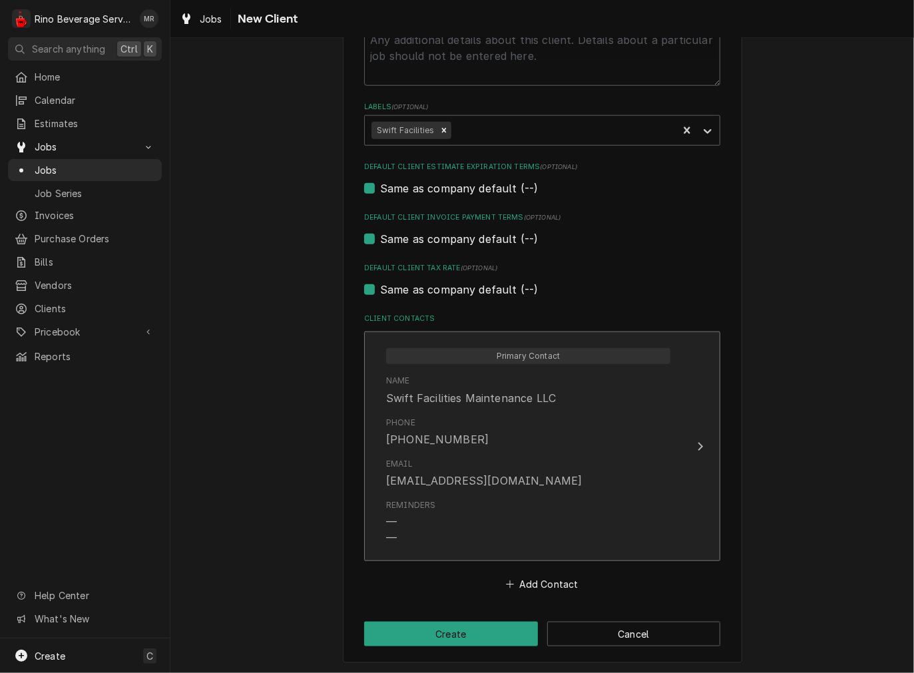
click at [487, 403] on div "Swift Facilities Maintenance LLC" at bounding box center [471, 398] width 170 height 16
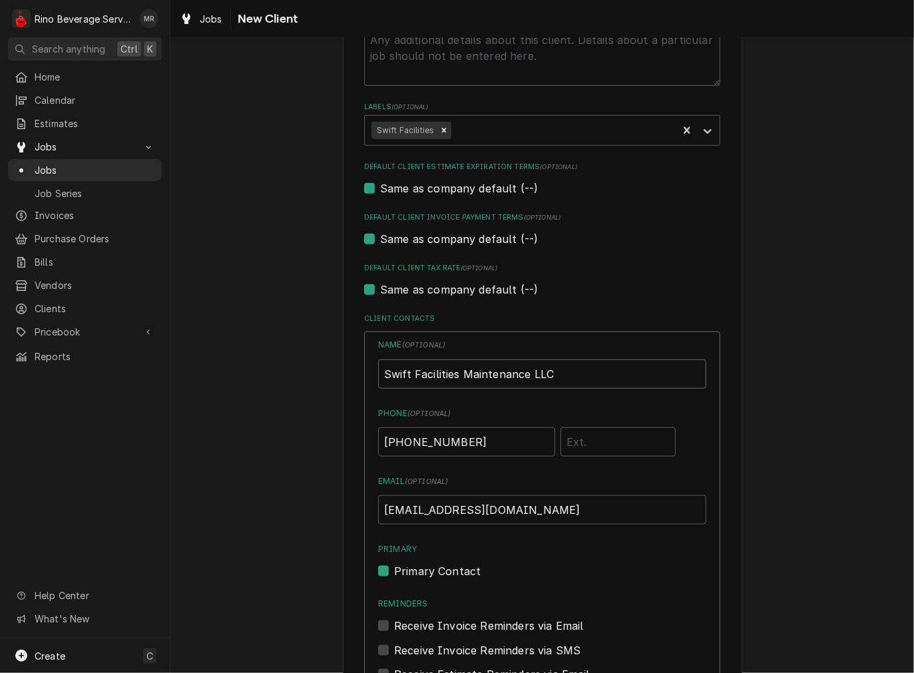
drag, startPoint x: 593, startPoint y: 366, endPoint x: 67, endPoint y: 373, distance: 526.0
click at [67, 373] on div "R Rino Beverage Service MR Search anything Ctrl K Home Calendar Estimates Jobs …" at bounding box center [457, 336] width 914 height 673
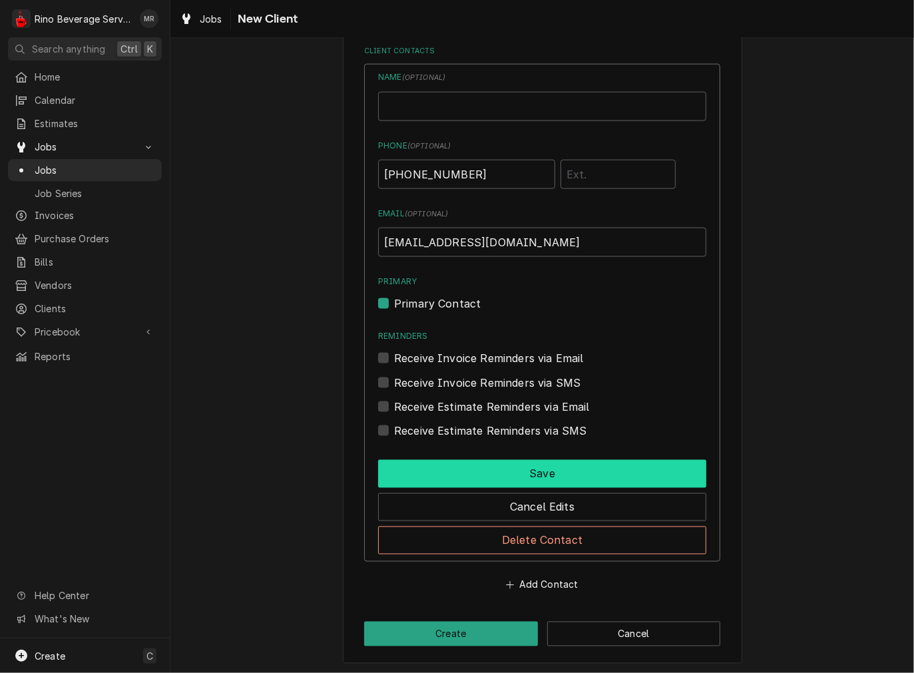
click at [521, 463] on button "Save" at bounding box center [542, 474] width 328 height 28
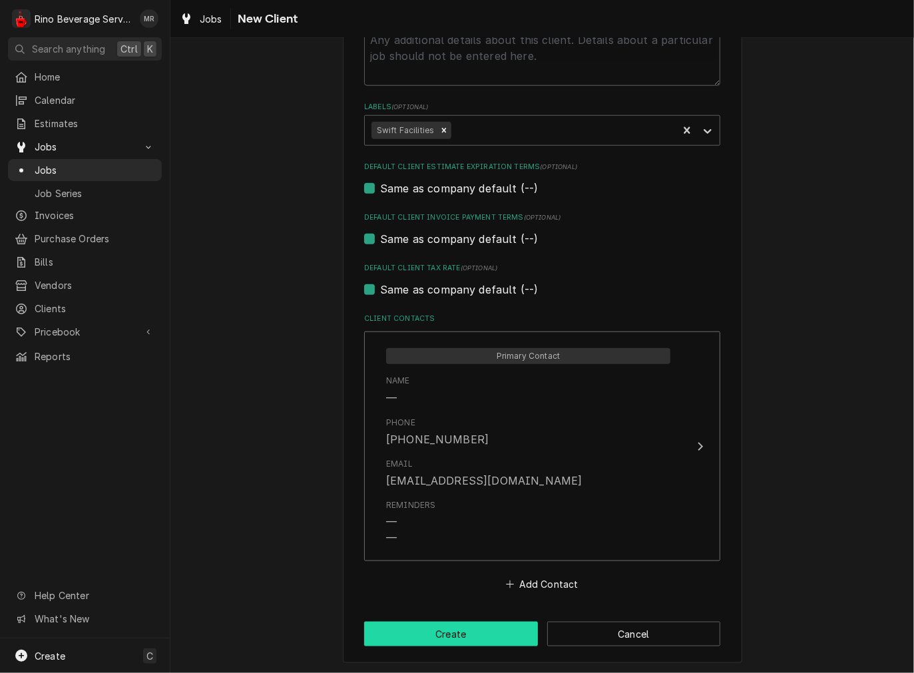
click at [475, 628] on button "Create" at bounding box center [451, 634] width 174 height 25
type textarea "x"
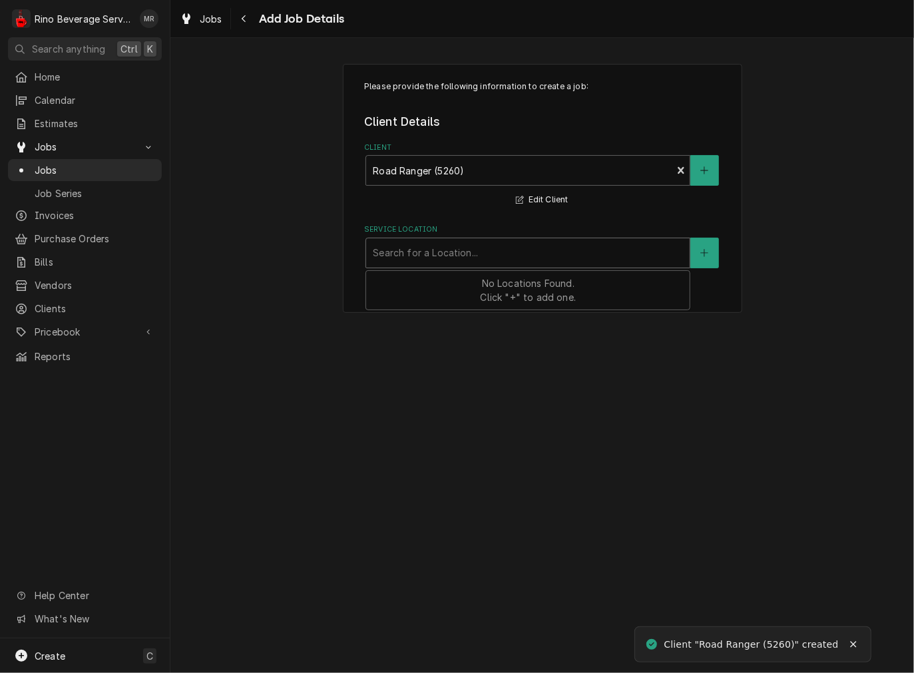
click at [427, 255] on div "Service Location" at bounding box center [528, 253] width 310 height 24
type input "416 w [PERSON_NAME]"
click at [714, 244] on button "Service Location" at bounding box center [704, 253] width 28 height 31
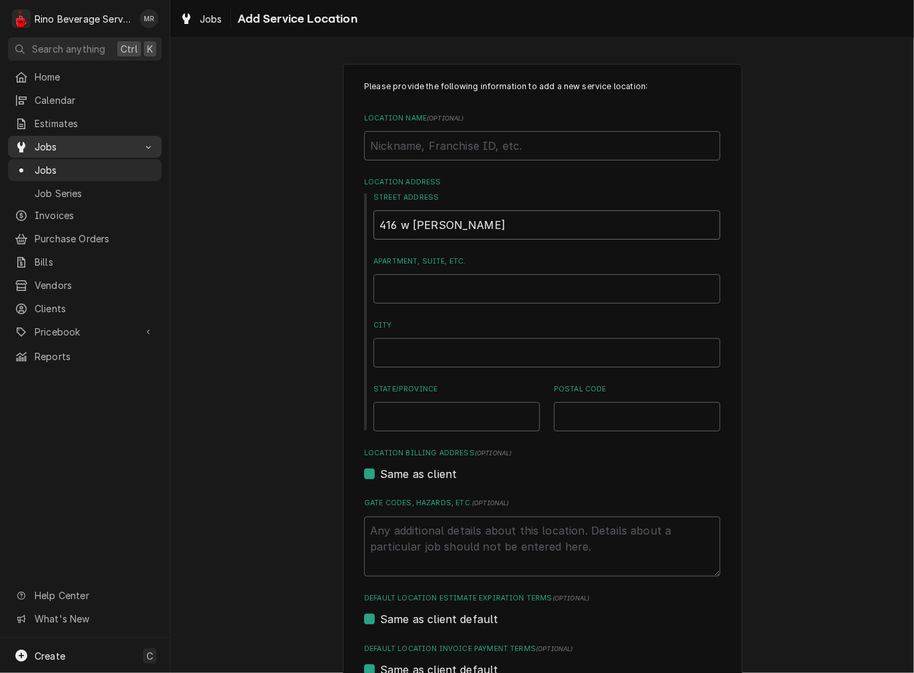
drag, startPoint x: 489, startPoint y: 216, endPoint x: 23, endPoint y: 149, distance: 470.8
click at [55, 149] on div "R Rino Beverage Service MR Search anything Ctrl K Home Calendar Estimates Jobs …" at bounding box center [457, 336] width 914 height 673
type textarea "x"
type input "4"
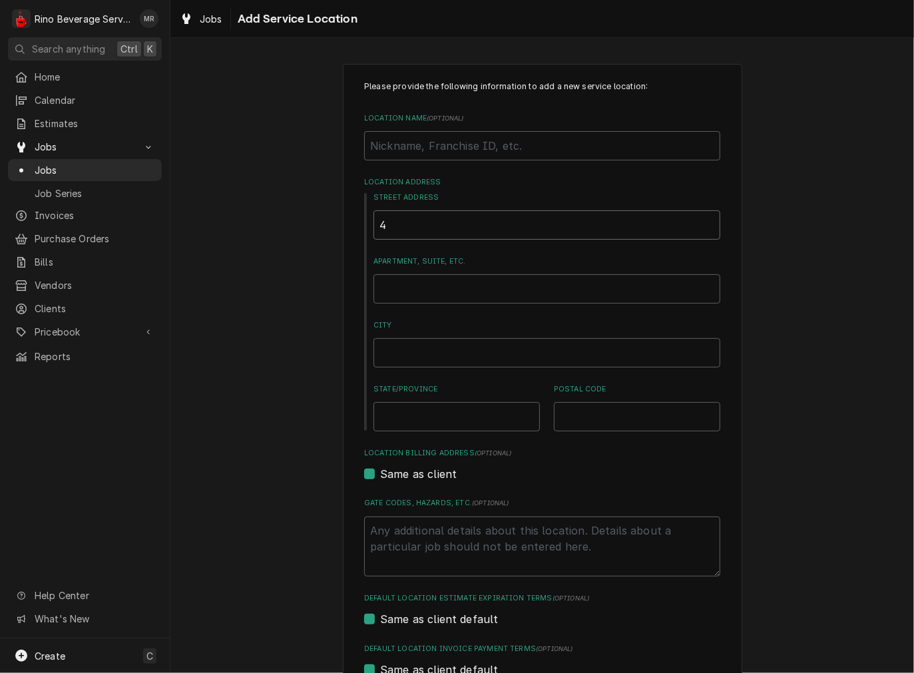
type textarea "x"
type input "41"
type textarea "x"
type input "416"
type textarea "x"
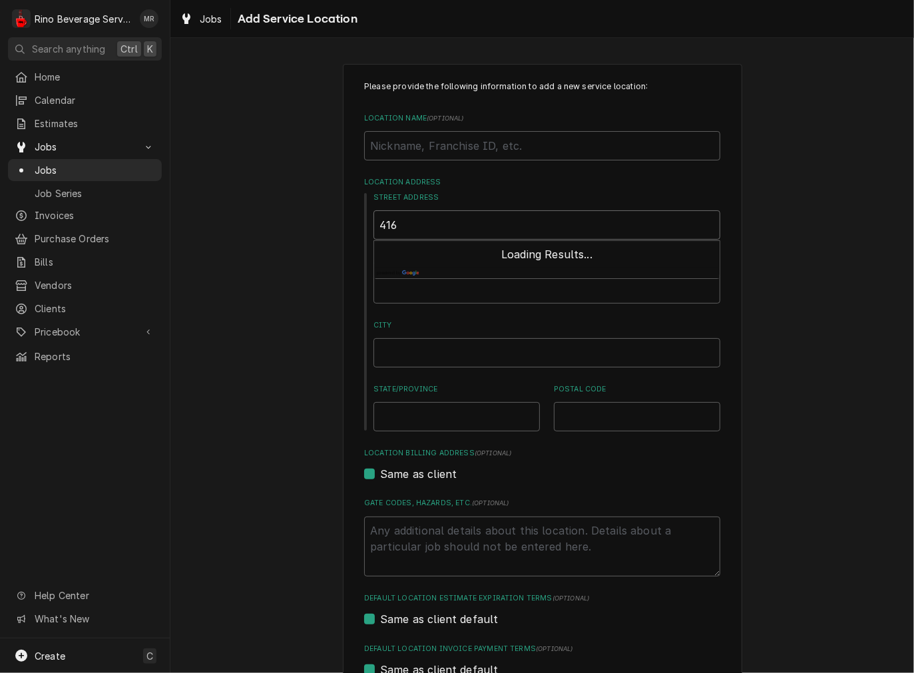
type input "416"
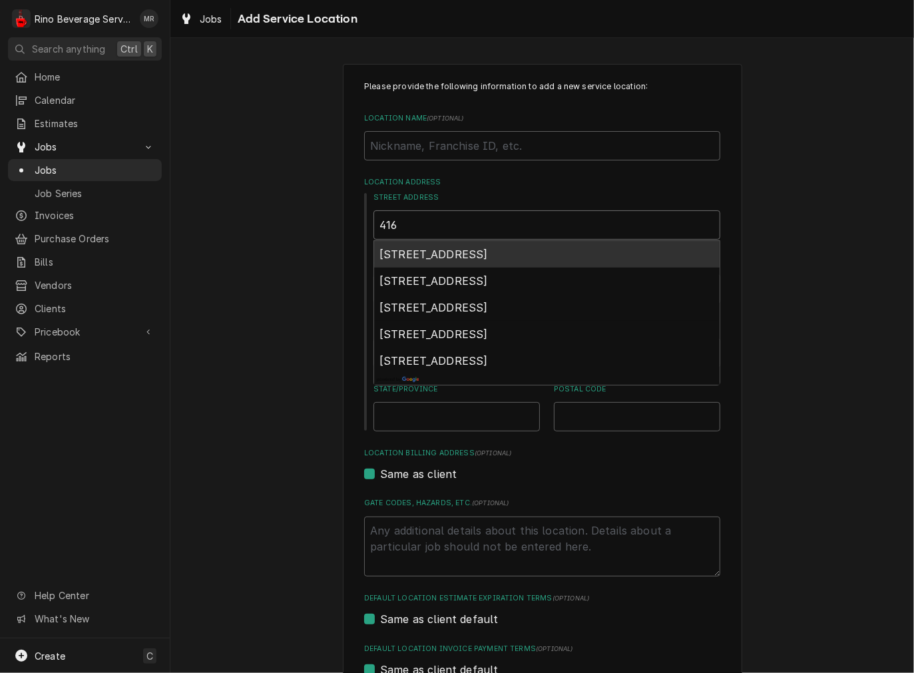
type textarea "x"
type input "416 w"
type textarea "x"
type input "416 w"
type textarea "x"
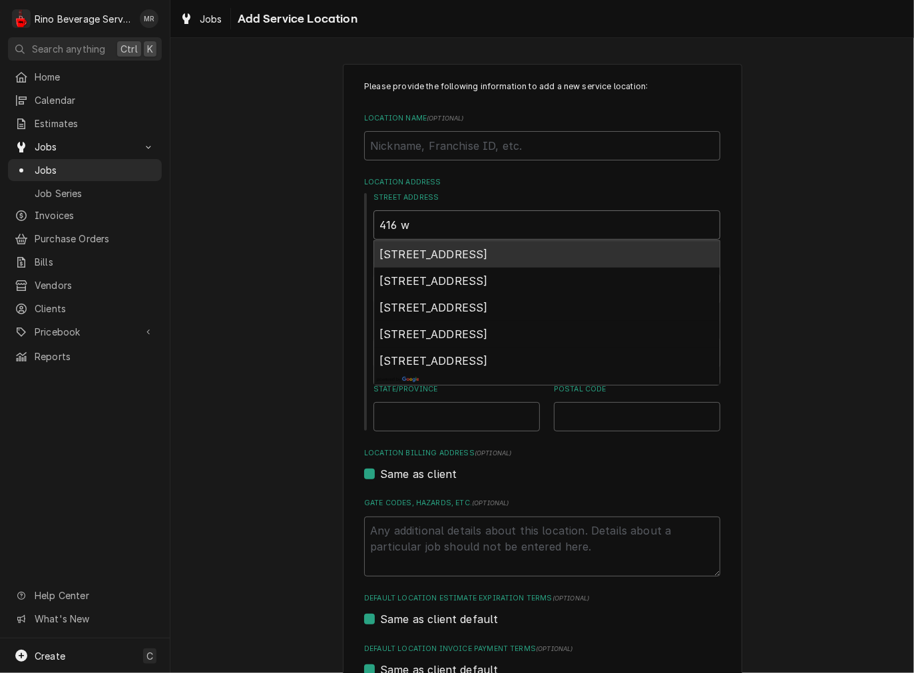
type input "416 [PERSON_NAME]"
type textarea "x"
type input "416 w ma"
type textarea "x"
type input "416 w mar"
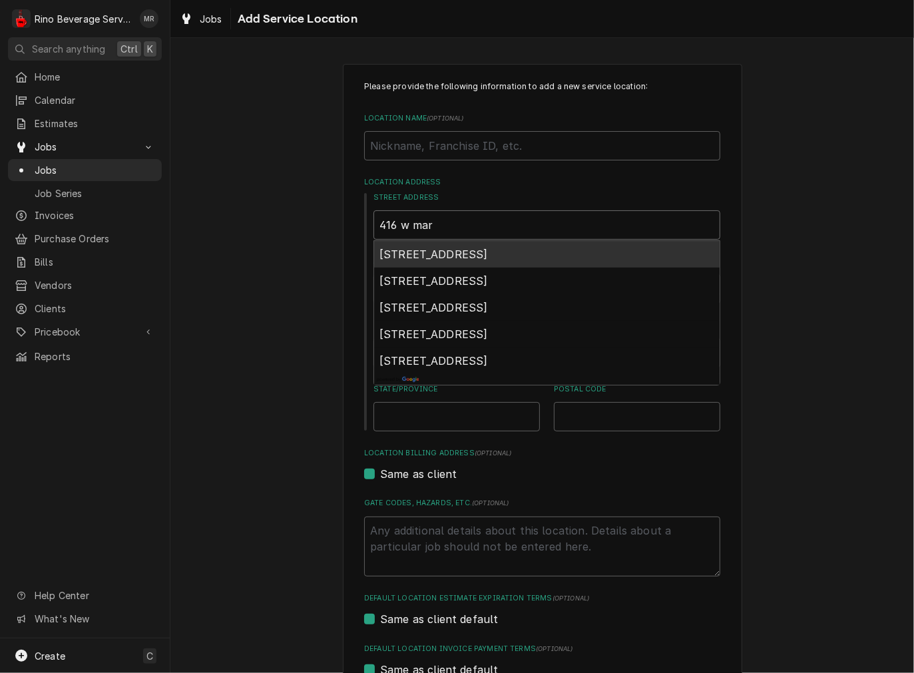
type textarea "x"
type input "416 w mart"
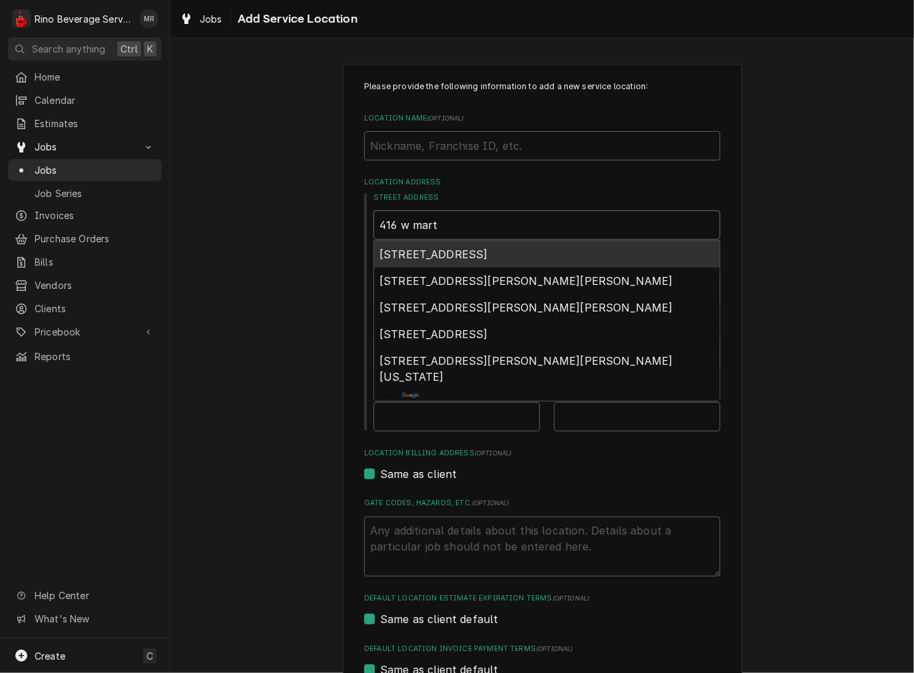
type textarea "x"
type input "416 w [PERSON_NAME]"
type textarea "x"
type input "416 w [PERSON_NAME]"
type textarea "x"
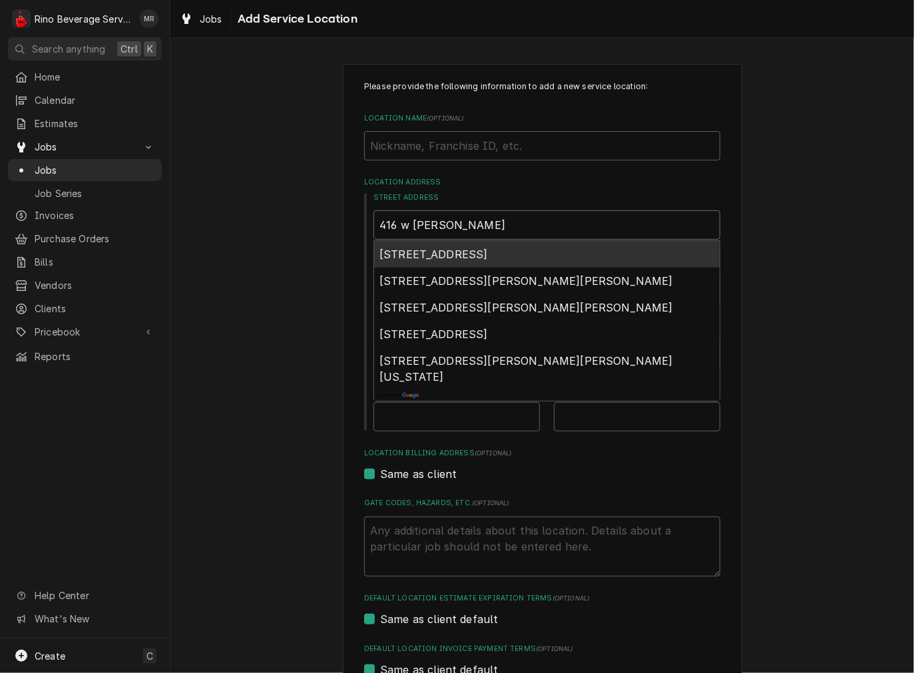
type input "416 w [PERSON_NAME]"
type textarea "x"
type input "416 w [PERSON_NAME] l"
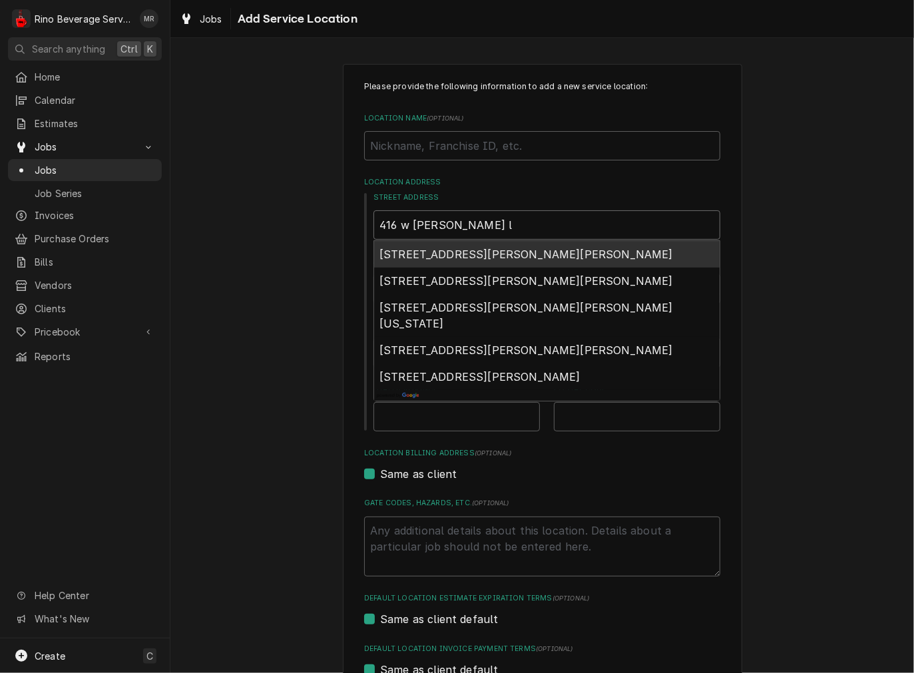
type textarea "x"
type input "416 w [PERSON_NAME] l"
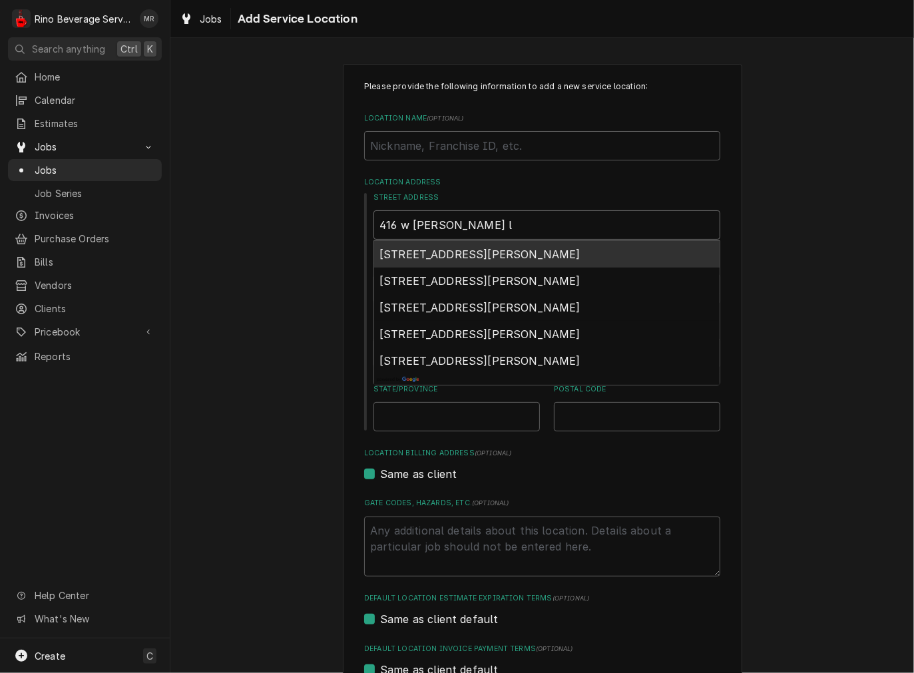
type textarea "x"
type input "416 w [PERSON_NAME] [PERSON_NAME]"
type textarea "x"
type input "416 w [PERSON_NAME] l ki"
type textarea "x"
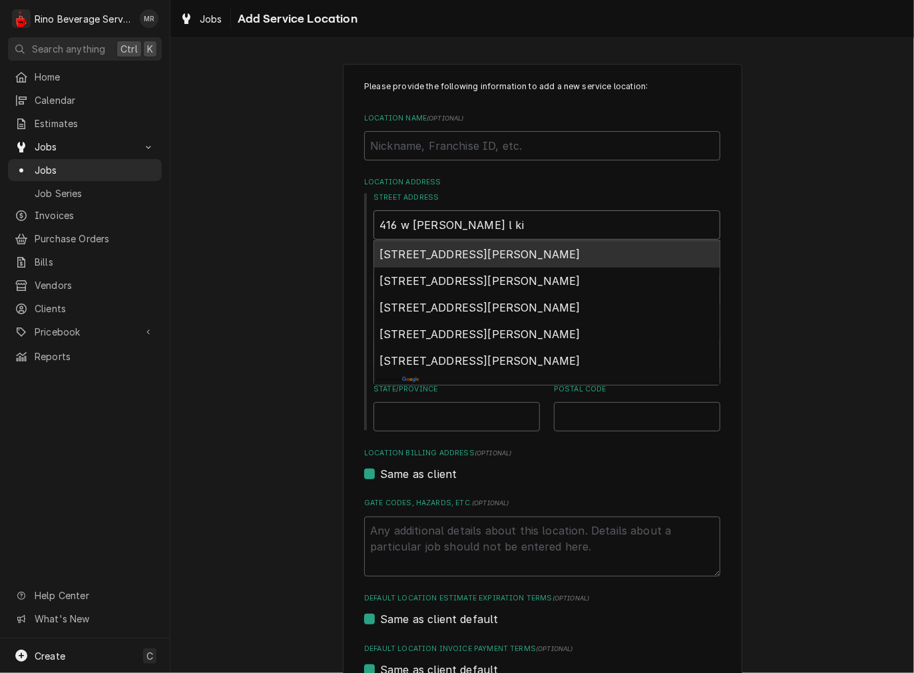
type input "416 w [PERSON_NAME]"
type textarea "x"
type input "416 w [PERSON_NAME]"
type textarea "x"
type input "416 w [PERSON_NAME]"
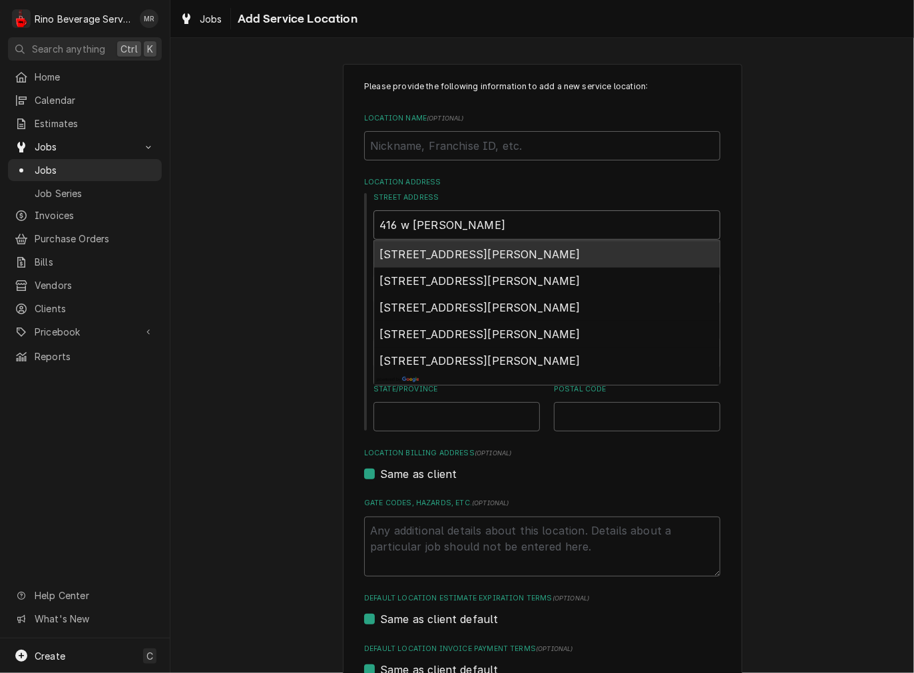
click at [510, 260] on span "[STREET_ADDRESS][PERSON_NAME]" at bounding box center [479, 254] width 201 height 13
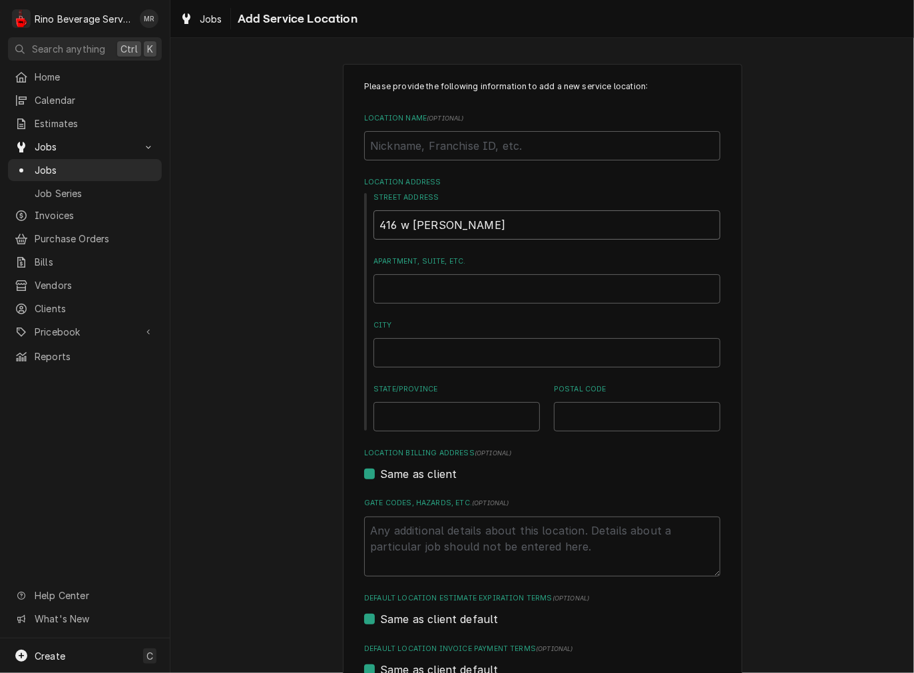
type textarea "x"
type input "[STREET_ADDRESS][PERSON_NAME]"
type textarea "x"
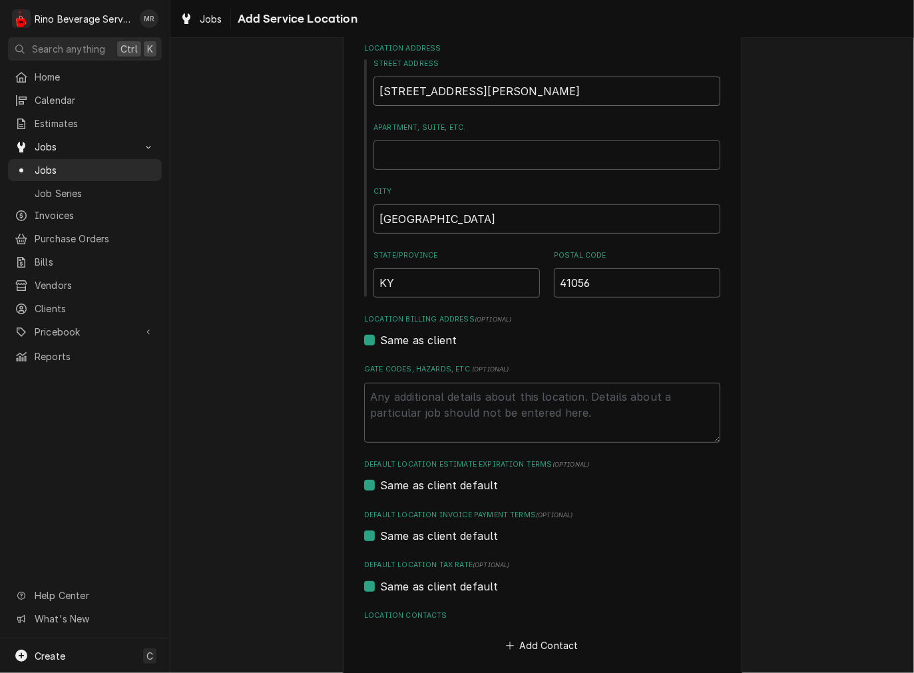
scroll to position [196, 0]
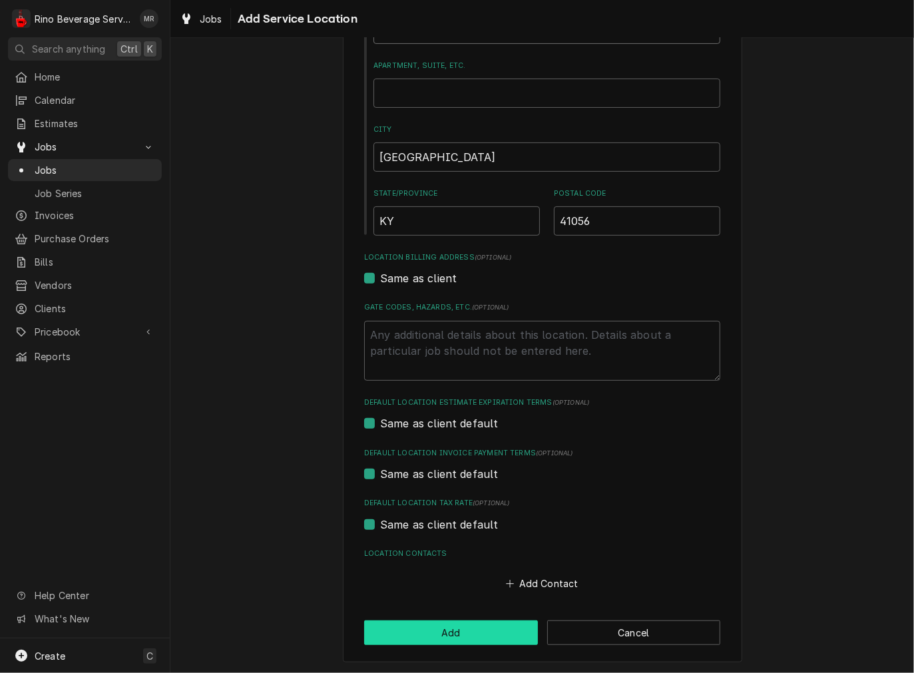
type input "[STREET_ADDRESS][PERSON_NAME]"
drag, startPoint x: 476, startPoint y: 626, endPoint x: 573, endPoint y: 521, distance: 143.3
click at [476, 624] on button "Add" at bounding box center [451, 632] width 174 height 25
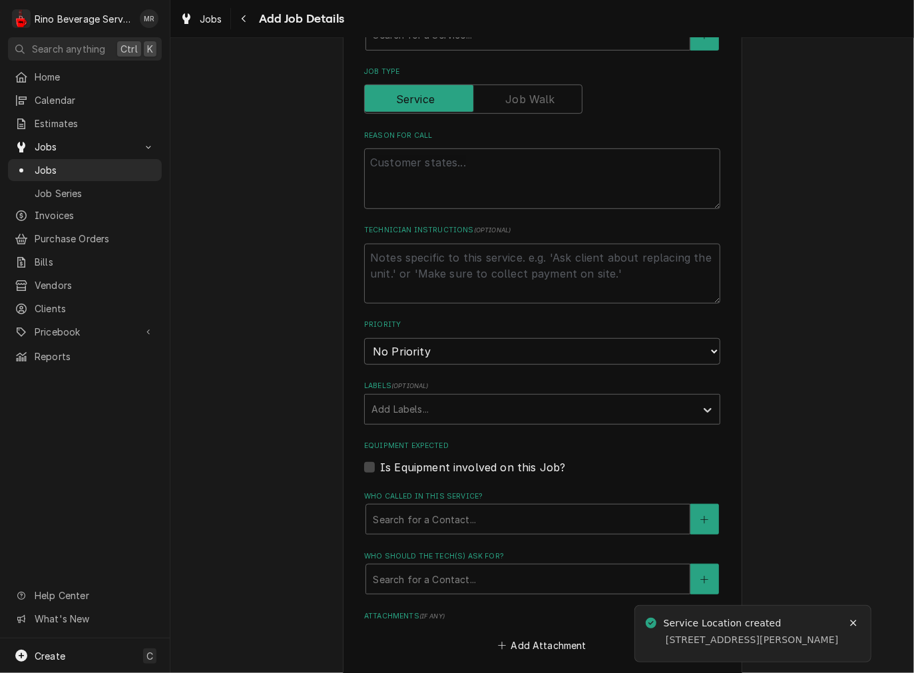
scroll to position [369, 0]
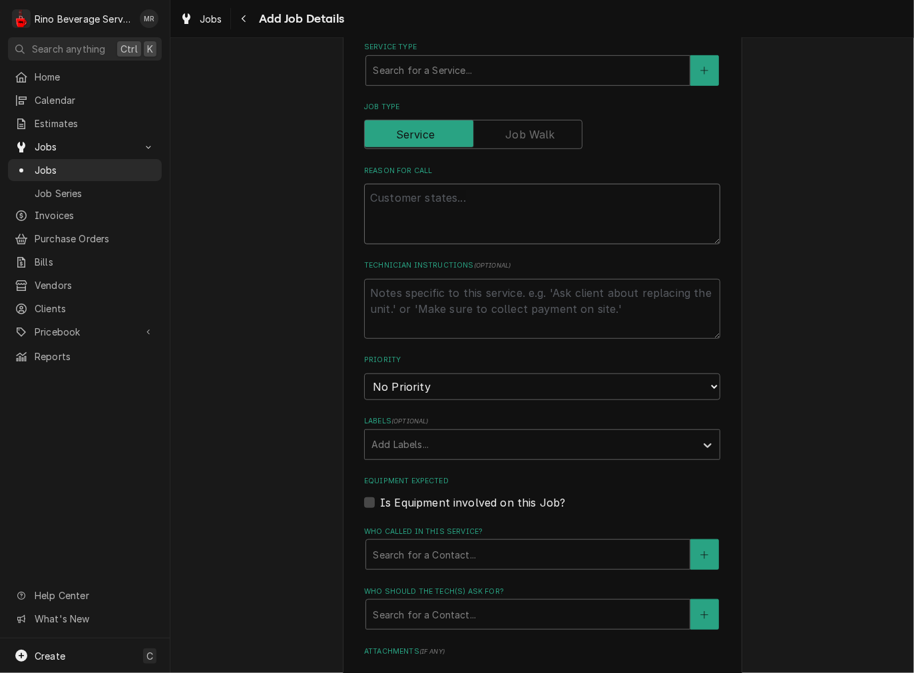
click at [406, 200] on textarea "Reason For Call" at bounding box center [542, 214] width 356 height 60
paste textarea "Bean To Cup machine started pouring water out of the bottom last night. Had to …"
type textarea "x"
type textarea "Bean To Cup machine started pouring water out of the bottom last night. Had to …"
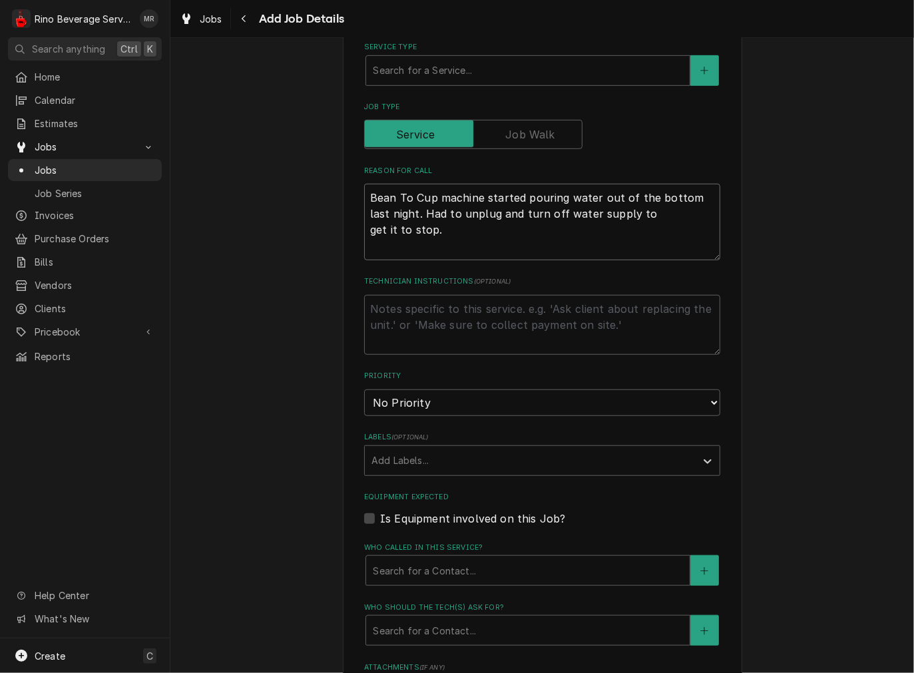
type textarea "x"
type textarea "Bean To Cup machine started pouring water out of the bottom last night. Had to …"
click at [437, 317] on textarea "Technician Instructions ( optional )" at bounding box center [542, 325] width 356 height 60
type textarea "x"
type textarea "P"
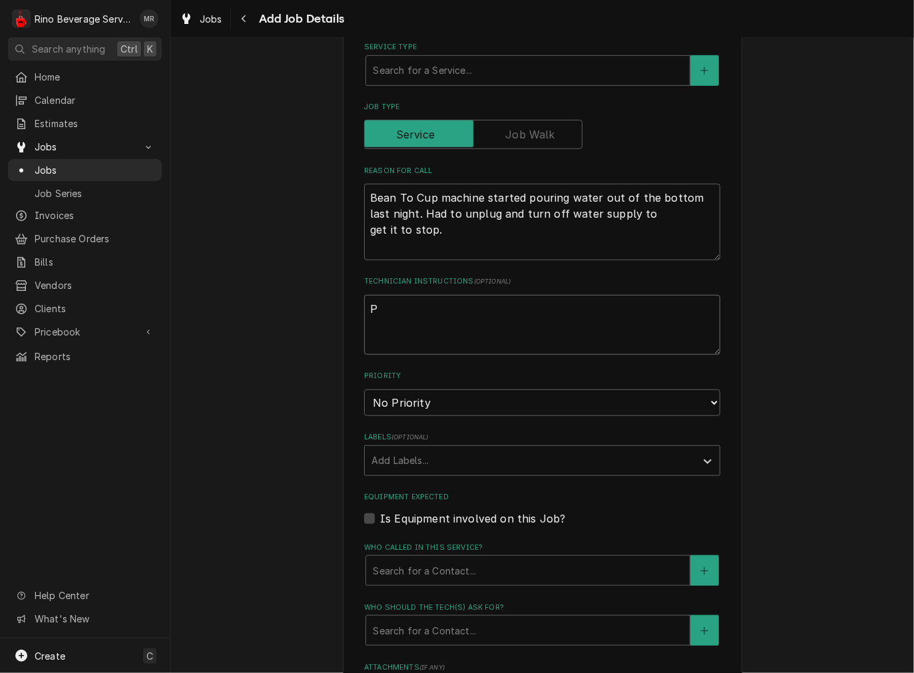
type textarea "x"
type textarea "PO"
type textarea "x"
type textarea "PO:"
type textarea "x"
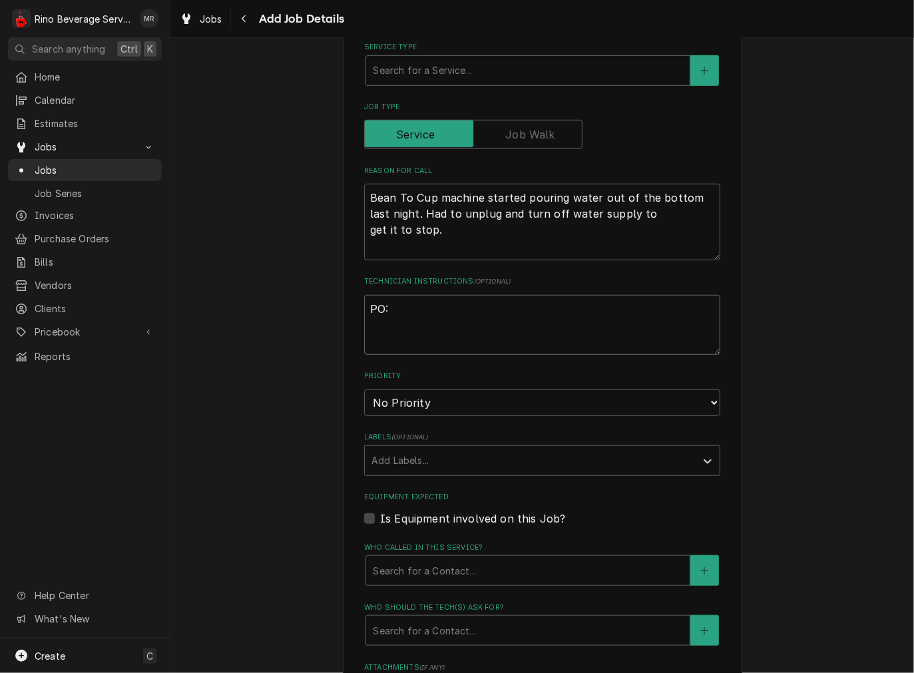
type textarea "PO:"
type textarea "x"
type textarea "PO: 1"
type textarea "x"
type textarea "PO: 12"
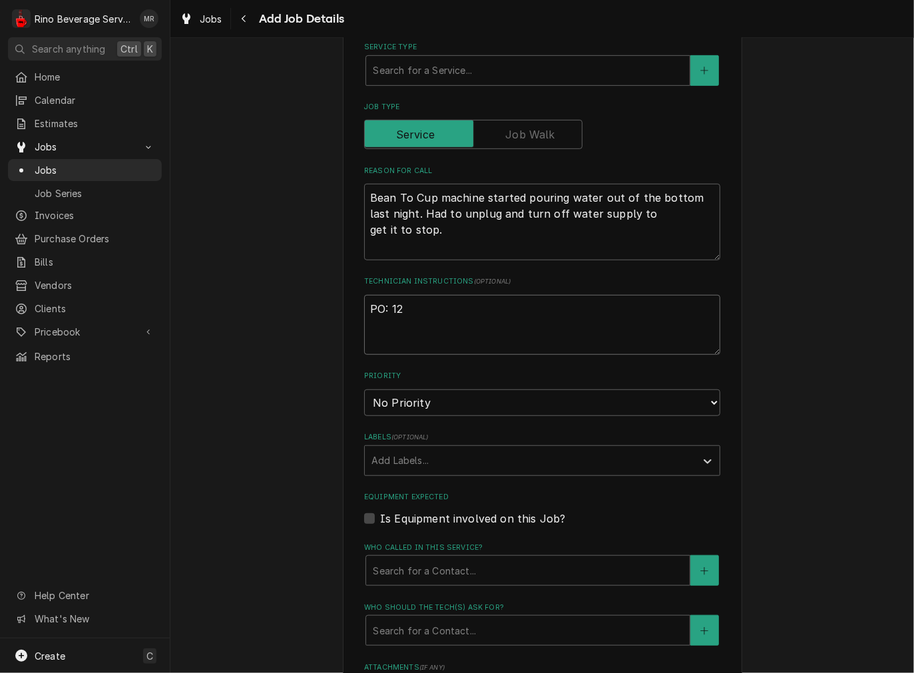
type textarea "x"
type textarea "PO: 127"
type textarea "x"
type textarea "PO: 1274"
type textarea "x"
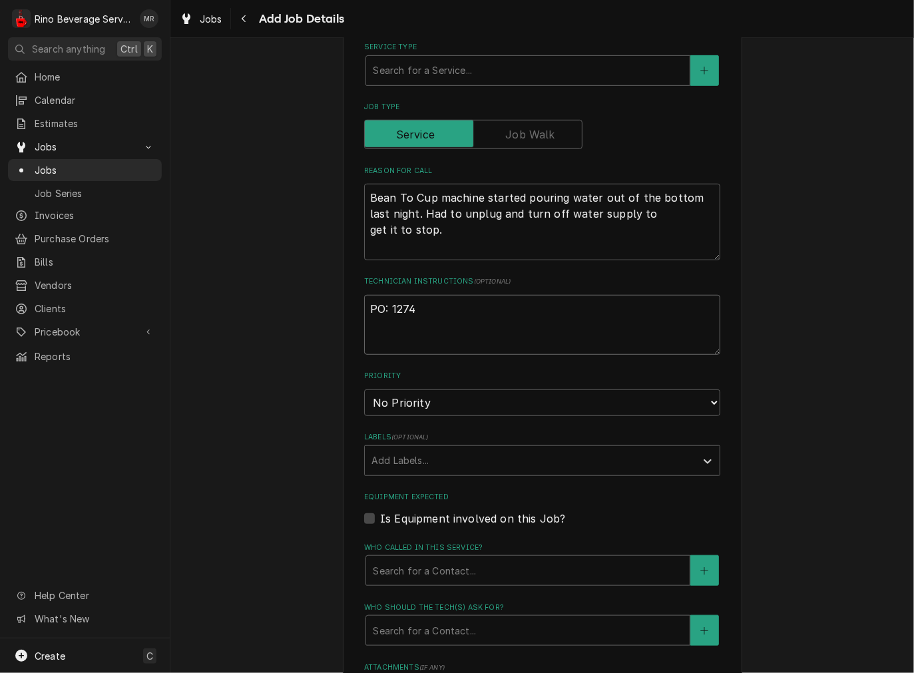
type textarea "PO: 12743"
type textarea "x"
type textarea "PO: 127436"
type textarea "x"
type textarea "PO: 127436-"
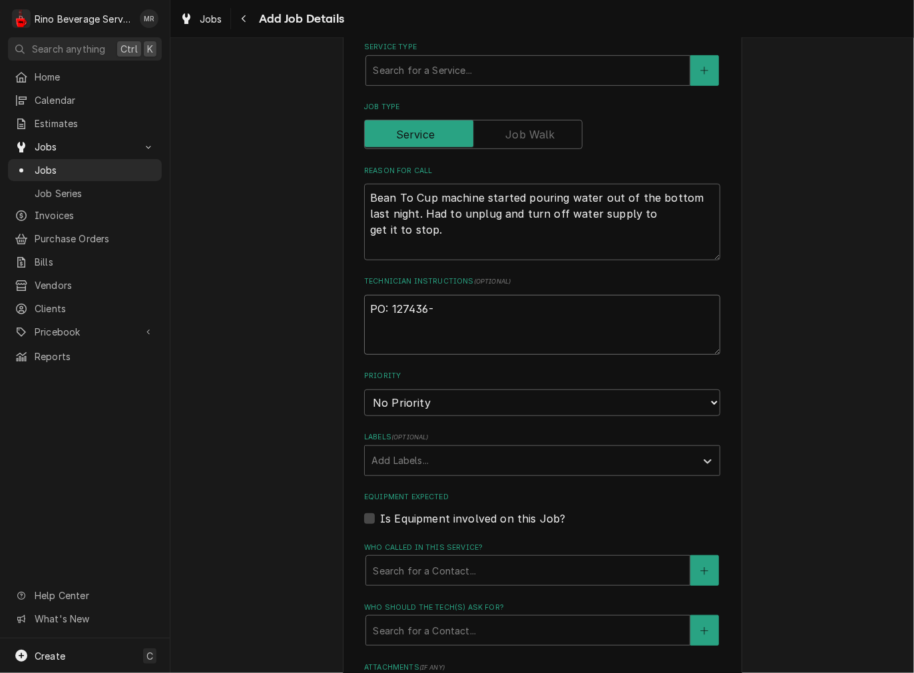
type textarea "x"
type textarea "PO: 127436-0"
type textarea "x"
type textarea "PO: 127436-01"
type textarea "x"
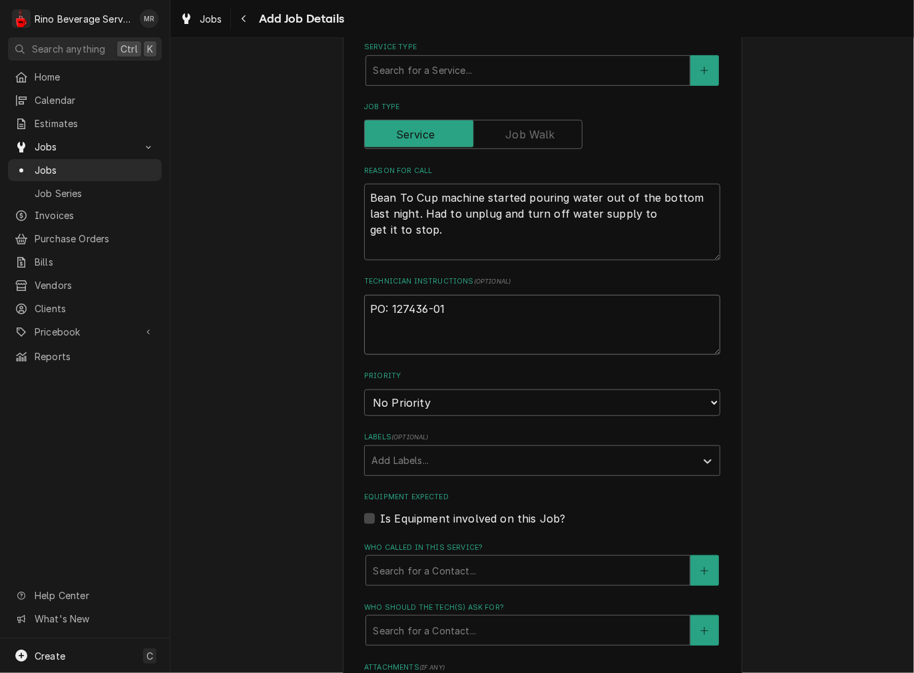
type textarea "PO: 127436-01"
type textarea "x"
type textarea "PO: 127436-01"
drag, startPoint x: 403, startPoint y: 316, endPoint x: 467, endPoint y: 317, distance: 63.9
click at [403, 316] on textarea "PO: 127436-01" at bounding box center [542, 325] width 356 height 60
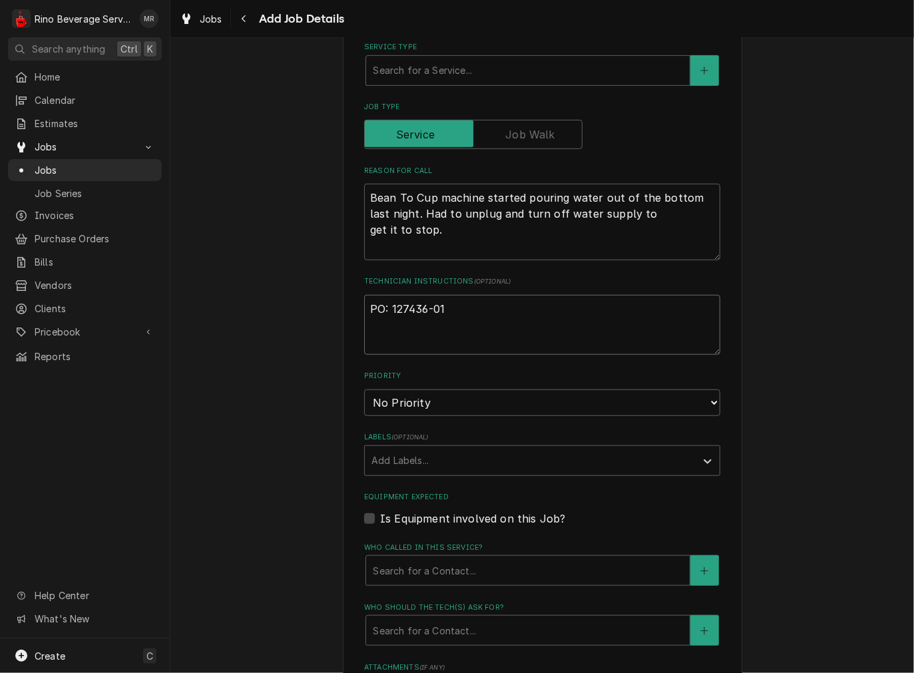
click at [468, 312] on textarea "PO: 127436-01" at bounding box center [542, 325] width 356 height 60
type textarea "x"
type textarea "PO: 127436-01"
paste textarea "Road Ranger - Loc # 5260 [STREET_ADDRESS][PERSON_NAME] Phone # [PHONE_NUMBER] F…"
type textarea "x"
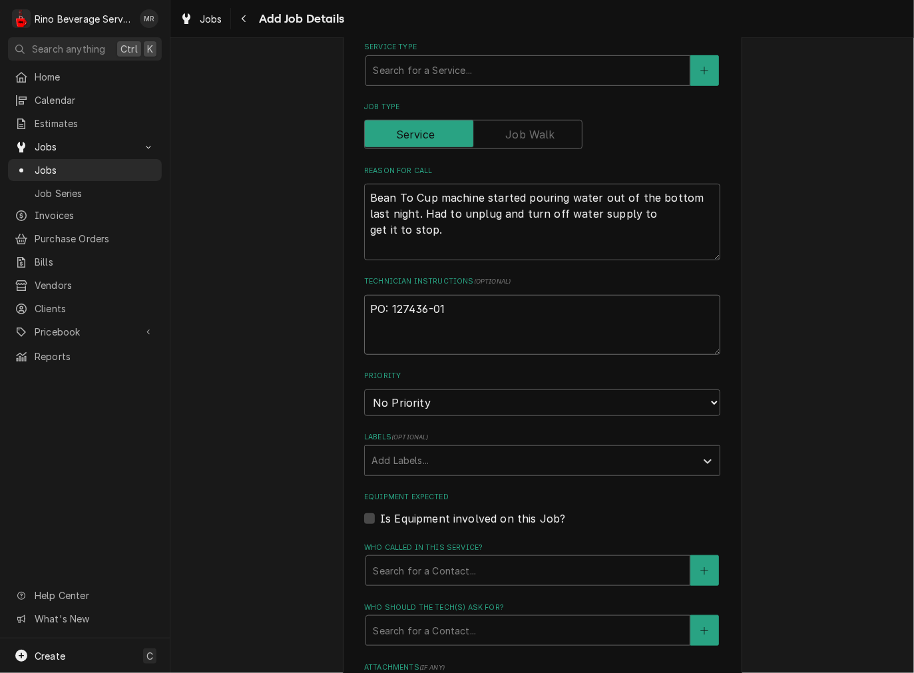
type textarea "PO: 127436-01 Road Ranger - Loc # 5260 [STREET_ADDRESS][PERSON_NAME] Phone # [P…"
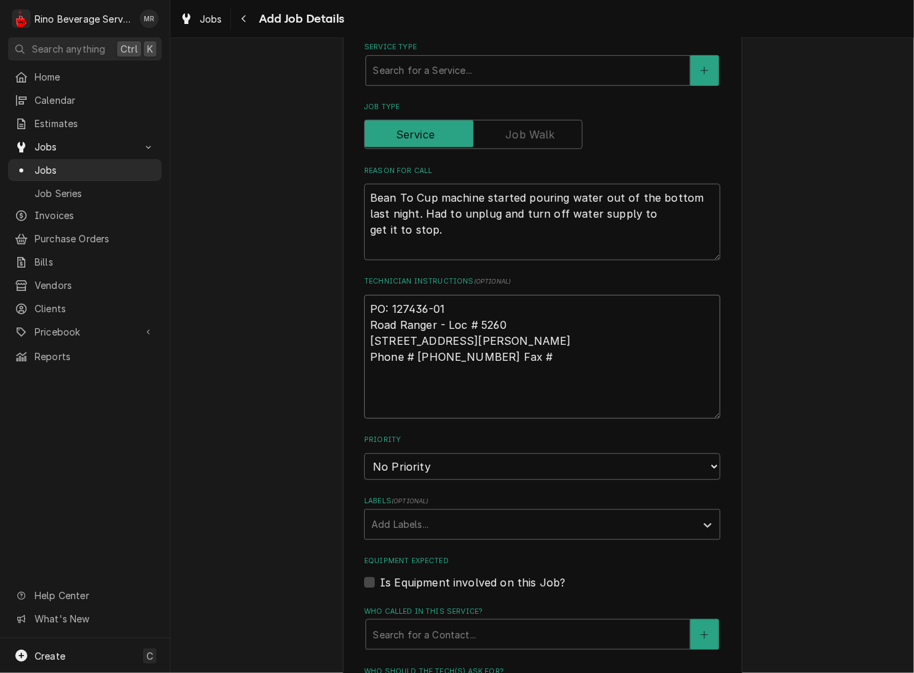
type textarea "x"
type textarea "PO: 127436-01 Road Ranger - Loc # 5260 [STREET_ADDRESS][PERSON_NAME] Phone # [P…"
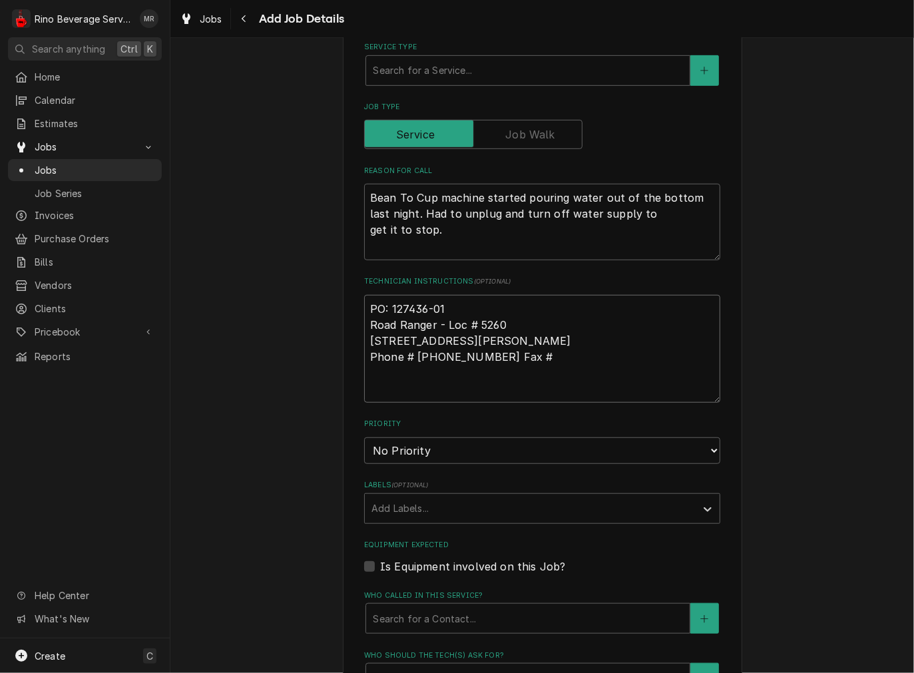
type textarea "x"
type textarea "PO: 127436-01 Road Ranger - Loc # 5260 [STREET_ADDRESS][PERSON_NAME] Phone # [P…"
type textarea "x"
type textarea "PO: 127436-01 Road Ranger - Loc # 5260 [STREET_ADDRESS][PERSON_NAME] Phone # [P…"
type textarea "x"
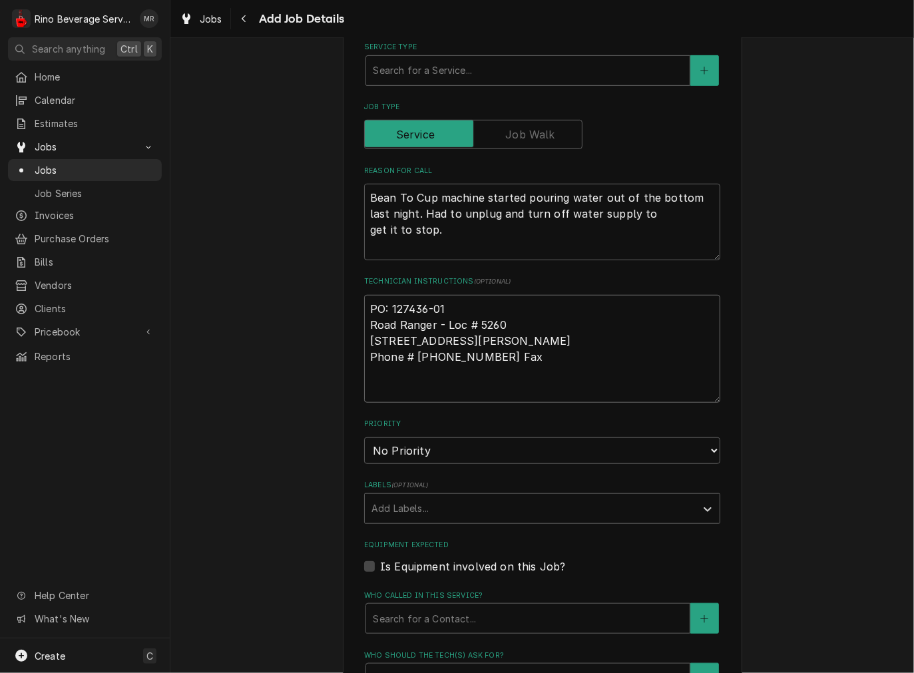
type textarea "PO: 127436-01 Road Ranger - Loc # 5260 [STREET_ADDRESS][PERSON_NAME] Phone # [P…"
type textarea "x"
type textarea "PO: 127436-01 Road Ranger - Loc # 5260 [STREET_ADDRESS][PERSON_NAME] Phone # [P…"
type textarea "x"
type textarea "PO: 127436-01 Road Ranger - Loc # 5260 [STREET_ADDRESS][PERSON_NAME] Phone # [P…"
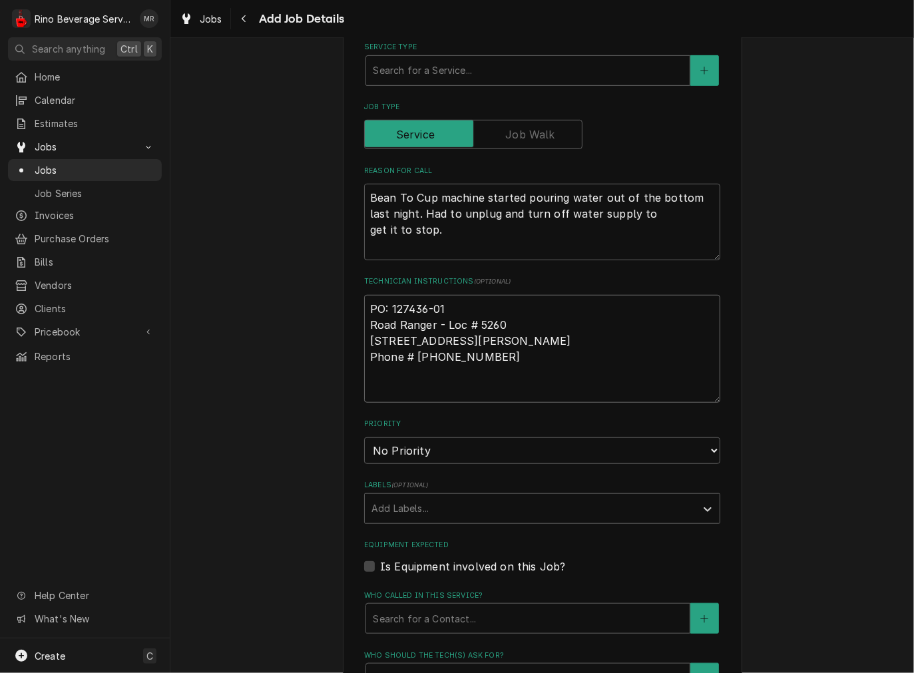
type textarea "x"
type textarea "PO: 127436-01 Road Ranger - Loc # 5260 [STREET_ADDRESS][PERSON_NAME] Phone # [P…"
type textarea "x"
type textarea "PO: 127436-01 Road Ranger - Loc # 5260 [STREET_ADDRESS][PERSON_NAME] Phone # [P…"
click at [382, 379] on textarea "PO: 127436-01 Road Ranger - Loc # 5260 [STREET_ADDRESS][PERSON_NAME] Phone # [P…" at bounding box center [542, 349] width 356 height 108
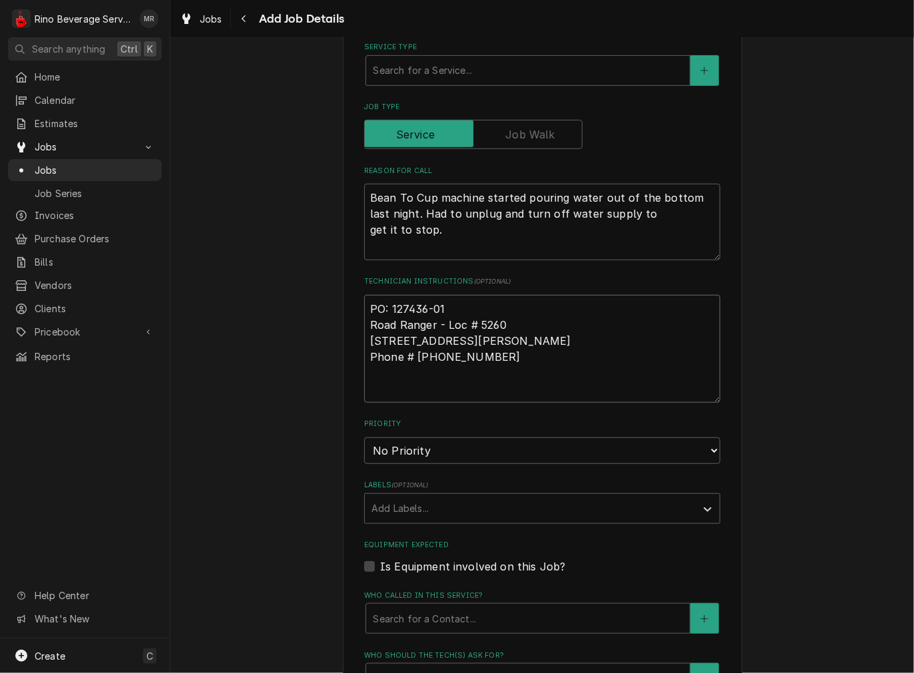
type textarea "x"
type textarea "PO: 127436-01 Road Ranger - Loc # 5260 [STREET_ADDRESS][PERSON_NAME] Phone # [P…"
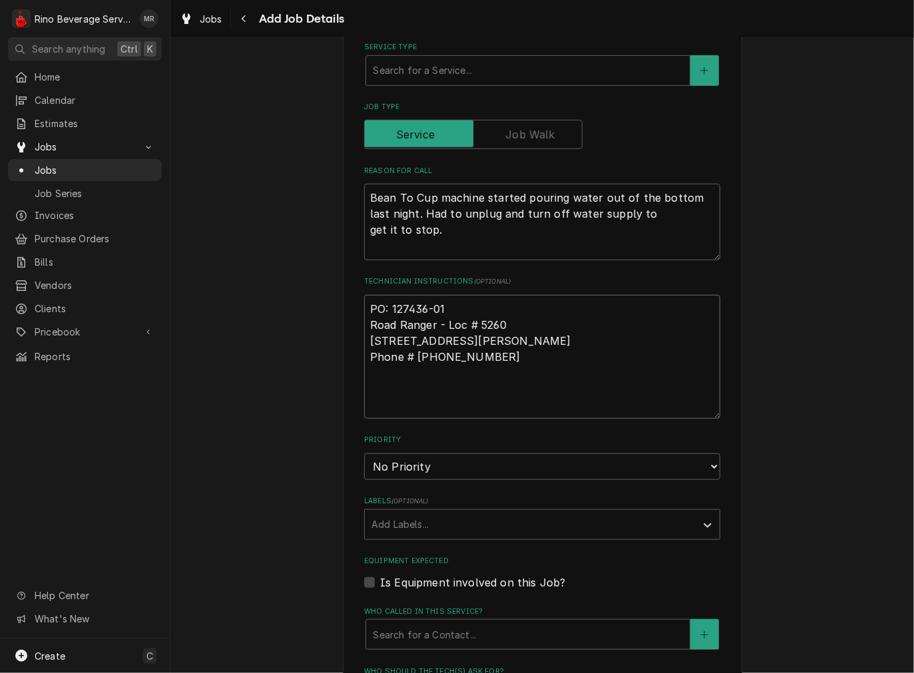
paste textarea ""Text/call [PERSON_NAME] @ [PHONE_NUMBER] to check in/out of job and to get an …"
type textarea "x"
type textarea "PO: 127436-01 Road Ranger - Loc # 5260 [STREET_ADDRESS][PERSON_NAME] Phone # [P…"
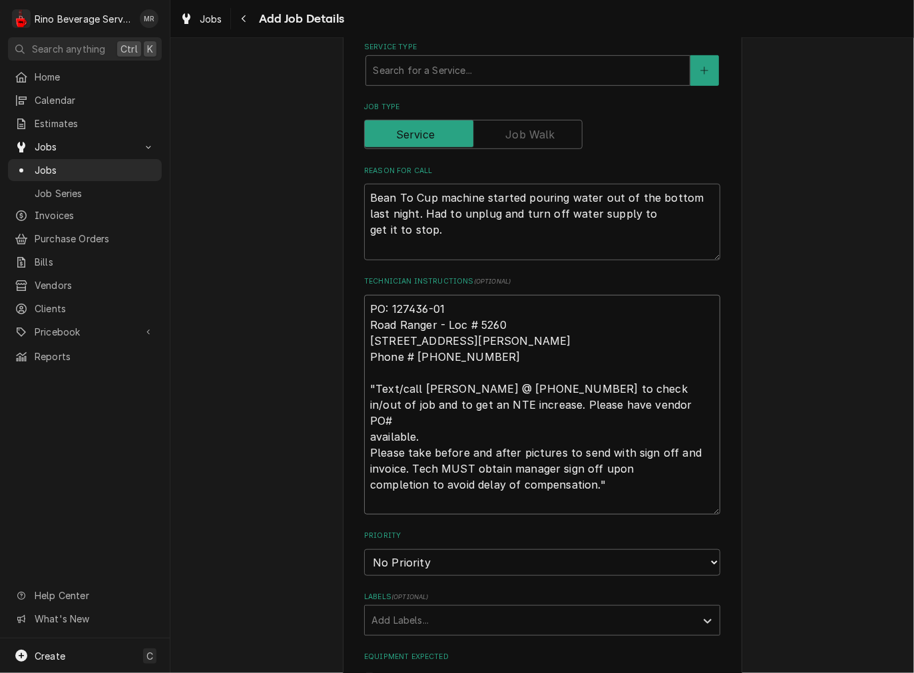
click at [364, 436] on textarea "PO: 127436-01 Road Ranger - Loc # 5260 [STREET_ADDRESS][PERSON_NAME] Phone # [P…" at bounding box center [542, 405] width 356 height 220
type textarea "x"
type textarea "PO: 127436-01 Road Ranger - Loc # 5260 [STREET_ADDRESS][PERSON_NAME] Phone # [P…"
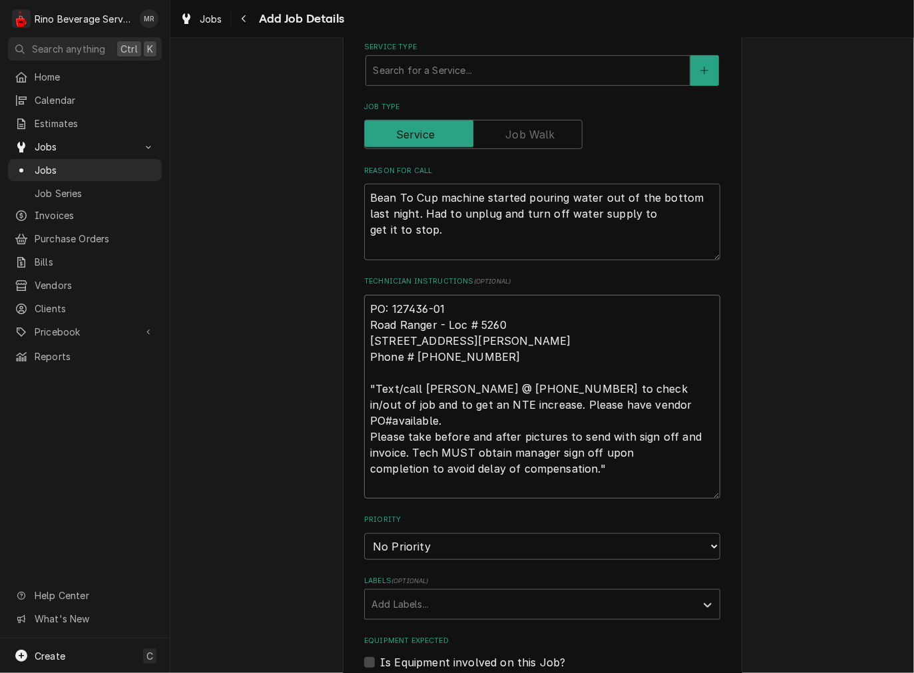
type textarea "x"
type textarea "PO: 127436-01 Road Ranger - Loc # 5260 [STREET_ADDRESS][PERSON_NAME] Phone # [P…"
click at [367, 464] on textarea "PO: 127436-01 Road Ranger - Loc # 5260 [STREET_ADDRESS][PERSON_NAME] Phone # [P…" at bounding box center [542, 397] width 356 height 204
type textarea "x"
type textarea "PO: 127436-01 Road Ranger - Loc # 5260 [STREET_ADDRESS][PERSON_NAME] Phone # [P…"
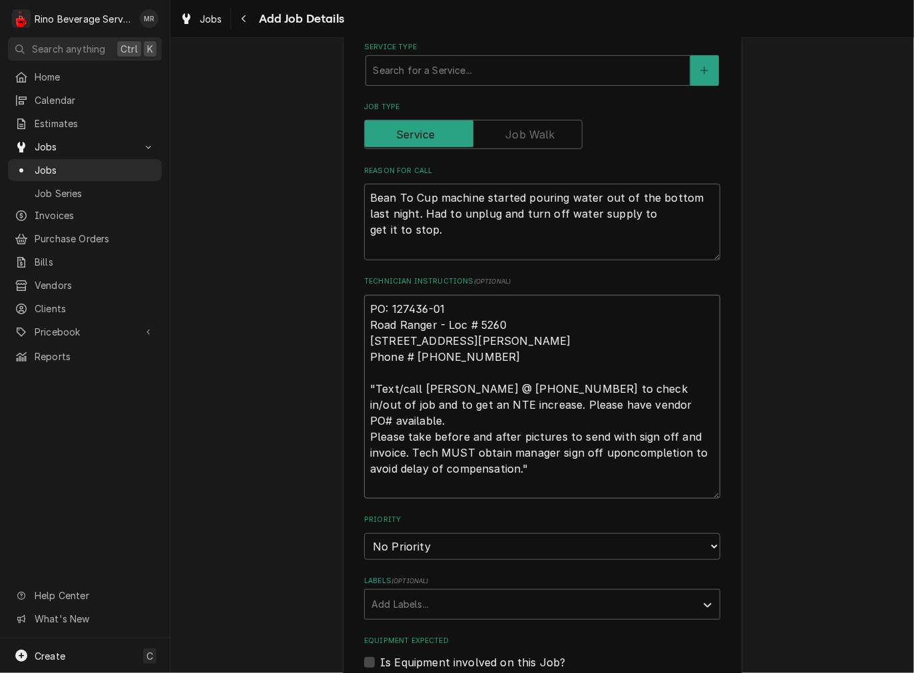
type textarea "x"
type textarea "PO: 127436-01 Road Ranger - Loc # 5260 [STREET_ADDRESS][PERSON_NAME] Phone # [P…"
type textarea "x"
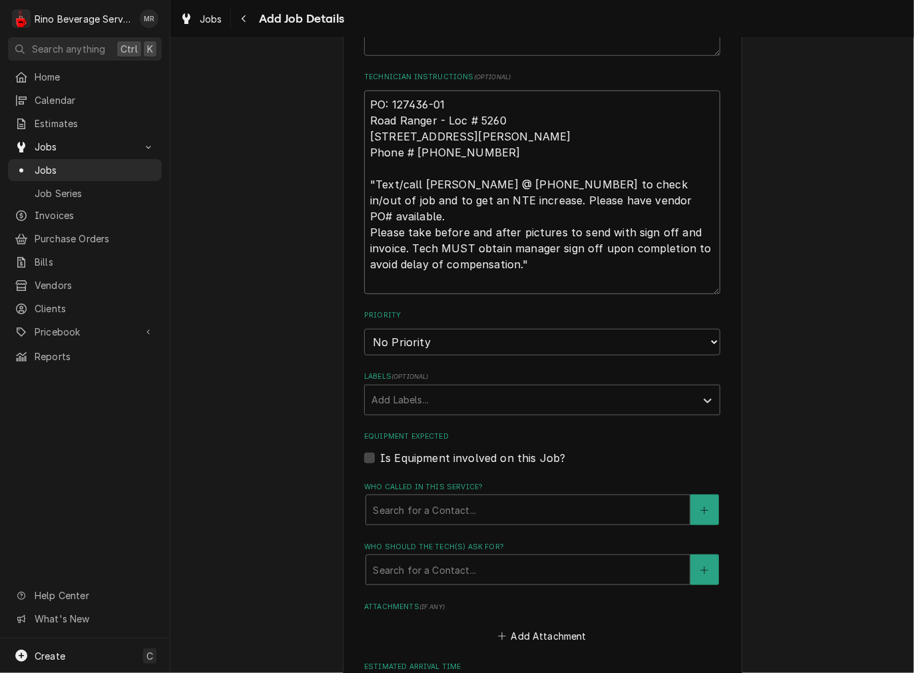
scroll to position [848, 0]
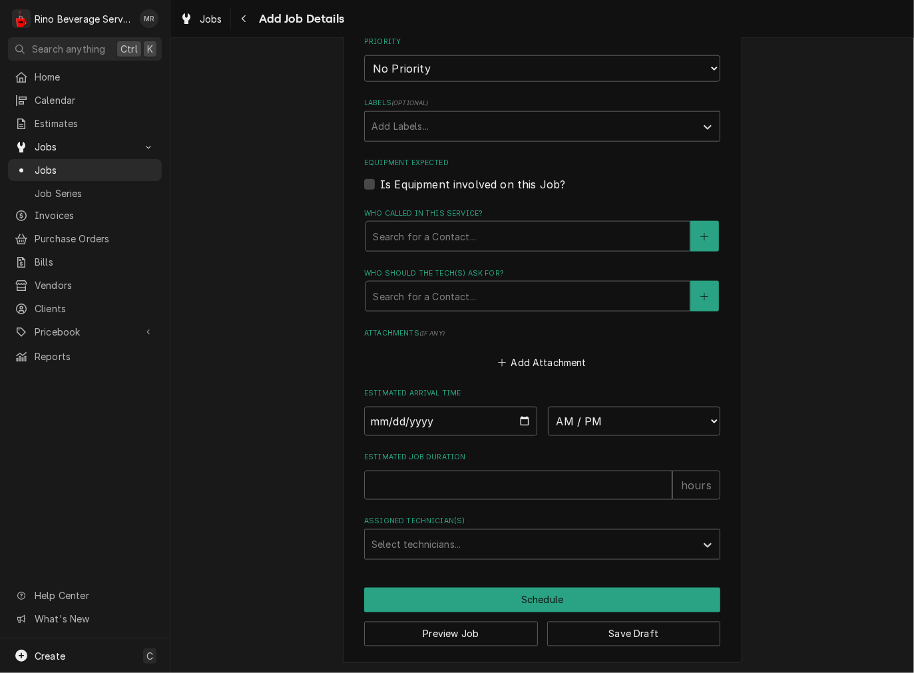
type textarea "PO: 127436-01 Road Ranger - Loc # 5260 [STREET_ADDRESS][PERSON_NAME] Phone # [P…"
click at [393, 73] on select "No Priority Urgent High Medium Low" at bounding box center [542, 68] width 356 height 27
select select "2"
click at [364, 55] on select "No Priority Urgent High Medium Low" at bounding box center [542, 68] width 356 height 27
click at [405, 124] on div "Labels" at bounding box center [530, 127] width 318 height 24
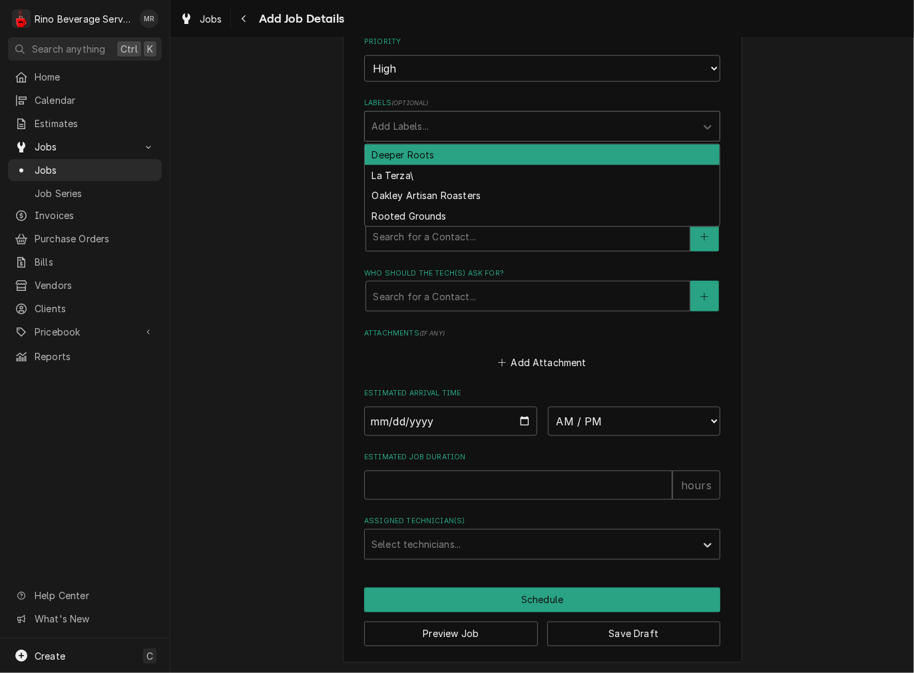
type textarea "x"
type input "s"
type input "Swift Facilities"
type textarea "x"
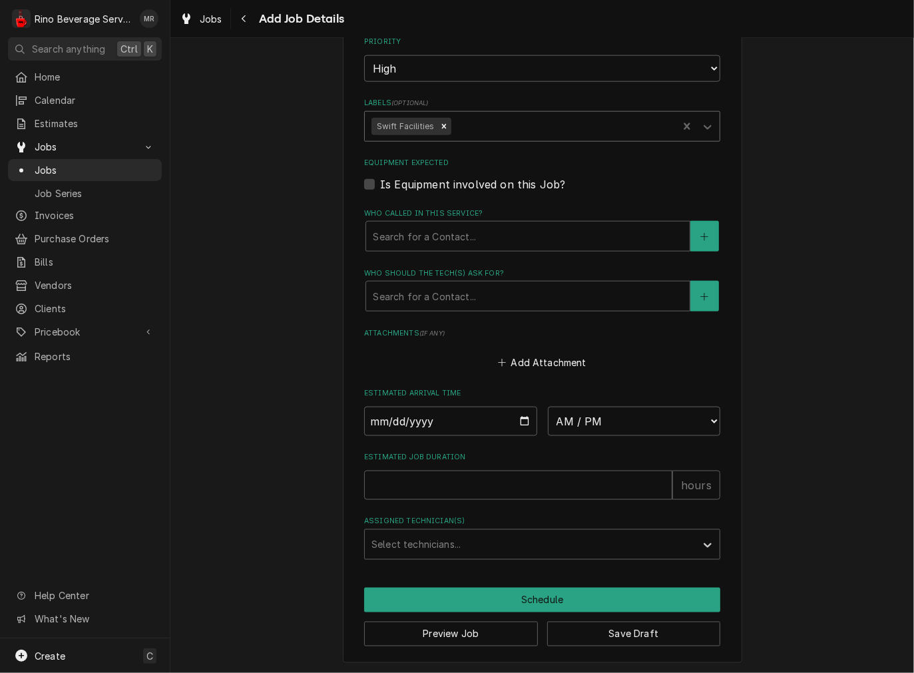
type textarea "x"
click at [418, 237] on div "Who called in this service?" at bounding box center [528, 236] width 310 height 24
click at [615, 176] on div "Is Equipment involved on this Job?" at bounding box center [542, 184] width 356 height 16
click at [521, 419] on input "Date" at bounding box center [450, 421] width 173 height 29
type input "[DATE]"
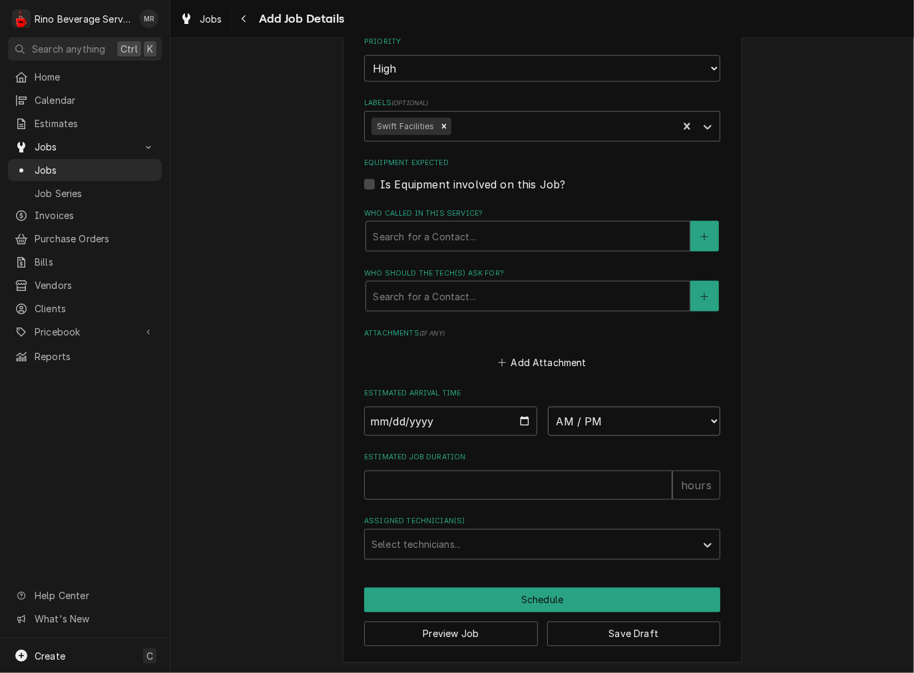
type textarea "x"
drag, startPoint x: 634, startPoint y: 421, endPoint x: 593, endPoint y: 447, distance: 49.1
click at [634, 421] on select "AM / PM 6:00 AM 6:15 AM 6:30 AM 6:45 AM 7:00 AM 7:15 AM 7:30 AM 7:45 AM 8:00 AM…" at bounding box center [634, 421] width 173 height 29
select select "16:00:00"
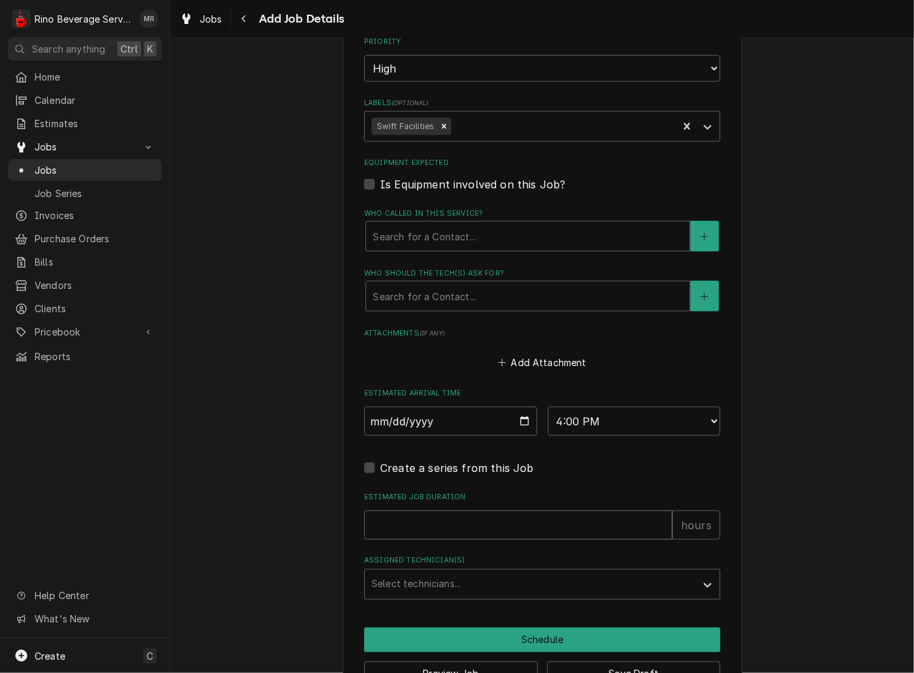
click at [398, 524] on input "Estimated Job Duration" at bounding box center [518, 525] width 308 height 29
type textarea "x"
type input "2"
type textarea "x"
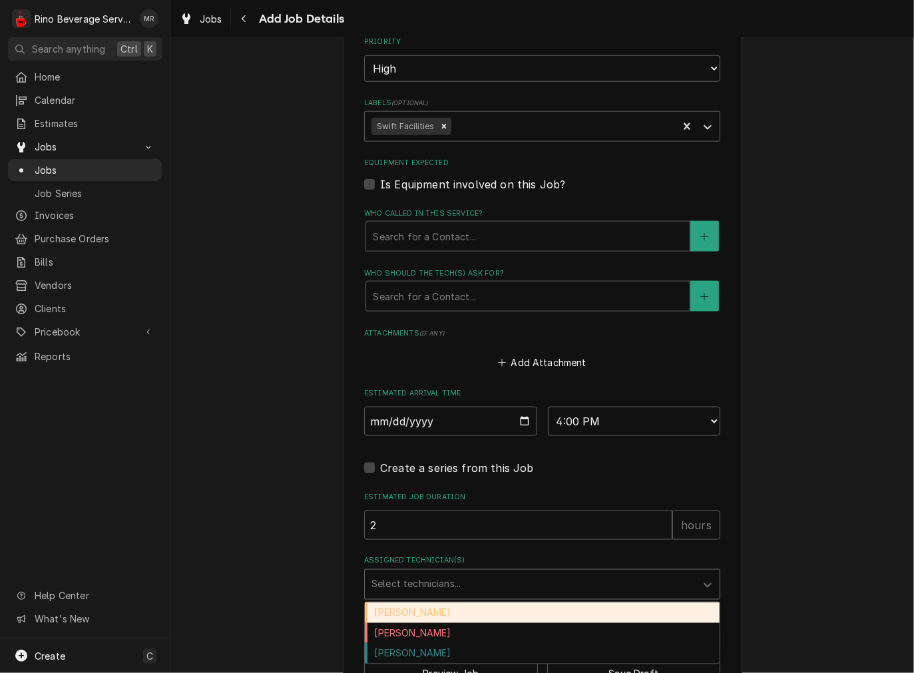
click at [397, 580] on div "Assigned Technician(s)" at bounding box center [530, 585] width 318 height 24
click at [389, 610] on div "[PERSON_NAME]" at bounding box center [542, 613] width 355 height 21
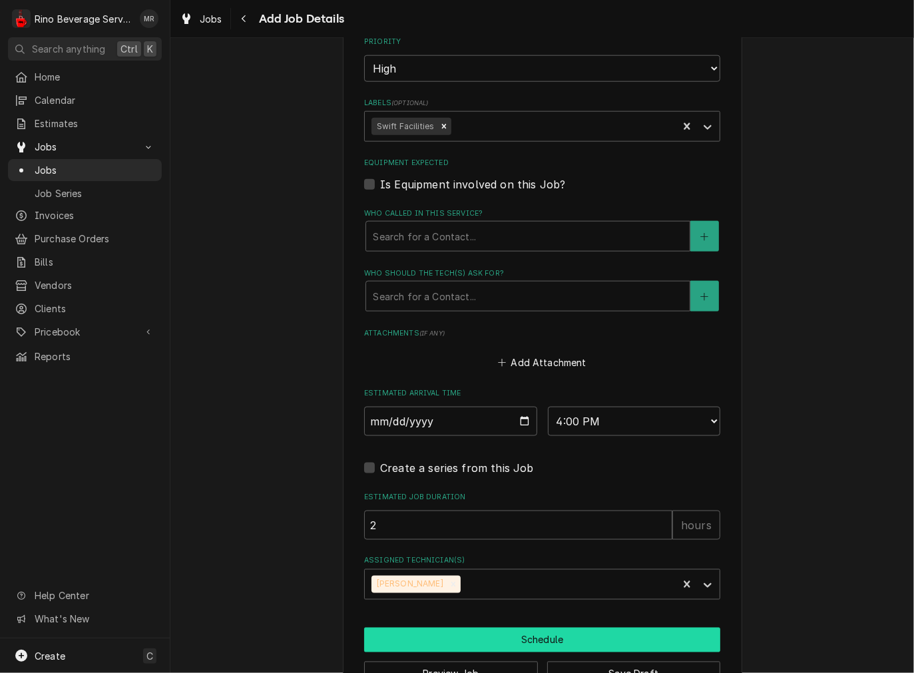
click at [489, 638] on button "Schedule" at bounding box center [542, 640] width 356 height 25
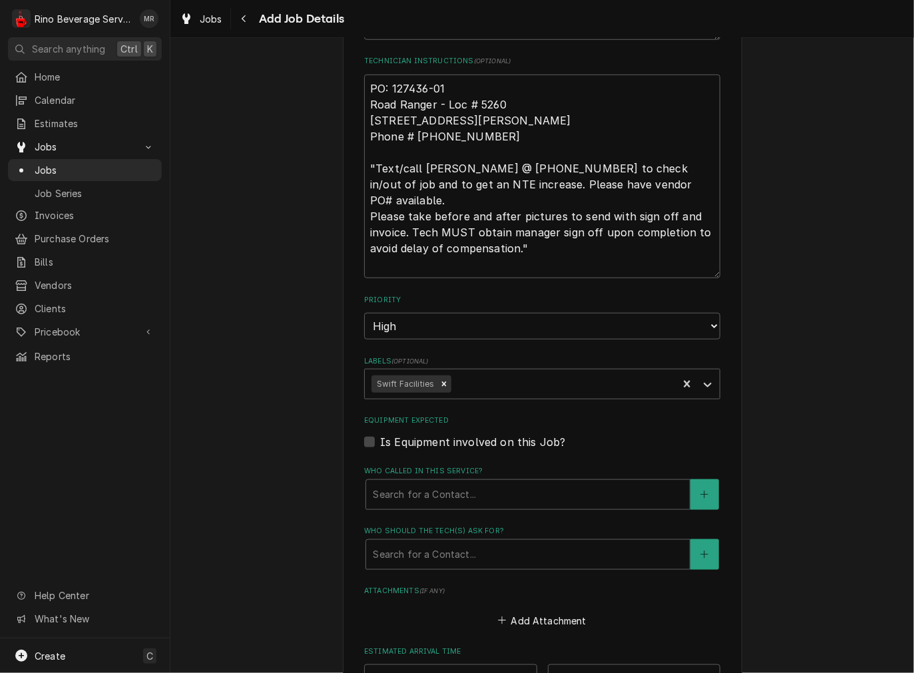
scroll to position [250, 0]
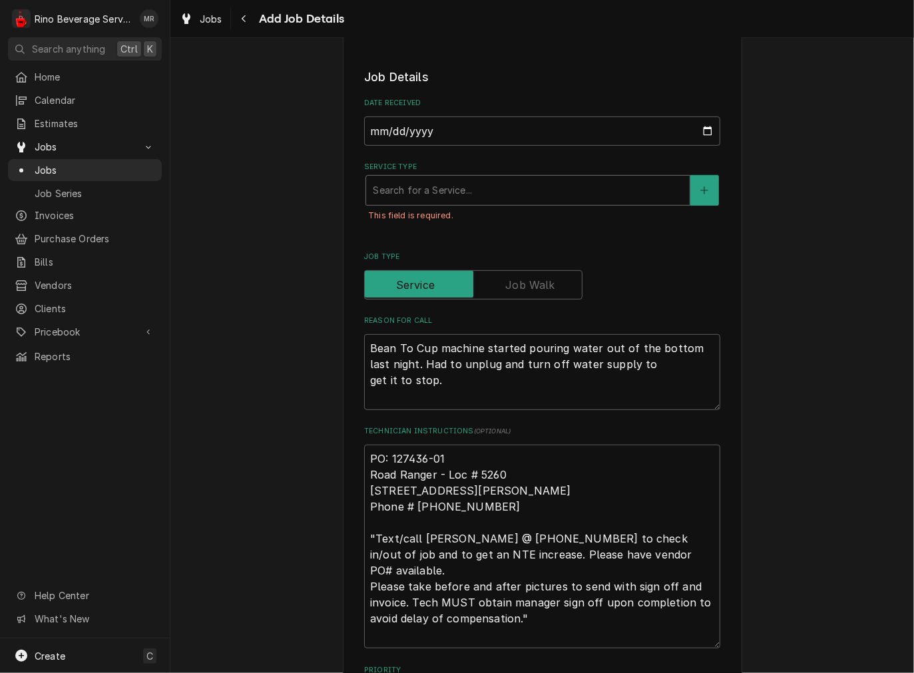
click at [442, 184] on div "Service Type" at bounding box center [528, 190] width 310 height 24
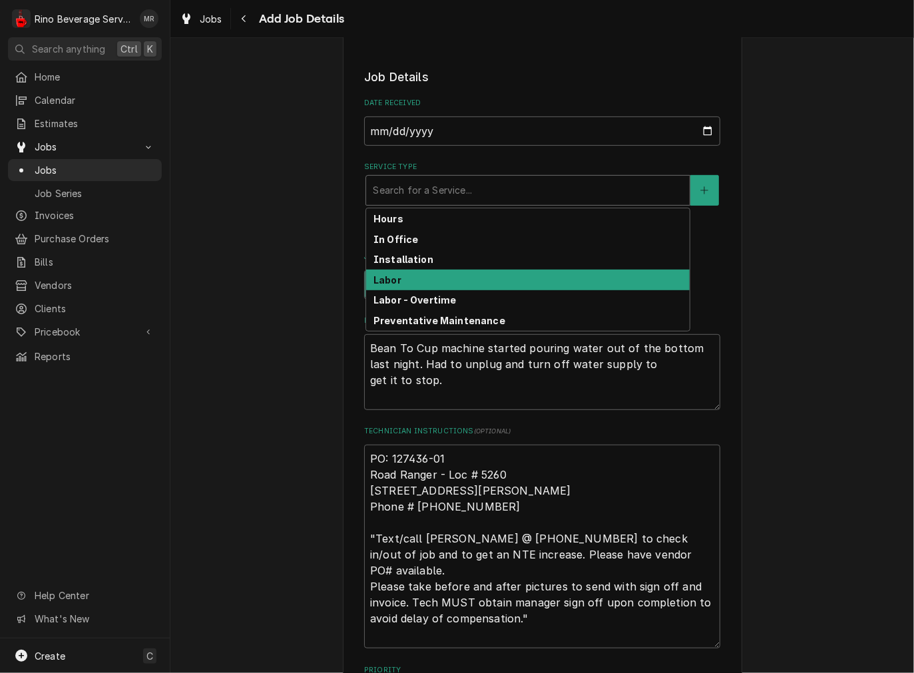
click at [391, 275] on strong "Labor" at bounding box center [387, 279] width 28 height 11
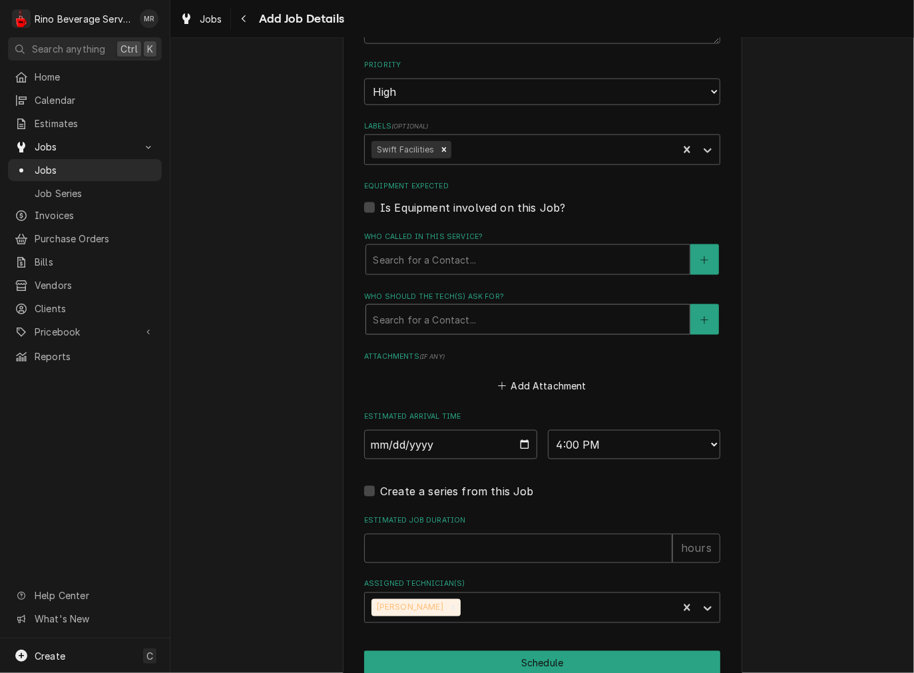
scroll to position [941, 0]
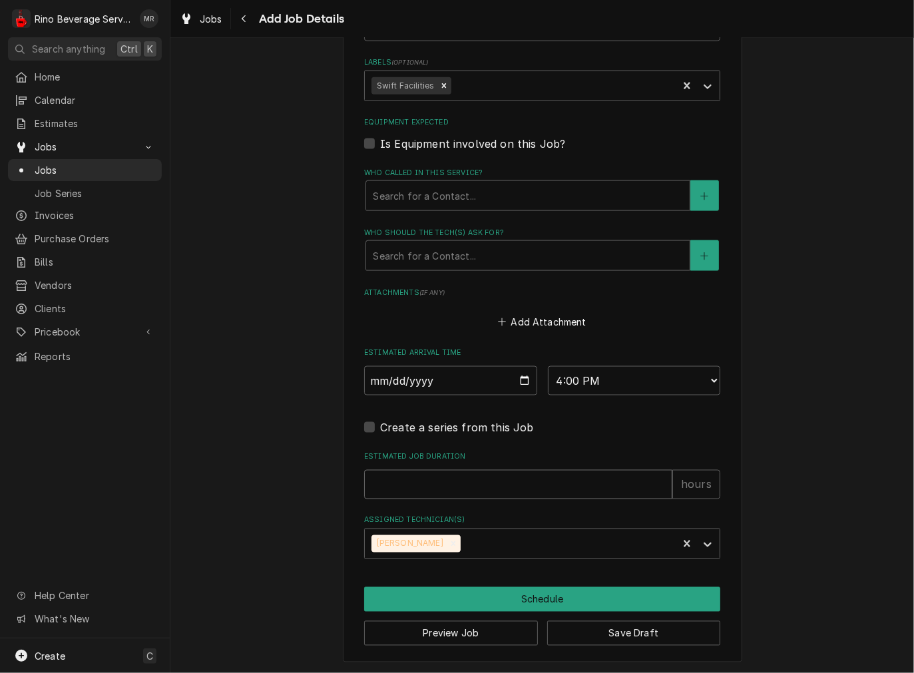
click at [418, 481] on input "Estimated Job Duration" at bounding box center [518, 484] width 308 height 29
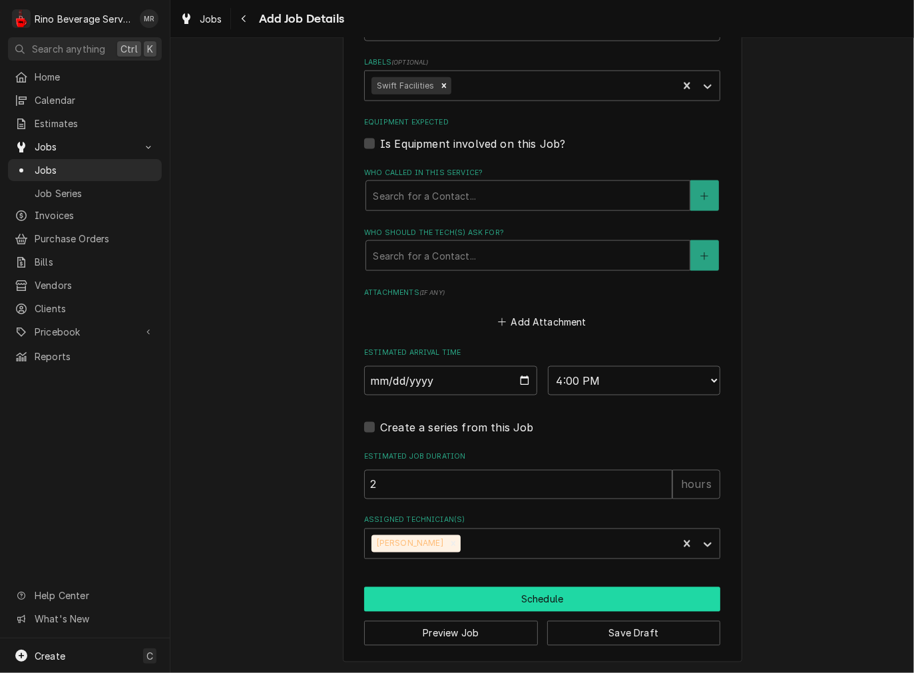
click at [495, 589] on button "Schedule" at bounding box center [542, 599] width 356 height 25
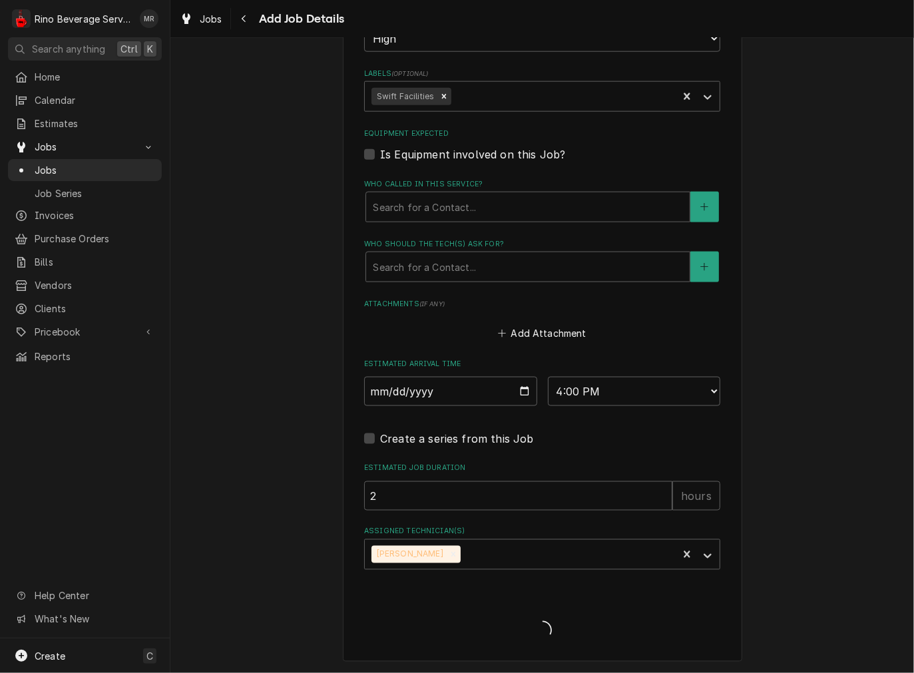
scroll to position [897, 0]
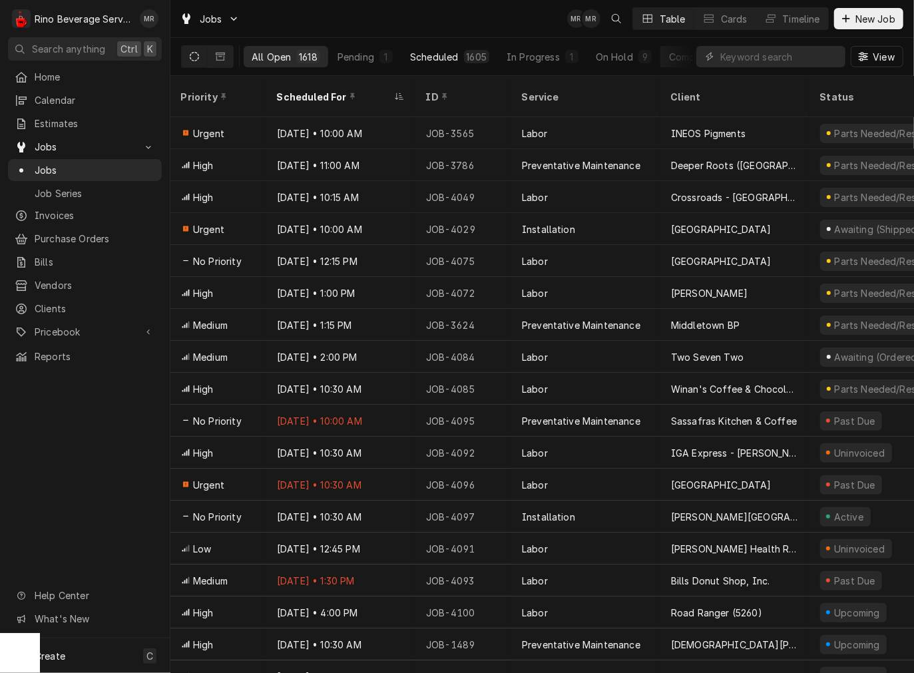
click at [449, 51] on div "Scheduled" at bounding box center [434, 57] width 48 height 14
